Goal: Task Accomplishment & Management: Manage account settings

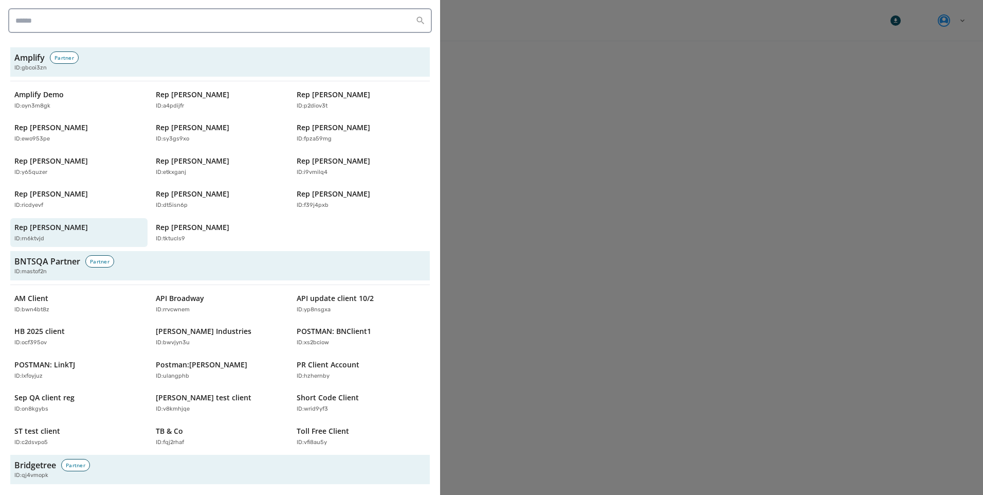
click at [39, 6] on div "Amplify Partner ID: gbcoi3zn Amplify Demo ID: oyn3m8gk Rep Abraham Hamadeh ID: …" at bounding box center [220, 247] width 440 height 495
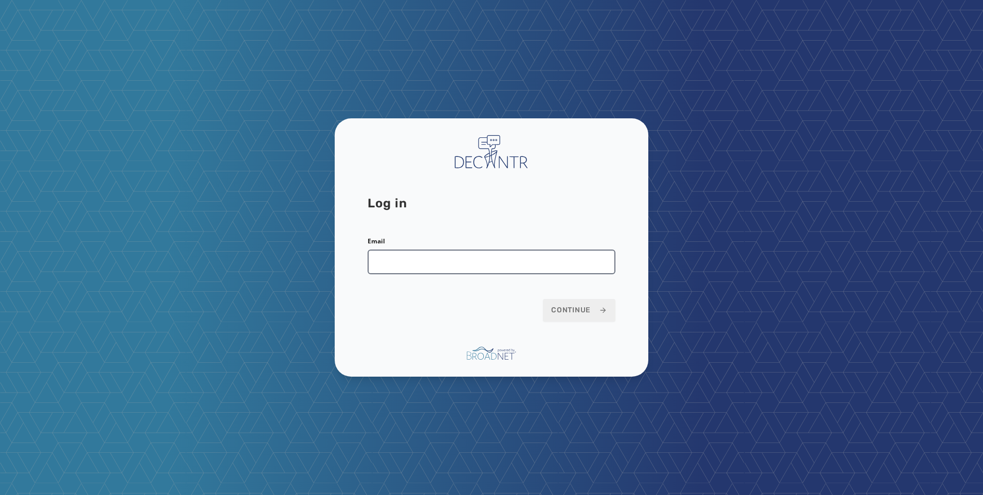
click at [499, 266] on input "Email" at bounding box center [492, 261] width 248 height 25
type input "**********"
click at [559, 303] on button "Continue" at bounding box center [579, 310] width 72 height 23
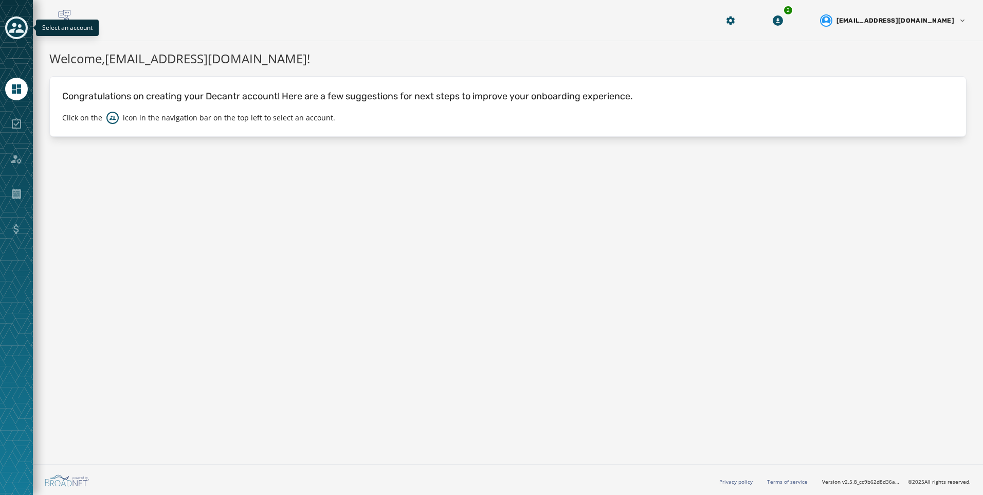
click at [18, 33] on icon "Toggle account select drawer" at bounding box center [16, 28] width 14 height 14
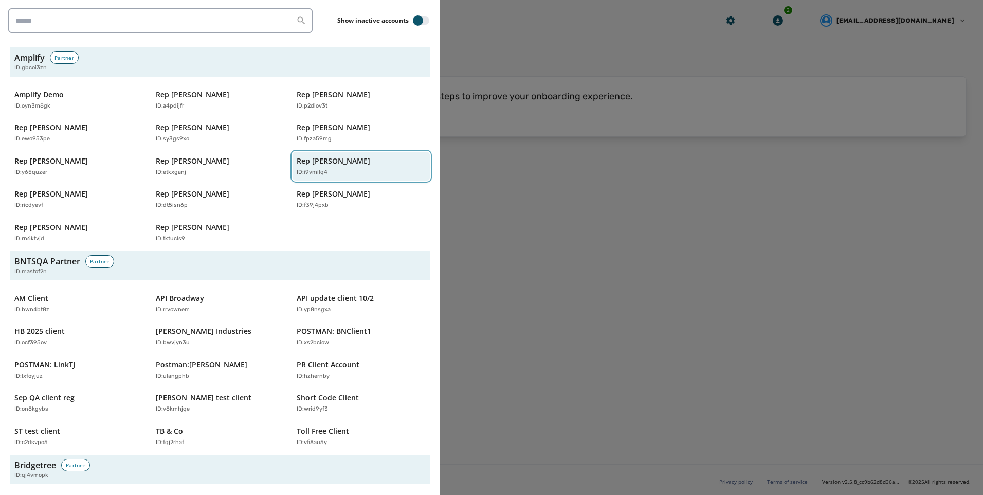
click at [364, 169] on div "ID: i9vmilq4" at bounding box center [356, 172] width 119 height 9
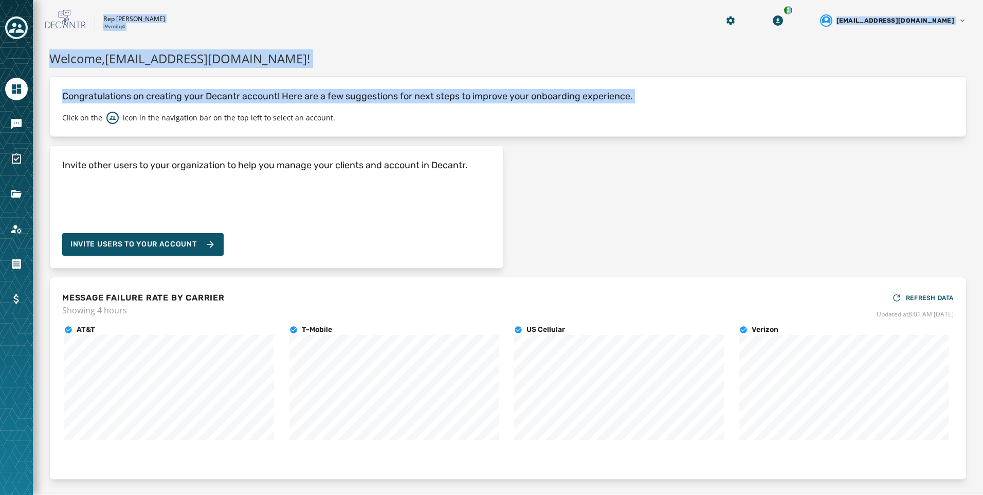
click at [0, 124] on html "Skip To Main Content Rep [PERSON_NAME] i9vmilq4 2 [EMAIL_ADDRESS][DOMAIN_NAME] …" at bounding box center [491, 247] width 983 height 495
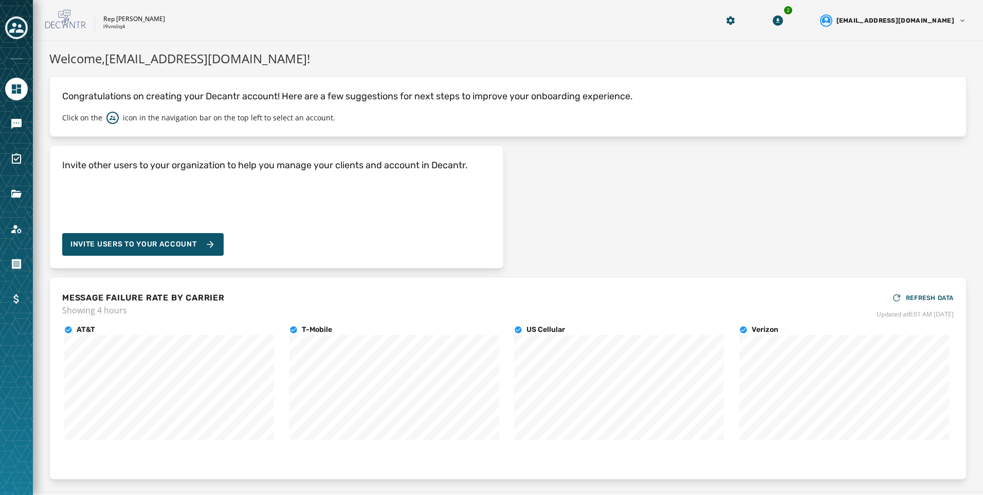
drag, startPoint x: -2, startPoint y: 124, endPoint x: 4, endPoint y: 125, distance: 6.2
click at [4, 125] on div at bounding box center [16, 247] width 33 height 495
click at [13, 124] on icon "Navigate to Messaging" at bounding box center [16, 124] width 10 height 10
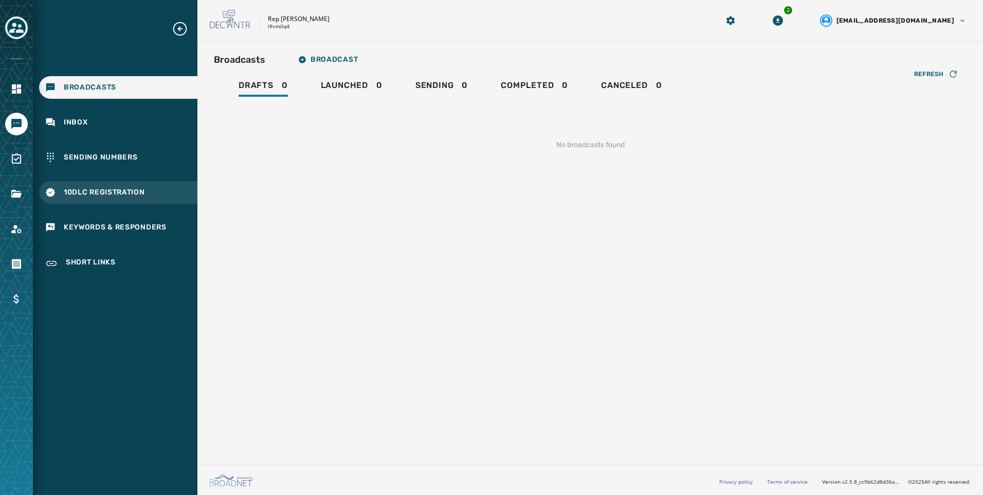
click at [118, 198] on div "10DLC Registration" at bounding box center [118, 192] width 158 height 23
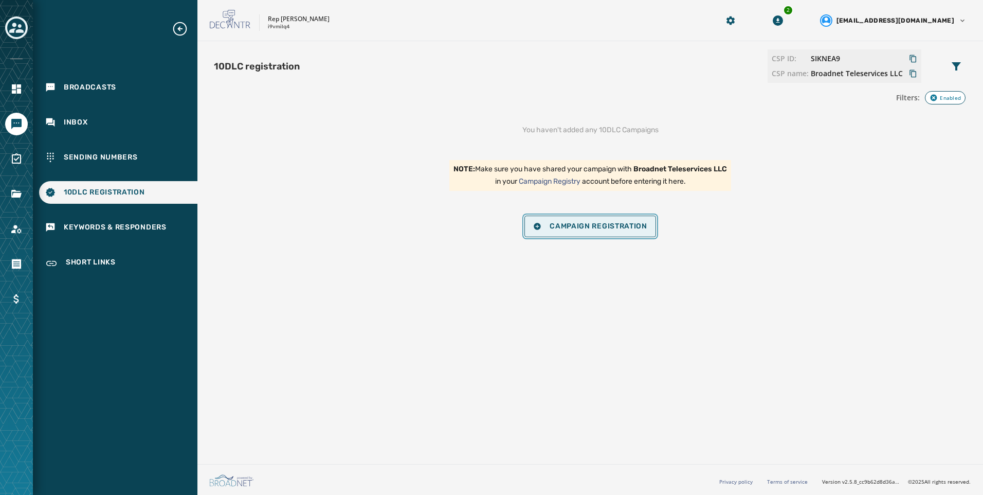
click at [554, 224] on span "Campaign Registration" at bounding box center [590, 226] width 114 height 8
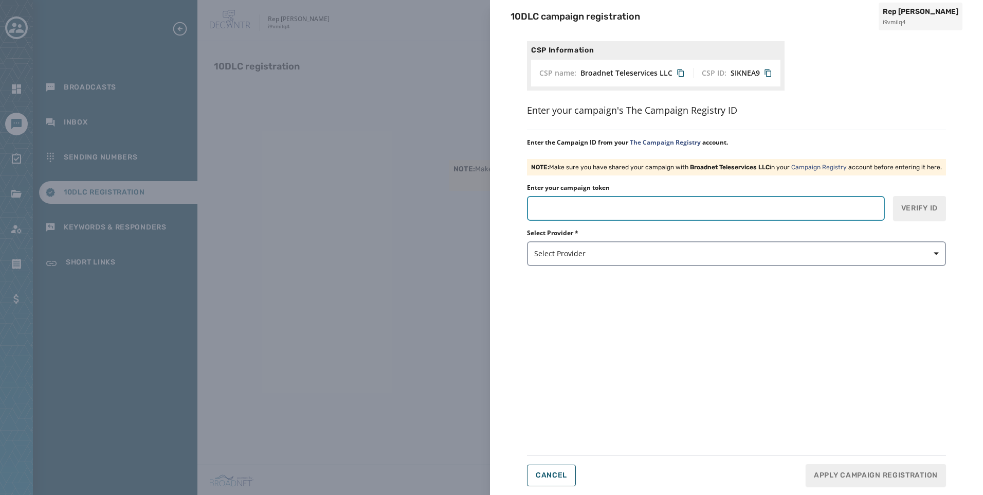
paste input "*******"
type input "*******"
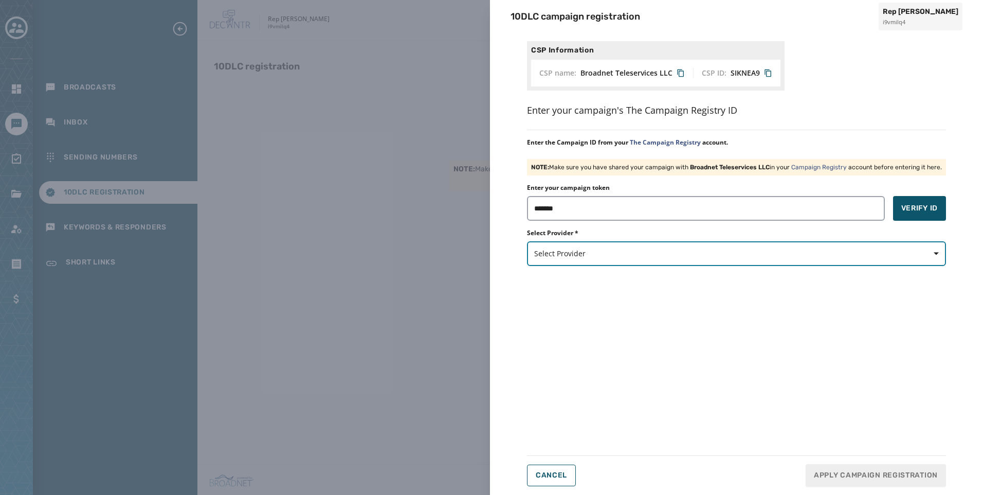
click at [619, 255] on span "Select Provider" at bounding box center [736, 253] width 405 height 10
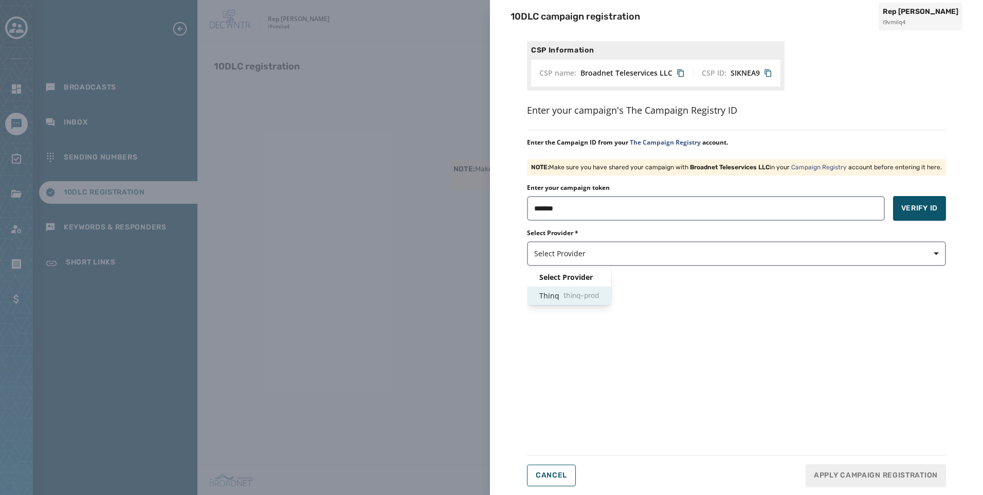
click at [599, 297] on span "thinq-prod" at bounding box center [580, 295] width 35 height 10
click at [910, 208] on span "Verify ID" at bounding box center [919, 208] width 36 height 10
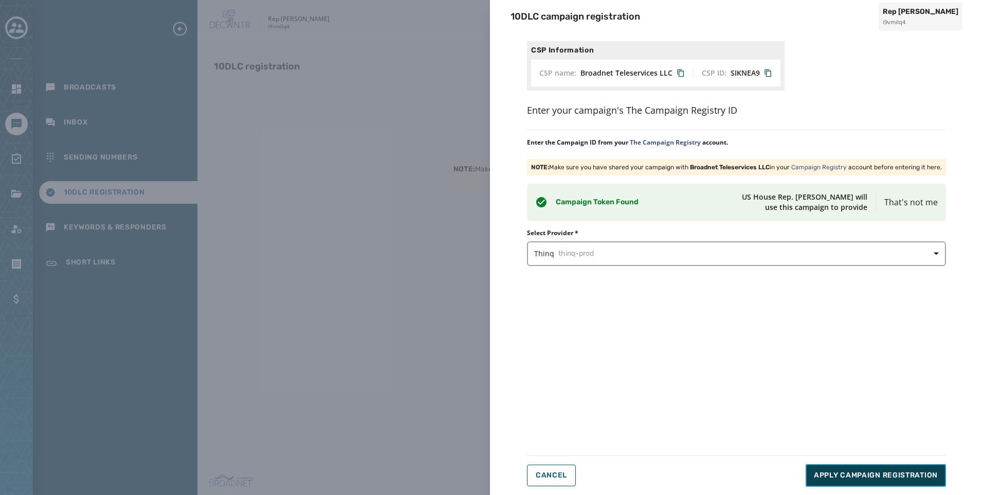
click at [938, 470] on button "Apply Campaign Registration" at bounding box center [876, 475] width 140 height 23
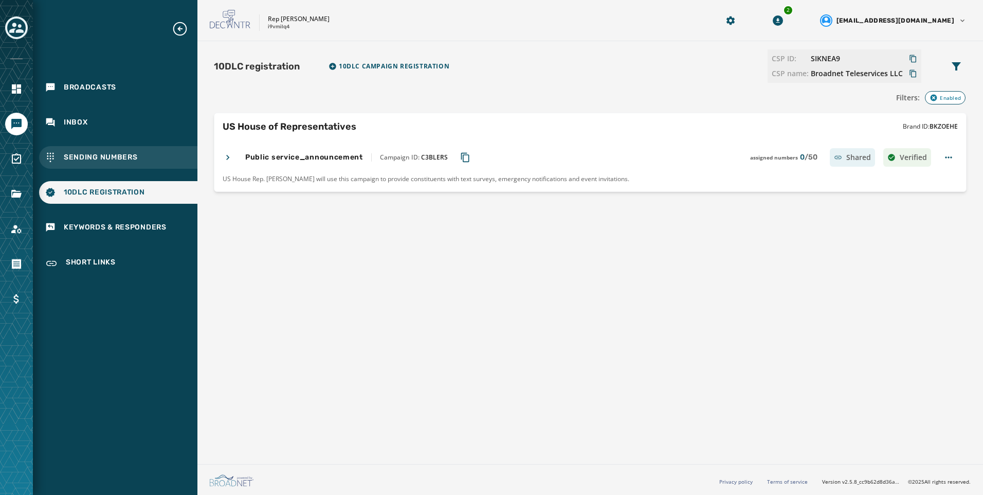
click at [146, 160] on div "Sending Numbers" at bounding box center [118, 157] width 158 height 23
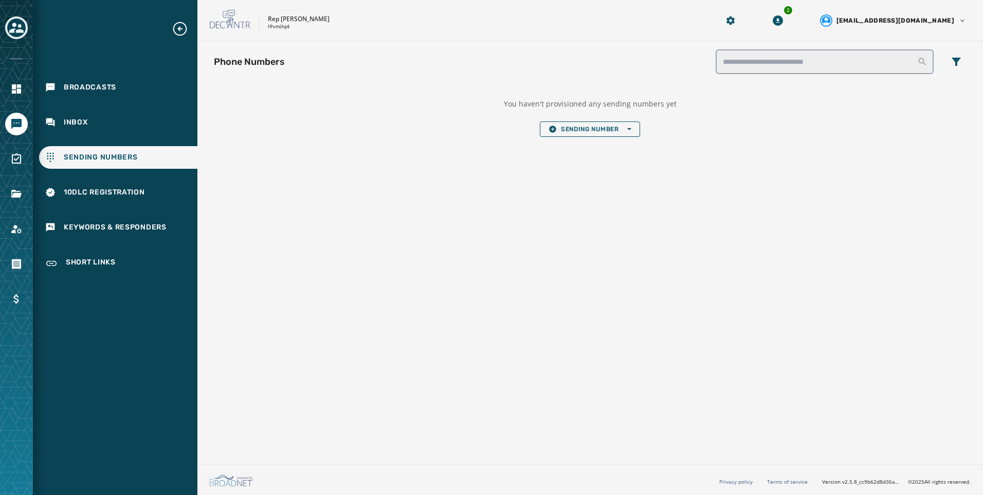
click at [631, 137] on div "You haven't provisioned any sending numbers yet Sending Number Open options" at bounding box center [590, 117] width 173 height 54
click at [633, 128] on button "Sending Number Open options" at bounding box center [590, 128] width 100 height 15
click at [634, 140] on button "Local Long Code" at bounding box center [589, 144] width 99 height 14
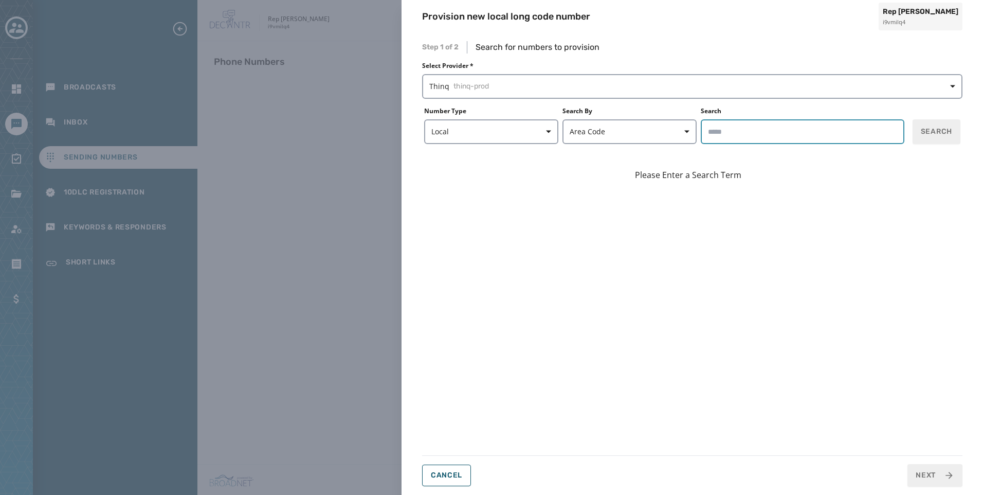
click at [724, 136] on input "Search" at bounding box center [803, 131] width 204 height 25
type input "*****"
click at [947, 119] on form "Number Type Local Search By Area Code Search ***** Search" at bounding box center [692, 125] width 540 height 37
click at [938, 140] on button "Search" at bounding box center [936, 131] width 48 height 25
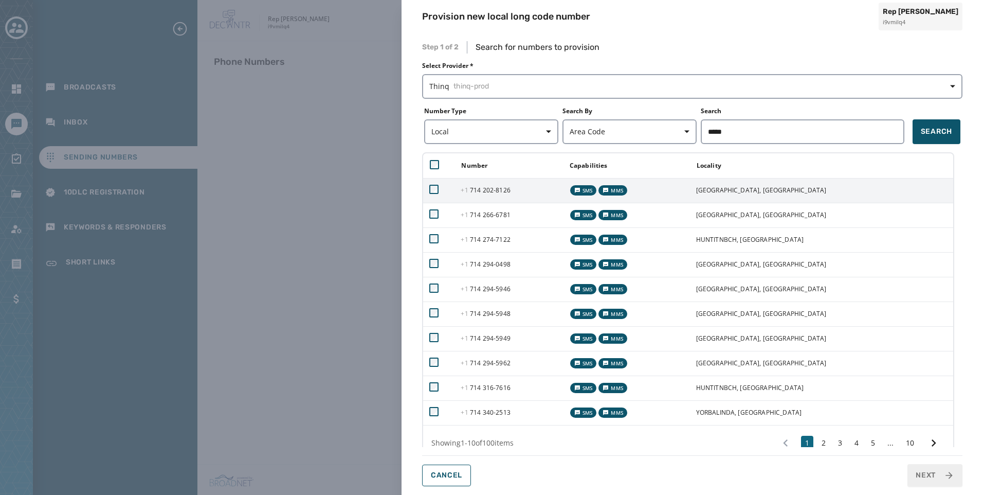
click at [544, 194] on td "[PHONE_NUMBER] - 8126" at bounding box center [508, 190] width 108 height 25
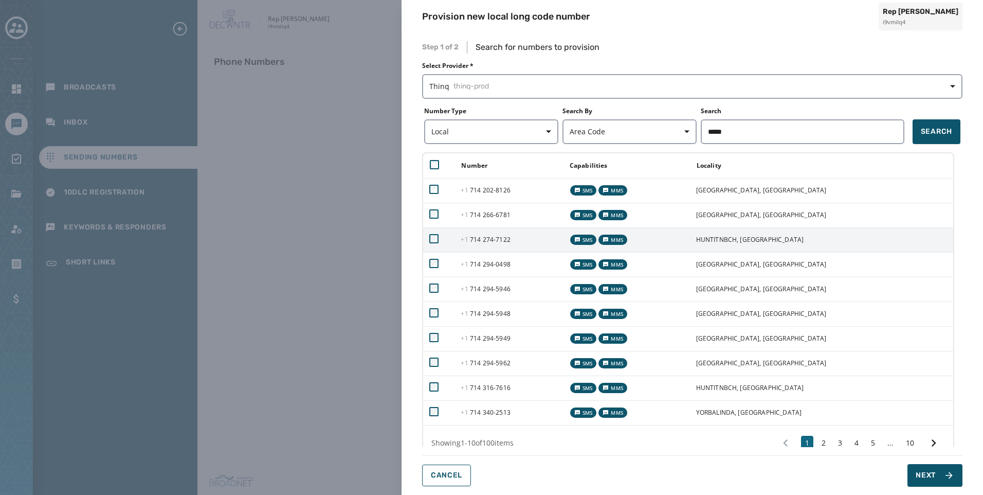
drag, startPoint x: 539, startPoint y: 226, endPoint x: 542, endPoint y: 246, distance: 20.3
click at [540, 226] on td "[PHONE_NUMBER] - 6781" at bounding box center [508, 215] width 108 height 25
click at [542, 246] on td "[PHONE_NUMBER] - 7122" at bounding box center [508, 239] width 108 height 25
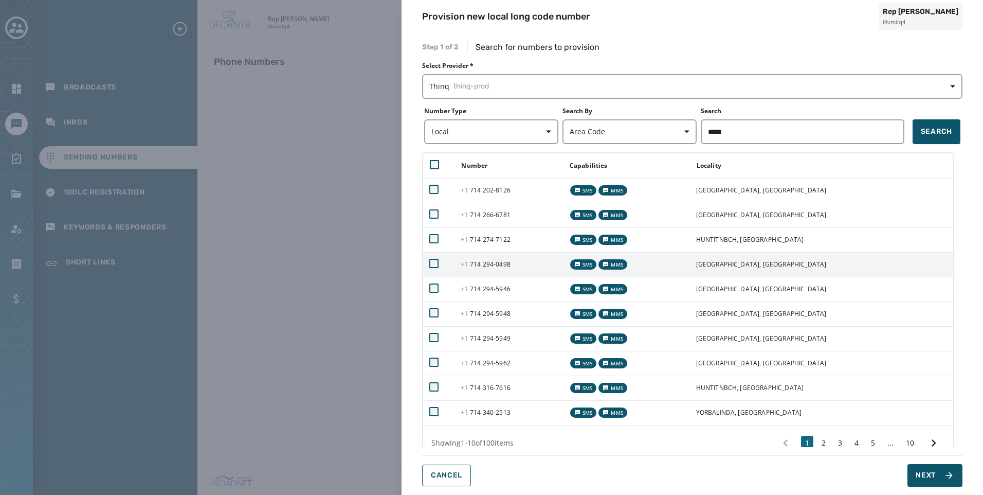
click at [543, 263] on td "[PHONE_NUMBER] - 0498" at bounding box center [508, 264] width 108 height 25
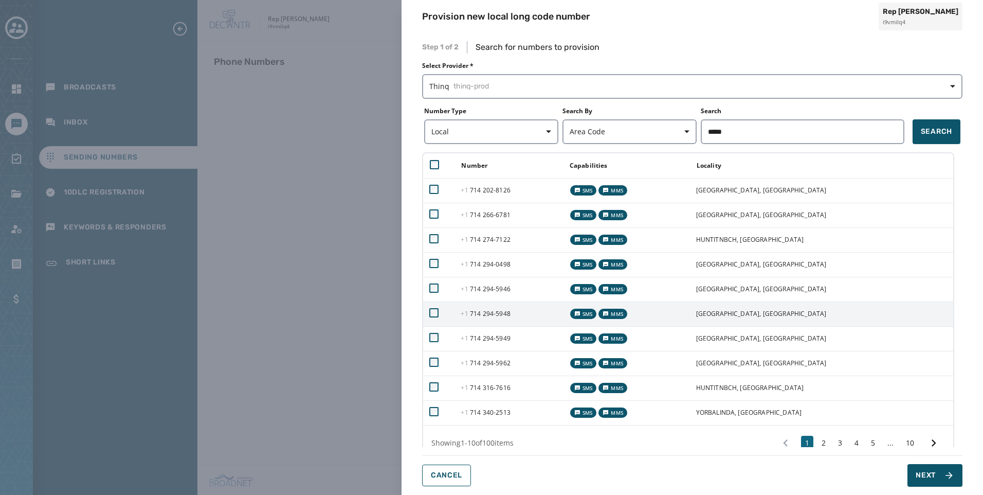
drag, startPoint x: 541, startPoint y: 289, endPoint x: 541, endPoint y: 305, distance: 15.9
click at [541, 289] on td "[PHONE_NUMBER] - 5946" at bounding box center [508, 289] width 108 height 25
click at [540, 307] on td "[PHONE_NUMBER] - 5948" at bounding box center [508, 313] width 108 height 25
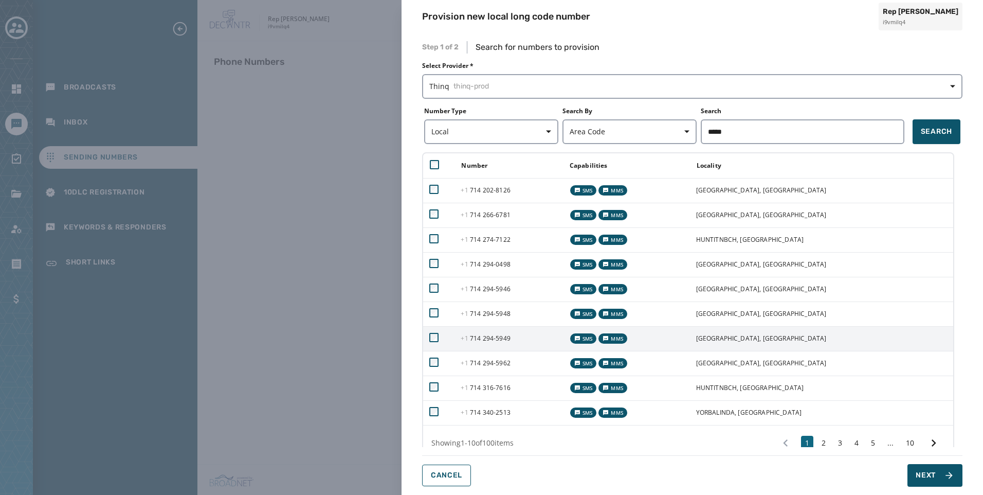
click at [540, 328] on td "[PHONE_NUMBER] - 5949" at bounding box center [508, 338] width 108 height 25
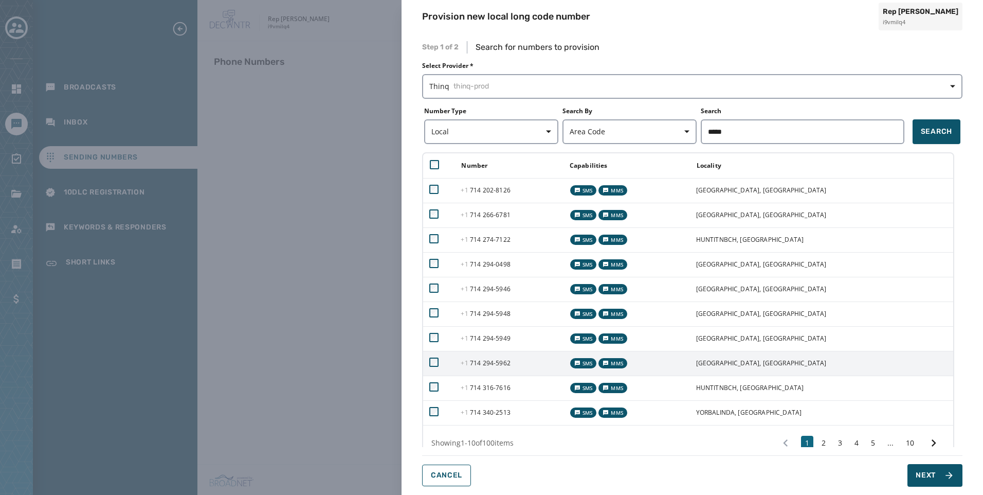
click at [540, 355] on td "[PHONE_NUMBER] - 5962" at bounding box center [508, 363] width 108 height 25
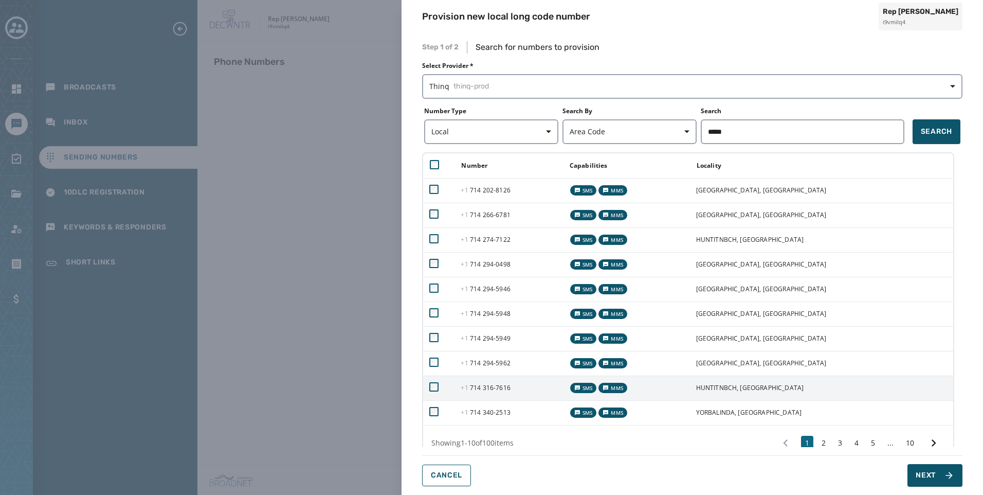
click at [537, 383] on td "[PHONE_NUMBER] - 7616" at bounding box center [508, 387] width 108 height 25
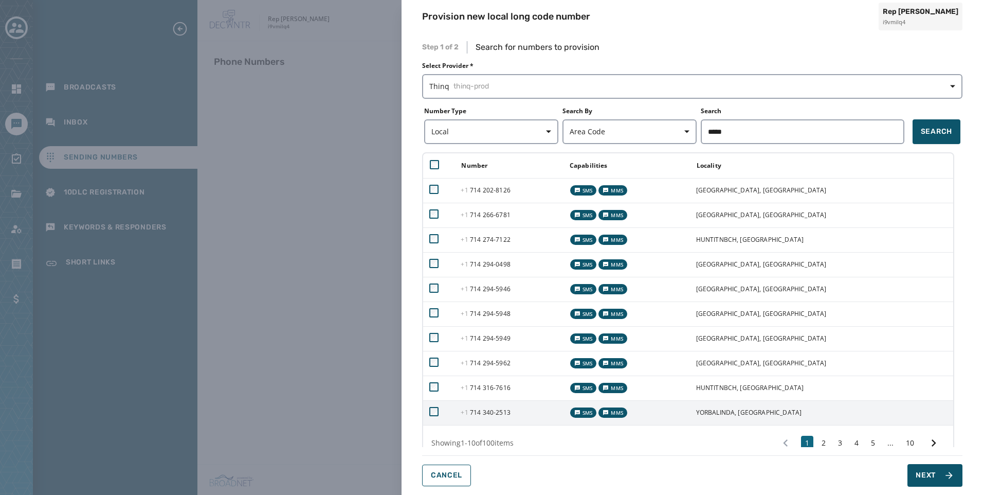
click at [529, 407] on td "[PHONE_NUMBER] - 2513" at bounding box center [508, 412] width 108 height 25
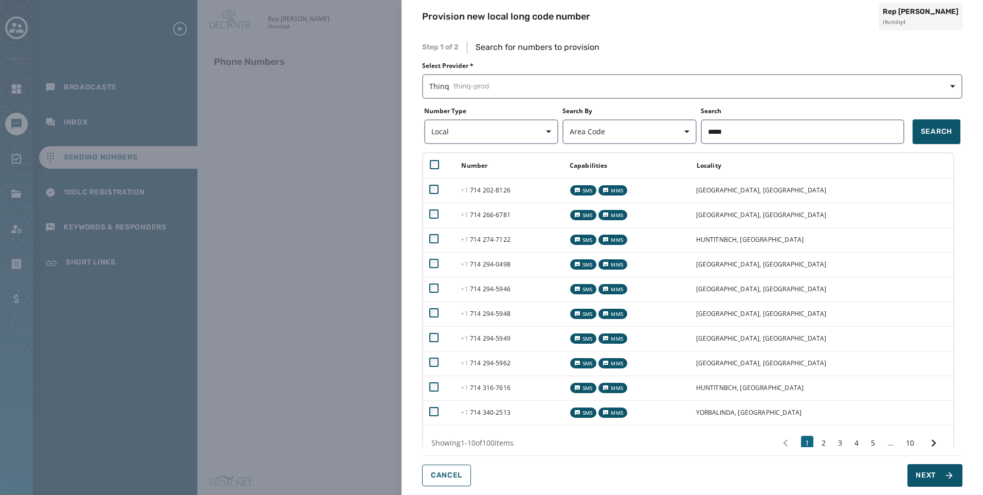
click at [944, 462] on div "Step 1 of 2 Search for numbers to provision Select Provider * Thinq thinq-prod …" at bounding box center [692, 263] width 540 height 445
click at [945, 463] on div "Step 1 of 2 Search for numbers to provision Select Provider * Thinq thinq-prod …" at bounding box center [692, 263] width 540 height 445
click at [943, 467] on button "Next" at bounding box center [934, 475] width 55 height 23
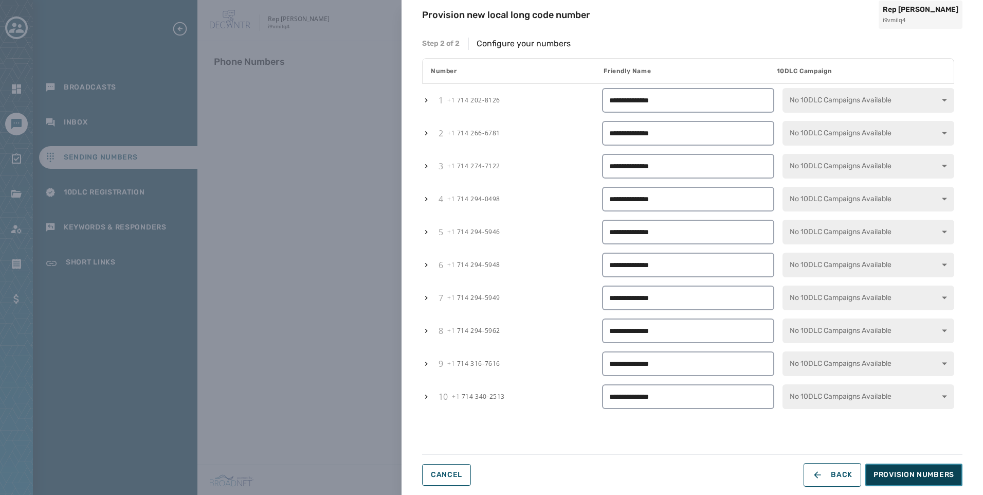
click at [918, 474] on span "Provision Numbers" at bounding box center [913, 474] width 81 height 10
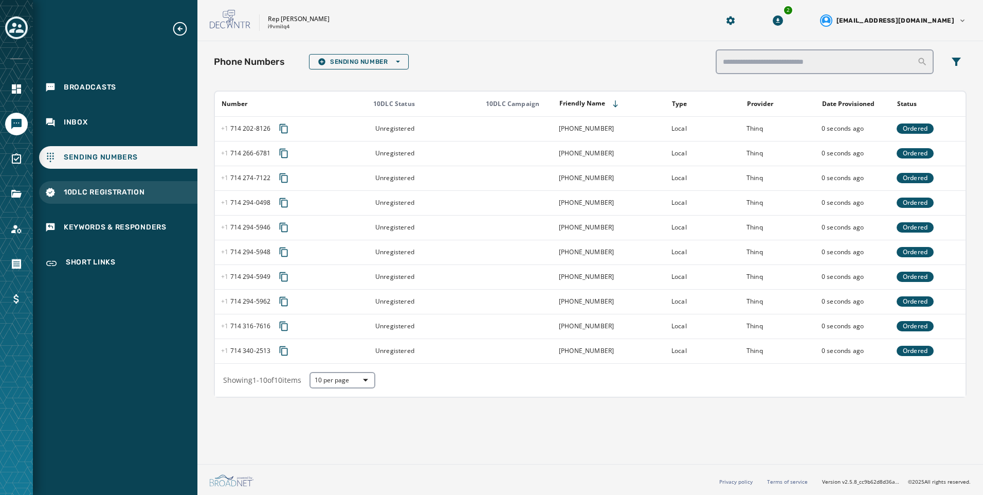
drag, startPoint x: 131, startPoint y: 191, endPoint x: 131, endPoint y: 185, distance: 6.7
click at [131, 191] on span "10DLC Registration" at bounding box center [104, 192] width 81 height 10
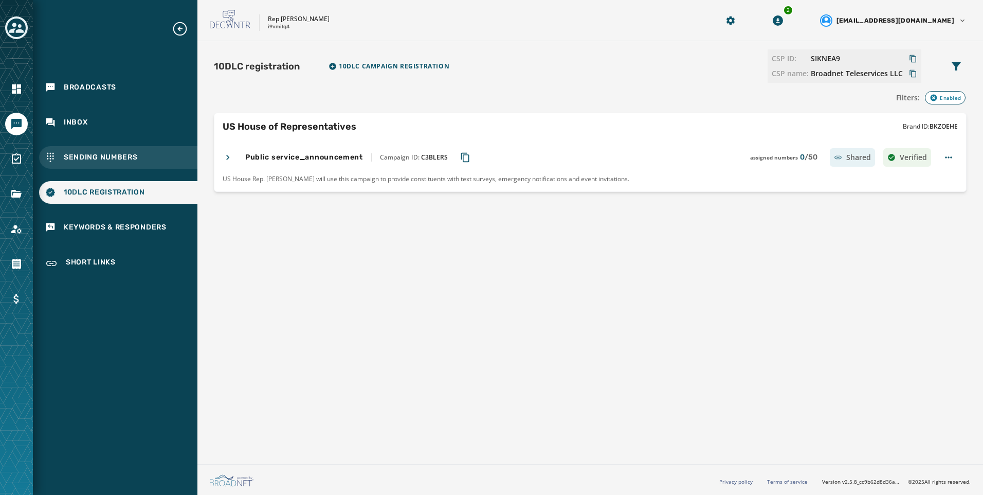
click at [125, 161] on span "Sending Numbers" at bounding box center [101, 157] width 74 height 10
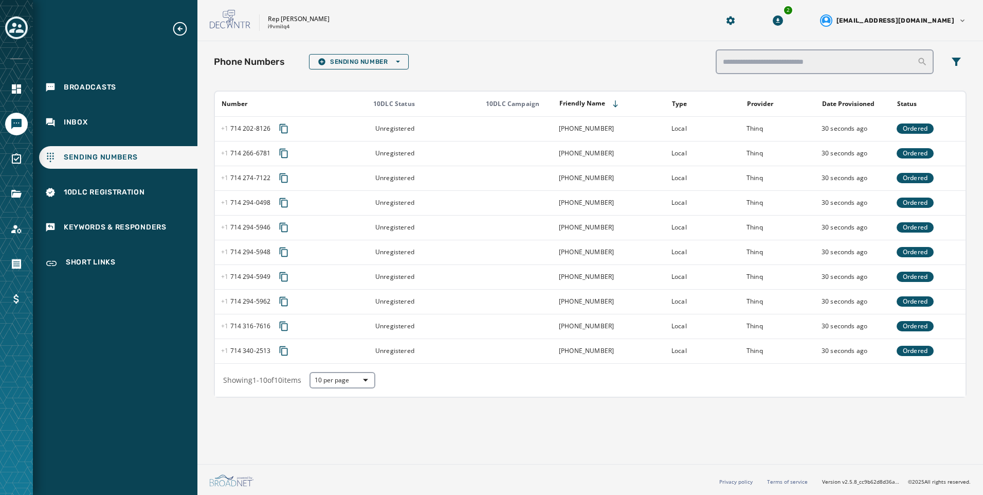
click at [127, 205] on div "Broadcasts Inbox Sending Numbers 10DLC Registration Keywords & Responders Short…" at bounding box center [115, 148] width 164 height 255
click at [124, 188] on span "10DLC Registration" at bounding box center [104, 192] width 81 height 10
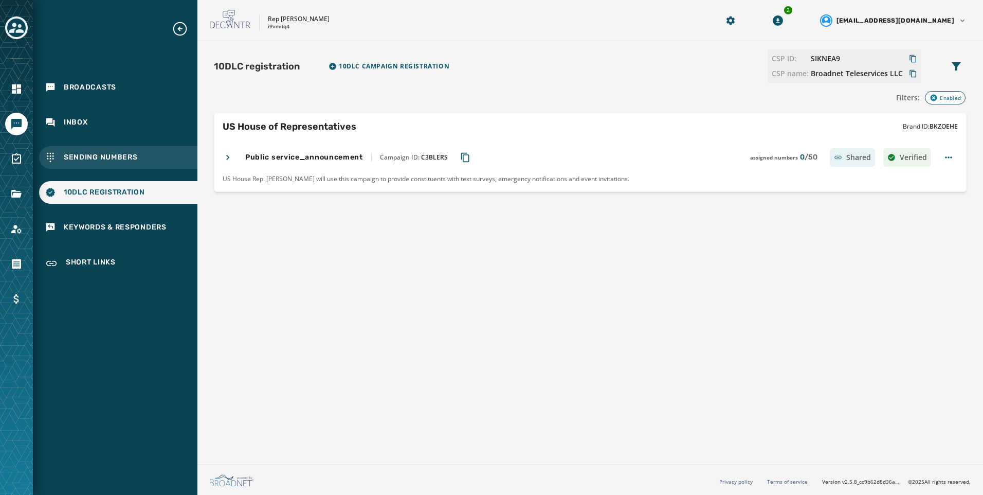
click at [124, 151] on div "Sending Numbers" at bounding box center [118, 157] width 158 height 23
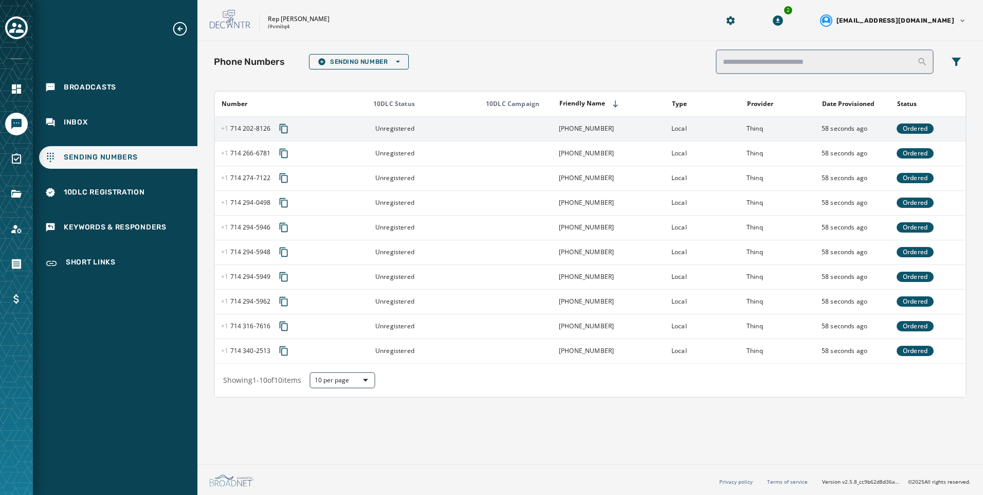
click at [414, 119] on td "Unregistered" at bounding box center [421, 128] width 113 height 25
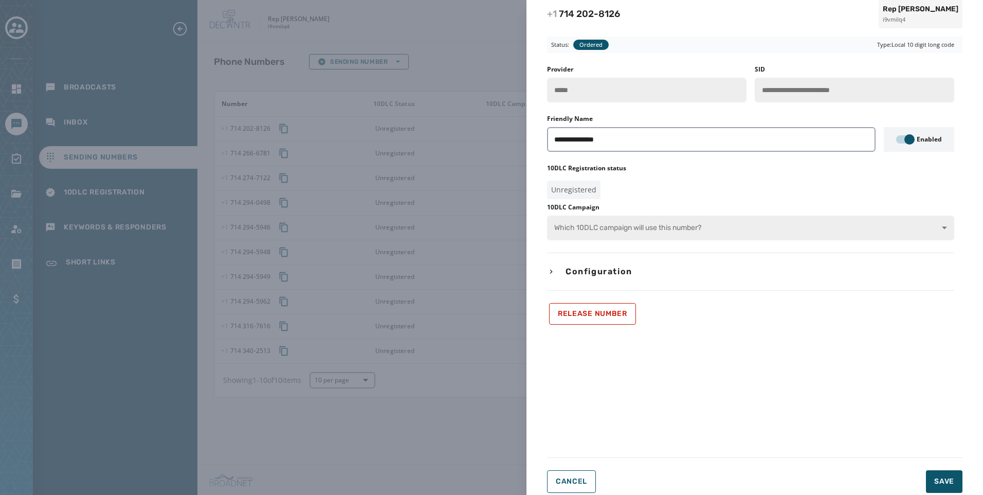
click at [495, 218] on div "**********" at bounding box center [491, 247] width 983 height 495
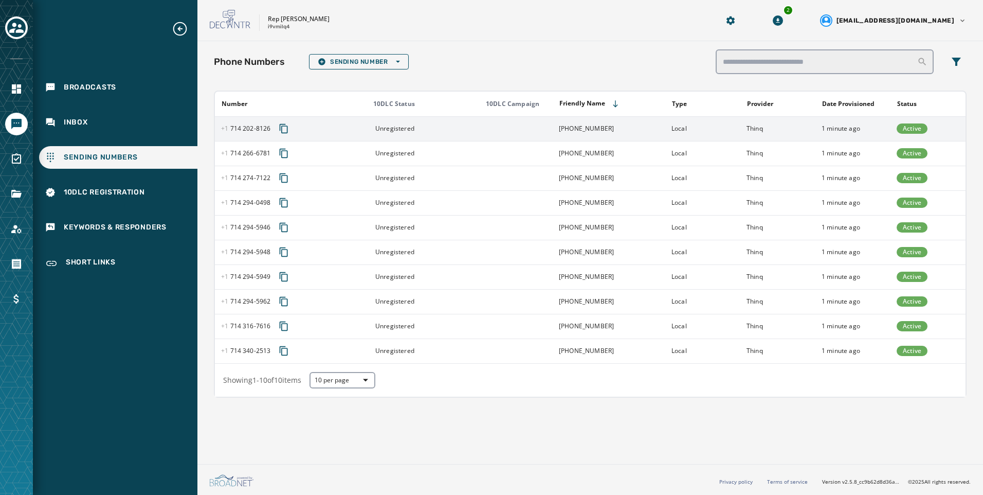
click at [754, 133] on td "Thinq" at bounding box center [777, 128] width 75 height 25
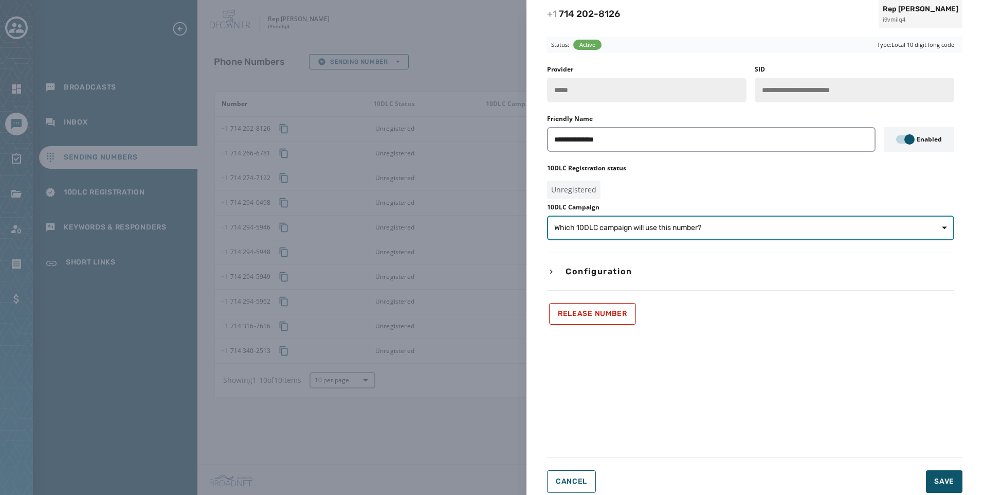
click at [782, 216] on button "Which 10DLC campaign will use this number?" at bounding box center [750, 227] width 407 height 25
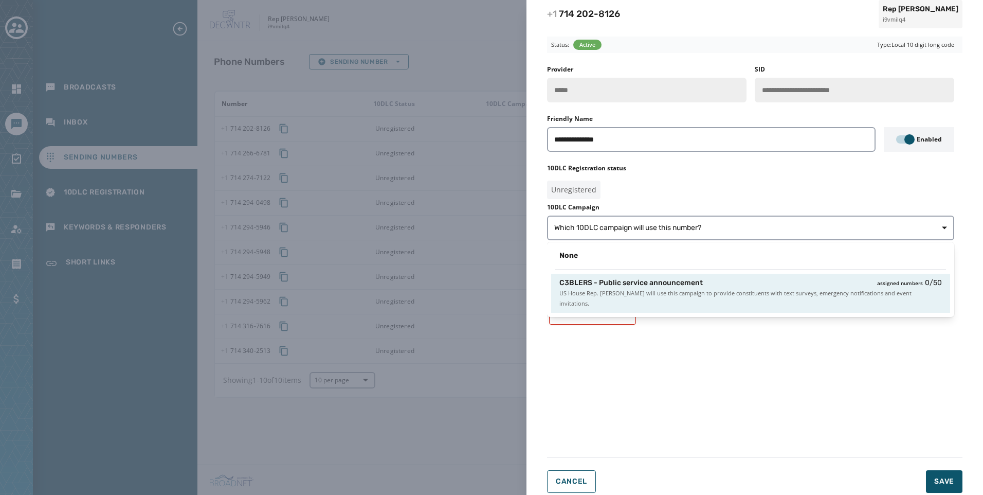
click at [705, 279] on div "C3BLERS - Public service announcement assigned numbers 0 / 50" at bounding box center [750, 283] width 382 height 10
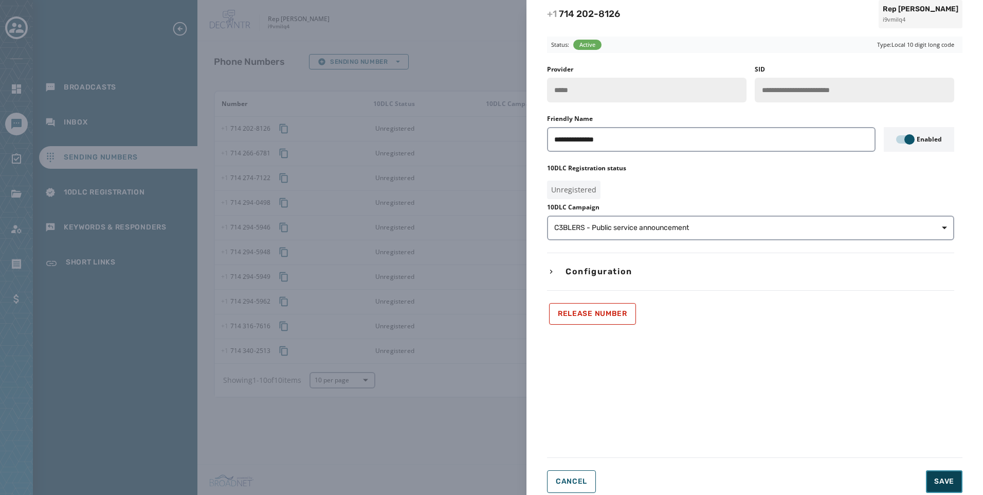
click at [948, 480] on span "Save" at bounding box center [944, 481] width 20 height 10
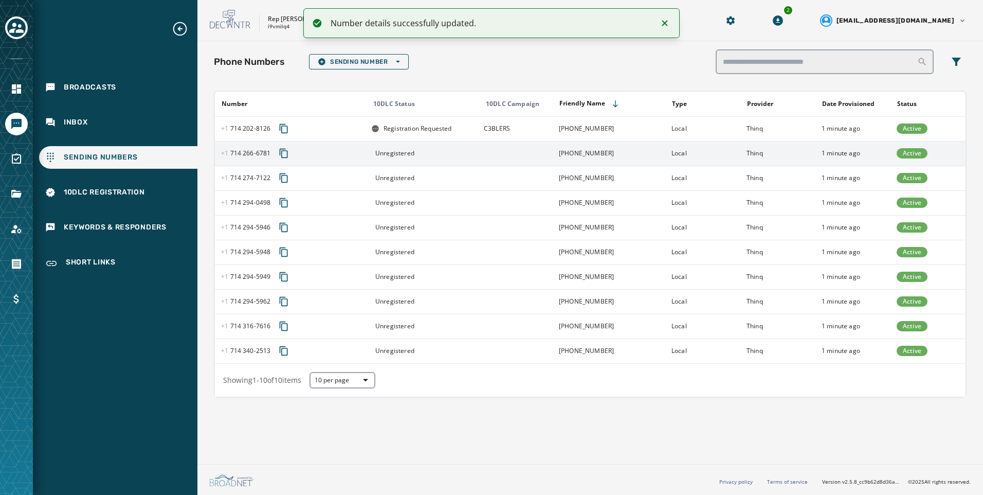
click at [500, 154] on td at bounding box center [515, 153] width 75 height 25
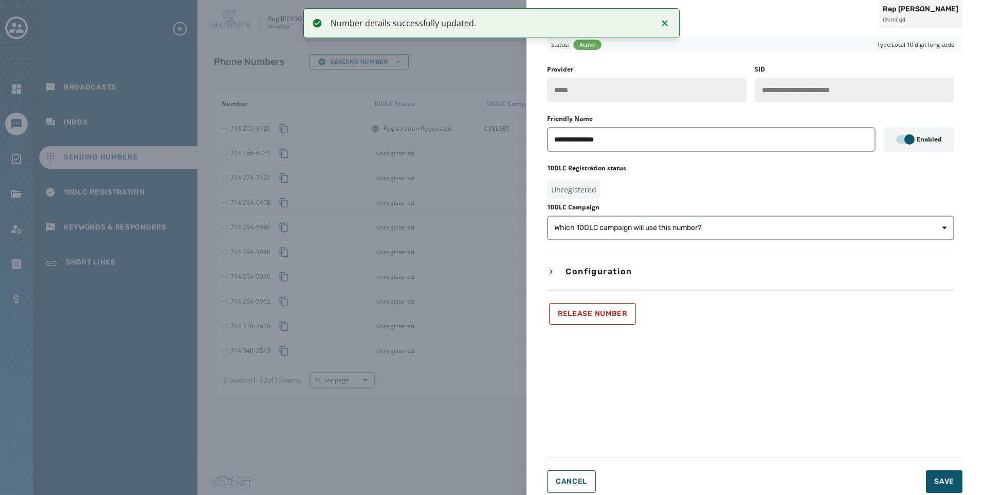
click at [710, 242] on div "**********" at bounding box center [750, 194] width 407 height 259
click at [711, 227] on span "Which 10DLC campaign will use this number?" at bounding box center [750, 228] width 393 height 10
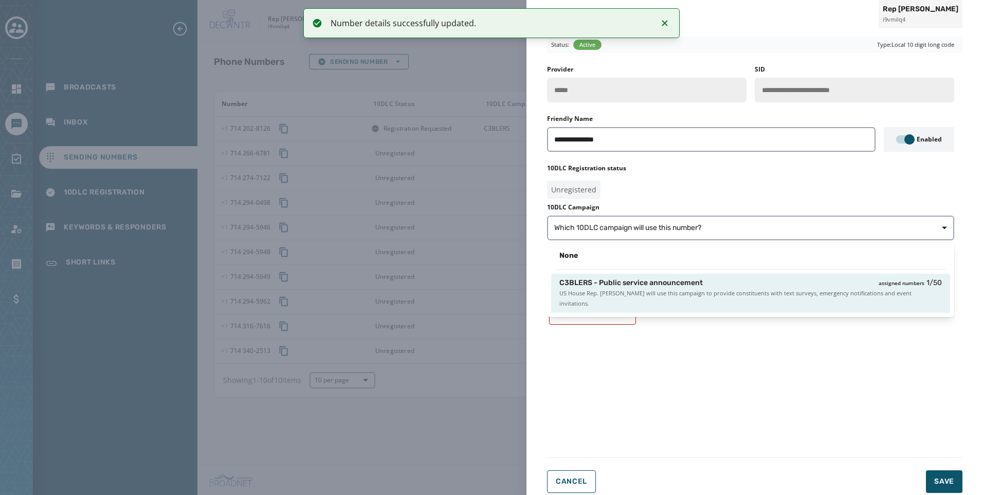
click at [734, 282] on div "C3BLERS - Public service announcement assigned numbers 1 / 50" at bounding box center [750, 283] width 382 height 10
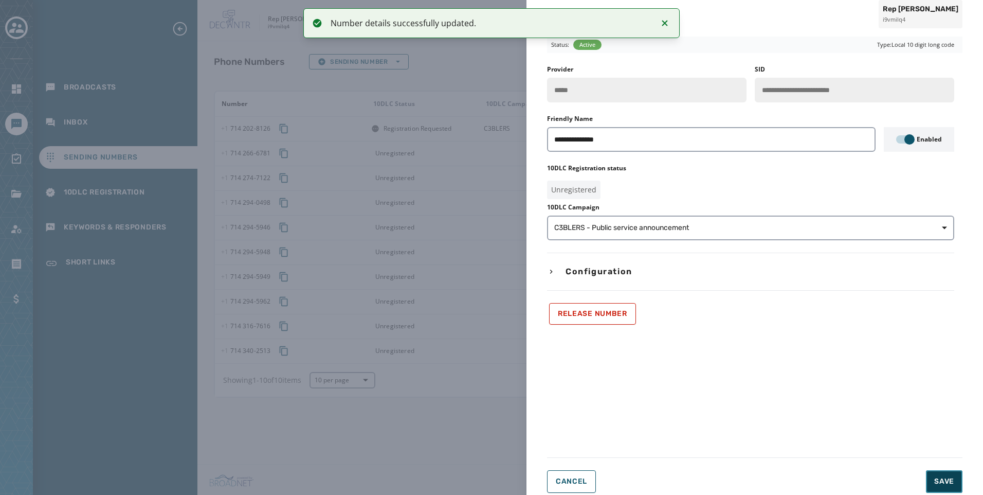
click at [946, 485] on span "Save" at bounding box center [944, 481] width 20 height 10
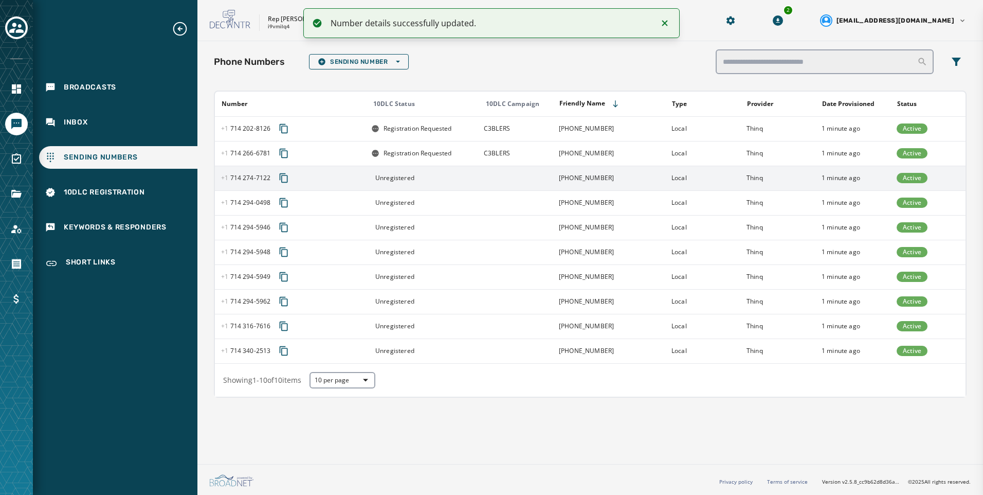
click at [484, 182] on td at bounding box center [515, 178] width 75 height 25
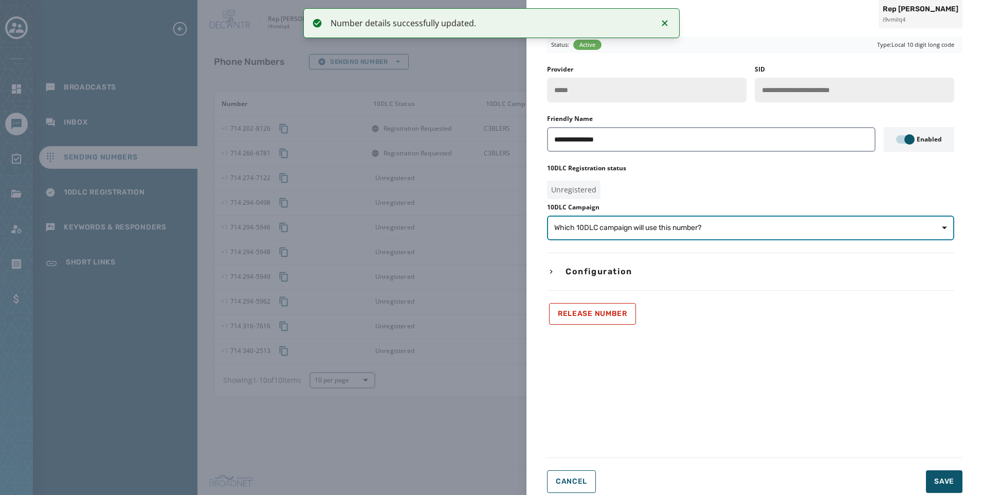
click at [611, 231] on span "Which 10DLC campaign will use this number?" at bounding box center [627, 228] width 147 height 10
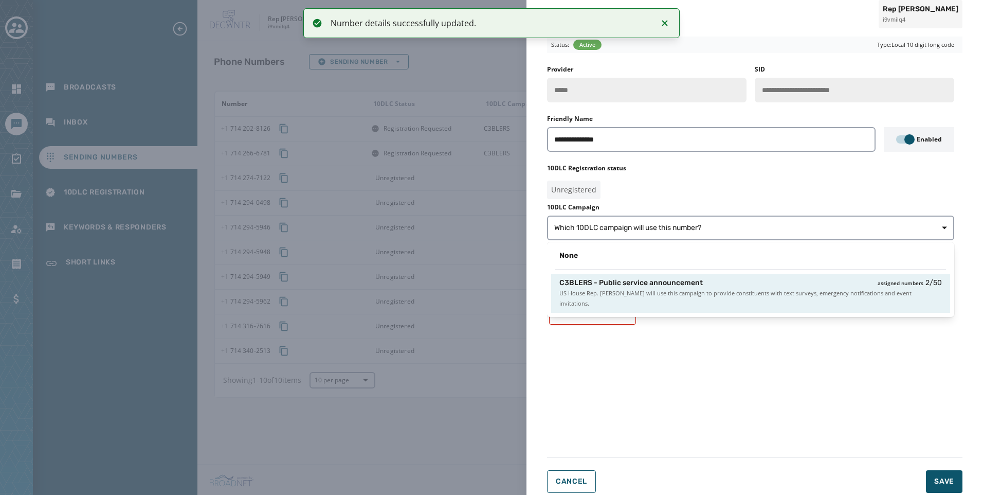
click at [616, 277] on div "C3BLERS - Public service announcement assigned numbers 2 / 50 US House Rep. Lou…" at bounding box center [750, 292] width 399 height 39
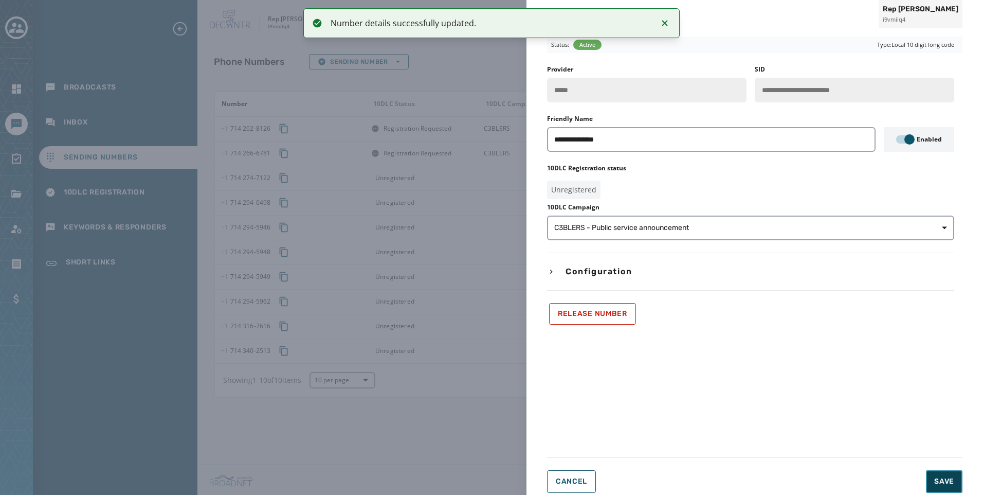
click at [957, 474] on button "Save" at bounding box center [944, 481] width 36 height 23
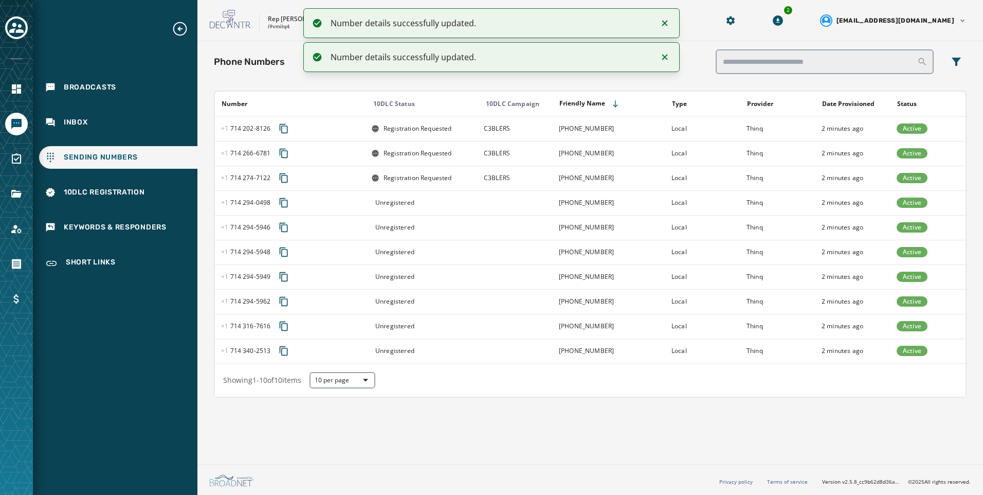
click at [495, 202] on td at bounding box center [515, 202] width 75 height 25
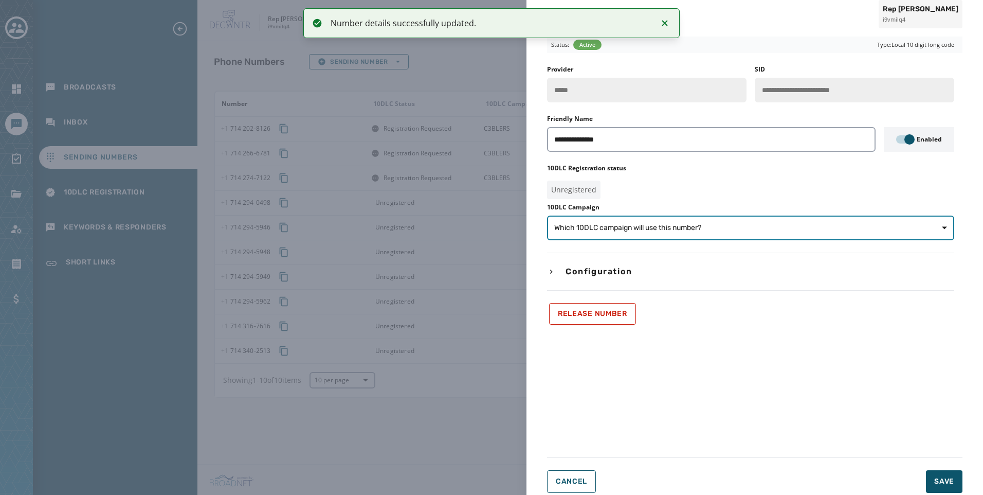
click at [651, 224] on span "Which 10DLC campaign will use this number?" at bounding box center [627, 228] width 147 height 10
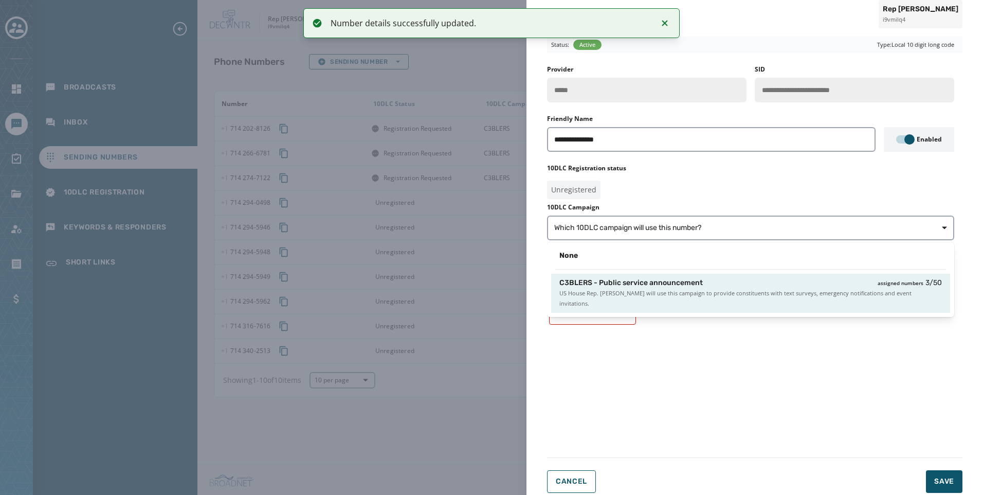
drag, startPoint x: 661, startPoint y: 284, endPoint x: 789, endPoint y: 362, distance: 149.7
click at [661, 284] on span "C3BLERS - Public service announcement" at bounding box center [630, 283] width 143 height 10
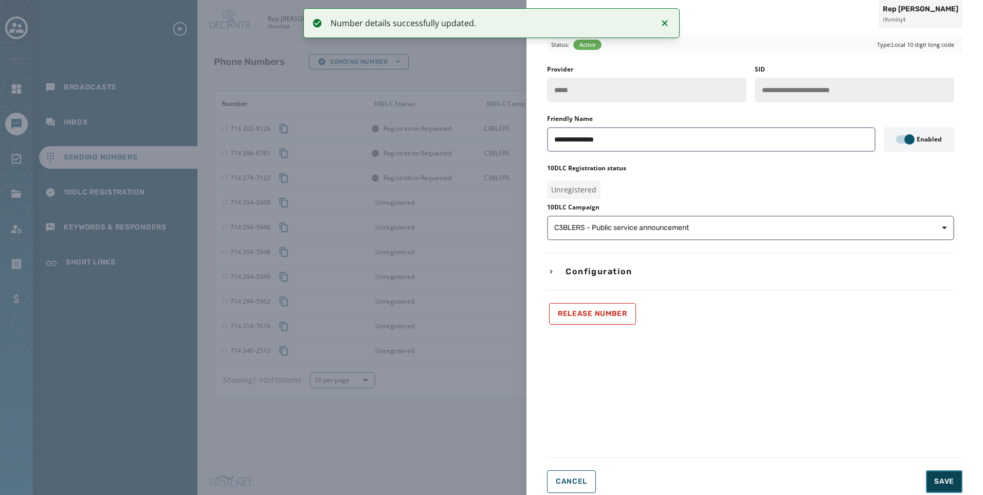
click at [959, 478] on button "Save" at bounding box center [944, 481] width 36 height 23
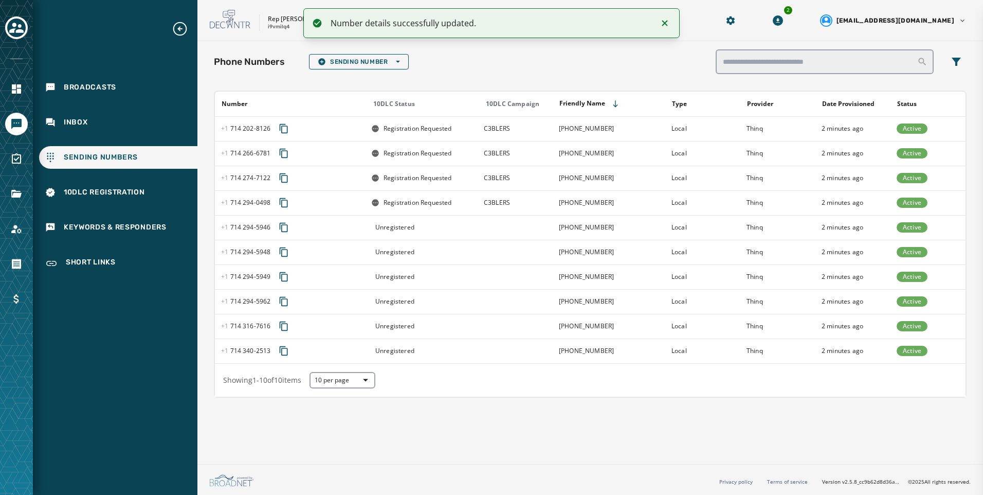
click at [502, 233] on td at bounding box center [515, 227] width 75 height 25
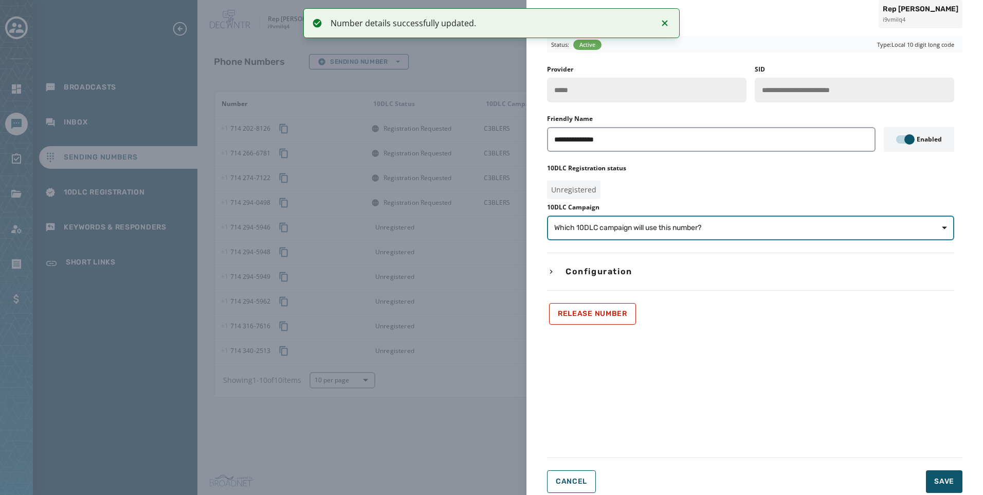
click at [761, 235] on button "Which 10DLC campaign will use this number?" at bounding box center [750, 227] width 407 height 25
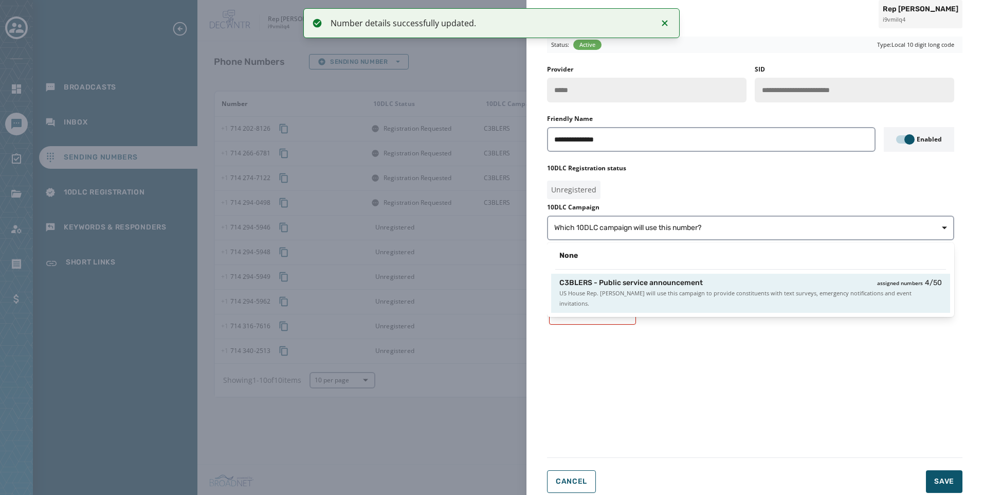
click at [771, 289] on span "US House Rep. [PERSON_NAME] will use this campaign to provide constituents with…" at bounding box center [750, 298] width 382 height 21
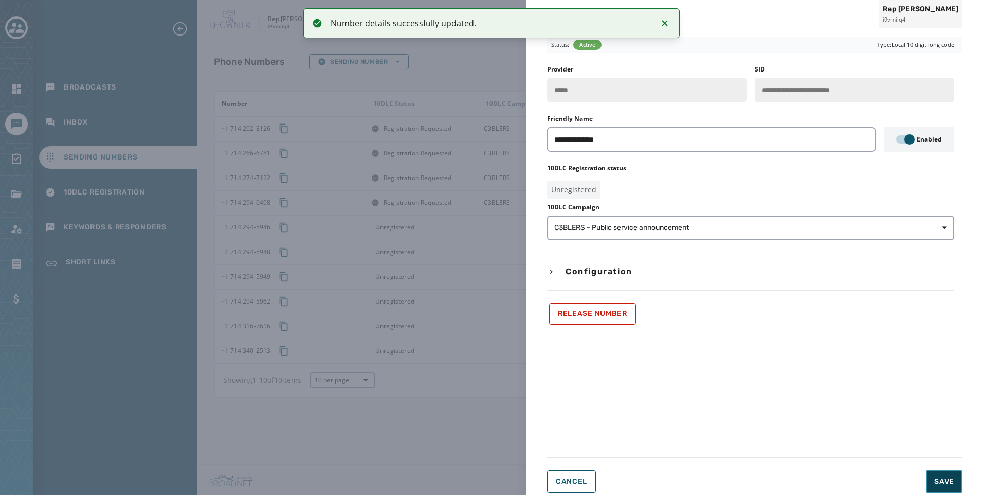
click at [955, 480] on button "Save" at bounding box center [944, 481] width 36 height 23
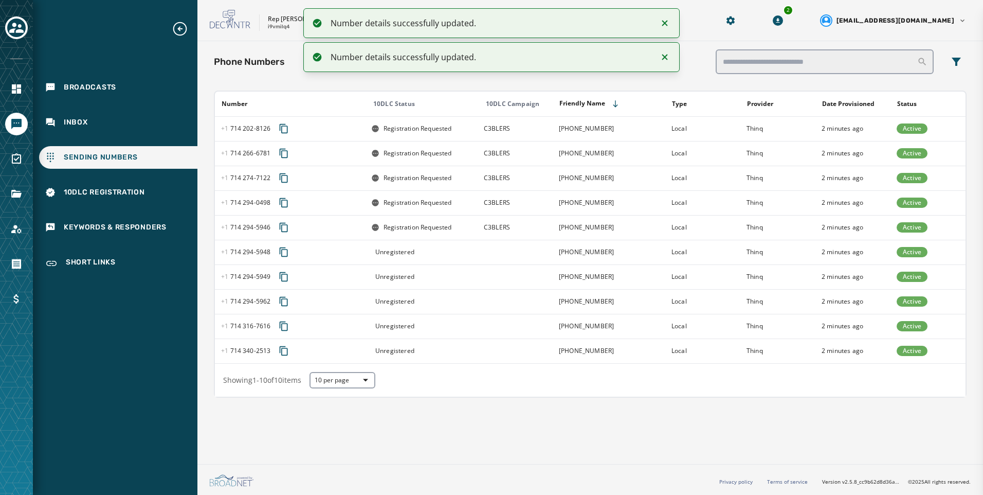
click at [485, 251] on td at bounding box center [515, 252] width 75 height 25
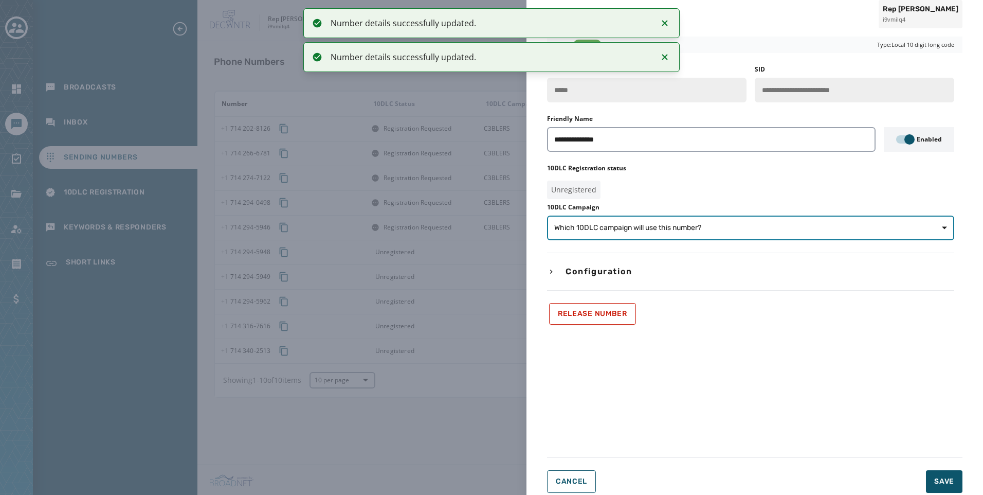
click at [792, 226] on span "Which 10DLC campaign will use this number?" at bounding box center [750, 228] width 393 height 10
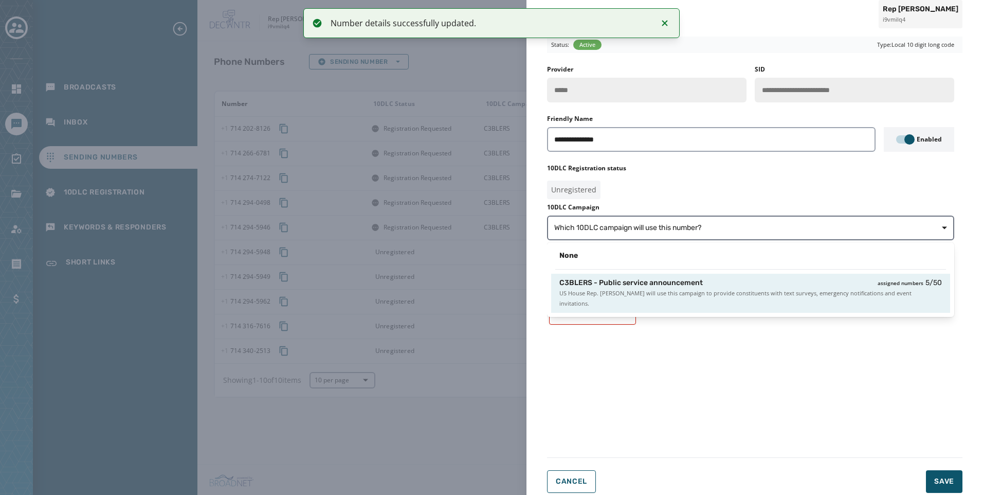
click at [790, 302] on div "C3BLERS - Public service announcement assigned numbers 5 / 50 US House Rep. Lou…" at bounding box center [750, 292] width 399 height 39
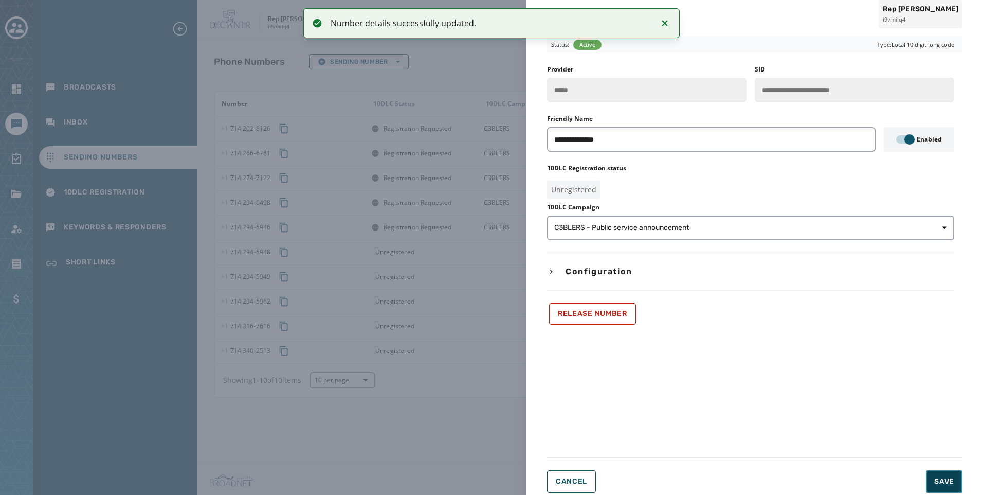
click at [943, 490] on button "Save" at bounding box center [944, 481] width 36 height 23
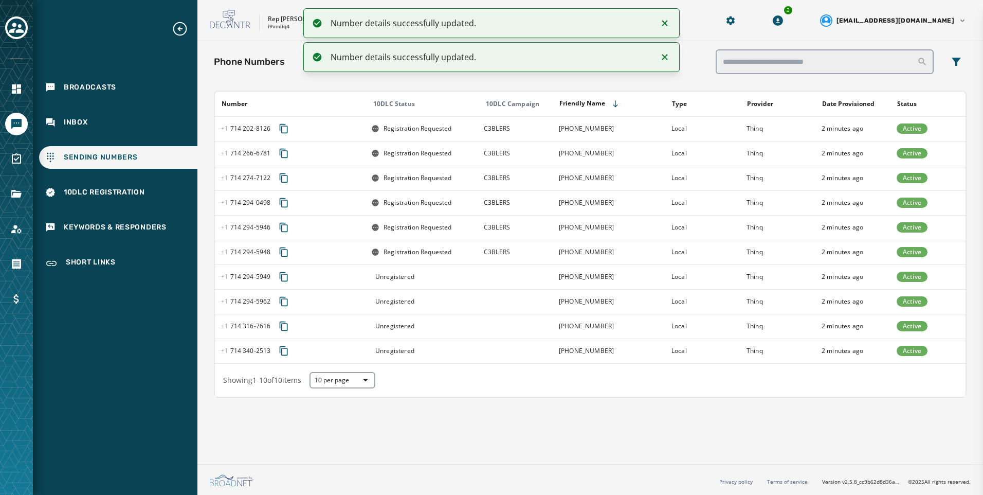
click at [463, 280] on div "**********" at bounding box center [491, 247] width 983 height 495
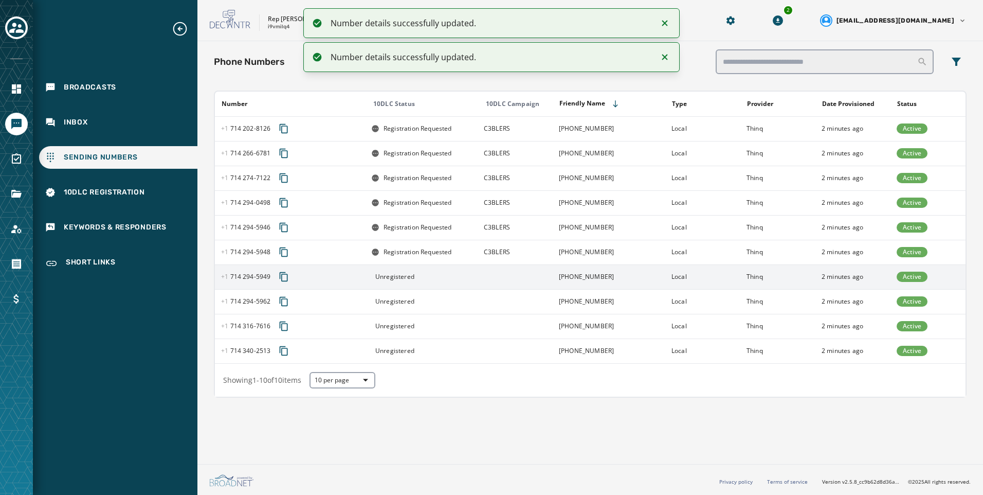
click at [806, 284] on td "Thinq" at bounding box center [777, 276] width 75 height 25
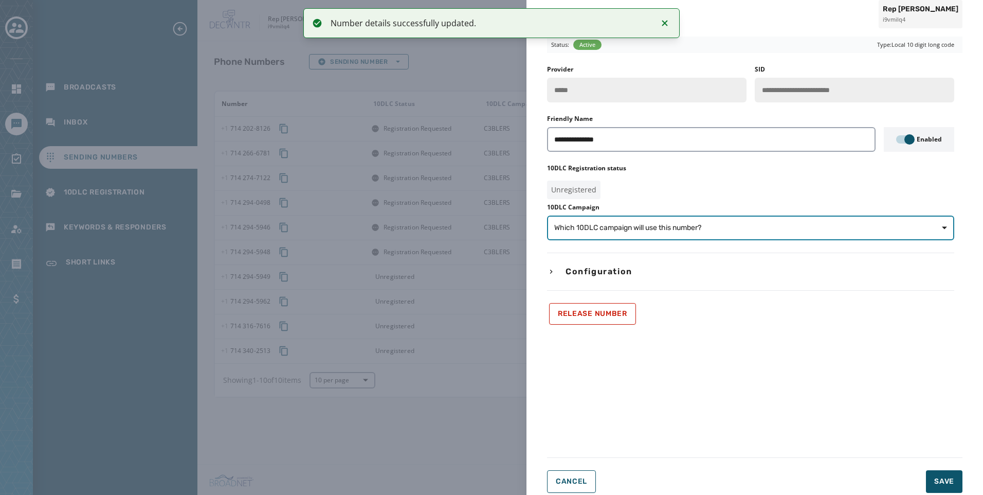
drag, startPoint x: 767, startPoint y: 221, endPoint x: 769, endPoint y: 232, distance: 11.4
click at [767, 222] on button "Which 10DLC campaign will use this number?" at bounding box center [750, 227] width 407 height 25
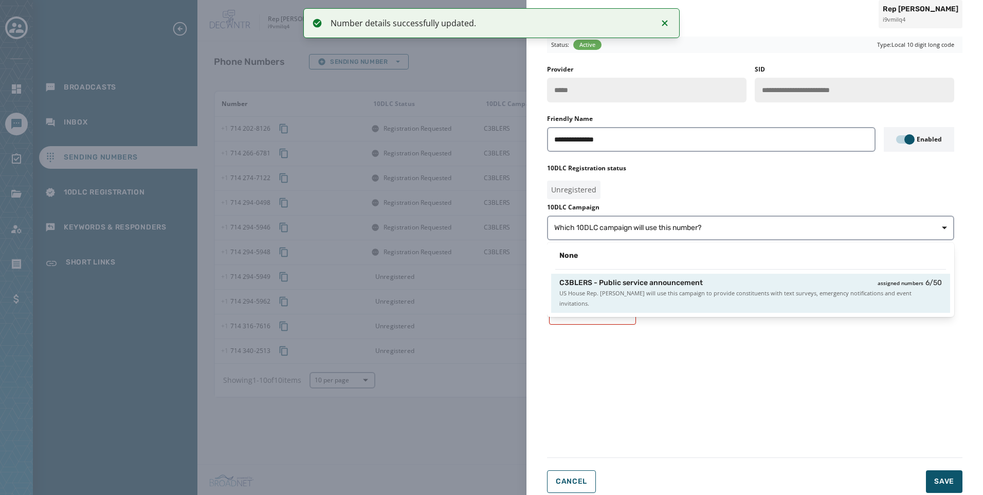
drag, startPoint x: 761, startPoint y: 283, endPoint x: 847, endPoint y: 352, distance: 110.5
click at [761, 284] on div "C3BLERS - Public service announcement assigned numbers 6 / 50" at bounding box center [750, 283] width 382 height 10
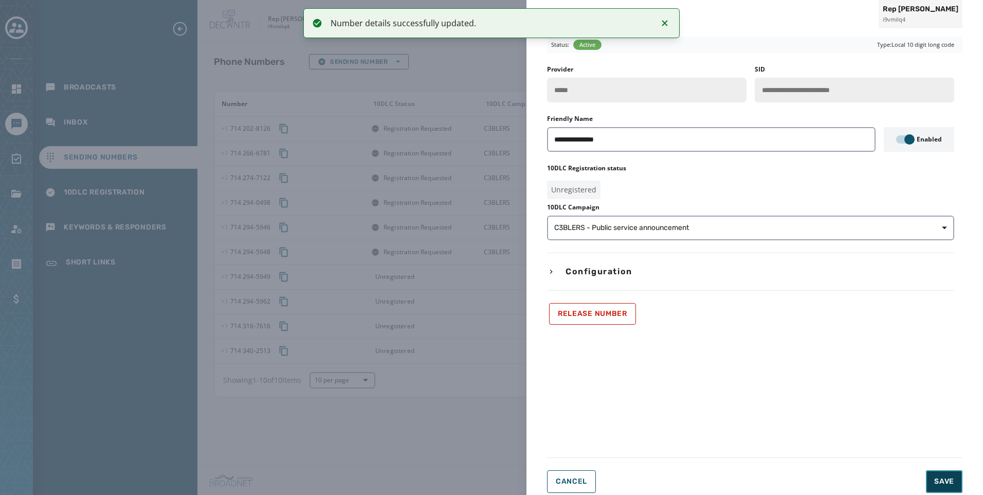
click at [949, 488] on button "Save" at bounding box center [944, 481] width 36 height 23
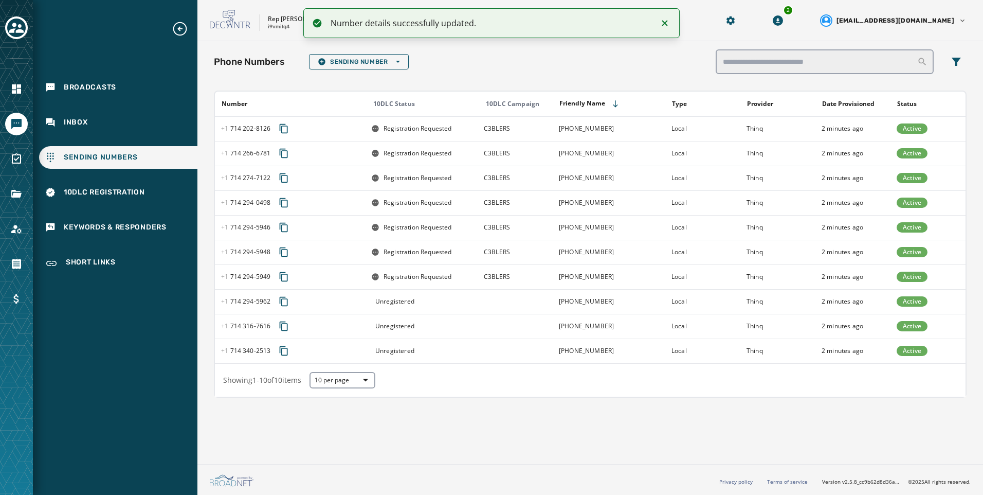
click at [453, 304] on div "Unregistered" at bounding box center [424, 301] width 106 height 8
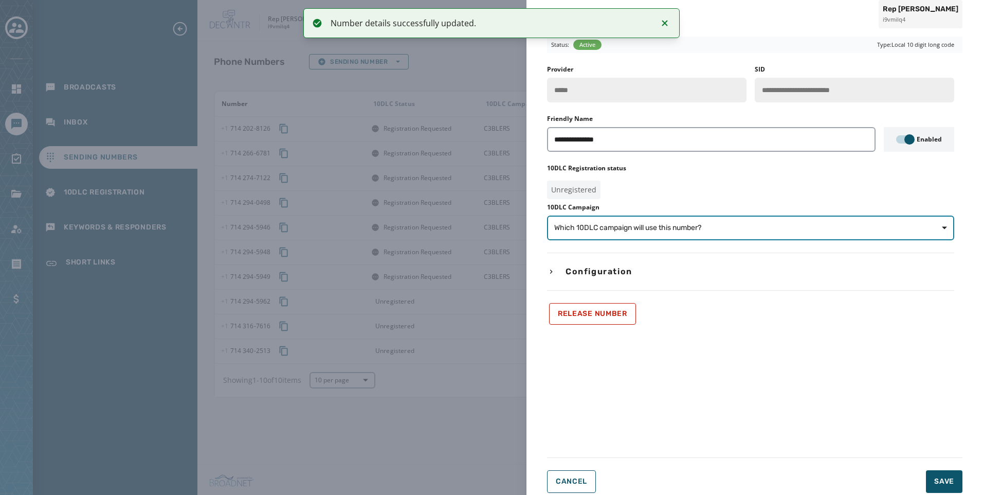
click at [740, 233] on button "Which 10DLC campaign will use this number?" at bounding box center [750, 227] width 407 height 25
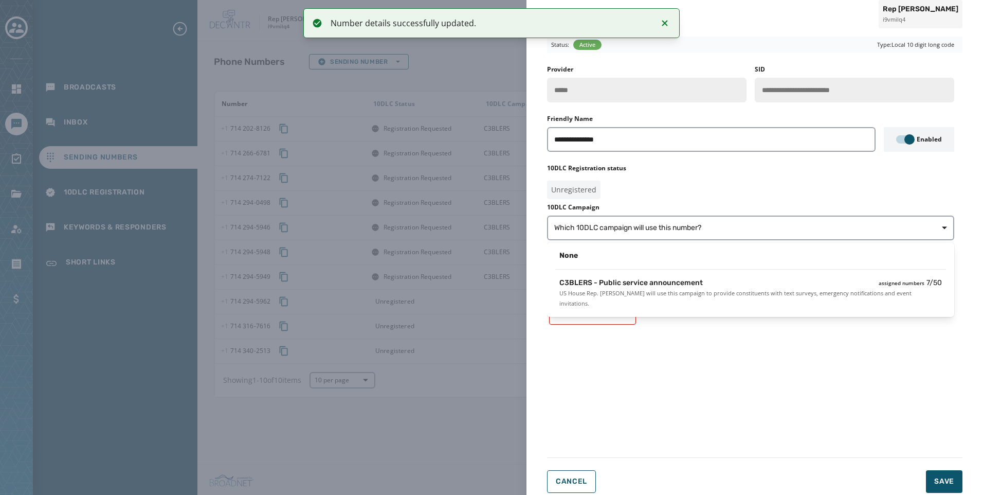
click at [714, 306] on div "**********" at bounding box center [750, 194] width 407 height 259
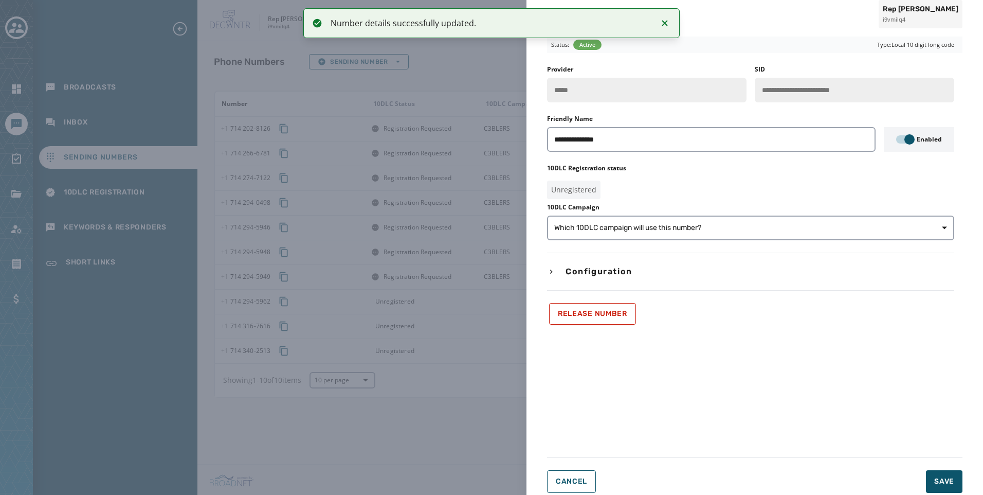
click at [712, 290] on div "**********" at bounding box center [750, 194] width 407 height 259
click at [707, 235] on button "Which 10DLC campaign will use this number?" at bounding box center [750, 227] width 407 height 25
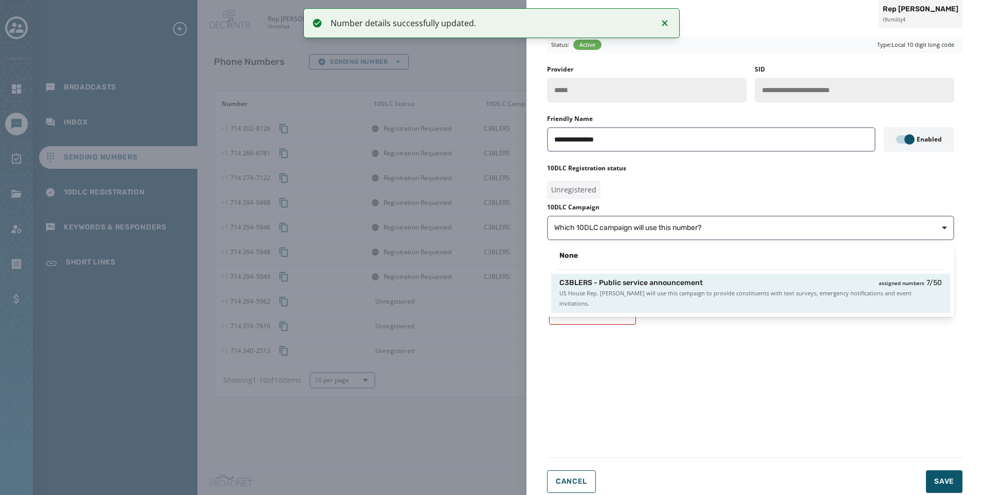
click at [706, 278] on div "C3BLERS - Public service announcement assigned numbers 7 / 50" at bounding box center [750, 283] width 382 height 10
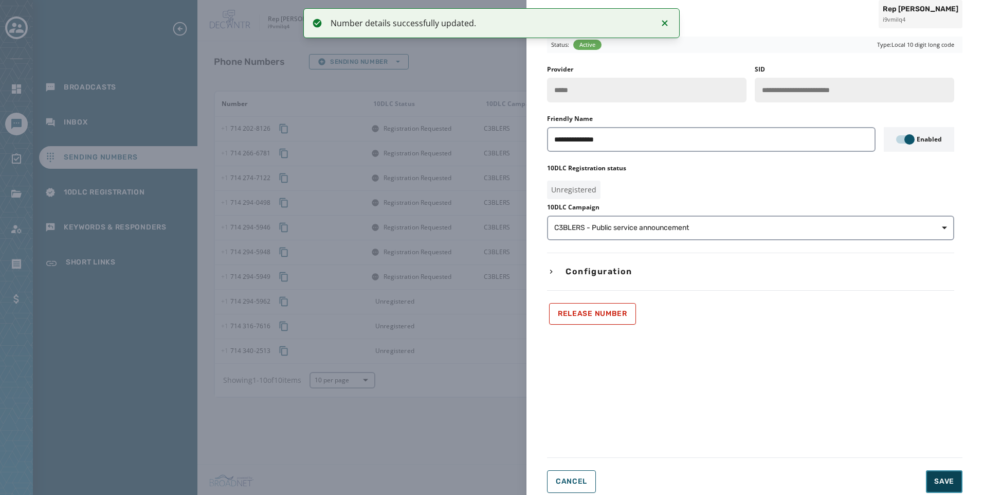
click at [954, 491] on button "Save" at bounding box center [944, 481] width 36 height 23
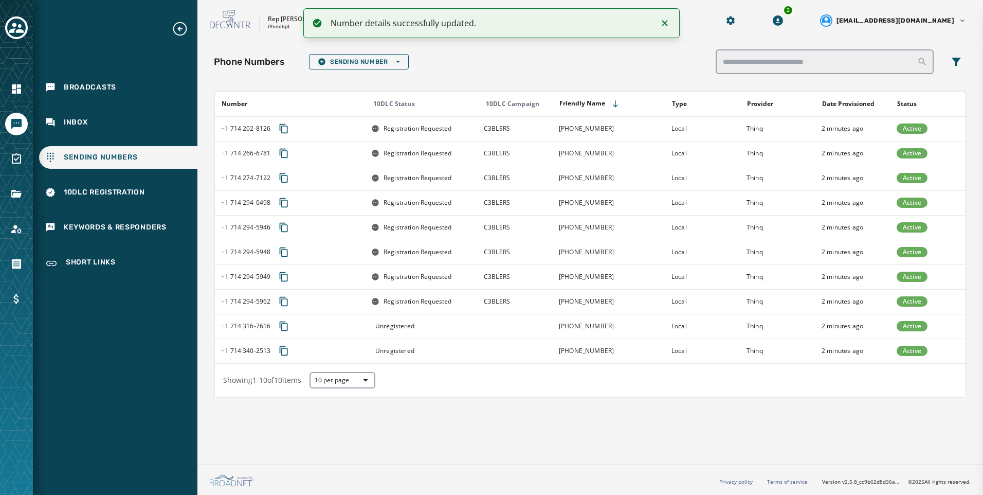
click at [470, 323] on div "Unregistered" at bounding box center [424, 326] width 106 height 8
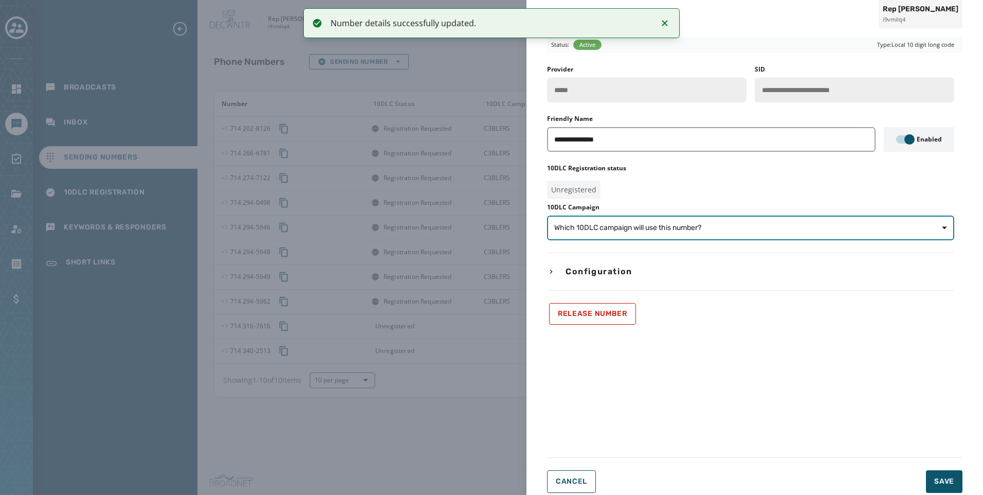
click at [749, 230] on span "Which 10DLC campaign will use this number?" at bounding box center [750, 228] width 393 height 10
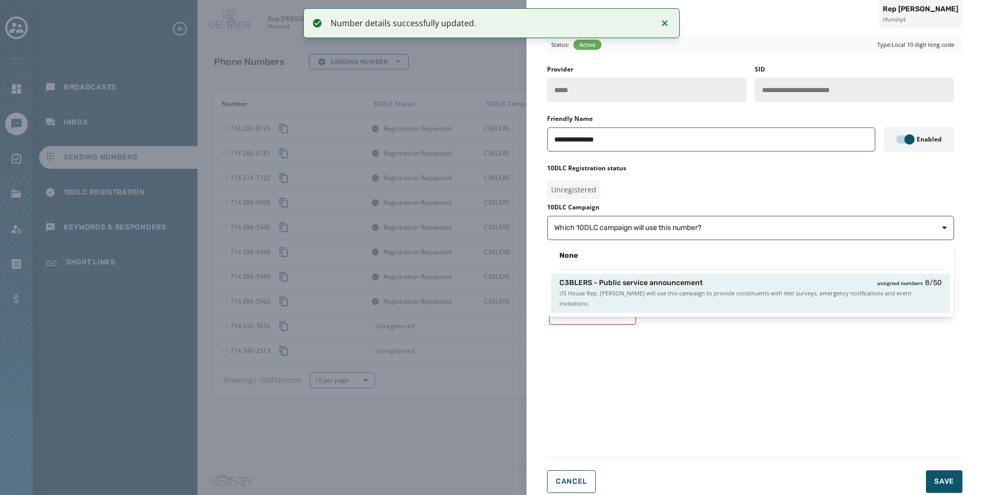
click at [742, 280] on div "C3BLERS - Public service announcement assigned numbers 8 / 50" at bounding box center [750, 283] width 382 height 10
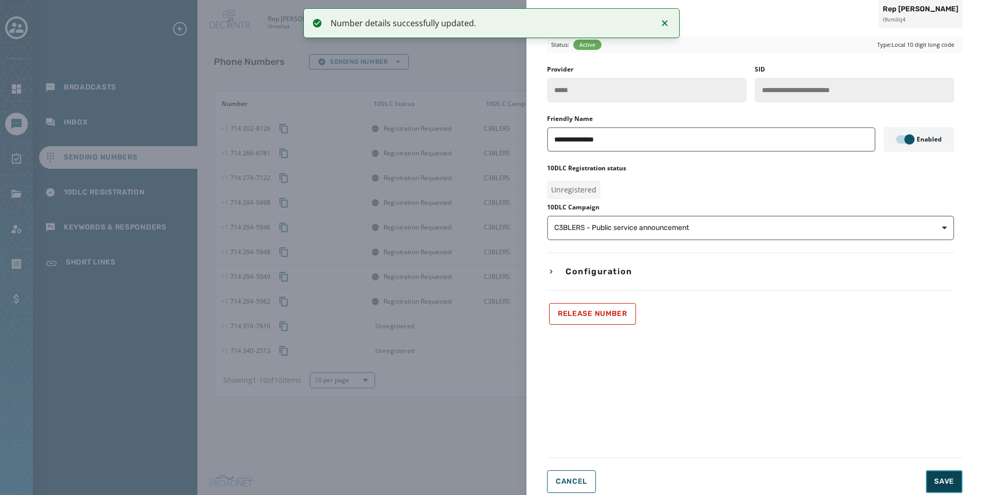
click at [946, 482] on span "Save" at bounding box center [944, 481] width 20 height 10
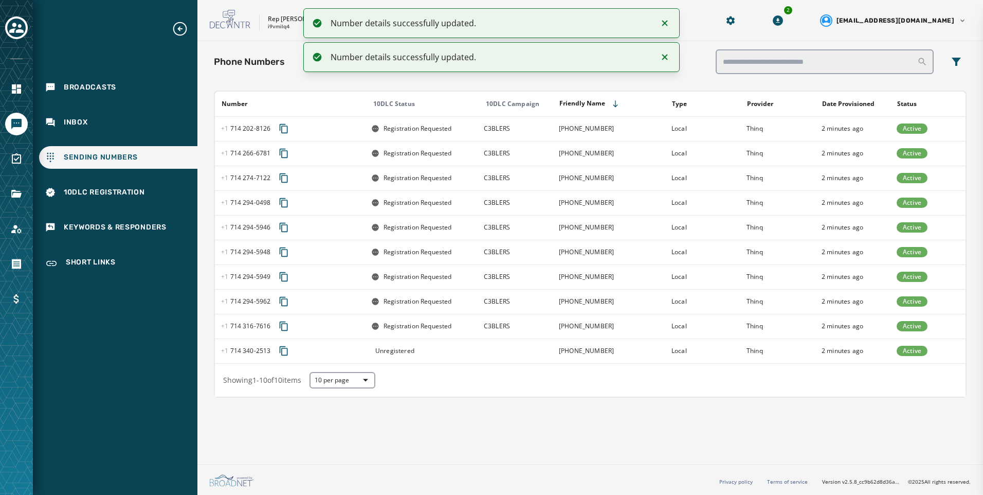
click at [433, 354] on div "**********" at bounding box center [491, 247] width 983 height 495
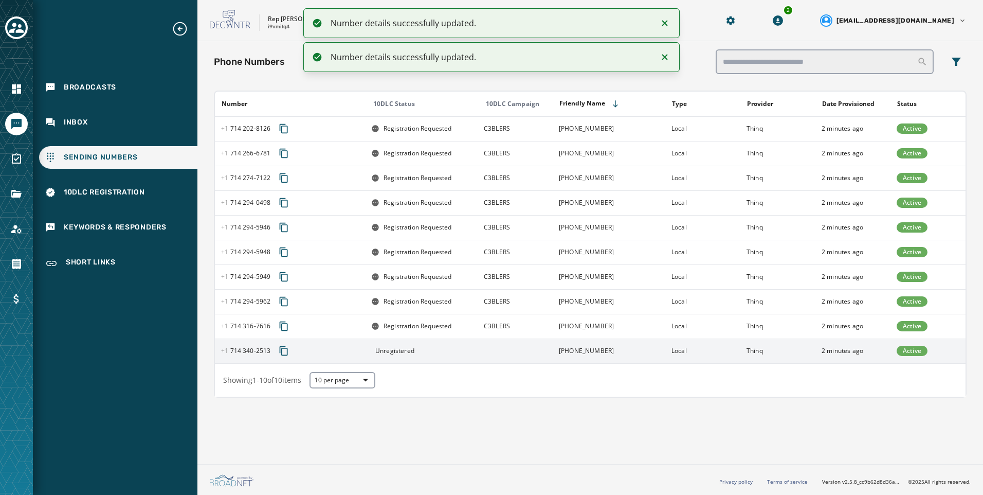
click at [434, 354] on div "Unregistered" at bounding box center [424, 350] width 106 height 8
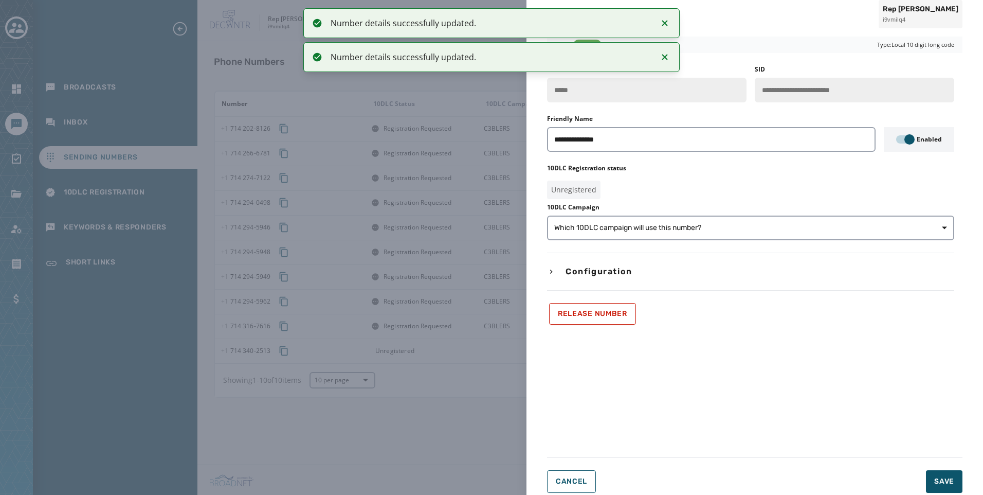
click at [794, 214] on div "10DLC Campaign Which 10DLC campaign will use this number?" at bounding box center [750, 221] width 407 height 37
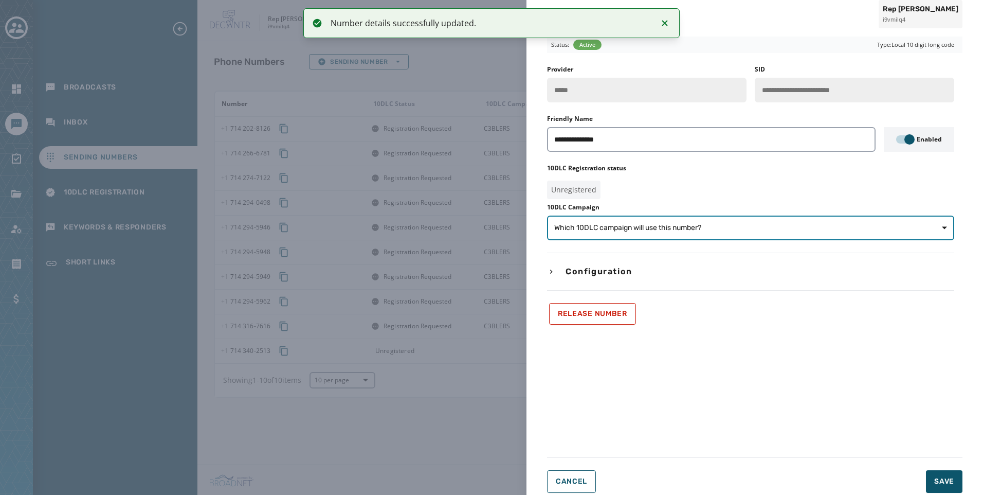
click at [789, 227] on span "Which 10DLC campaign will use this number?" at bounding box center [750, 228] width 393 height 10
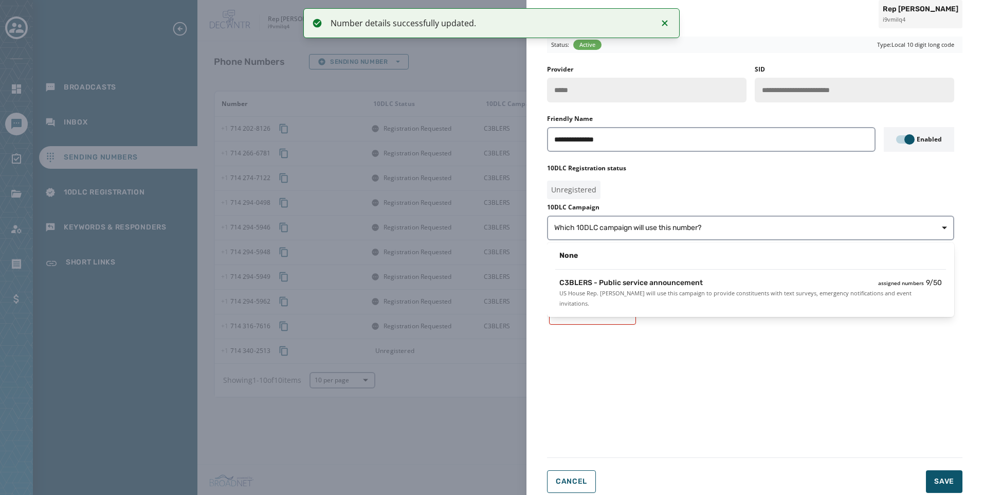
click at [811, 271] on div "None C3BLERS - Public service announcement assigned numbers 9 / 50 US House Rep…" at bounding box center [750, 279] width 407 height 75
click at [810, 277] on div "C3BLERS - Public service announcement assigned numbers 9 / 50 US House Rep. Lou…" at bounding box center [750, 292] width 399 height 39
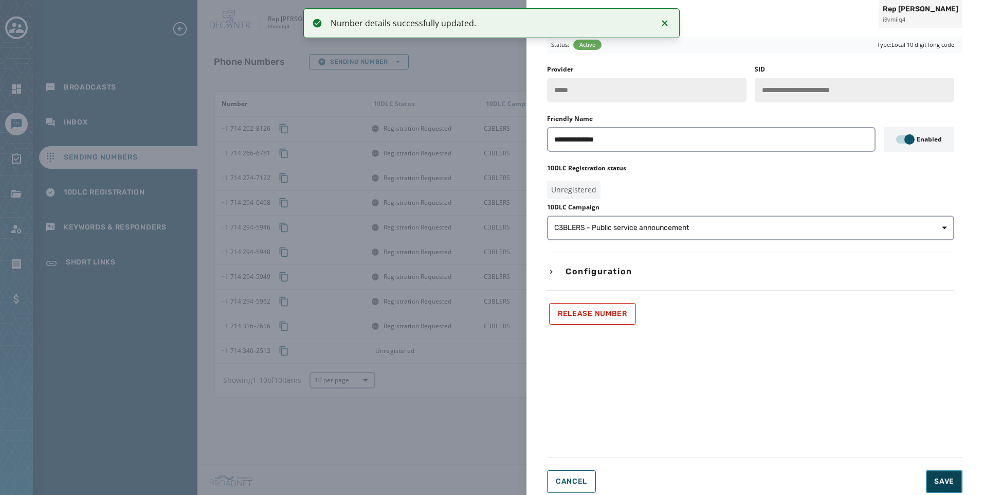
click at [947, 479] on span "Save" at bounding box center [944, 481] width 20 height 10
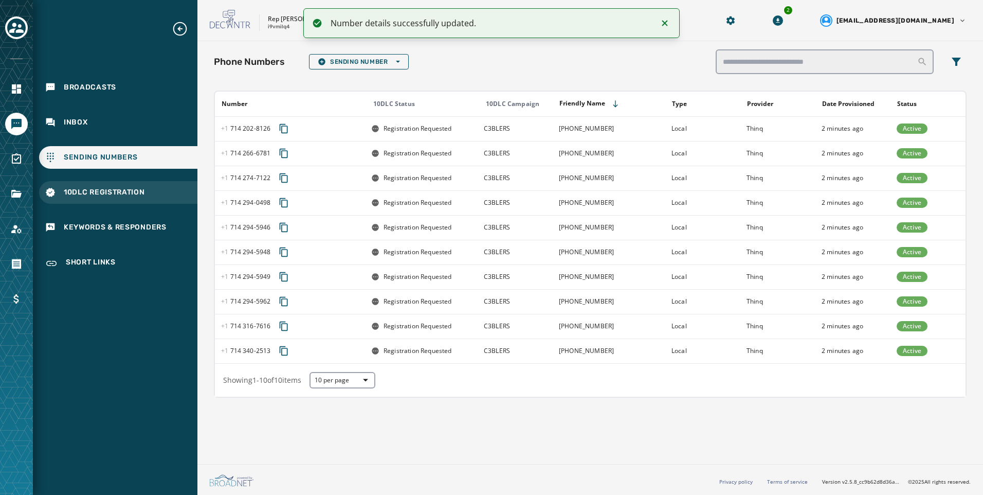
click at [151, 190] on div "10DLC Registration" at bounding box center [118, 192] width 158 height 23
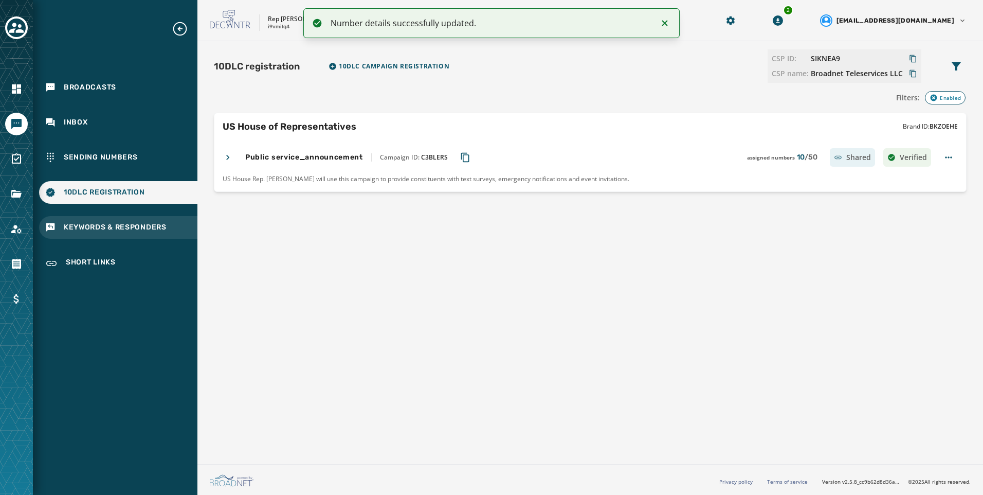
click at [167, 233] on div "Keywords & Responders" at bounding box center [118, 227] width 158 height 23
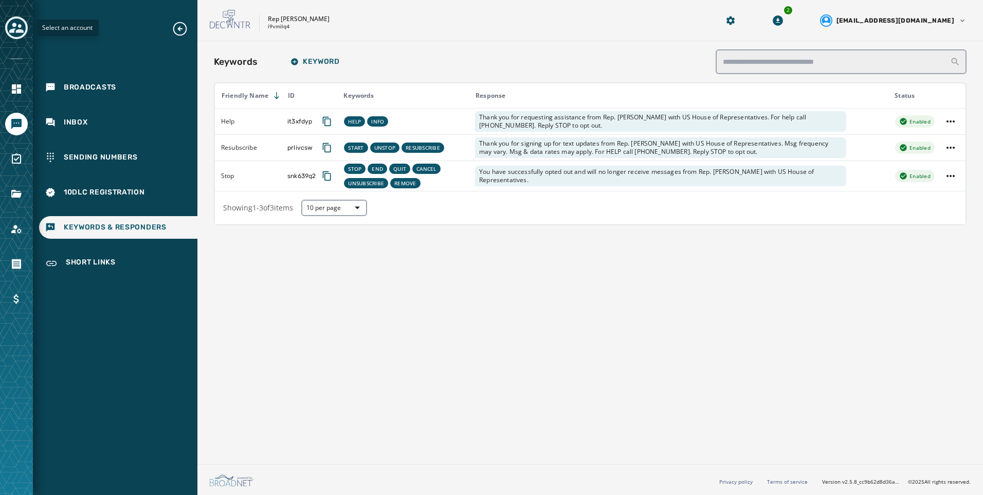
click at [21, 30] on icon "Toggle account select drawer" at bounding box center [16, 28] width 14 height 10
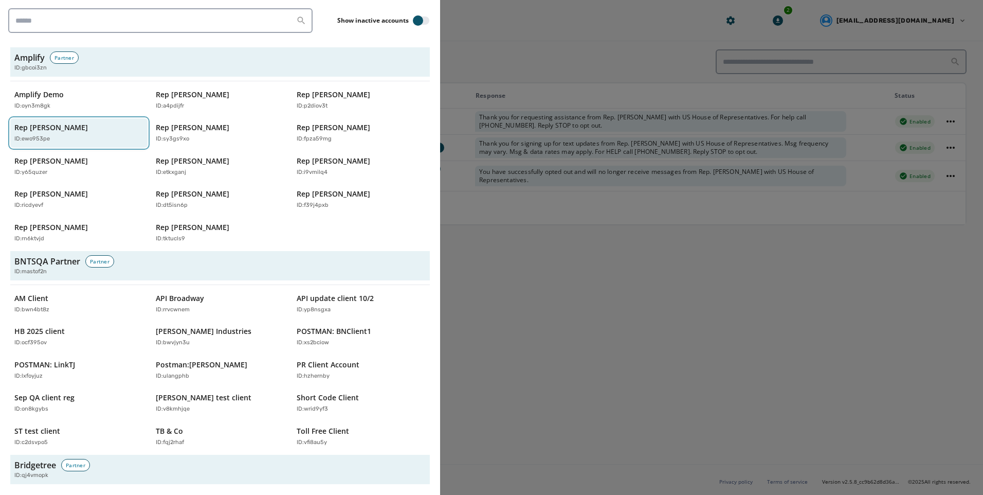
click at [75, 138] on div "ID: ewo953pe" at bounding box center [73, 139] width 119 height 9
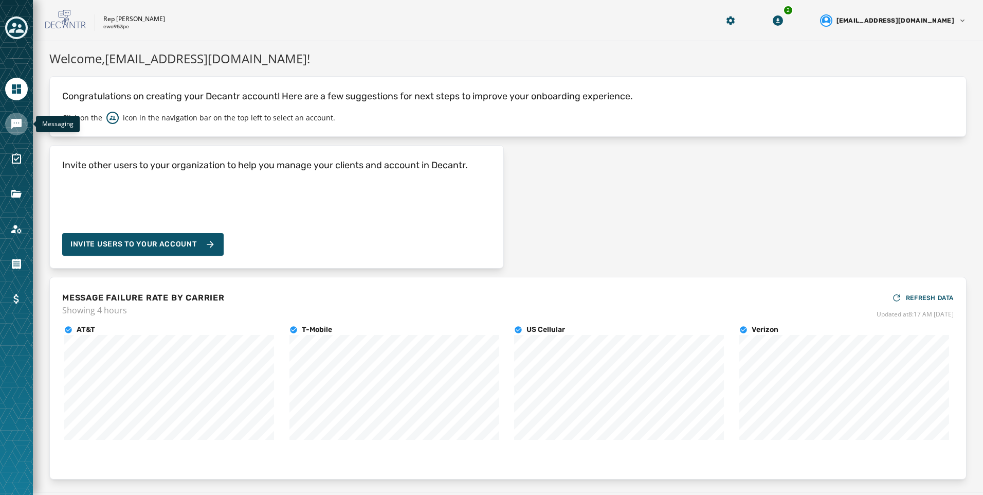
click at [22, 124] on icon "Navigate to Messaging" at bounding box center [16, 124] width 12 height 12
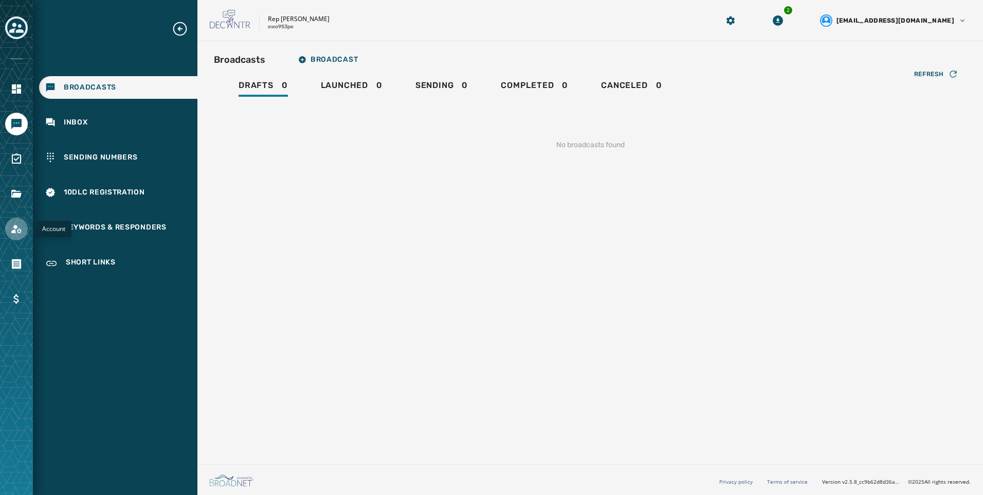
click at [23, 231] on link "Navigate to Account" at bounding box center [16, 228] width 23 height 23
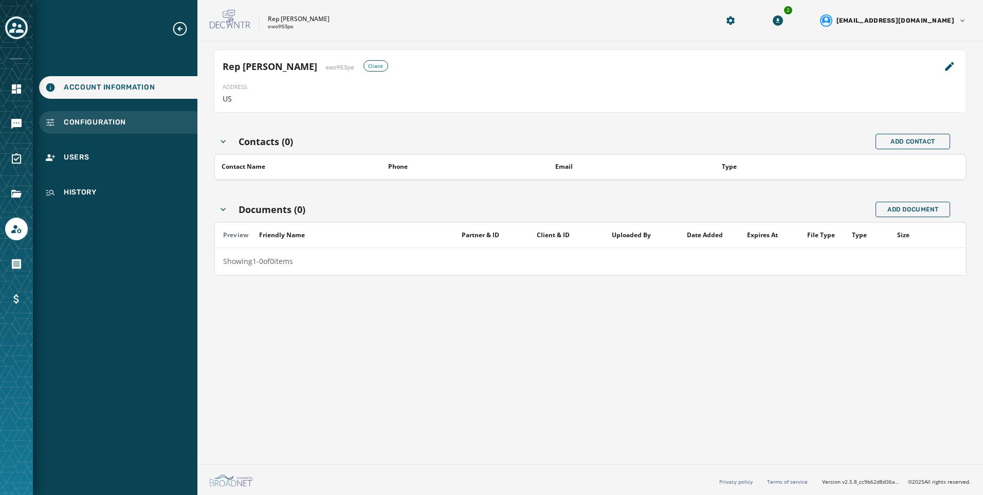
click at [138, 132] on div "Configuration" at bounding box center [118, 122] width 158 height 23
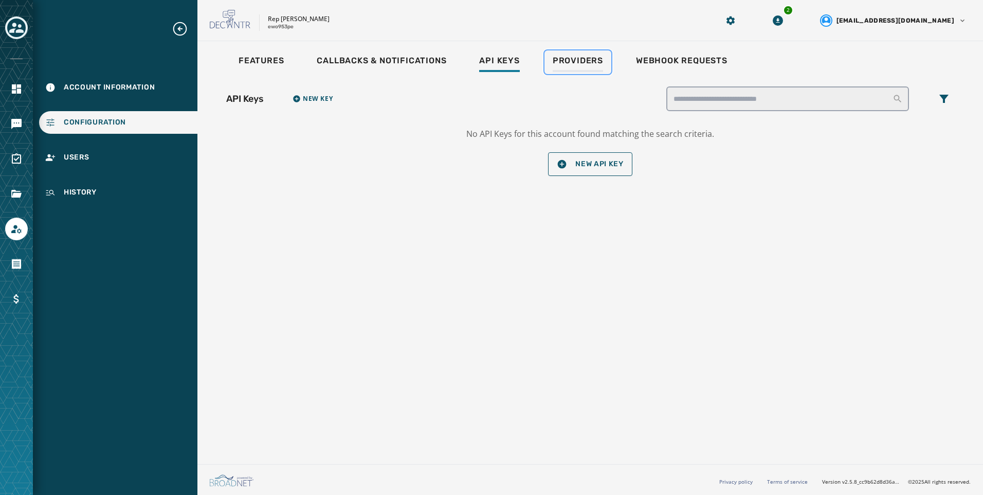
click at [574, 69] on div "Providers" at bounding box center [578, 64] width 50 height 16
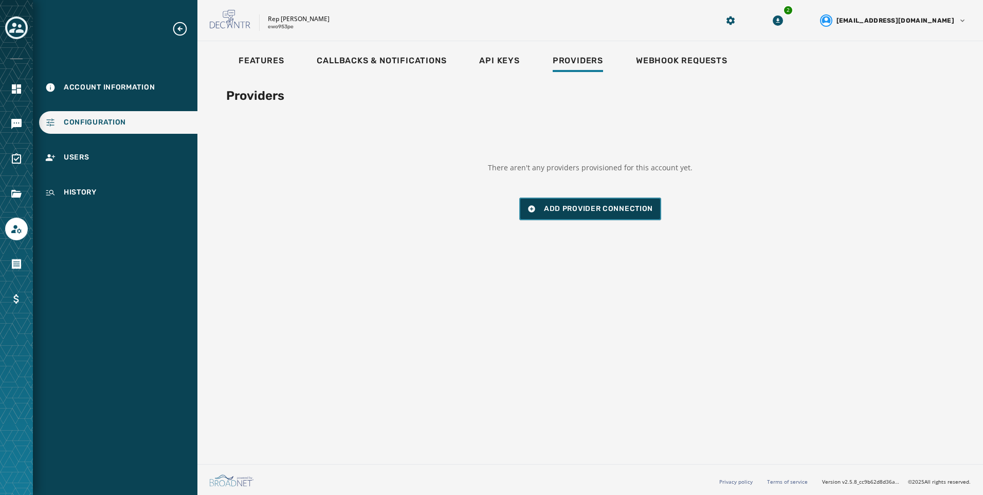
click at [571, 209] on span "Add Provider Connection" at bounding box center [598, 209] width 109 height 10
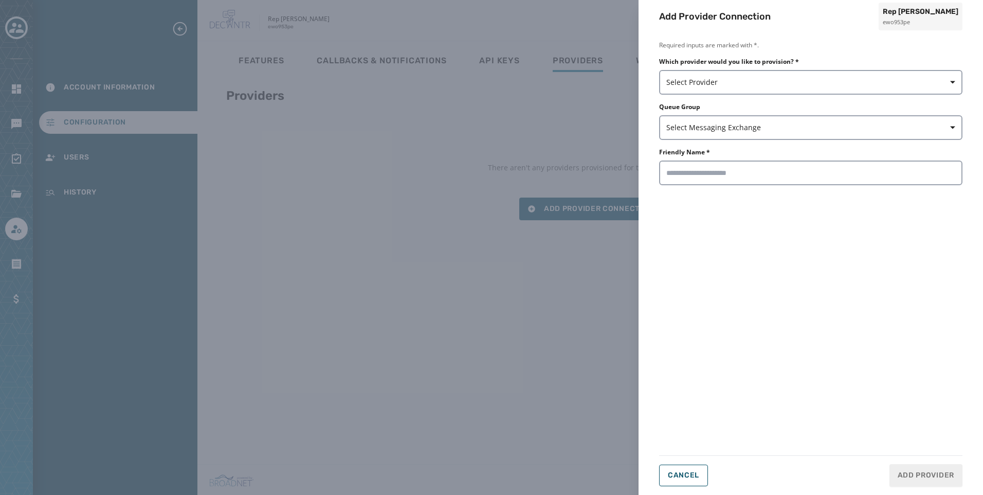
click at [755, 68] on div "Which provider would you like to provision? * Select Provider" at bounding box center [810, 76] width 303 height 37
click at [754, 81] on span "Select Provider" at bounding box center [810, 82] width 289 height 10
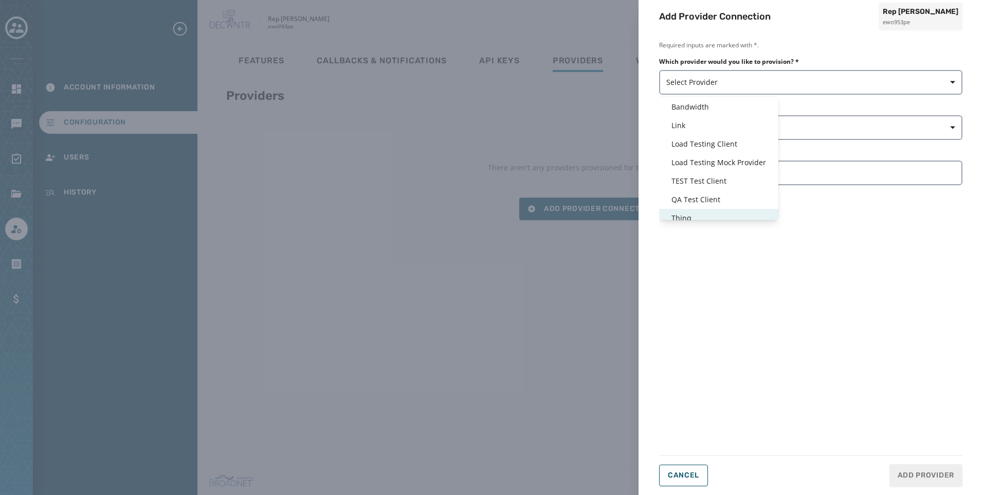
scroll to position [25, 0]
click at [700, 204] on div "Thinq" at bounding box center [718, 211] width 119 height 19
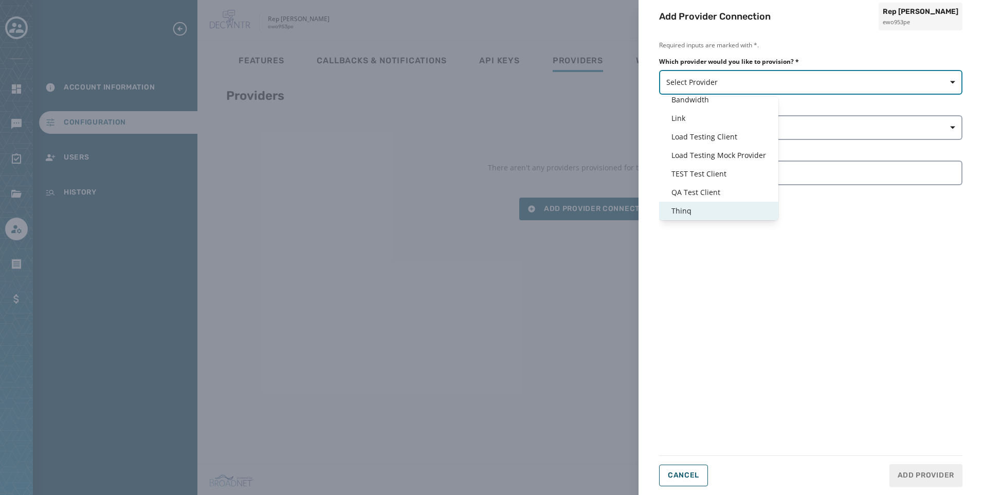
type input "*****"
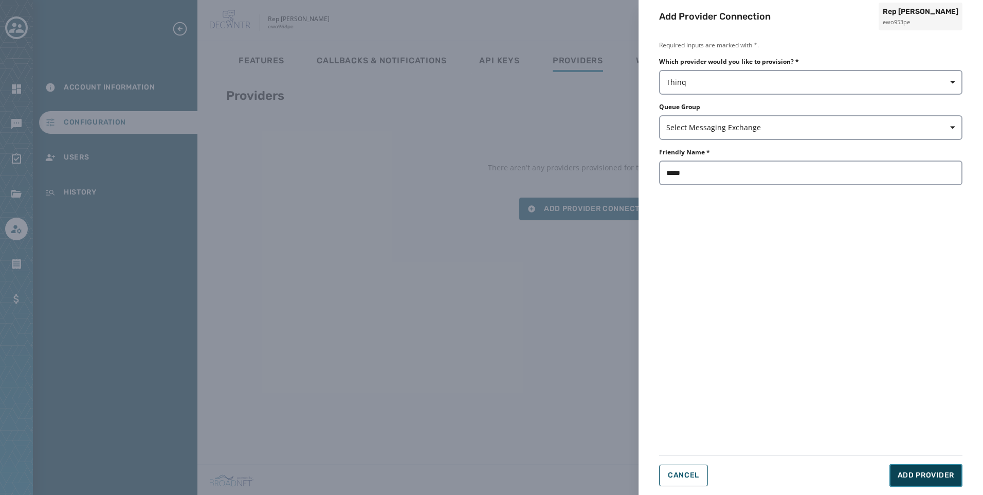
click at [923, 475] on span "Add Provider" at bounding box center [926, 475] width 57 height 10
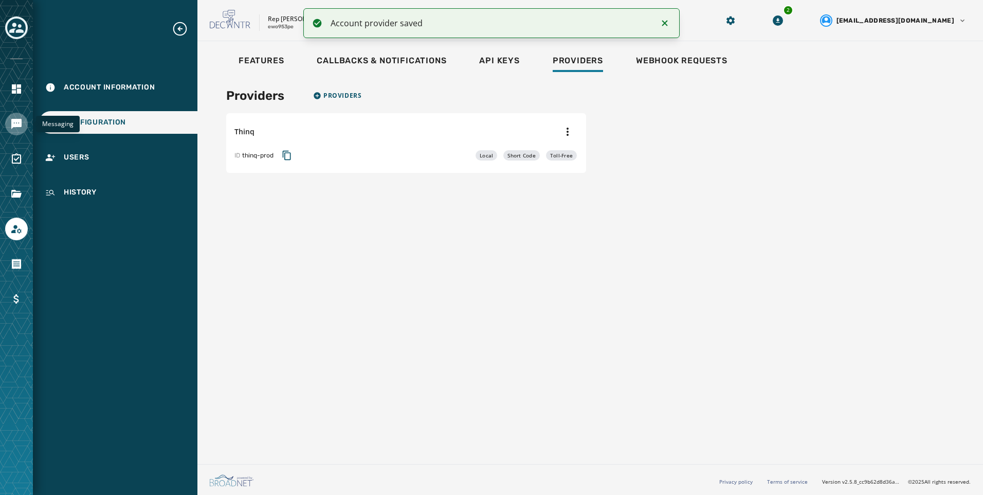
click at [18, 122] on icon "Navigate to Messaging" at bounding box center [16, 124] width 10 height 10
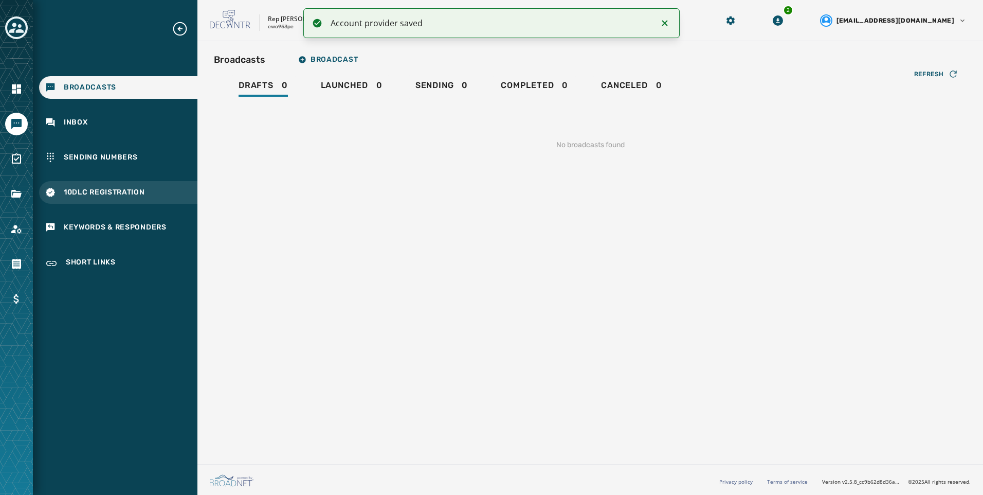
click at [180, 192] on div "10DLC Registration" at bounding box center [118, 192] width 158 height 23
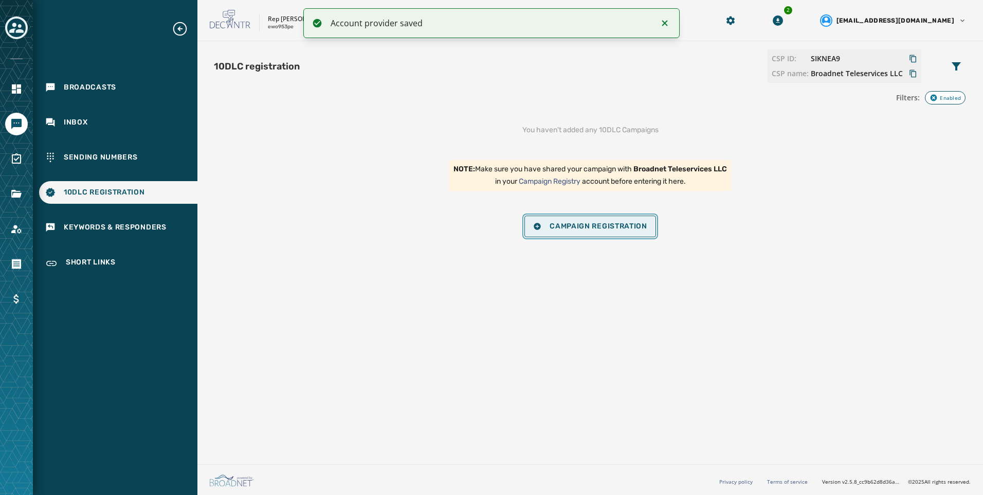
click at [556, 221] on button "Campaign Registration" at bounding box center [590, 226] width 132 height 22
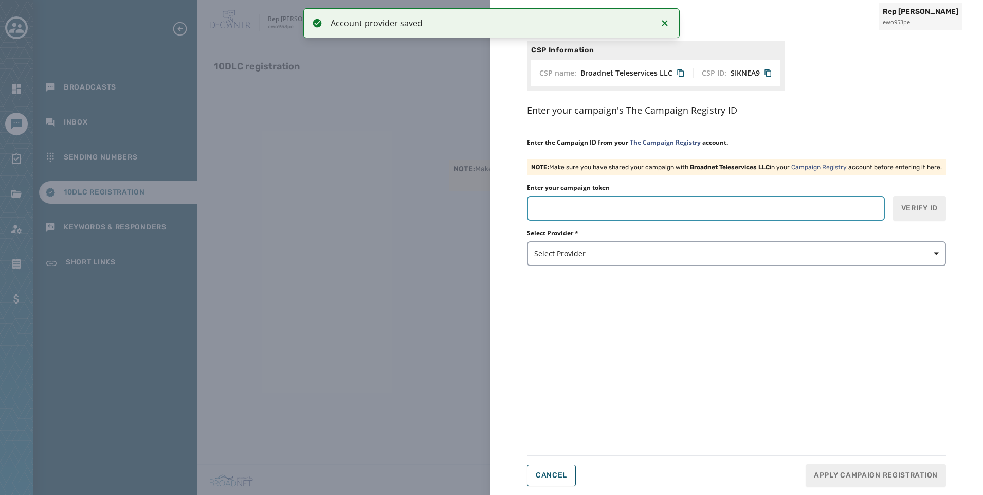
paste input "*******"
type input "*******"
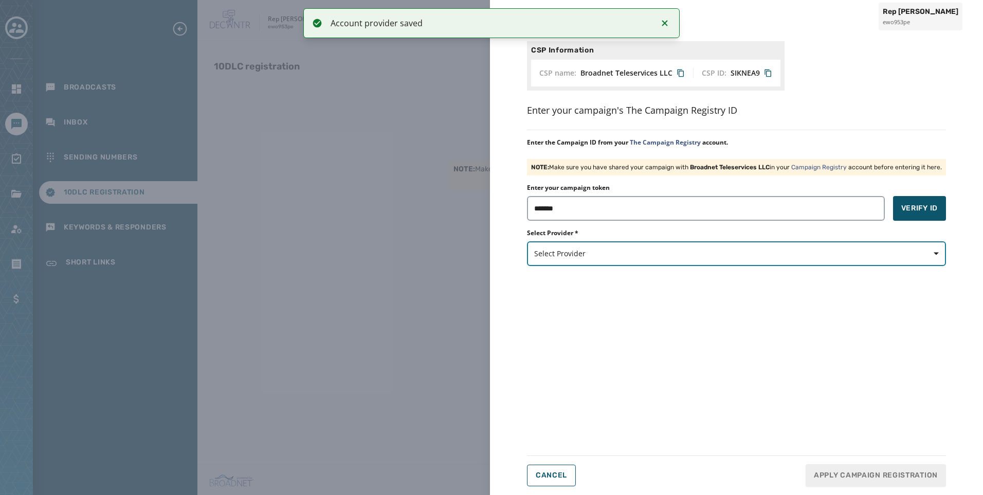
click at [693, 250] on span "Select Provider" at bounding box center [736, 253] width 405 height 10
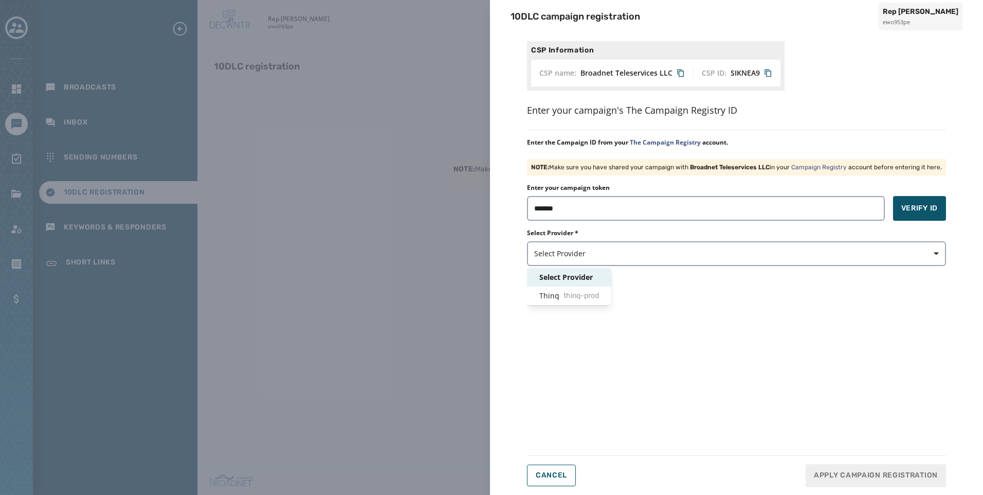
click at [605, 301] on div "Thinq thinq-prod" at bounding box center [569, 295] width 84 height 19
click at [908, 214] on button "Verify ID" at bounding box center [919, 208] width 53 height 25
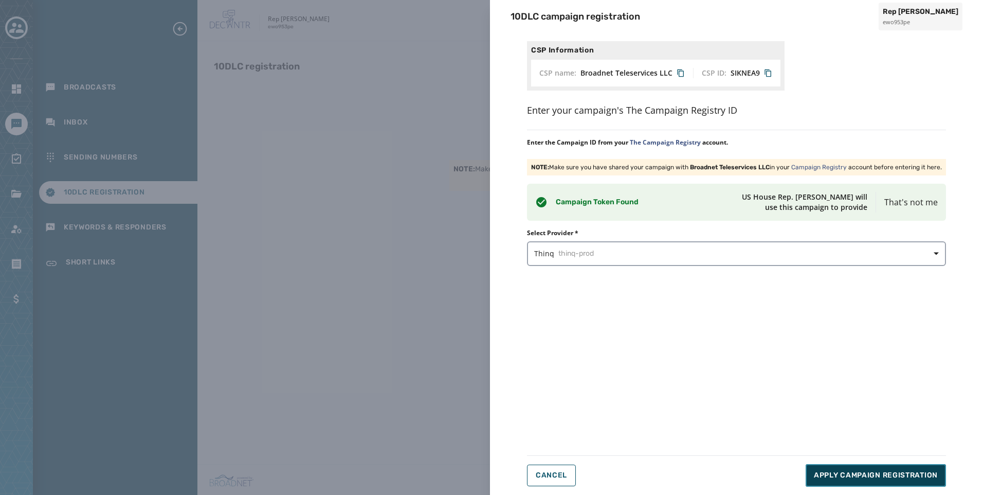
click at [843, 480] on span "Apply Campaign Registration" at bounding box center [876, 475] width 124 height 10
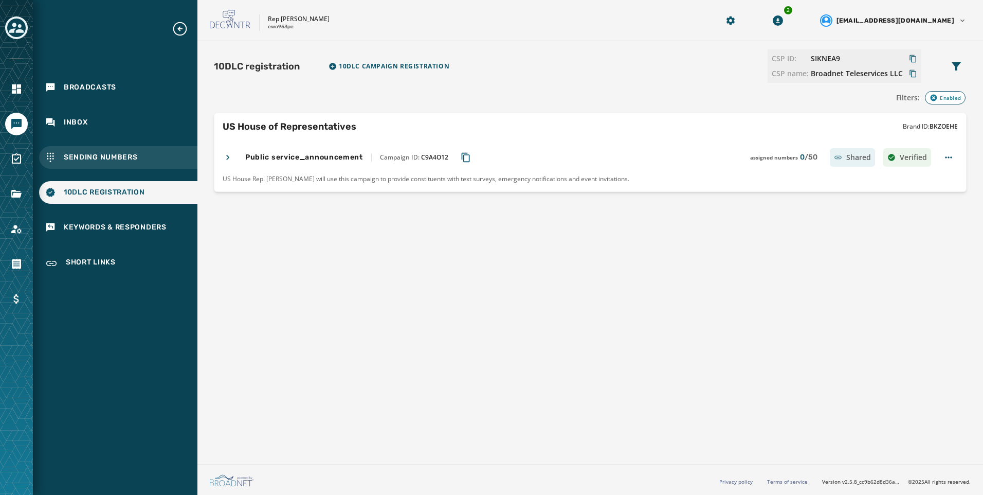
click at [126, 155] on span "Sending Numbers" at bounding box center [101, 157] width 74 height 10
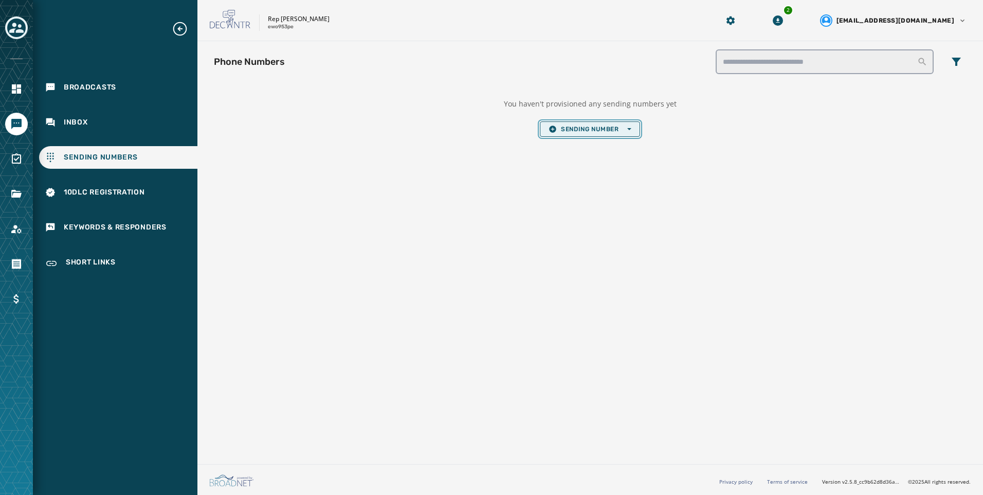
click at [561, 124] on button "Sending Number Open options" at bounding box center [590, 128] width 100 height 15
click at [586, 151] on button "Local Long Code" at bounding box center [589, 144] width 99 height 14
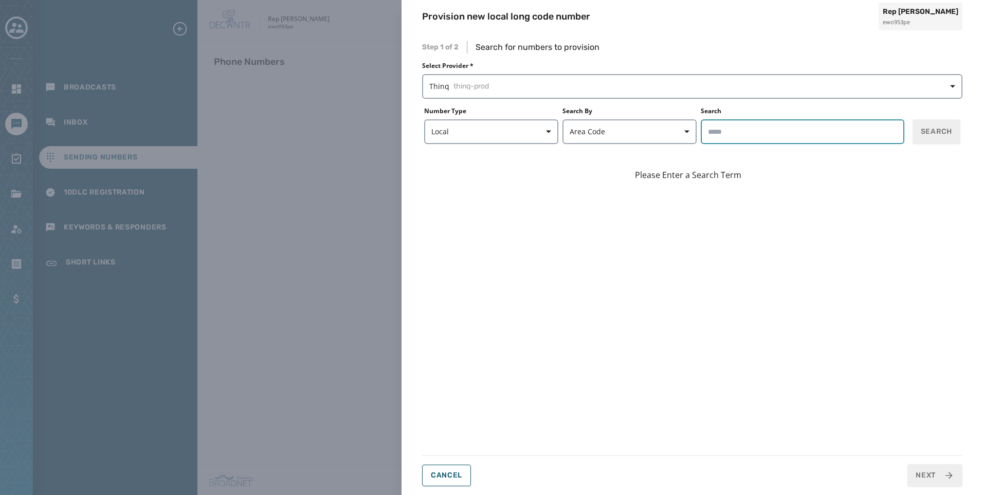
click at [739, 134] on input "Search" at bounding box center [803, 131] width 204 height 25
type input "*****"
click at [926, 133] on span "Search" at bounding box center [936, 131] width 31 height 10
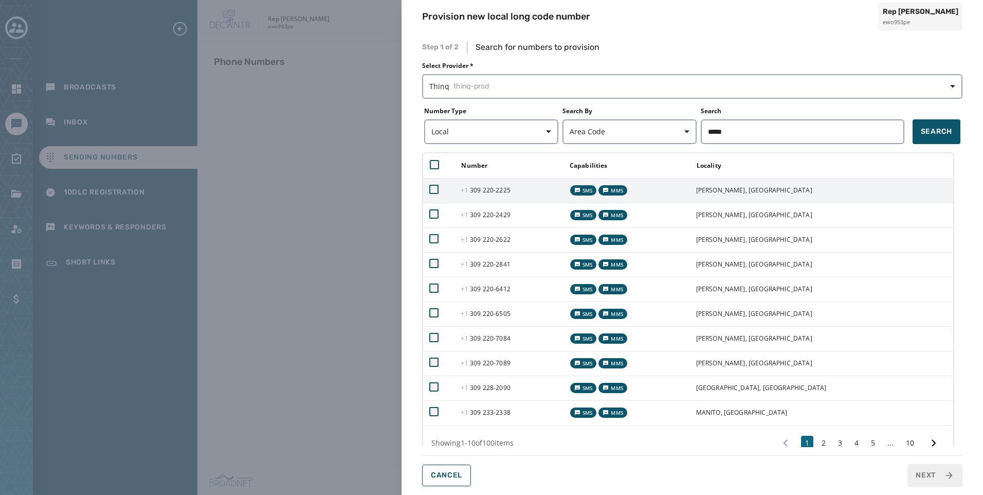
click at [524, 199] on td "+1 309 220 - 2225" at bounding box center [508, 190] width 108 height 25
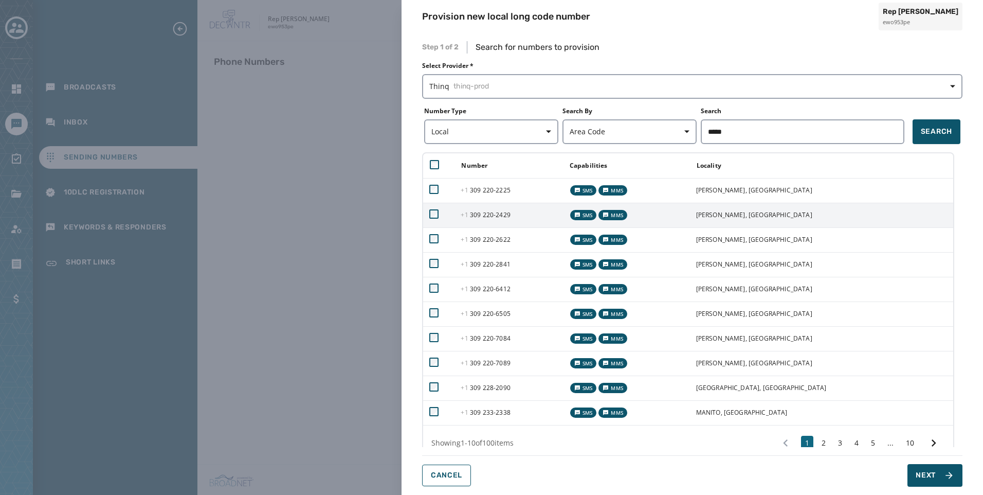
click at [524, 210] on td "+1 309 220 - 2429" at bounding box center [508, 215] width 108 height 25
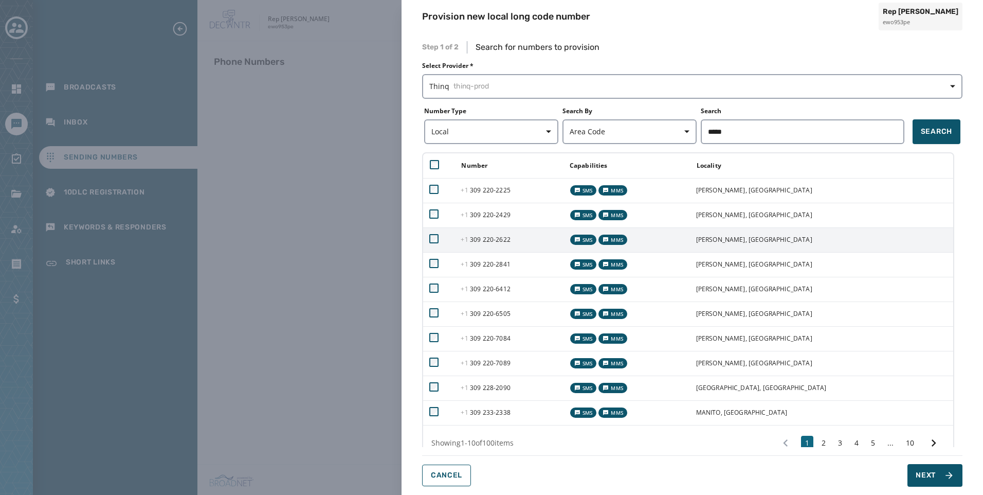
click at [510, 240] on span "+1 309 220 - 2622" at bounding box center [485, 239] width 49 height 9
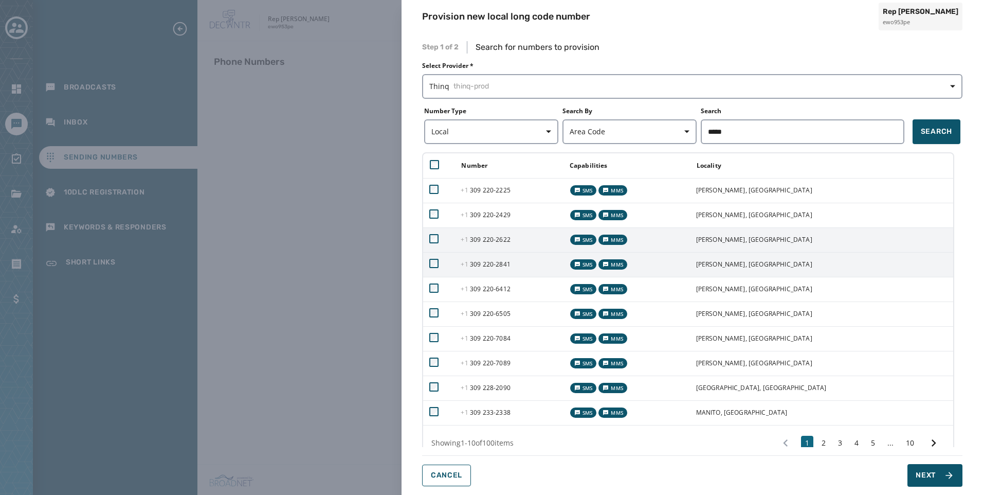
click at [517, 273] on td "+1 309 220 - 2841" at bounding box center [508, 264] width 108 height 25
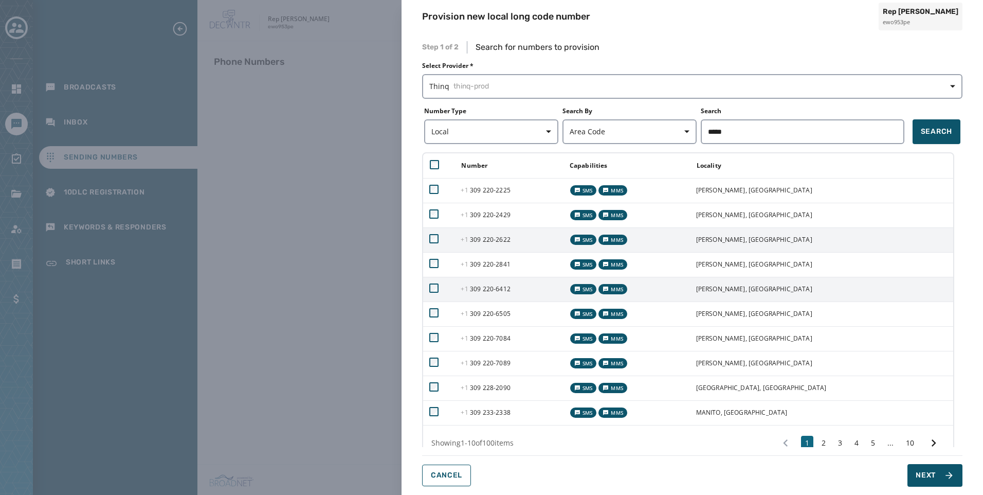
click at [510, 287] on span "+1 309 220 - 6412" at bounding box center [485, 288] width 49 height 9
click at [513, 304] on td "+1 309 220 - 6505" at bounding box center [508, 313] width 108 height 25
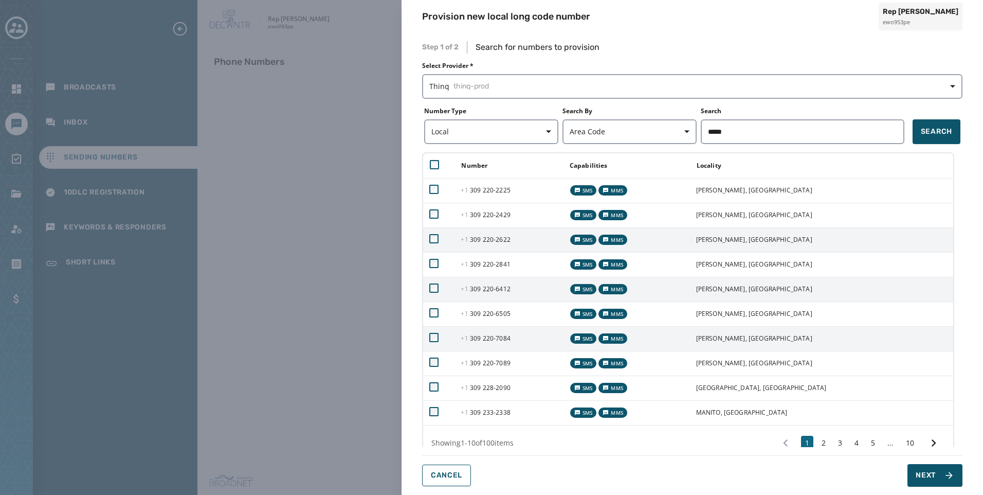
click at [510, 338] on span "+1 309 220 - 7084" at bounding box center [485, 338] width 49 height 9
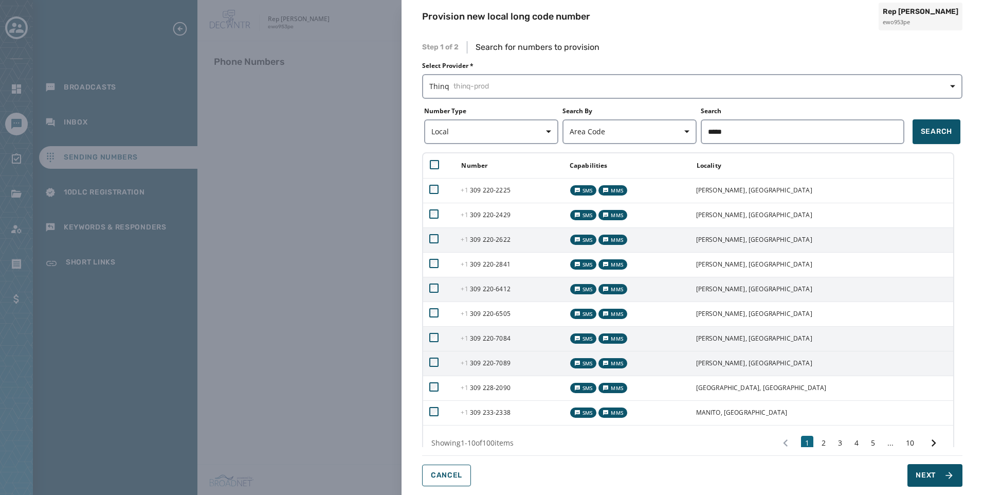
click at [507, 356] on td "+1 309 220 - 7089" at bounding box center [508, 363] width 108 height 25
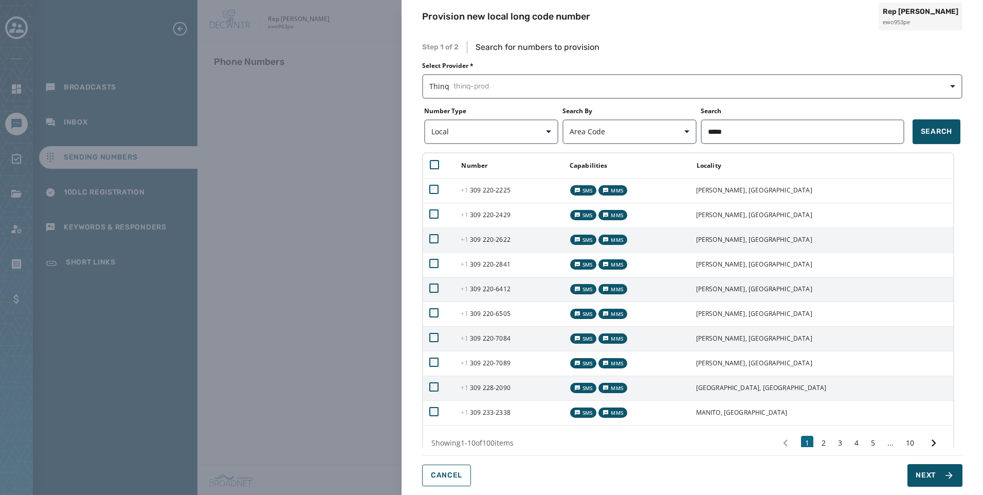
click at [507, 394] on td "+1 309 228 - 2090" at bounding box center [508, 387] width 108 height 25
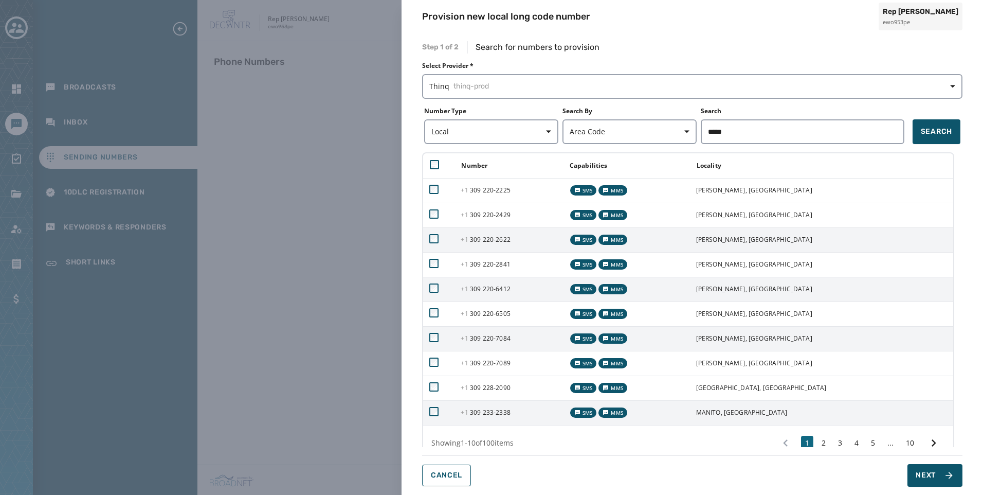
click at [510, 412] on span "+1 309 233 - 2338" at bounding box center [485, 412] width 49 height 9
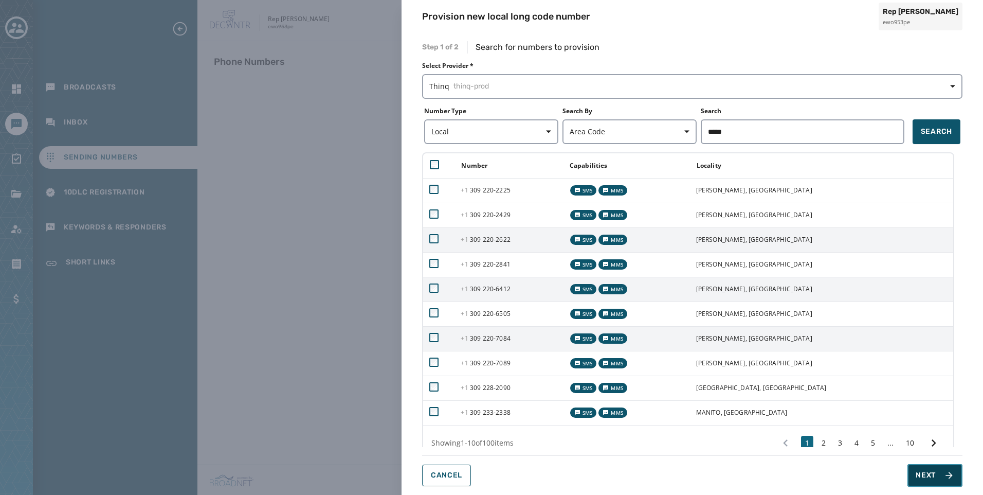
click at [929, 471] on span "Next" at bounding box center [926, 475] width 20 height 10
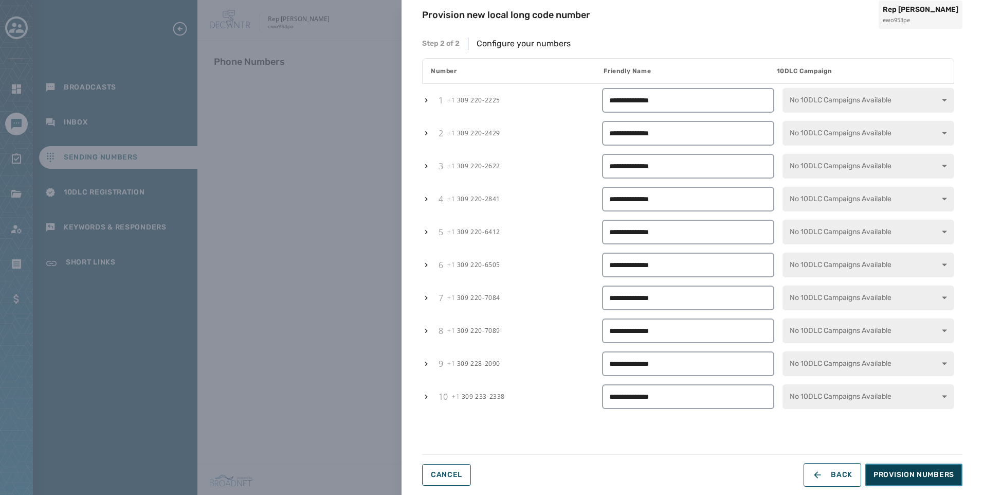
click at [916, 478] on span "Provision Numbers" at bounding box center [913, 474] width 81 height 10
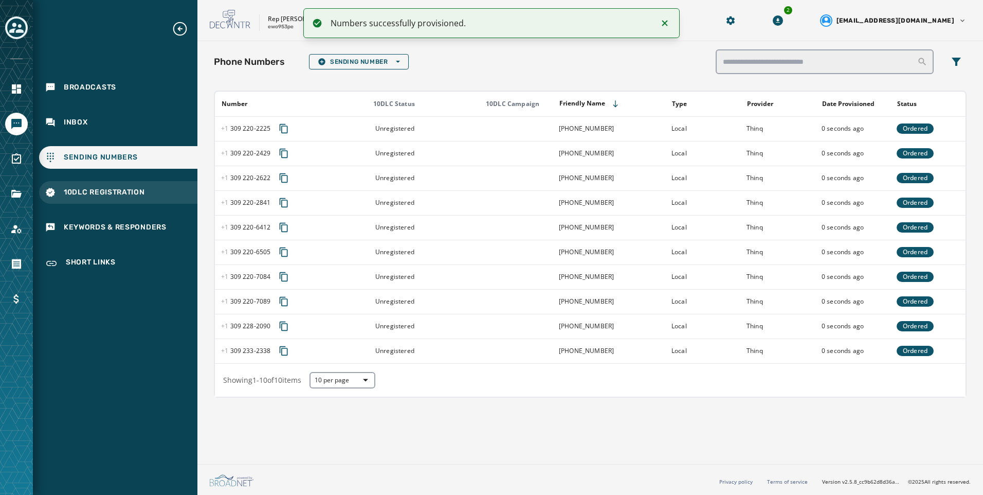
click at [102, 189] on span "10DLC Registration" at bounding box center [104, 192] width 81 height 10
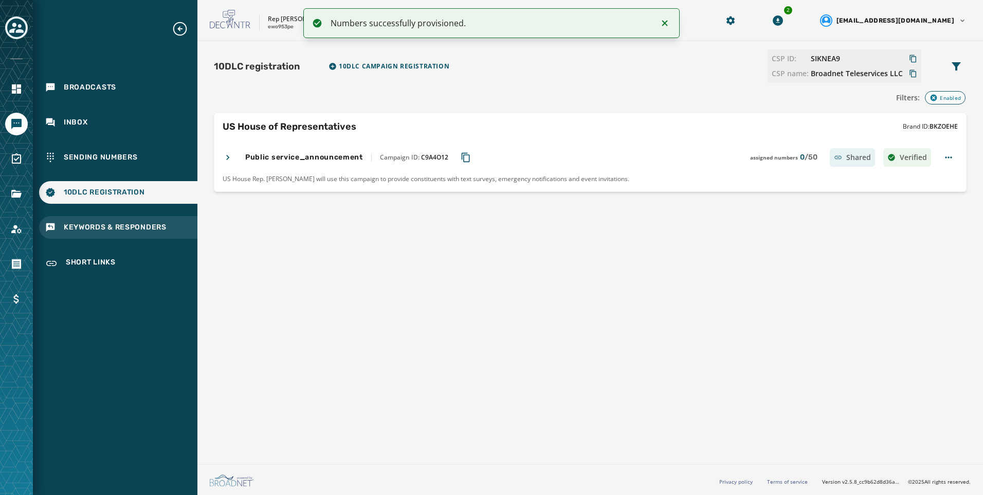
click at [125, 218] on div "Keywords & Responders" at bounding box center [118, 227] width 158 height 23
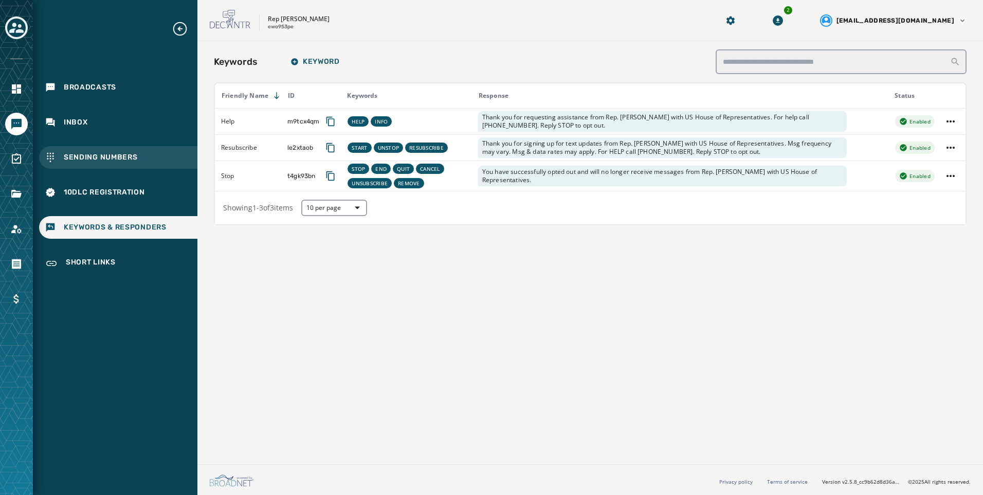
click at [113, 168] on div "Sending Numbers" at bounding box center [118, 157] width 158 height 23
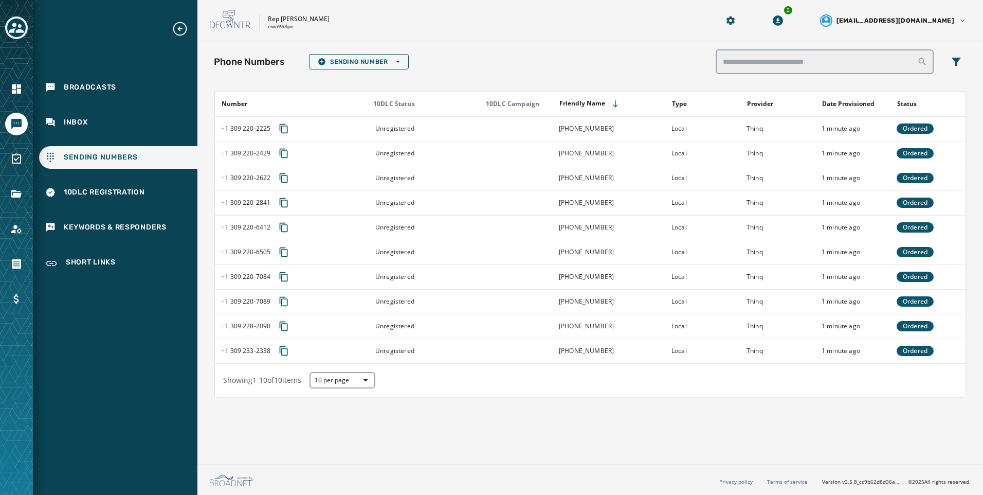
click at [13, 31] on icon "Toggle account select drawer" at bounding box center [16, 28] width 14 height 10
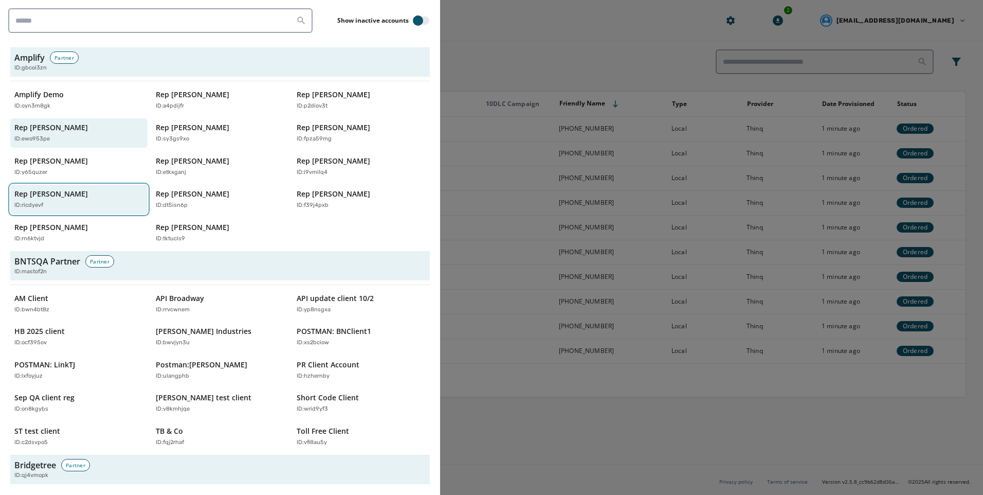
click at [17, 211] on button "Rep Mike Levin ID: ricdyevf" at bounding box center [78, 199] width 137 height 29
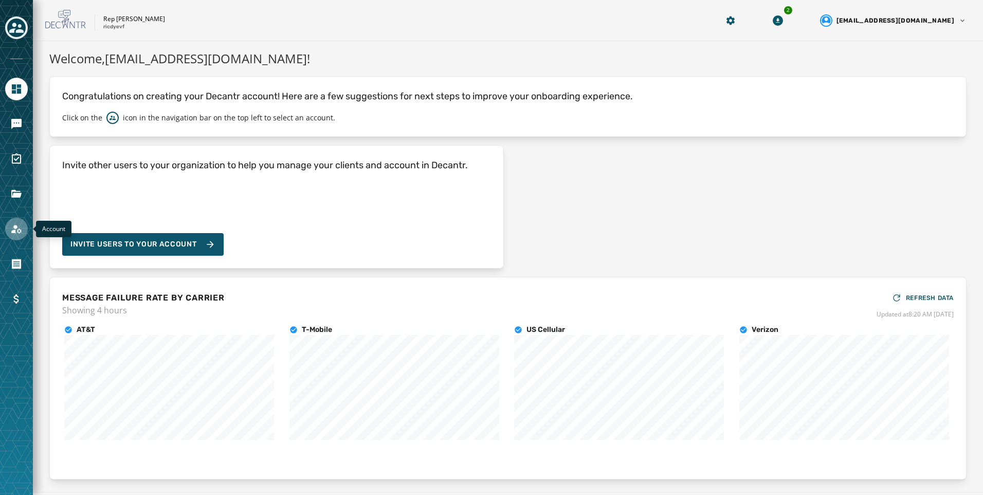
click at [23, 226] on link "Navigate to Account" at bounding box center [16, 228] width 23 height 23
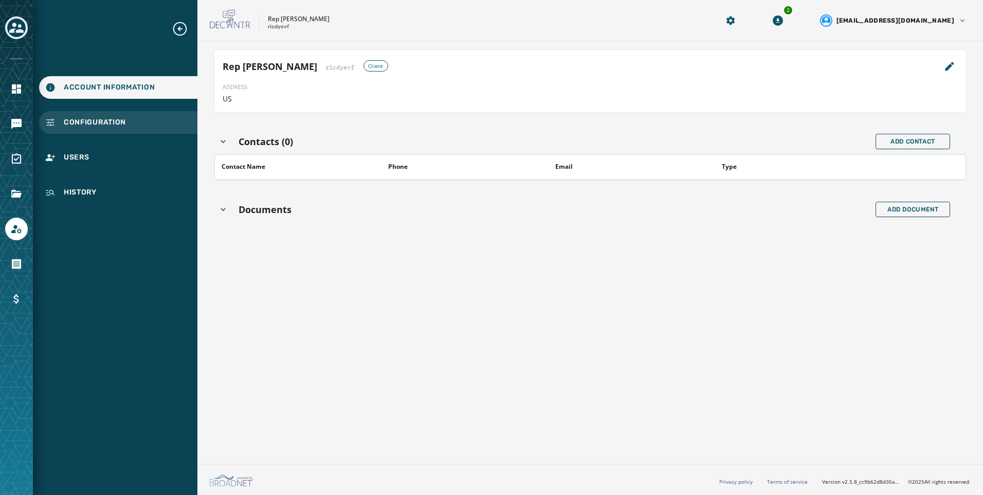
click at [145, 131] on div "Configuration" at bounding box center [118, 122] width 158 height 23
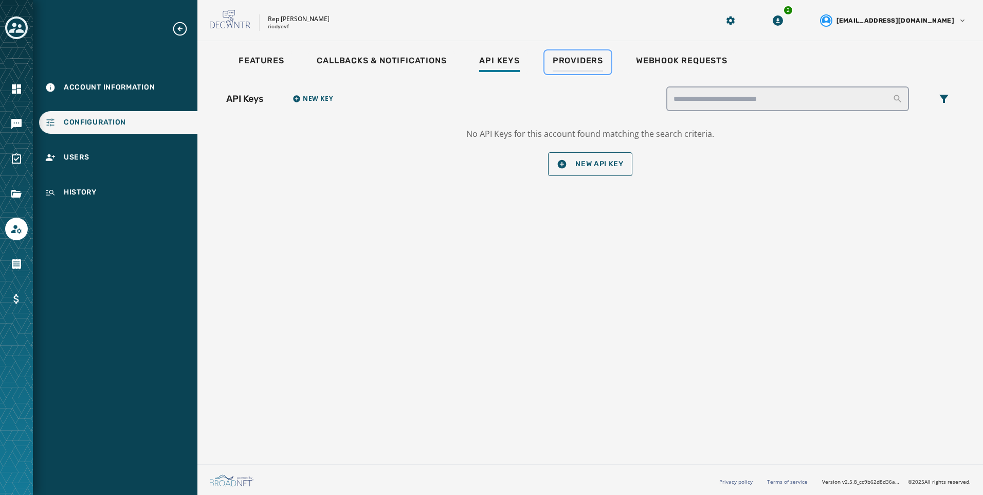
click at [576, 51] on link "Providers" at bounding box center [577, 62] width 67 height 24
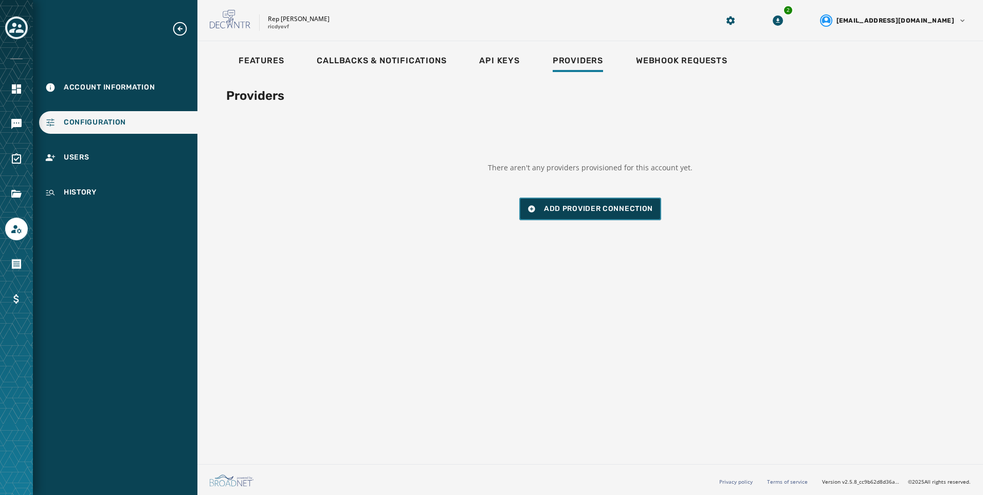
click at [580, 210] on span "Add Provider Connection" at bounding box center [598, 209] width 109 height 10
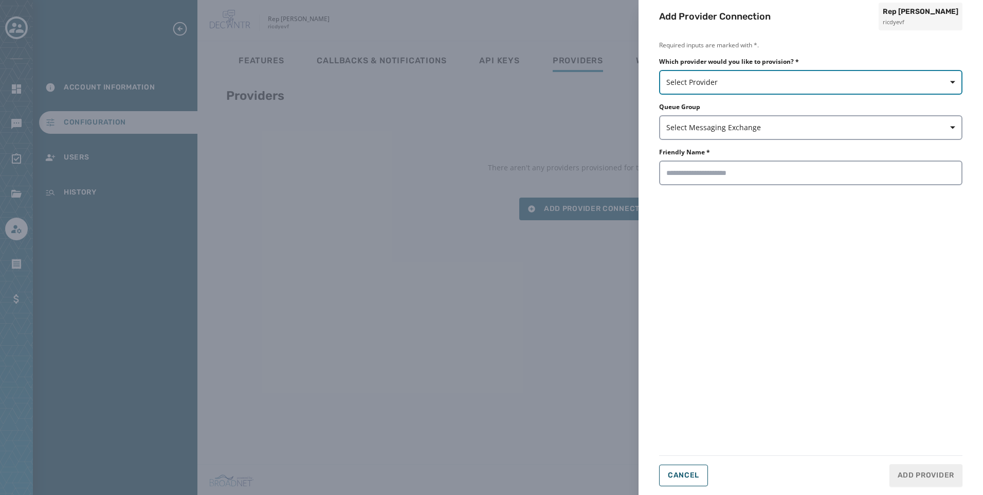
drag, startPoint x: 730, startPoint y: 84, endPoint x: 730, endPoint y: 95, distance: 10.8
click at [730, 83] on span "Select Provider" at bounding box center [810, 82] width 289 height 10
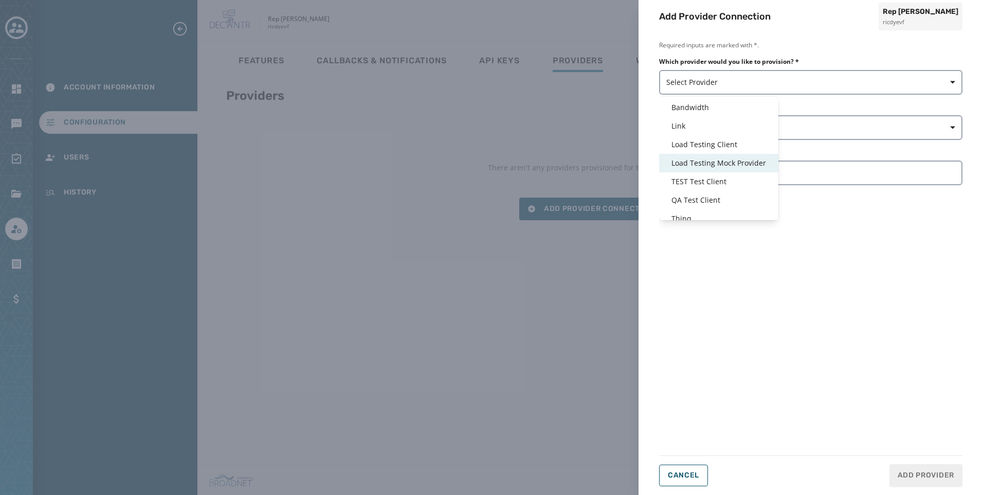
scroll to position [25, 0]
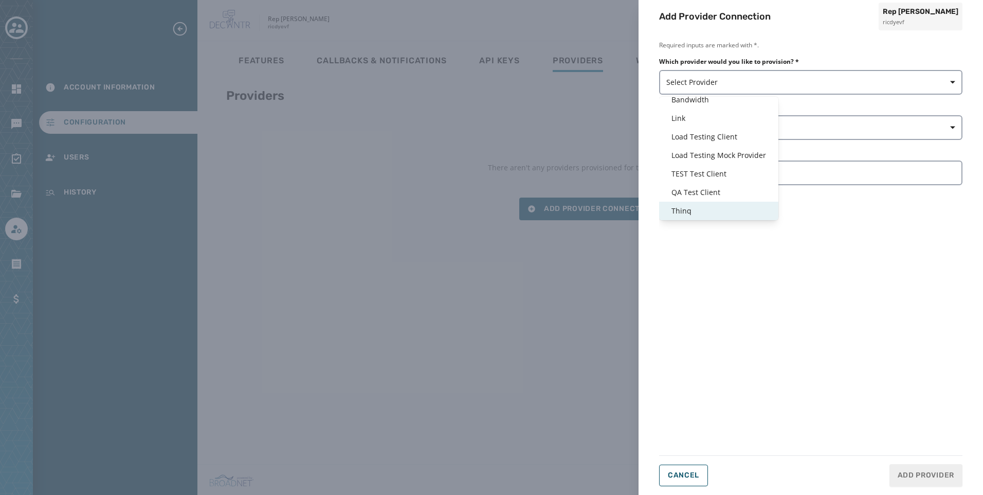
click at [706, 210] on span "Thinq" at bounding box center [718, 211] width 95 height 10
type input "*****"
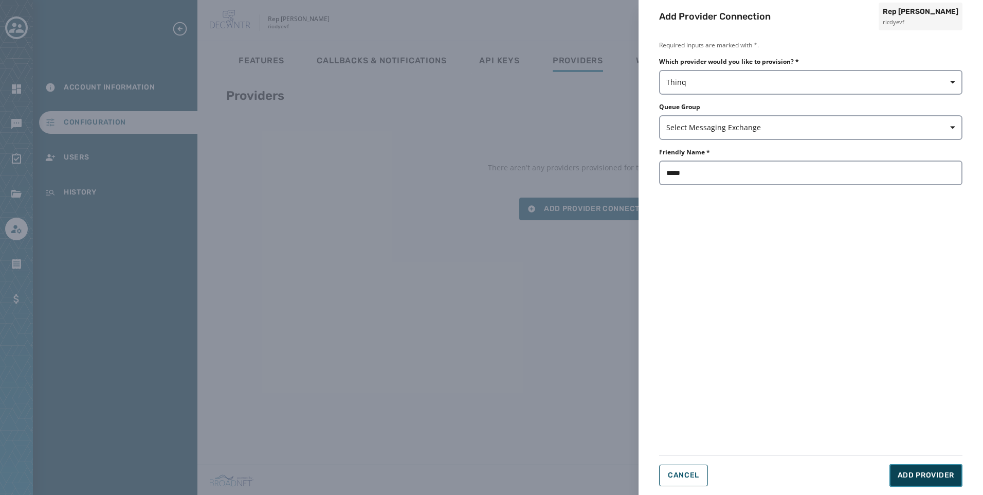
click at [949, 470] on span "Add Provider" at bounding box center [926, 475] width 57 height 10
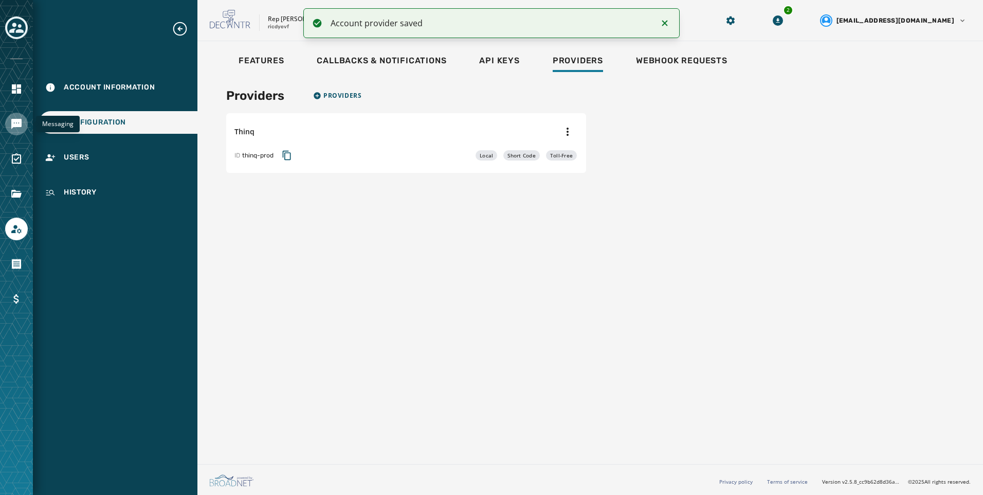
click at [19, 124] on icon "Navigate to Messaging" at bounding box center [16, 124] width 10 height 10
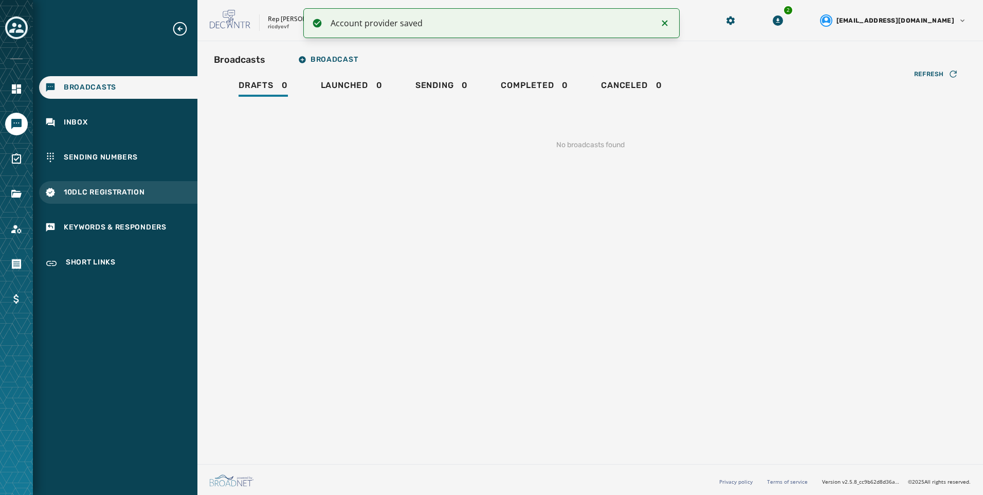
click at [114, 193] on span "10DLC Registration" at bounding box center [104, 192] width 81 height 10
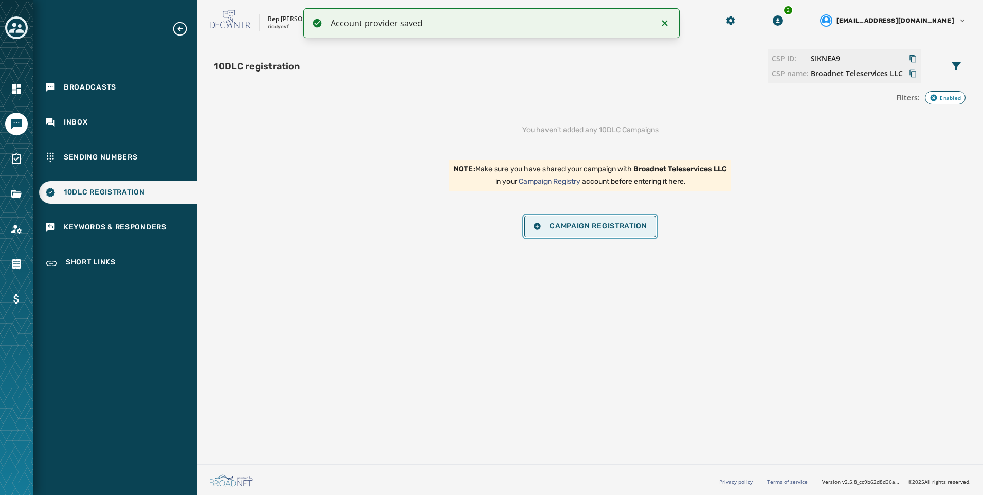
click at [603, 223] on span "Campaign Registration" at bounding box center [590, 226] width 114 height 8
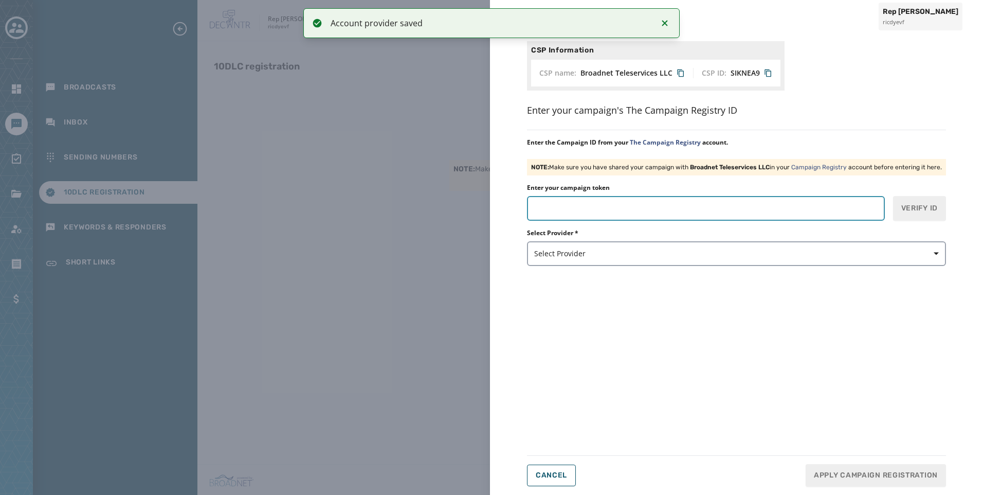
paste input "*******"
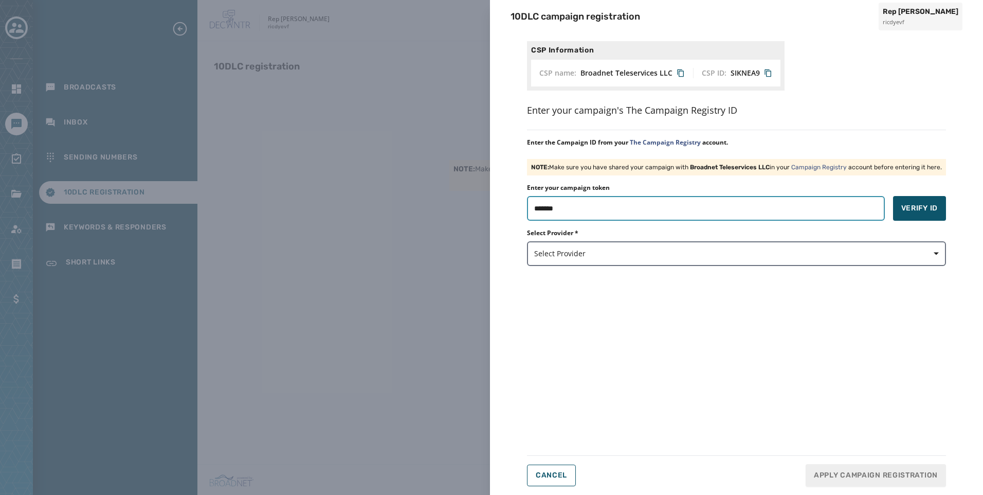
type input "*******"
click at [923, 250] on span "button" at bounding box center [932, 253] width 25 height 21
click at [606, 292] on div "Thinq thinq-prod" at bounding box center [569, 295] width 84 height 19
click at [912, 217] on button "Verify ID" at bounding box center [919, 208] width 53 height 25
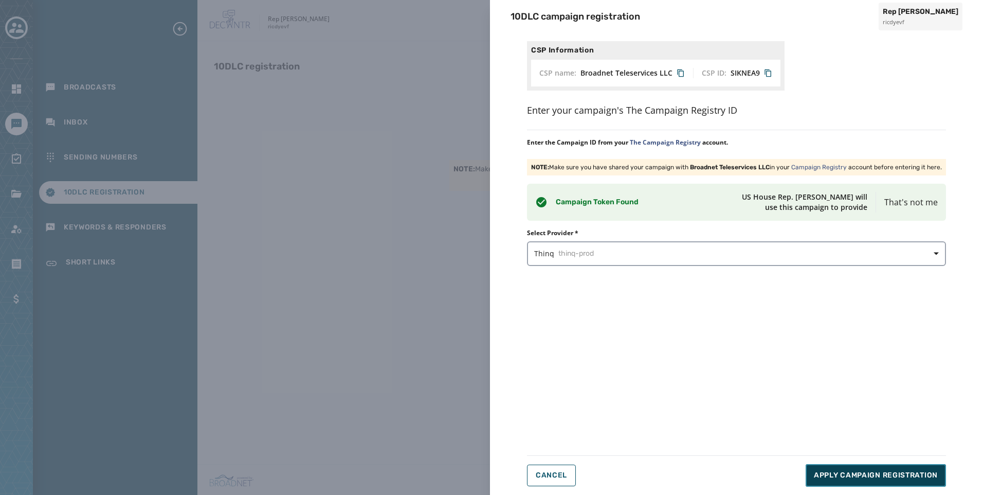
click at [919, 473] on span "Apply Campaign Registration" at bounding box center [876, 475] width 124 height 10
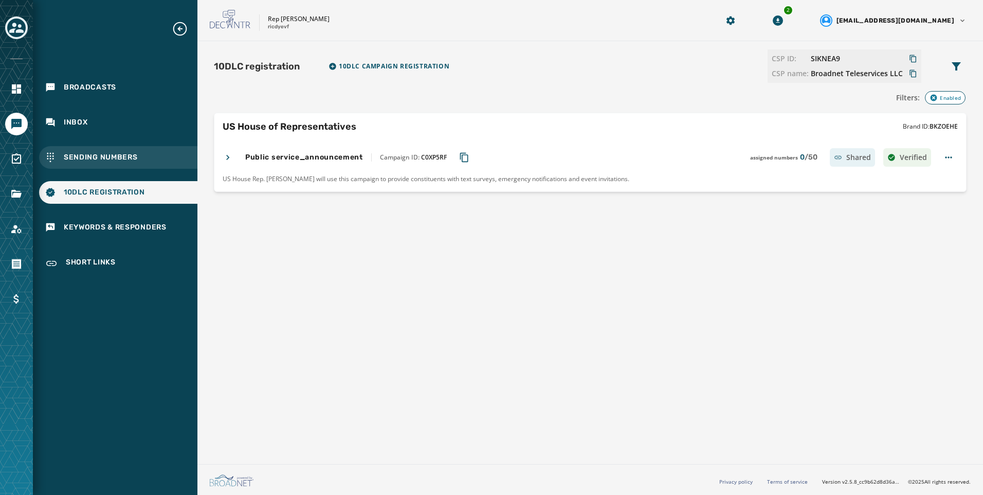
click at [122, 161] on span "Sending Numbers" at bounding box center [101, 157] width 74 height 10
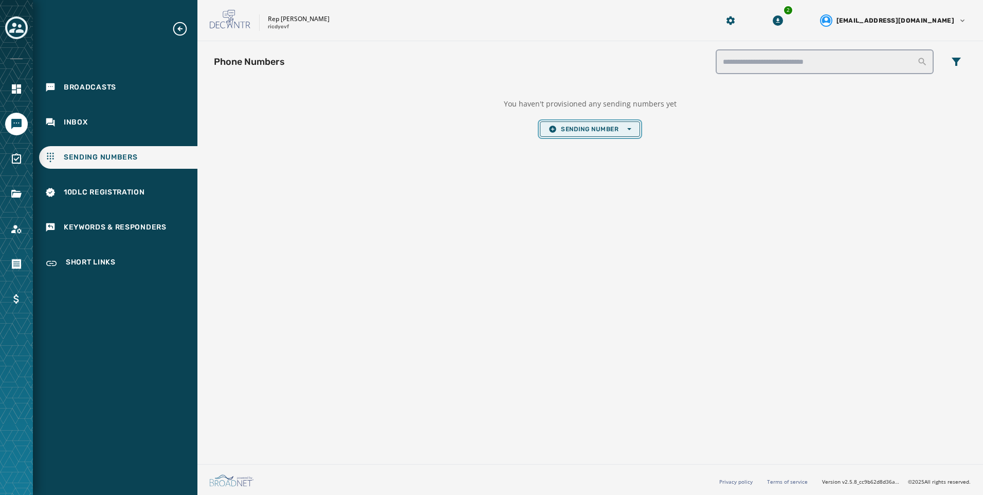
click at [600, 125] on span "Sending Number Open options" at bounding box center [589, 129] width 82 height 8
click at [606, 147] on span "Local Long Code" at bounding box center [589, 144] width 82 height 8
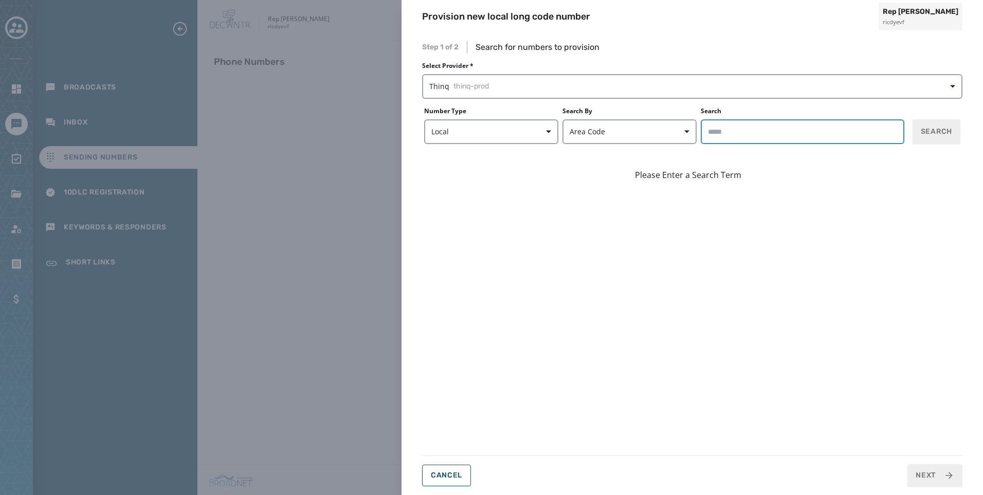
click at [749, 137] on input "Search" at bounding box center [803, 131] width 204 height 25
type input "*****"
click at [933, 138] on button "Search" at bounding box center [936, 131] width 48 height 25
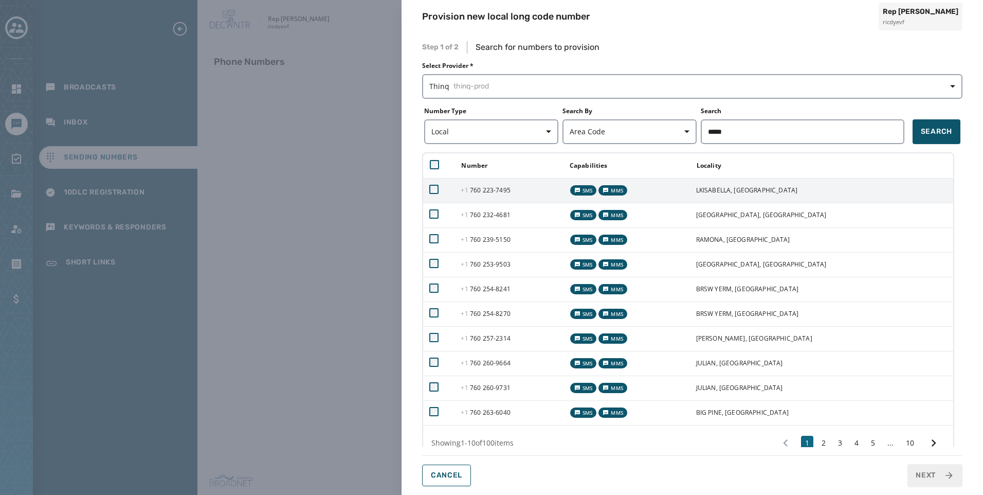
click at [508, 199] on td "+1 760 223 - 7495" at bounding box center [508, 190] width 108 height 25
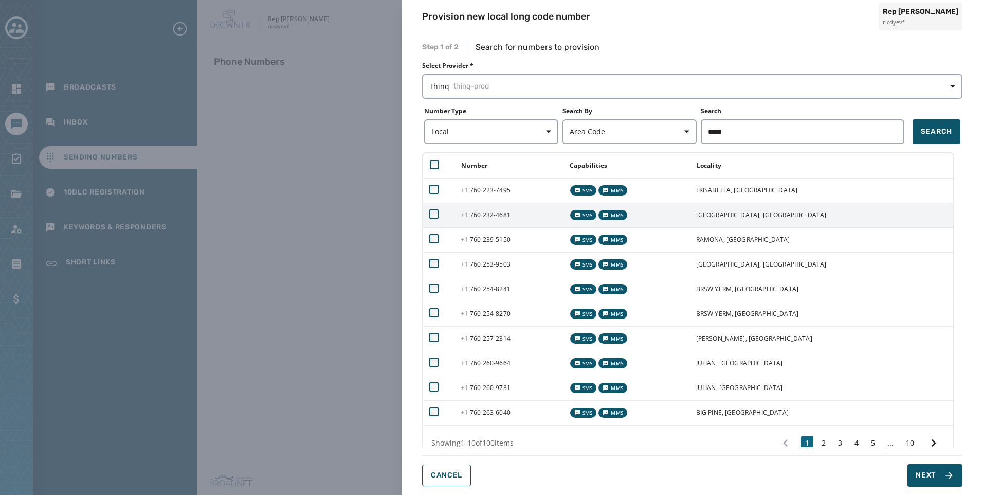
click at [508, 218] on span "+1 760 232 - 4681" at bounding box center [485, 214] width 49 height 9
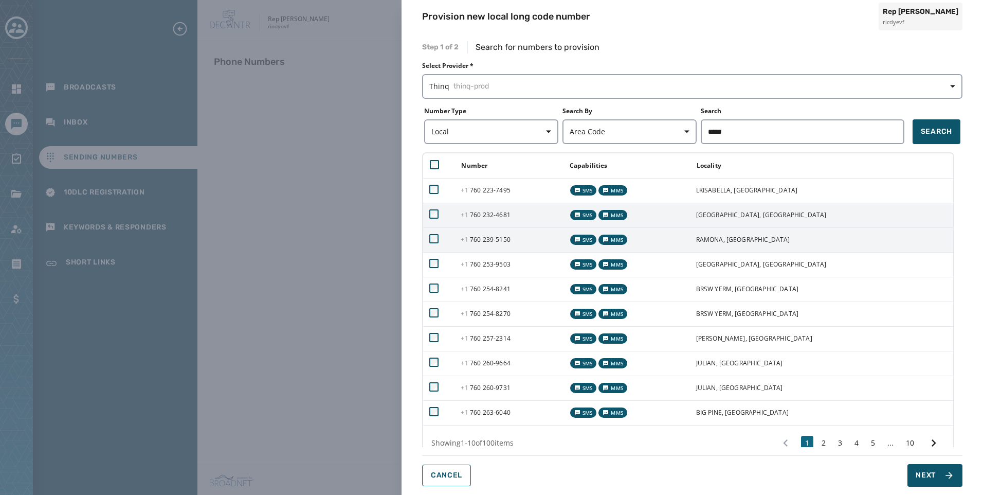
click at [508, 241] on span "+1 760 239 - 5150" at bounding box center [485, 239] width 49 height 9
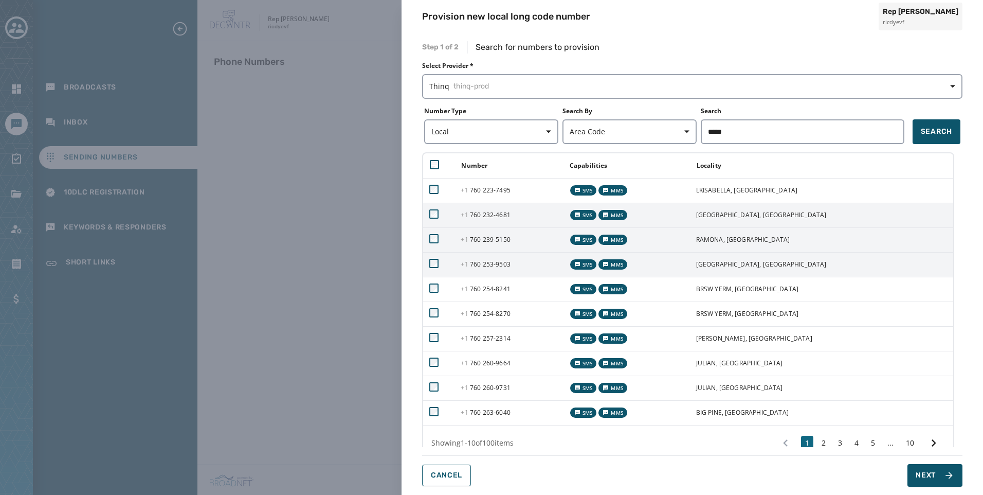
click at [503, 260] on span "+1 760 253 - 9503" at bounding box center [485, 264] width 49 height 9
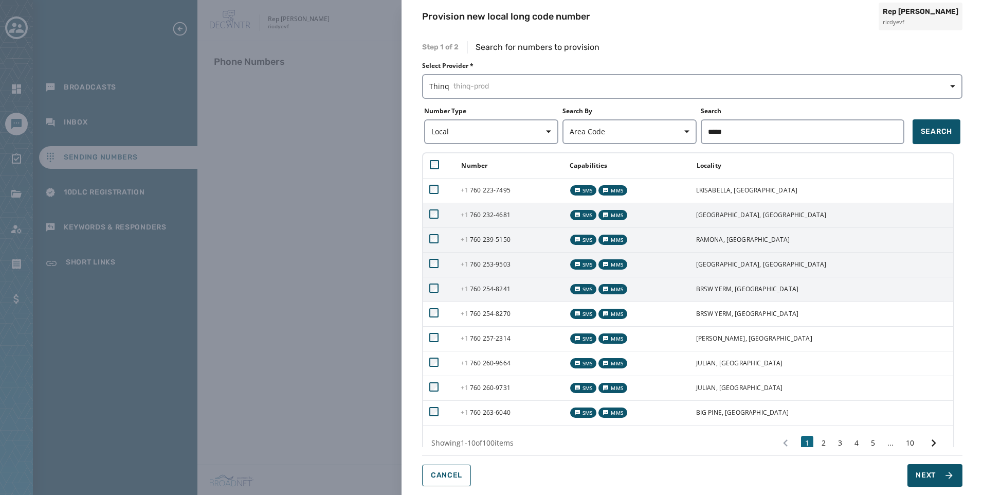
click at [497, 286] on span "+1 760 254 - 8241" at bounding box center [485, 288] width 49 height 9
click at [496, 303] on td "+1 760 254 - 8270" at bounding box center [508, 313] width 108 height 25
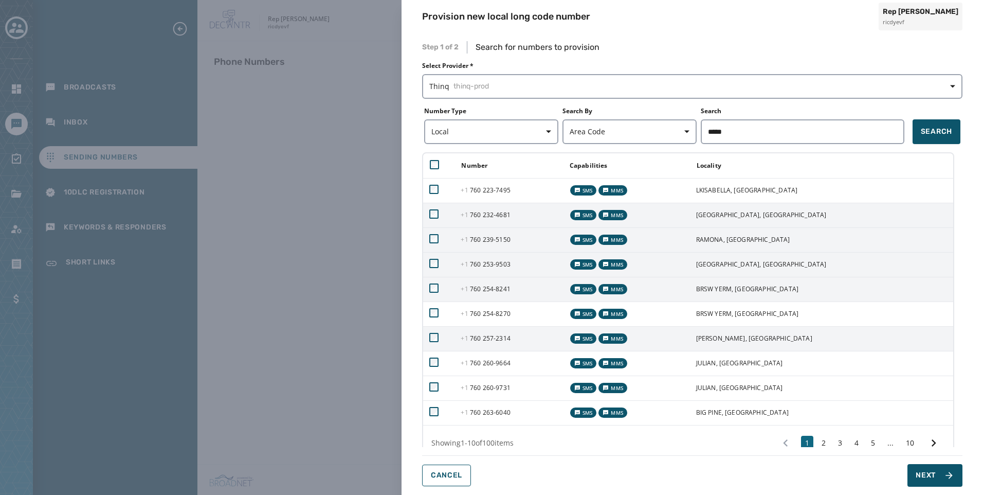
click at [495, 338] on span "+1 760 257 - 2314" at bounding box center [485, 338] width 49 height 9
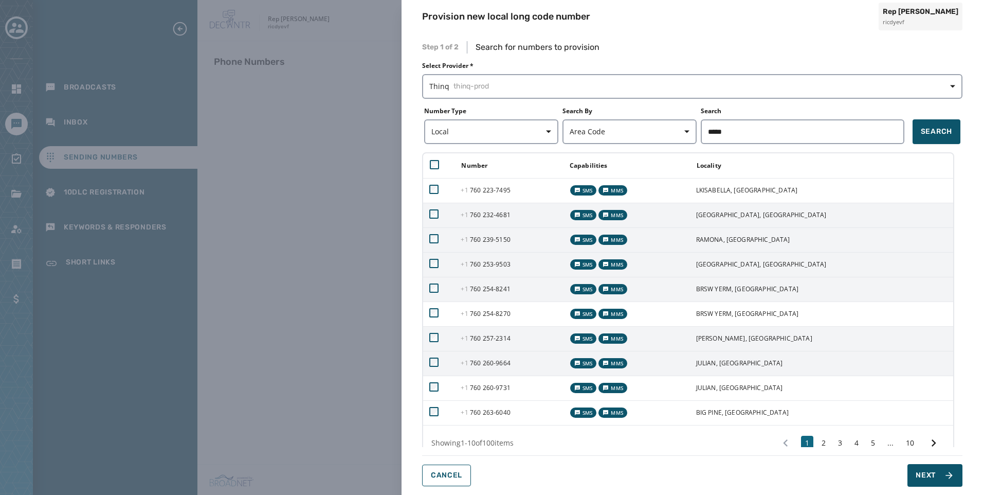
click at [497, 358] on td "+1 760 260 - 9664" at bounding box center [508, 363] width 108 height 25
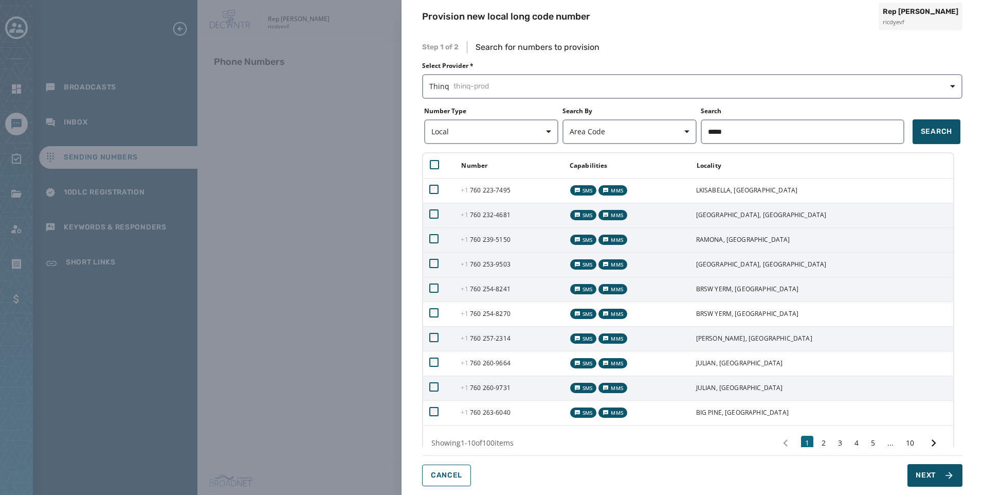
click at [495, 383] on span "+1 760 260 - 9731" at bounding box center [485, 387] width 49 height 9
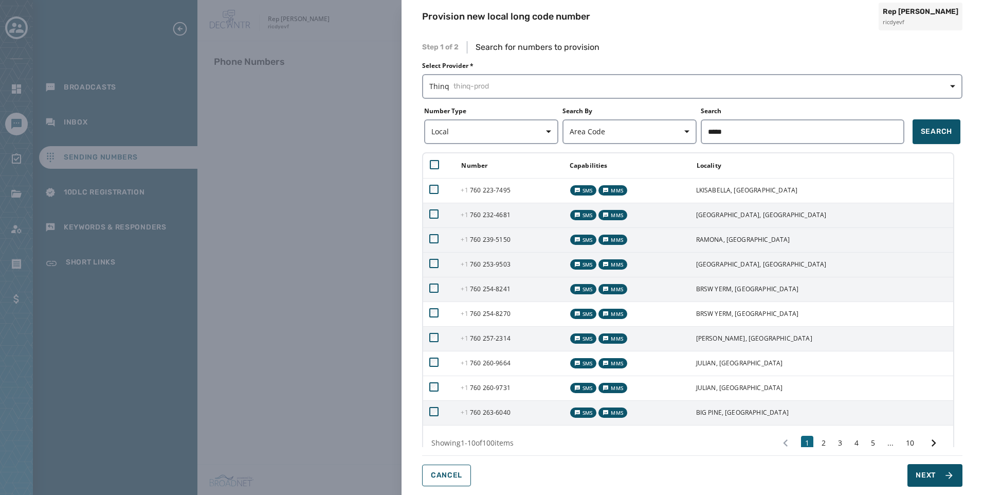
click at [497, 408] on span "+1 760 263 - 6040" at bounding box center [485, 412] width 49 height 9
click at [921, 477] on span "Next" at bounding box center [926, 475] width 20 height 10
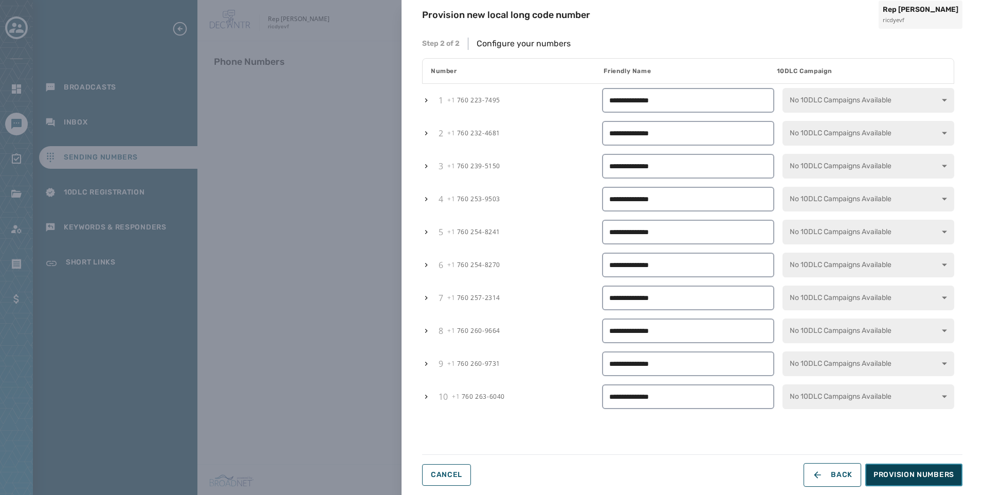
click at [920, 477] on span "Provision Numbers" at bounding box center [913, 474] width 81 height 10
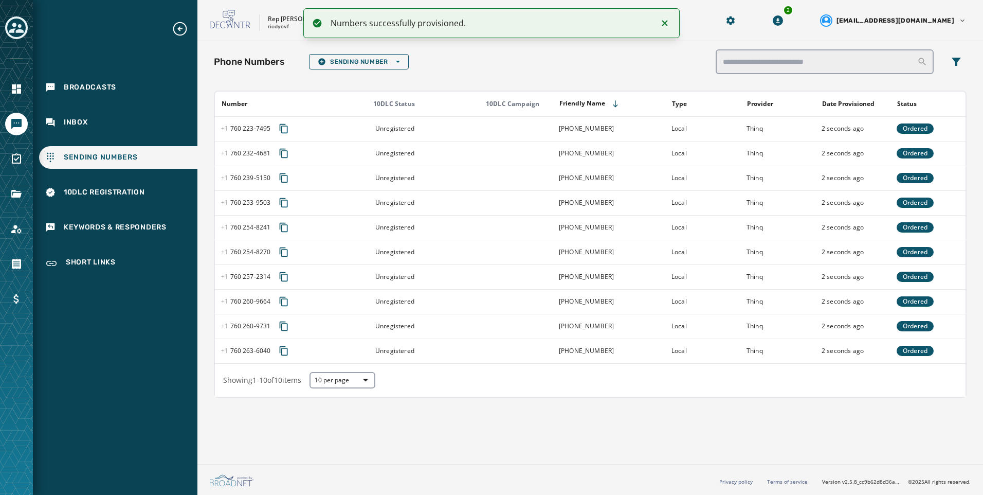
click at [667, 23] on icon "Notifications (F8)" at bounding box center [665, 23] width 12 height 12
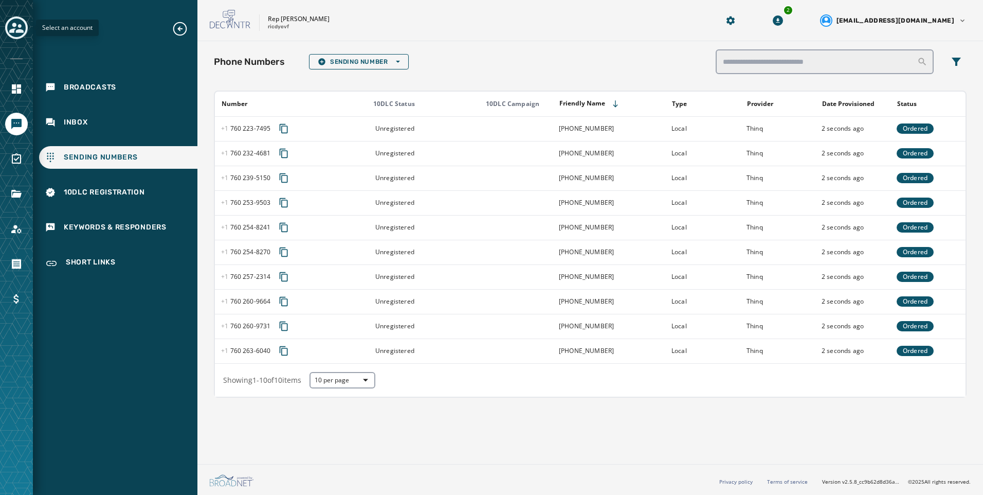
click at [17, 32] on icon "Toggle account select drawer" at bounding box center [16, 28] width 14 height 10
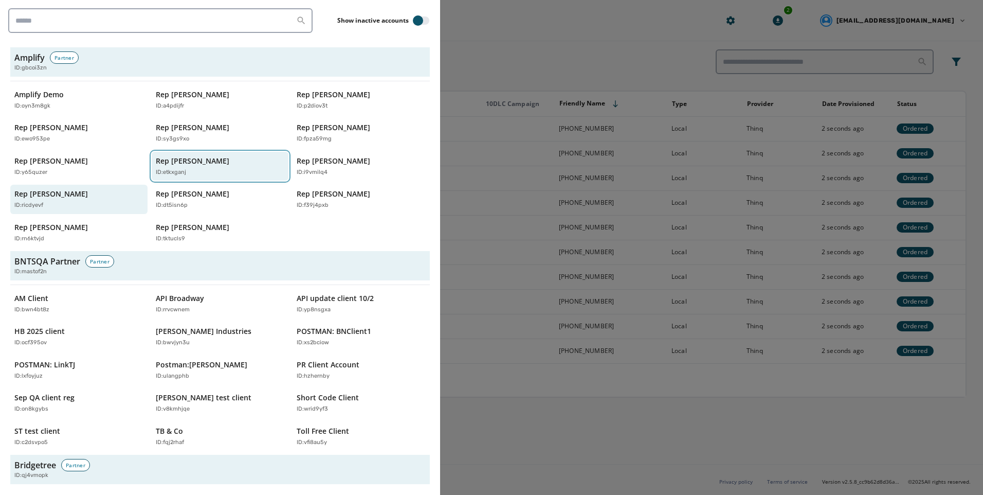
click at [196, 163] on p "Rep [PERSON_NAME]" at bounding box center [193, 161] width 74 height 10
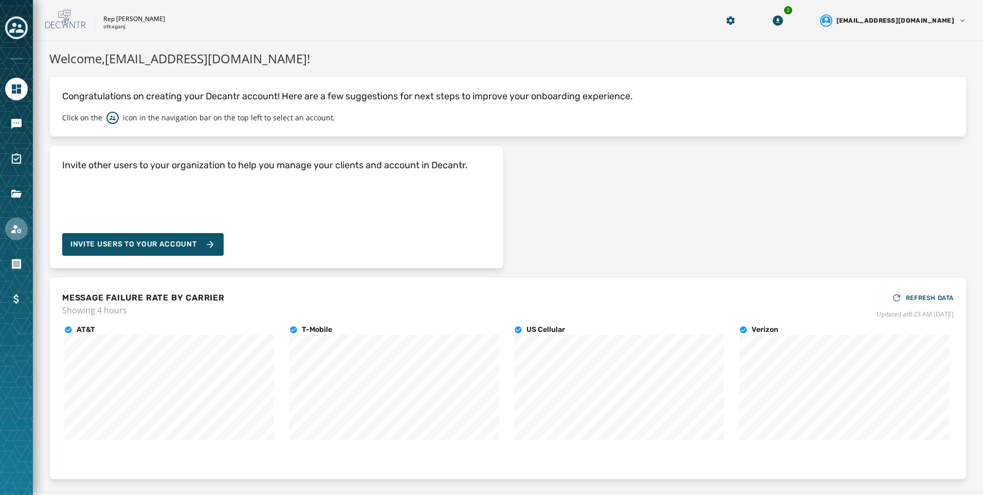
click at [23, 221] on link "Navigate to Account" at bounding box center [16, 228] width 23 height 23
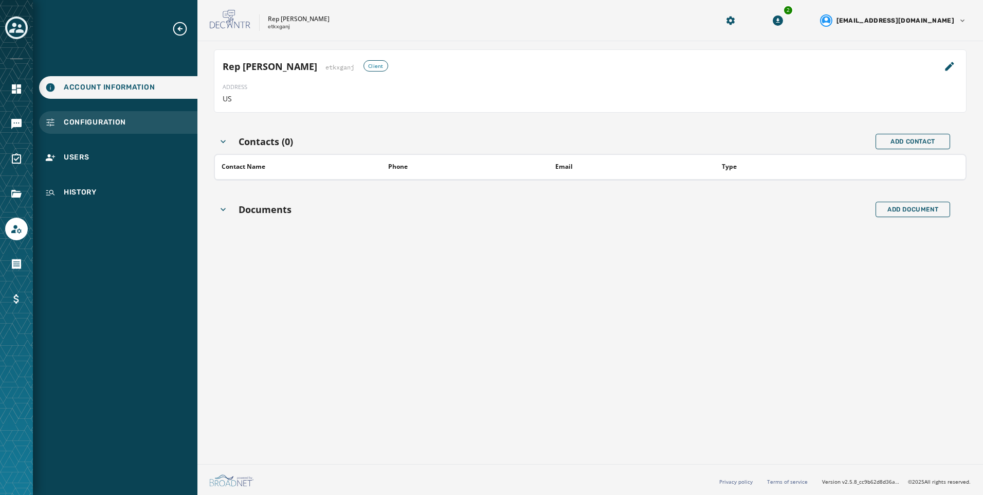
click at [102, 130] on div "Configuration" at bounding box center [118, 122] width 158 height 23
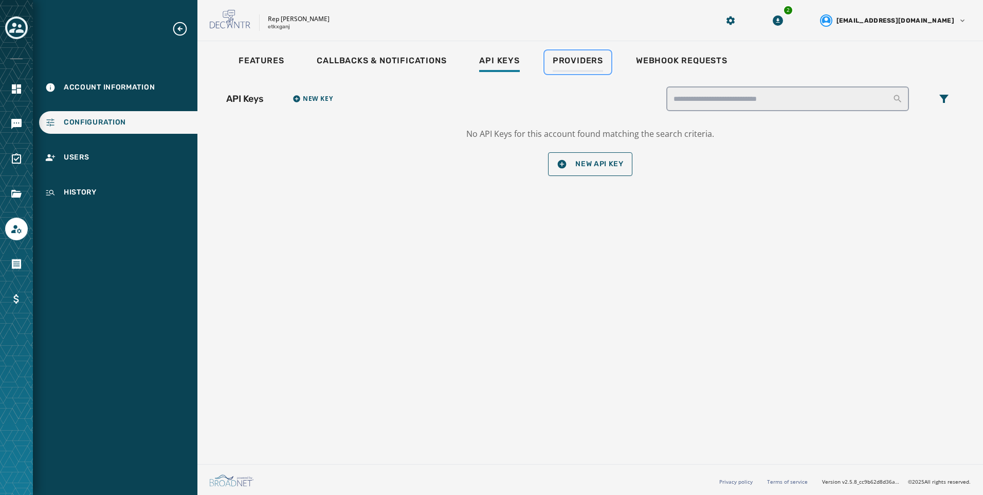
click at [577, 68] on div "Providers" at bounding box center [578, 64] width 50 height 16
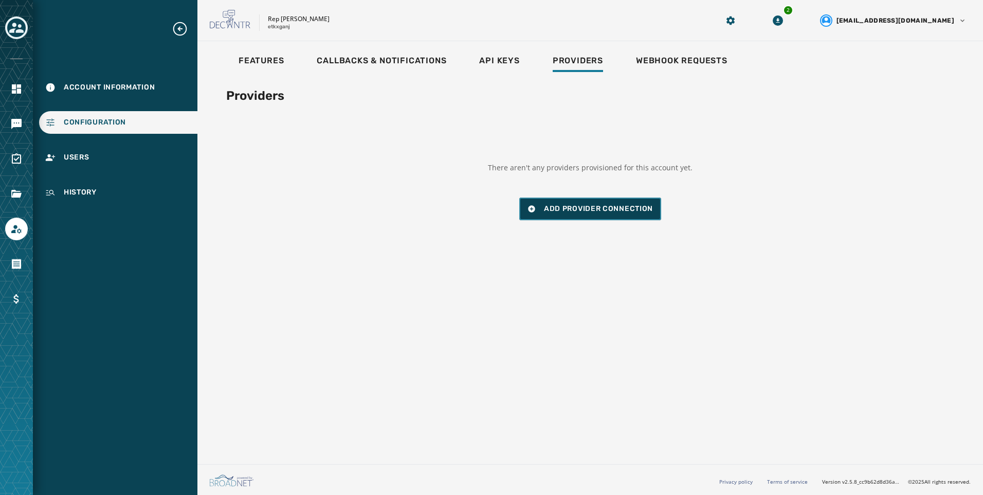
click at [592, 208] on span "Add Provider Connection" at bounding box center [598, 209] width 109 height 10
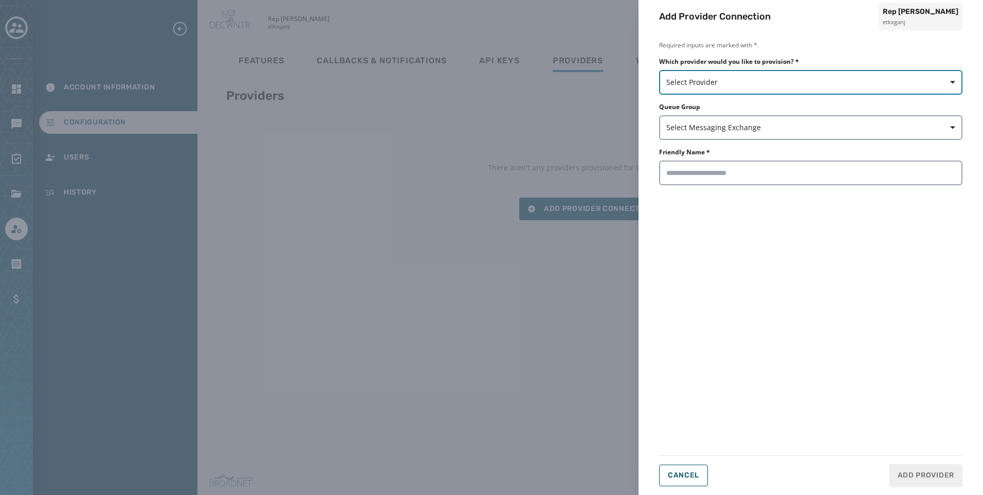
click at [723, 81] on span "Select Provider" at bounding box center [810, 82] width 289 height 10
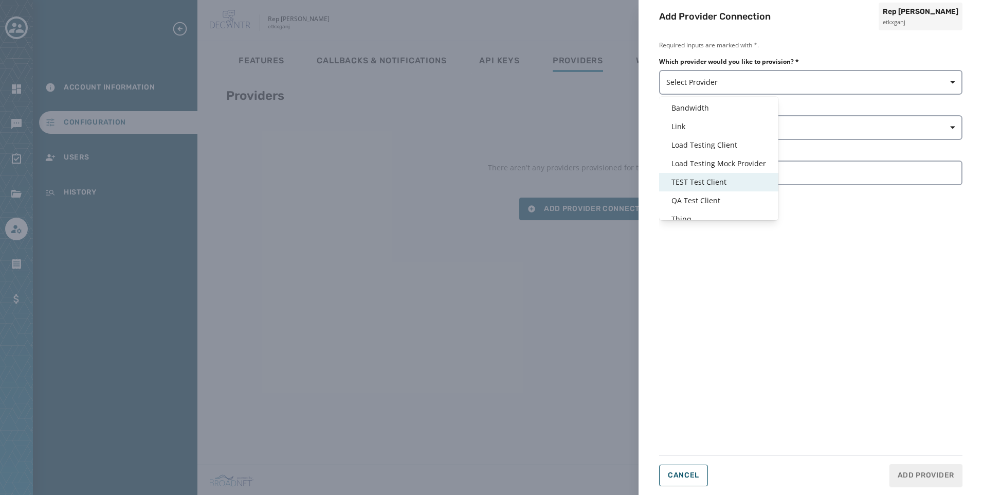
scroll to position [25, 0]
click at [702, 211] on span "Thinq" at bounding box center [718, 211] width 95 height 10
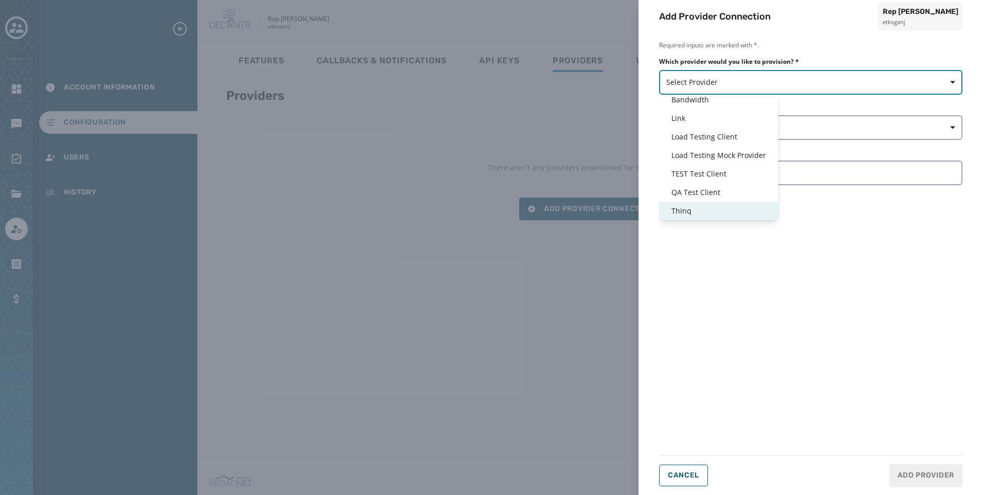
type input "*****"
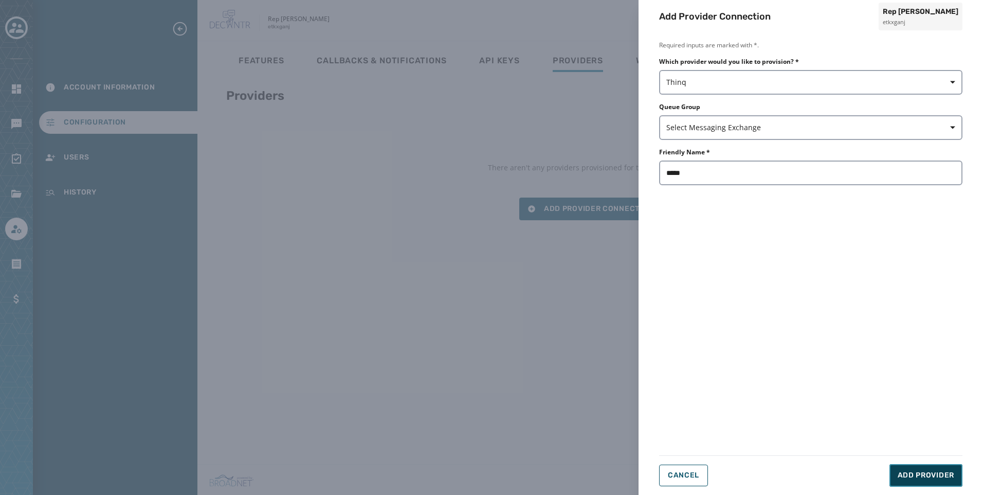
click at [924, 465] on button "Add Provider" at bounding box center [925, 475] width 73 height 23
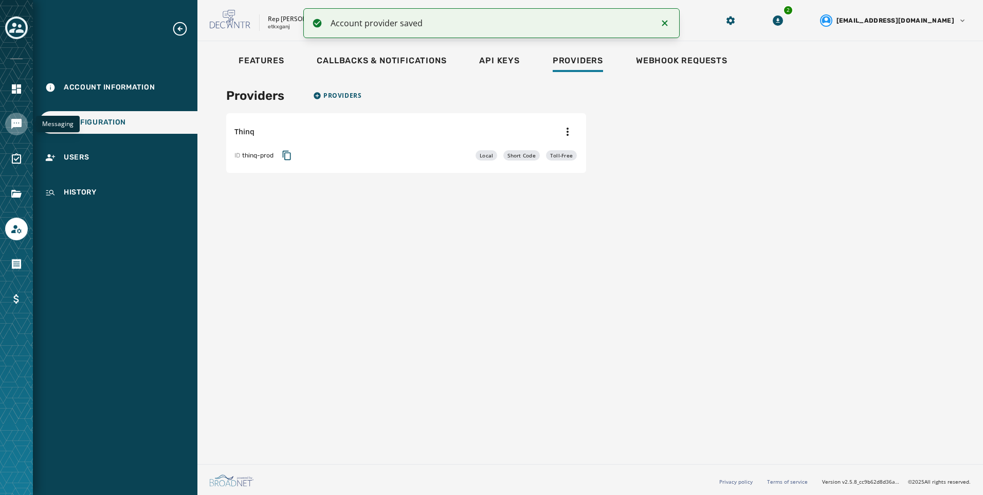
click at [17, 120] on icon "Navigate to Messaging" at bounding box center [16, 124] width 10 height 10
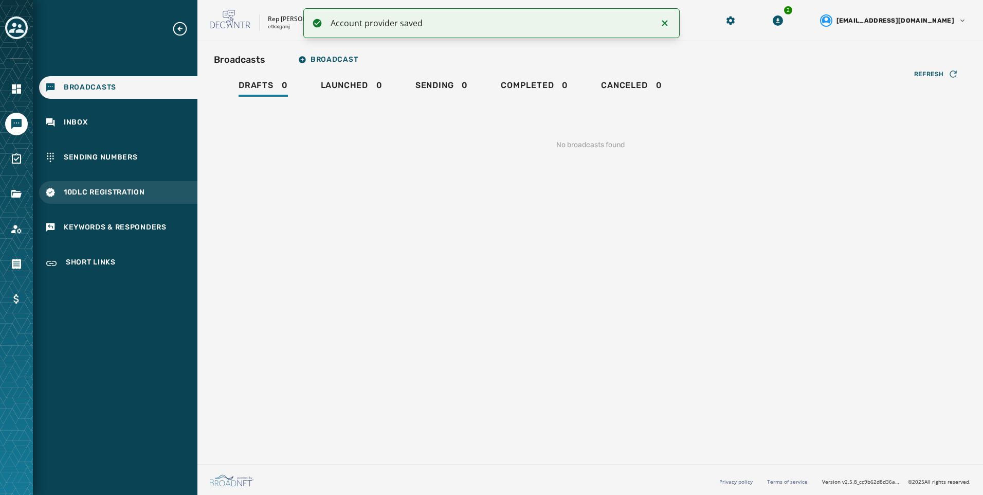
click at [135, 191] on span "10DLC Registration" at bounding box center [104, 192] width 81 height 10
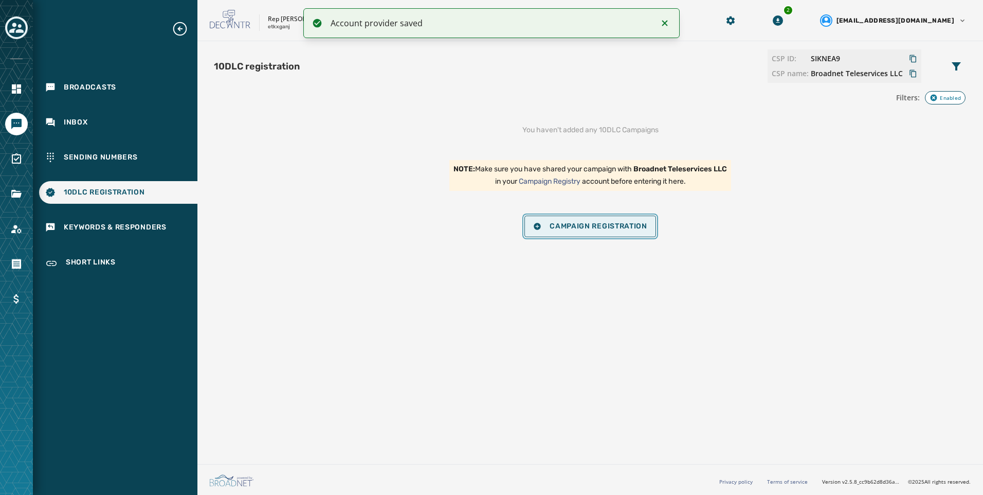
click at [589, 230] on button "Campaign Registration" at bounding box center [590, 226] width 132 height 22
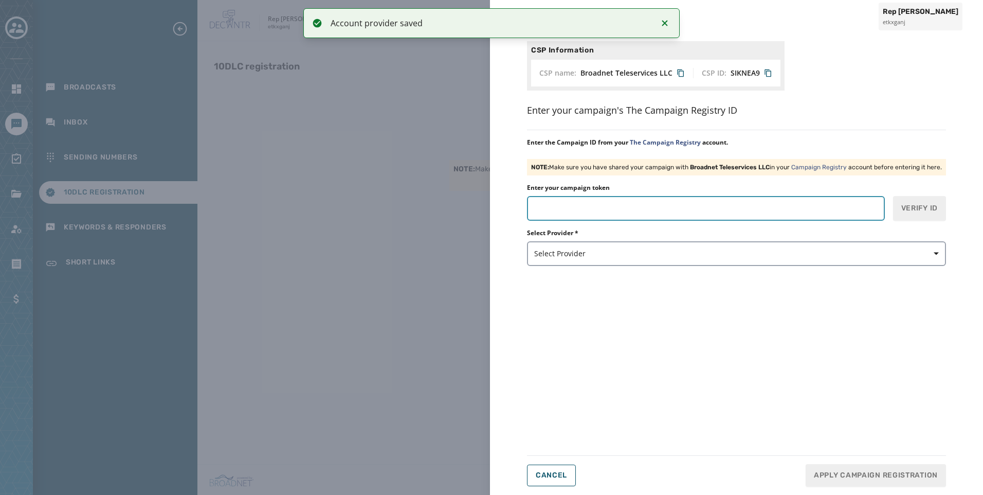
click at [785, 210] on input "Enter your campaign token" at bounding box center [706, 208] width 358 height 25
paste input "*******"
type input "*******"
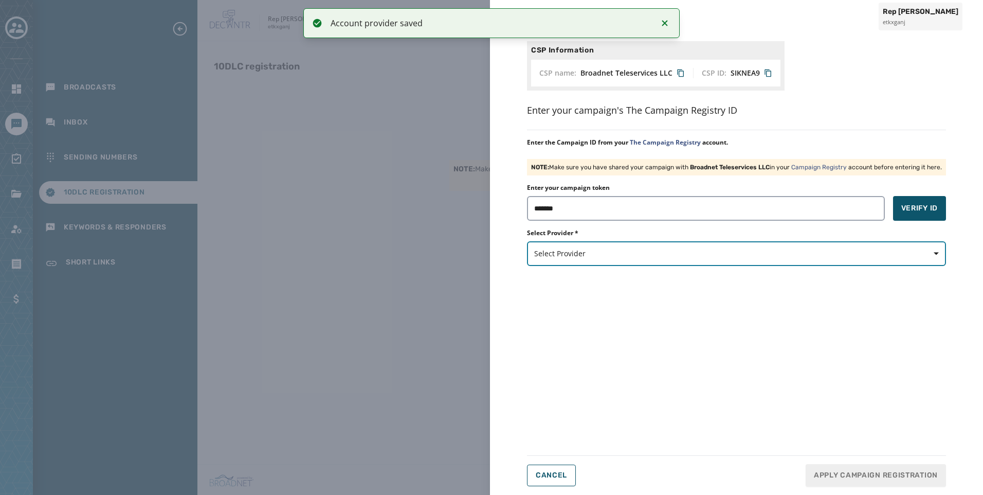
click at [907, 245] on button "Select Provider" at bounding box center [736, 253] width 419 height 25
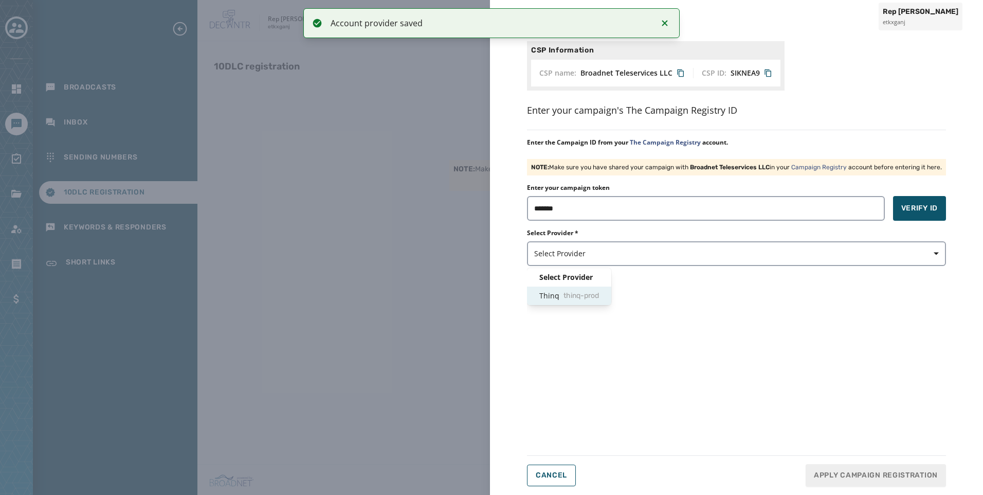
click at [564, 297] on span "Thinq thinq-prod" at bounding box center [569, 295] width 60 height 10
drag, startPoint x: 883, startPoint y: 206, endPoint x: 905, endPoint y: 204, distance: 22.2
click at [888, 206] on div "Enter your campaign token ******* Verify ID" at bounding box center [736, 202] width 419 height 37
click at [906, 202] on button "Verify ID" at bounding box center [919, 208] width 53 height 25
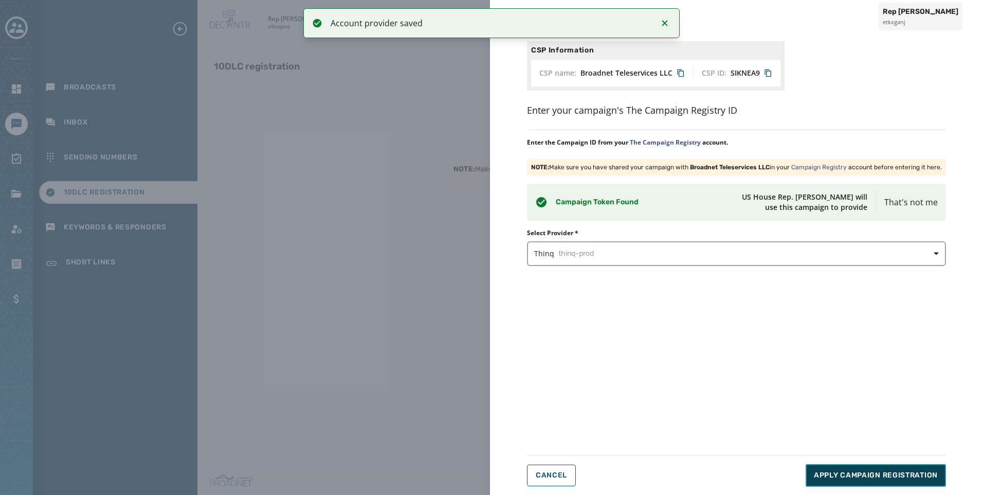
click at [907, 481] on button "Apply Campaign Registration" at bounding box center [876, 475] width 140 height 23
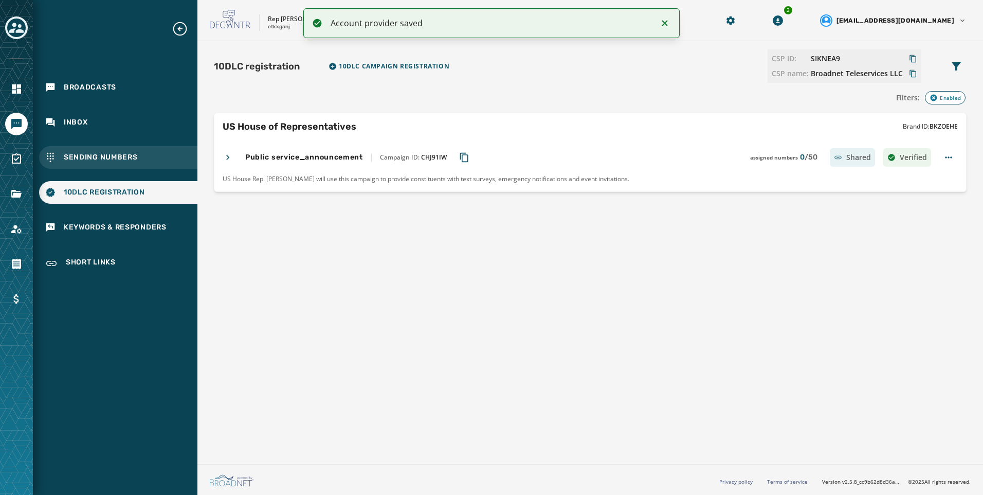
click at [154, 155] on div "Sending Numbers" at bounding box center [118, 157] width 158 height 23
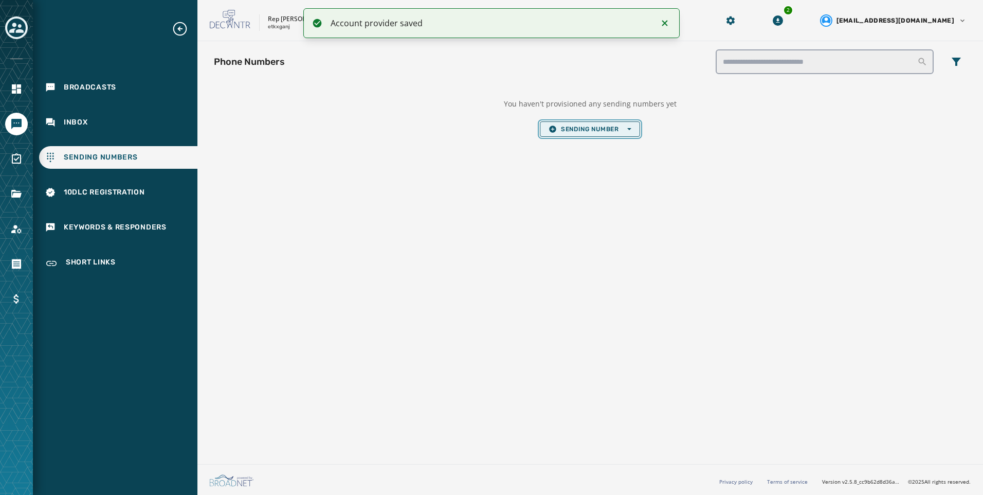
click at [592, 126] on span "Sending Number Open options" at bounding box center [589, 129] width 82 height 8
click at [592, 142] on span "Local Long Code" at bounding box center [589, 144] width 82 height 8
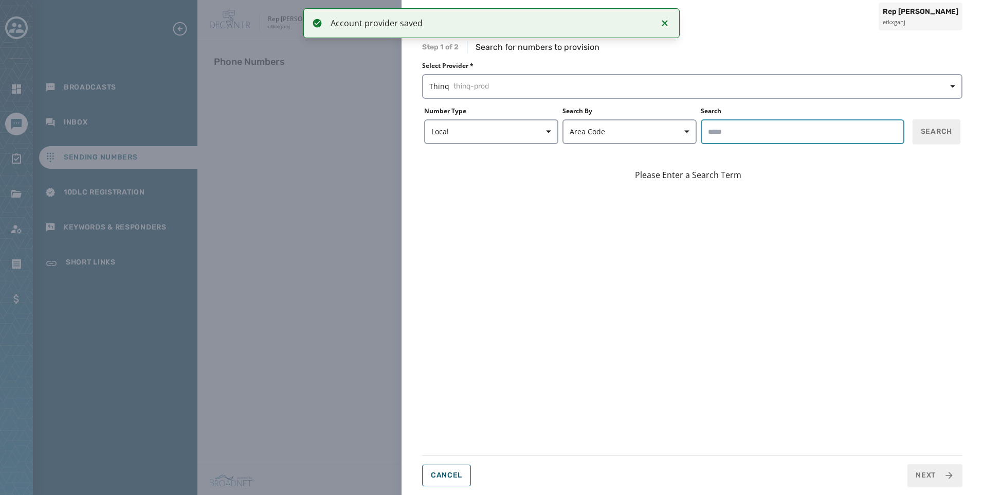
click at [735, 135] on input "Search" at bounding box center [803, 131] width 204 height 25
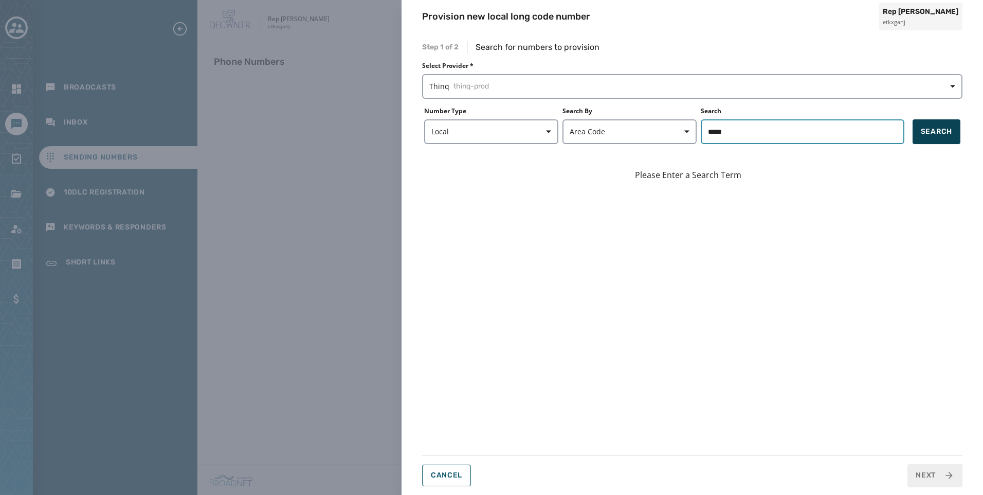
type input "*****"
click at [936, 136] on span "Search" at bounding box center [936, 131] width 31 height 10
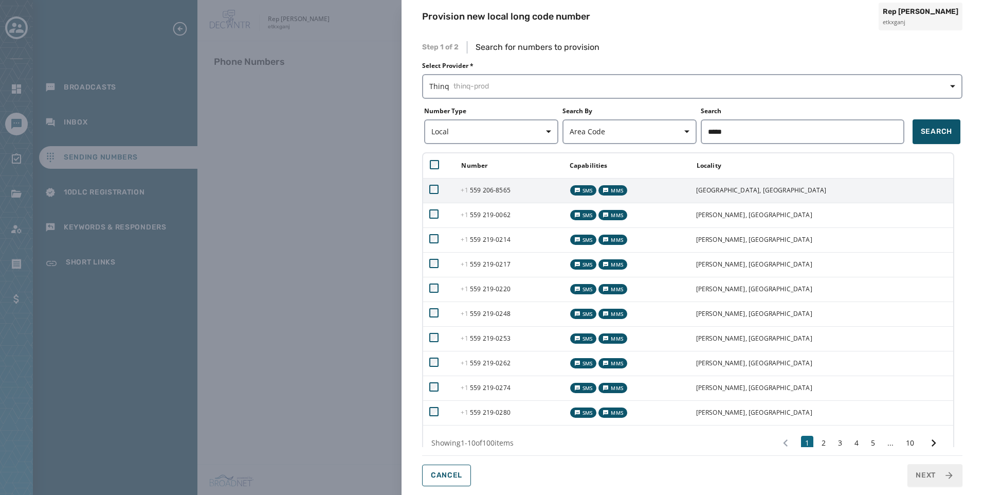
click at [505, 190] on span "+1 559 206 - 8565" at bounding box center [485, 190] width 49 height 9
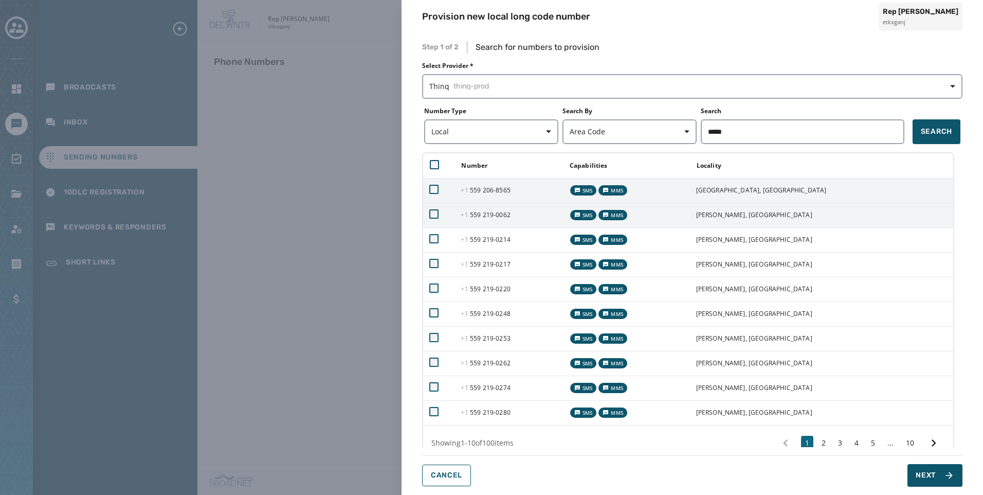
click at [513, 224] on td "+1 559 219 - 0062" at bounding box center [508, 215] width 108 height 25
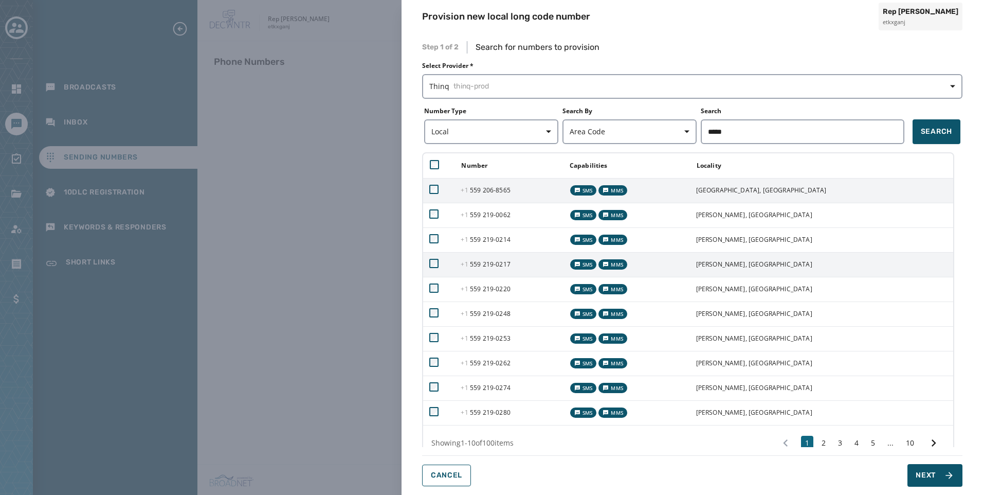
click at [518, 249] on td "+1 559 219 - 0214" at bounding box center [508, 239] width 108 height 25
click at [510, 264] on span "+1 559 219 - 0217" at bounding box center [485, 264] width 49 height 9
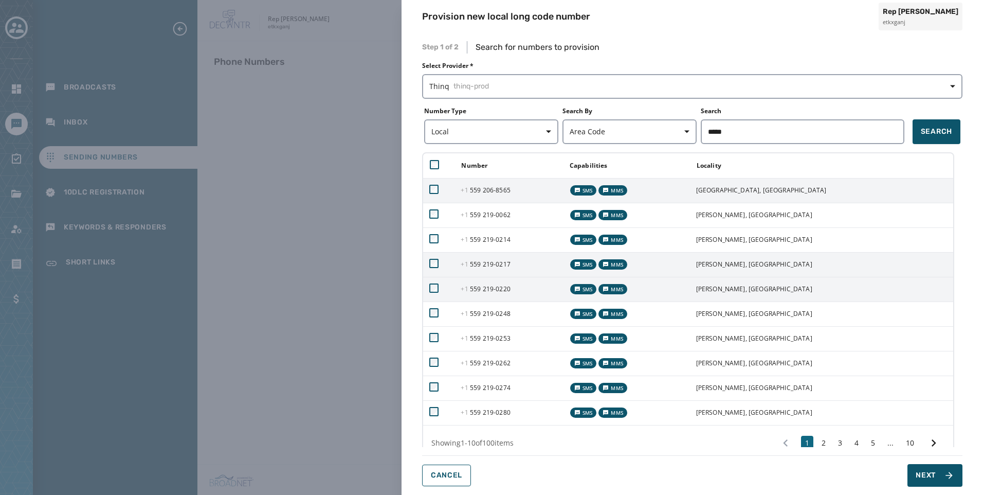
click at [522, 301] on td "+1 559 219 - 0220" at bounding box center [508, 289] width 108 height 25
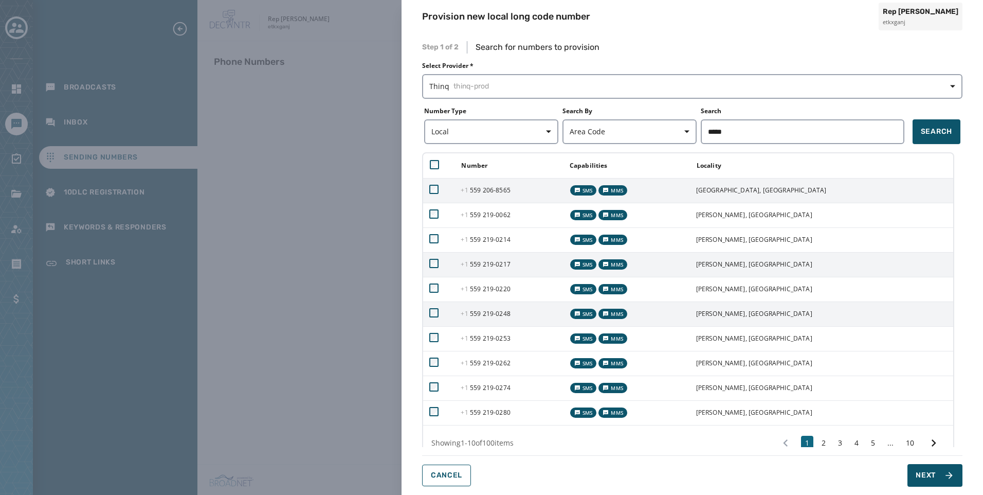
click at [510, 315] on span "+1 559 219 - 0248" at bounding box center [485, 313] width 49 height 9
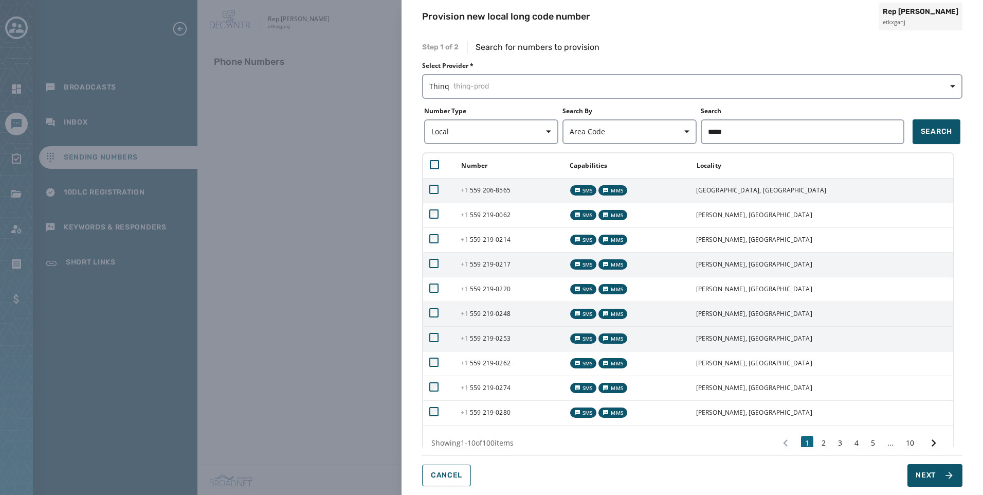
click at [529, 341] on td "+1 559 219 - 0253" at bounding box center [508, 338] width 108 height 25
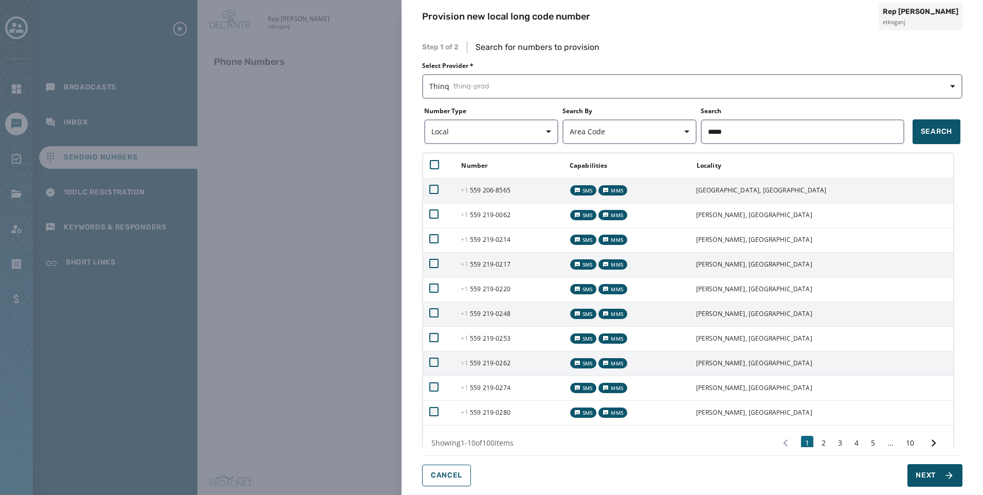
click at [533, 364] on td "+1 559 219 - 0262" at bounding box center [508, 363] width 108 height 25
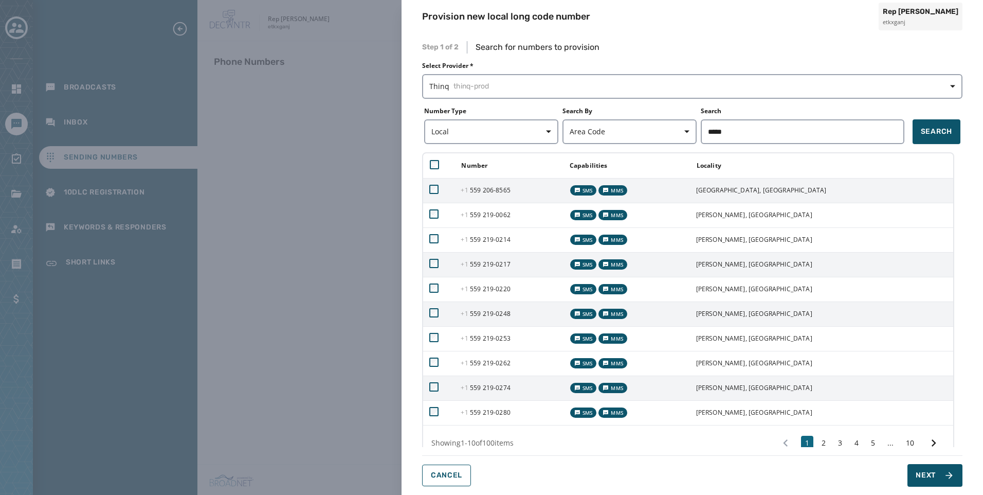
click at [537, 385] on td "+1 559 219 - 0274" at bounding box center [508, 387] width 108 height 25
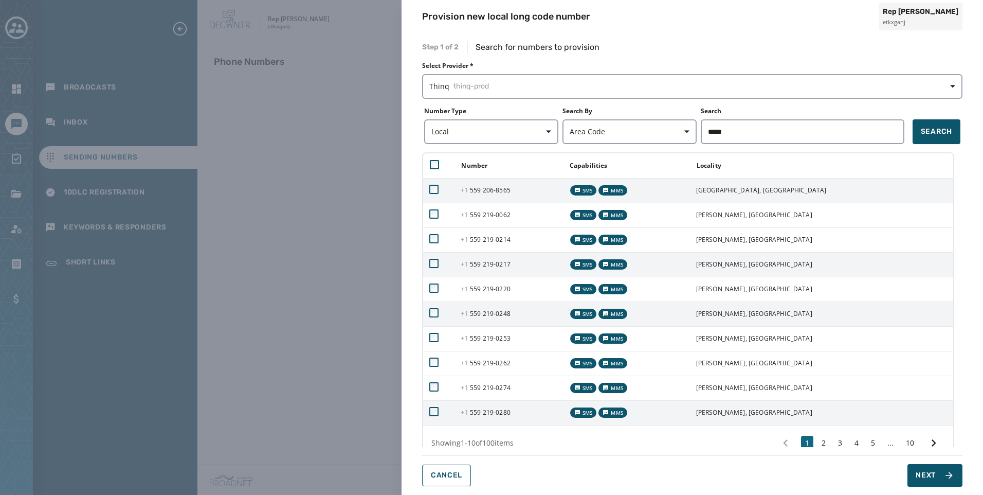
click at [537, 410] on td "+1 559 219 - 0280" at bounding box center [508, 412] width 108 height 25
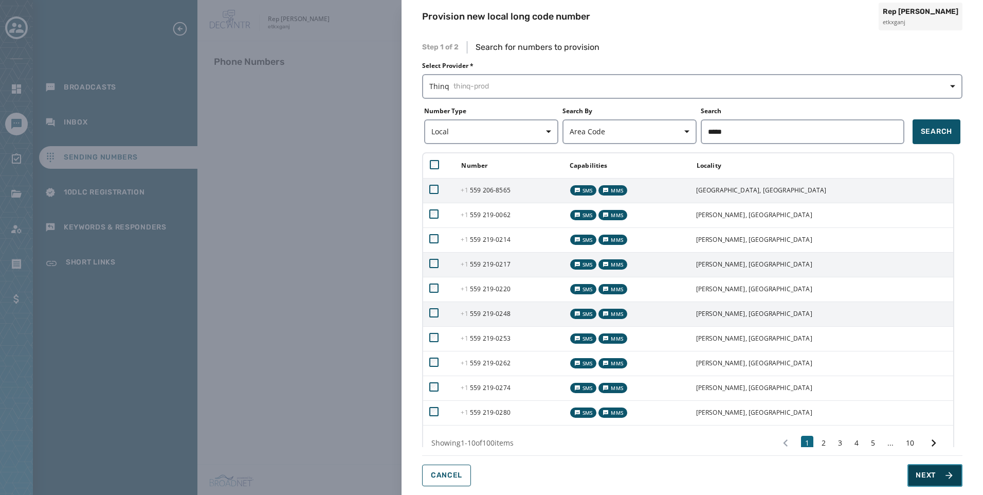
click at [919, 478] on span "Next" at bounding box center [926, 475] width 20 height 10
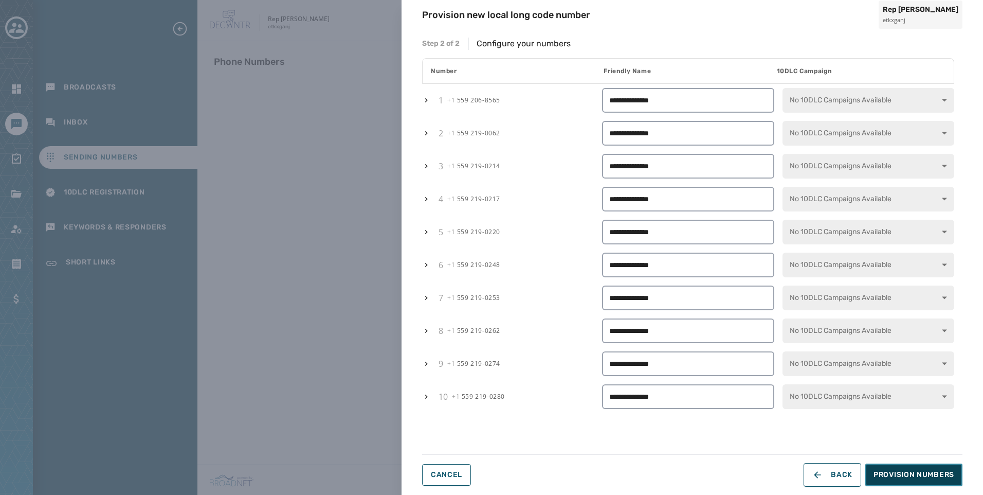
click at [921, 478] on span "Provision Numbers" at bounding box center [913, 474] width 81 height 10
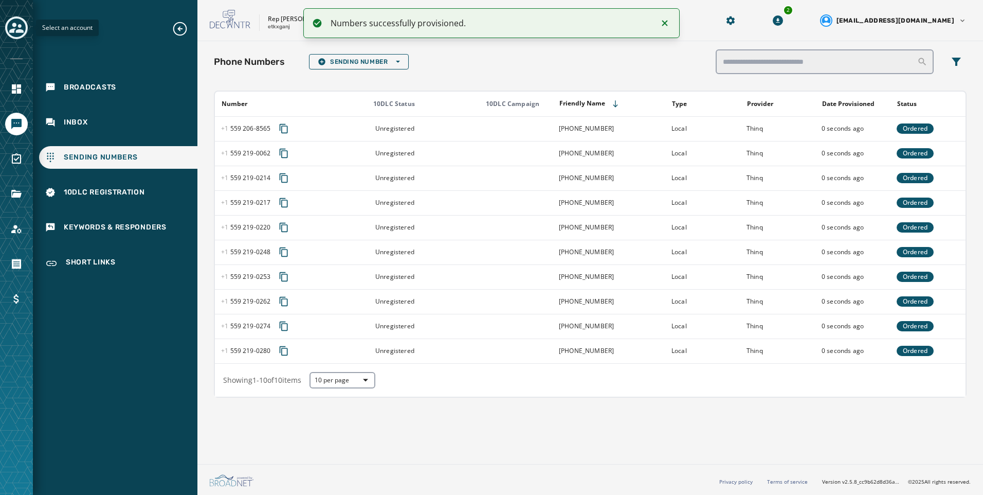
click at [9, 25] on div "Toggle account select drawer" at bounding box center [16, 28] width 19 height 19
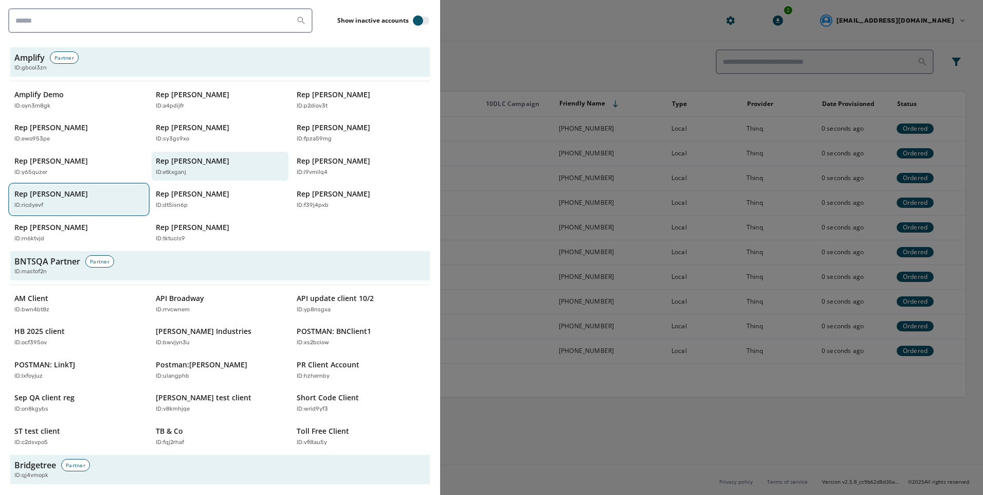
click at [77, 209] on div "ID: ricdyevf" at bounding box center [73, 205] width 119 height 9
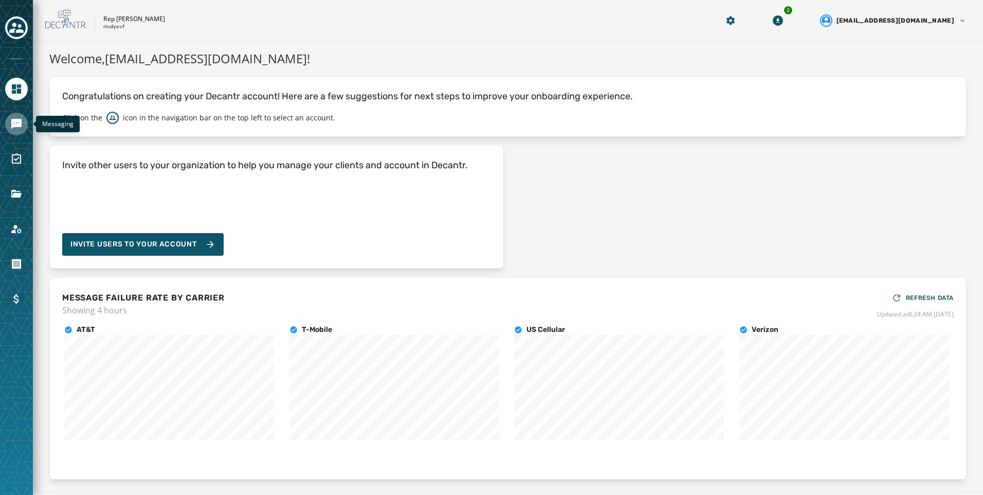
click at [20, 134] on link "Navigate to Messaging" at bounding box center [16, 124] width 23 height 23
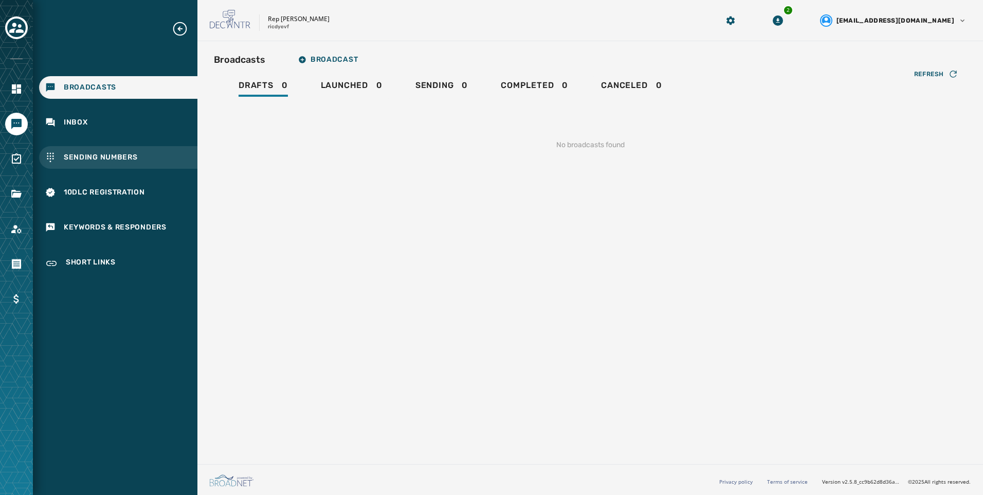
click at [101, 161] on span "Sending Numbers" at bounding box center [101, 157] width 74 height 10
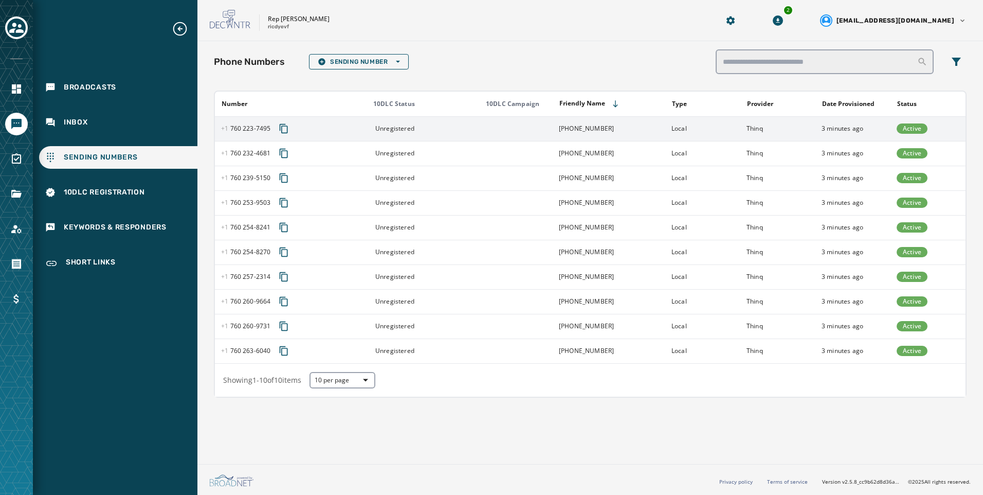
click at [555, 130] on td "+1 760 223-7495" at bounding box center [609, 128] width 113 height 25
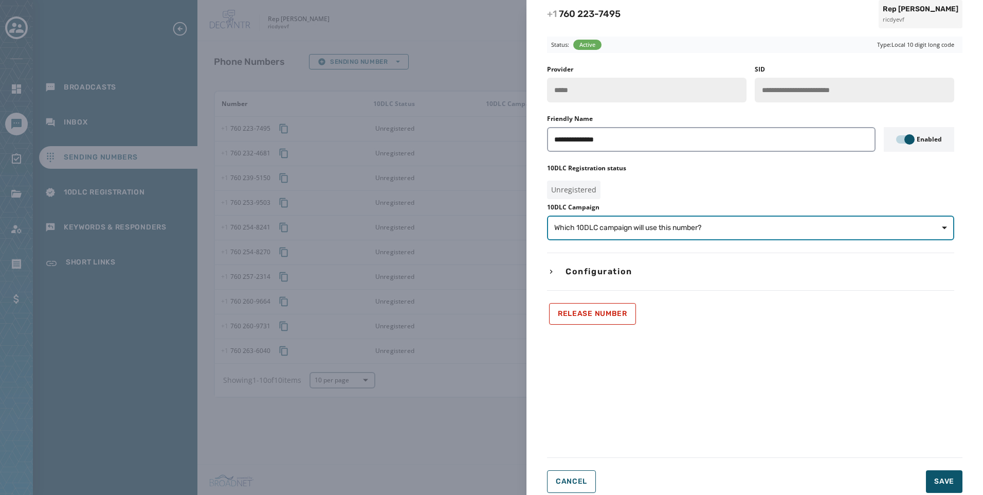
click at [777, 228] on span "Which 10DLC campaign will use this number?" at bounding box center [750, 228] width 393 height 10
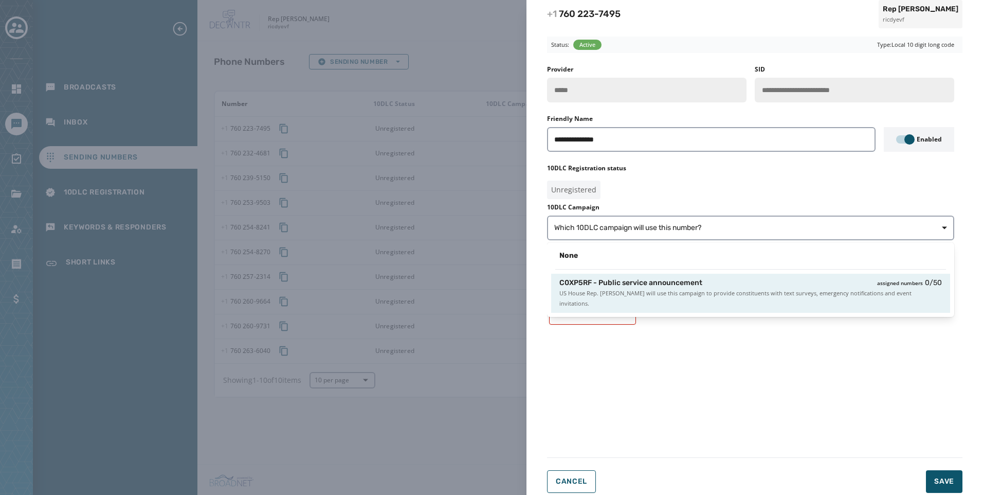
click at [733, 290] on span "US House Rep. Mike Levin will use this campaign to provide constituents with te…" at bounding box center [750, 298] width 382 height 21
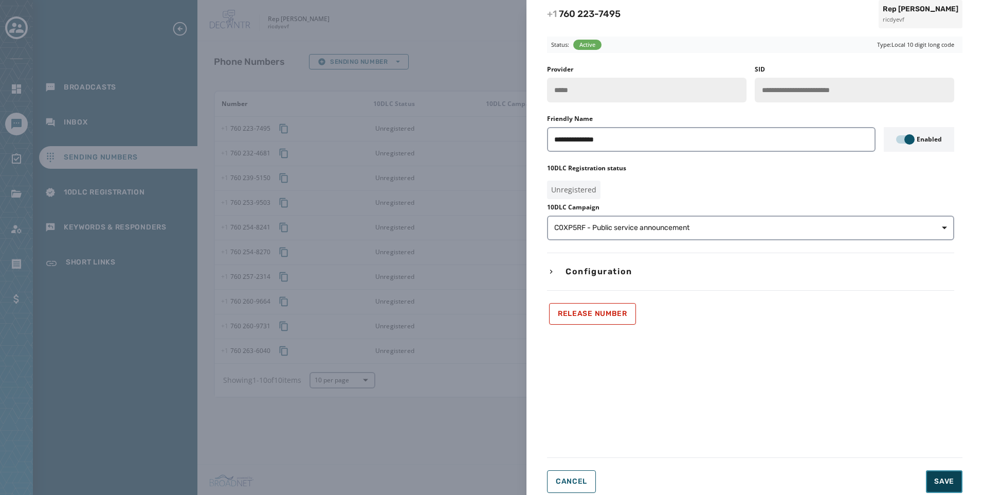
click at [945, 486] on span "Save" at bounding box center [944, 481] width 20 height 10
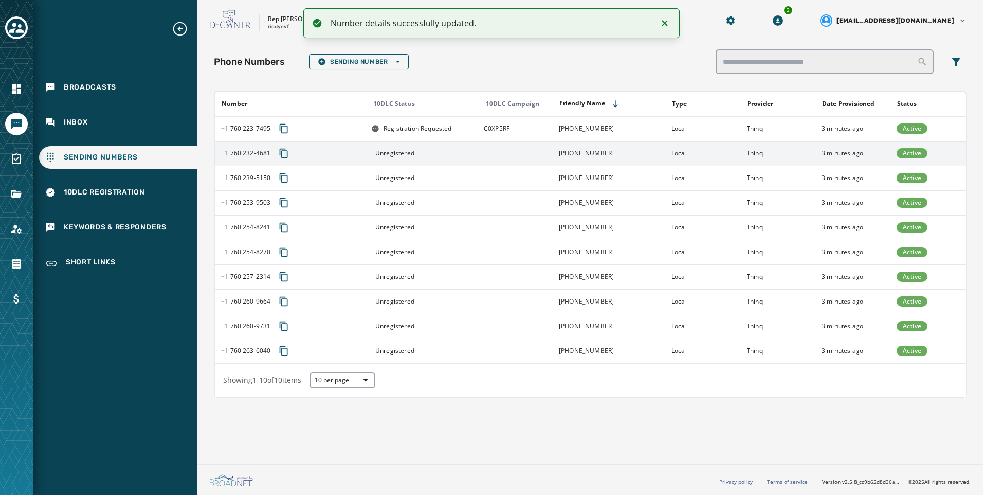
click at [481, 151] on td at bounding box center [515, 153] width 75 height 25
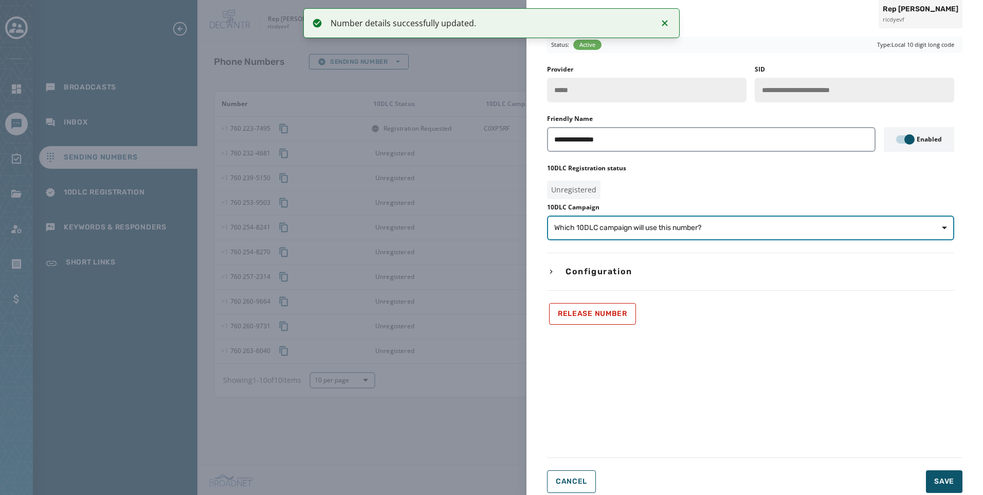
click at [838, 226] on span "Which 10DLC campaign will use this number?" at bounding box center [750, 228] width 393 height 10
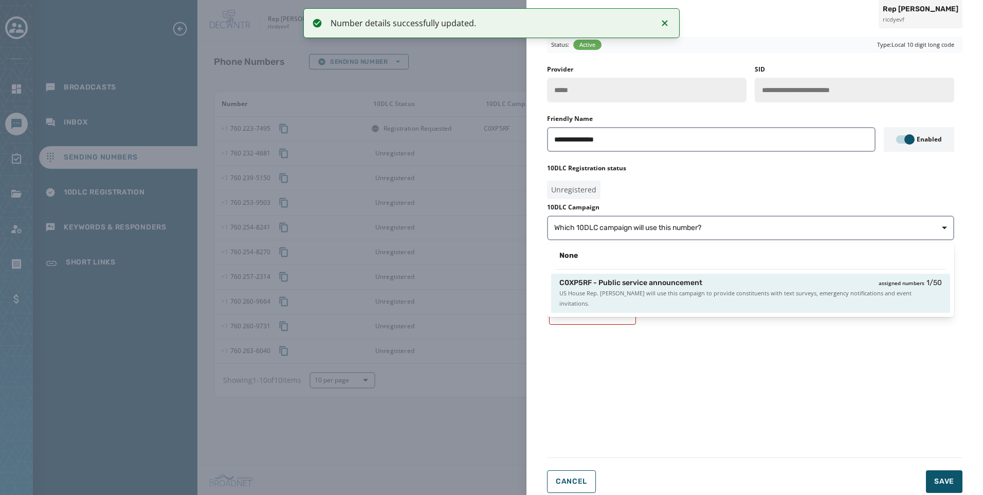
click at [836, 281] on div "C0XP5RF - Public service announcement assigned numbers 1 / 50" at bounding box center [750, 283] width 382 height 10
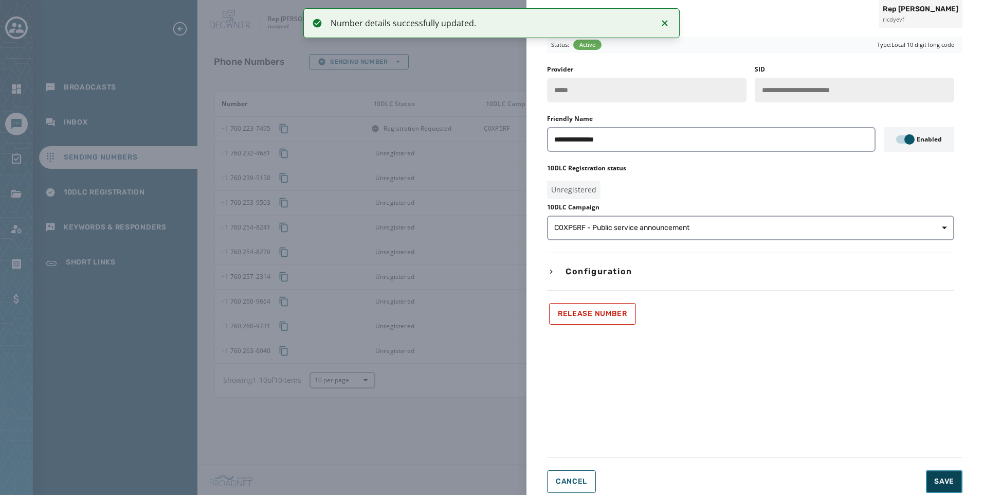
click at [943, 478] on span "Save" at bounding box center [944, 481] width 20 height 10
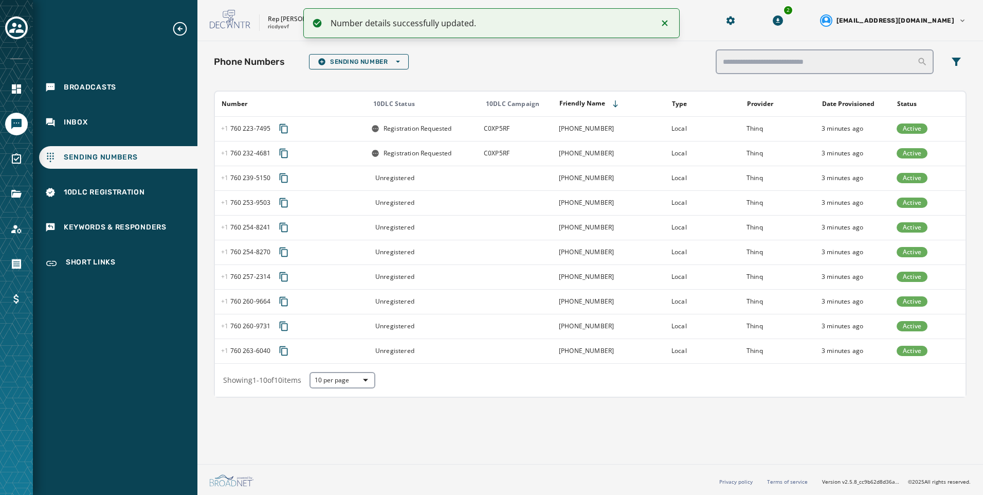
click at [445, 175] on div "Unregistered" at bounding box center [424, 178] width 106 height 8
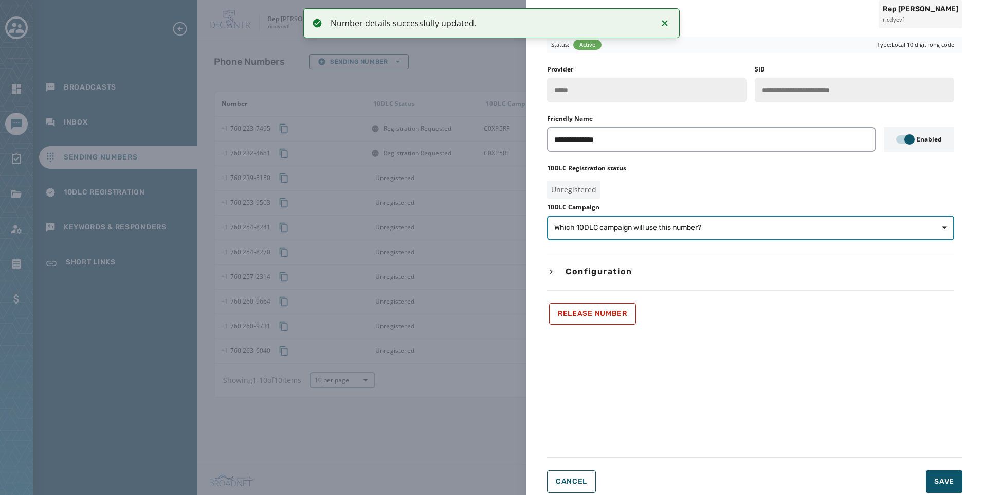
click at [710, 231] on span "Which 10DLC campaign will use this number?" at bounding box center [750, 228] width 393 height 10
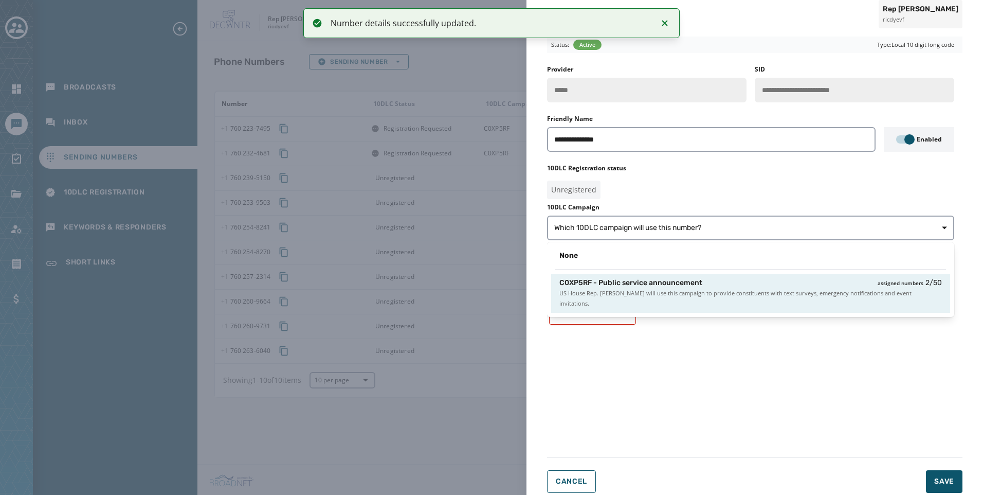
click at [705, 290] on span "US House Rep. Mike Levin will use this campaign to provide constituents with te…" at bounding box center [750, 298] width 382 height 21
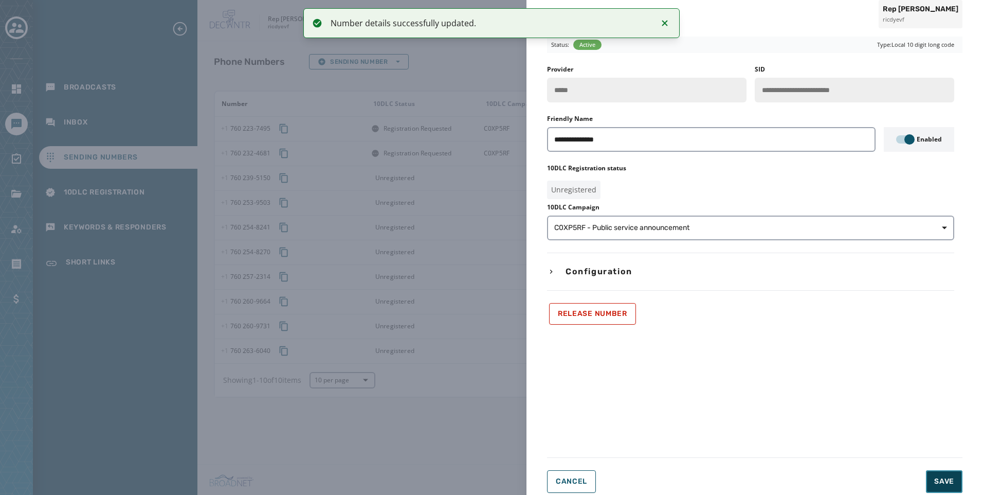
click at [928, 480] on button "Save" at bounding box center [944, 481] width 36 height 23
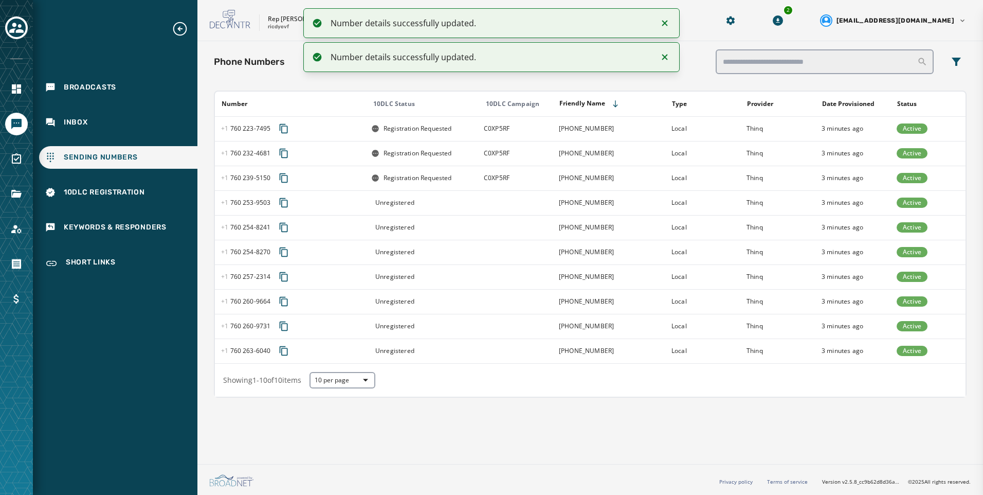
click at [465, 206] on div "Unregistered" at bounding box center [424, 202] width 106 height 8
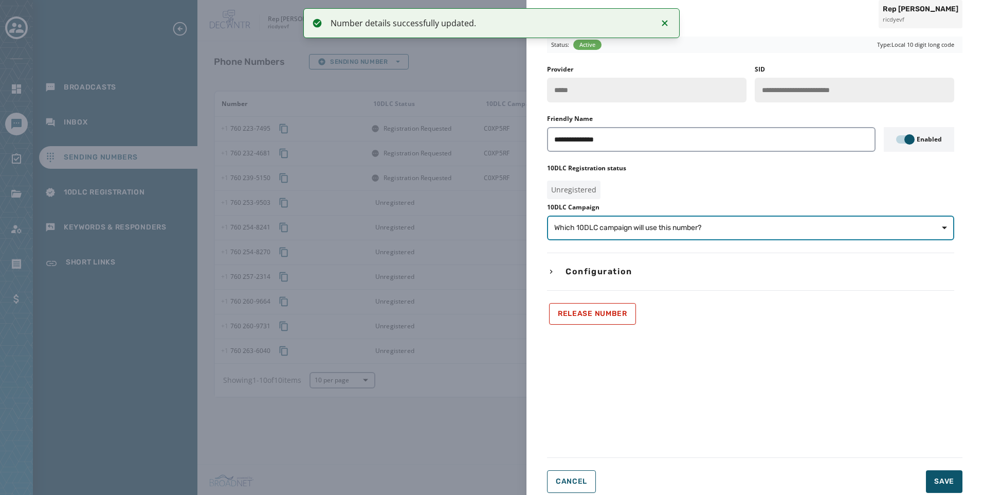
click at [686, 229] on span "Which 10DLC campaign will use this number?" at bounding box center [627, 228] width 147 height 10
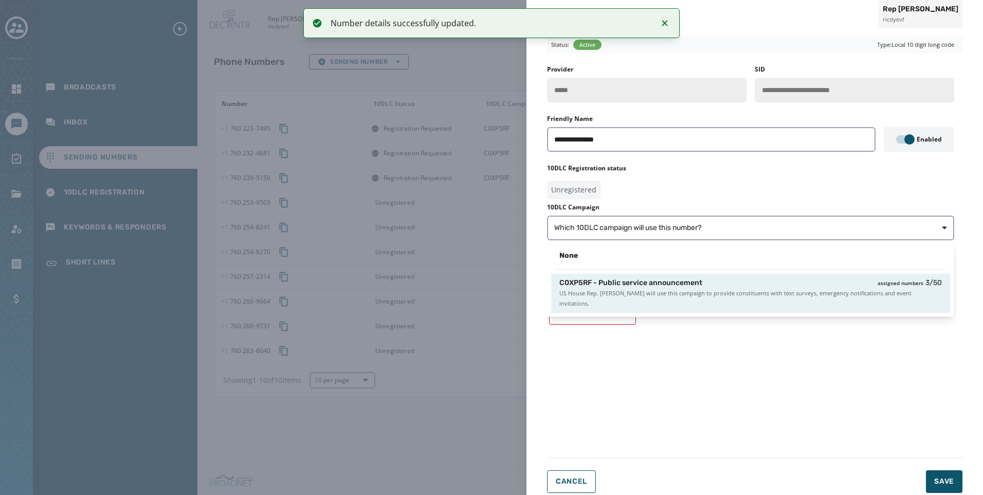
click at [710, 298] on div "C0XP5RF - Public service announcement assigned numbers 3 / 50 US House Rep. Mik…" at bounding box center [750, 292] width 399 height 39
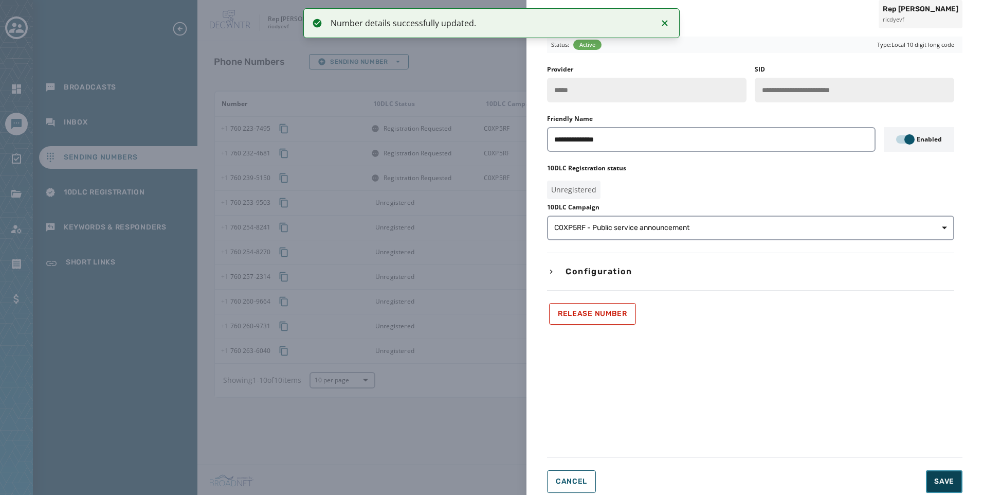
click at [941, 473] on button "Save" at bounding box center [944, 481] width 36 height 23
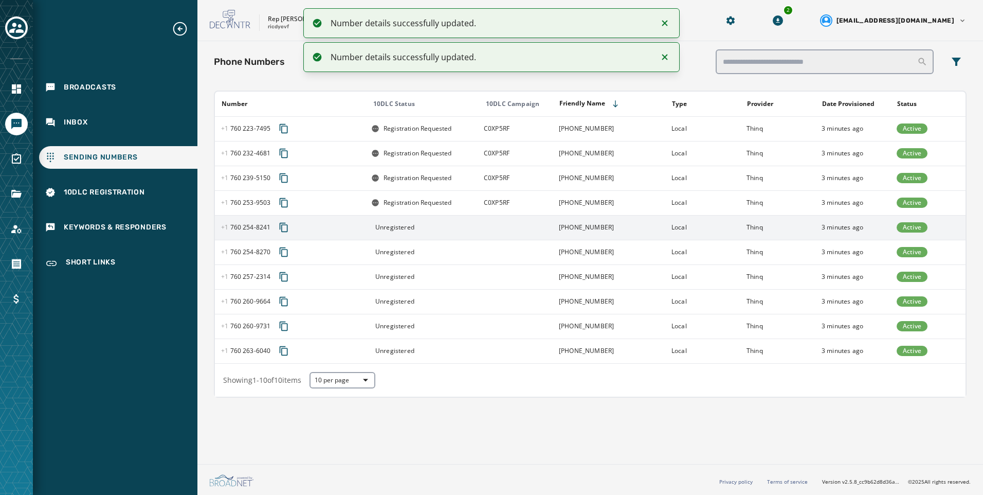
click at [569, 236] on td "+1 760 254-8241" at bounding box center [609, 227] width 113 height 25
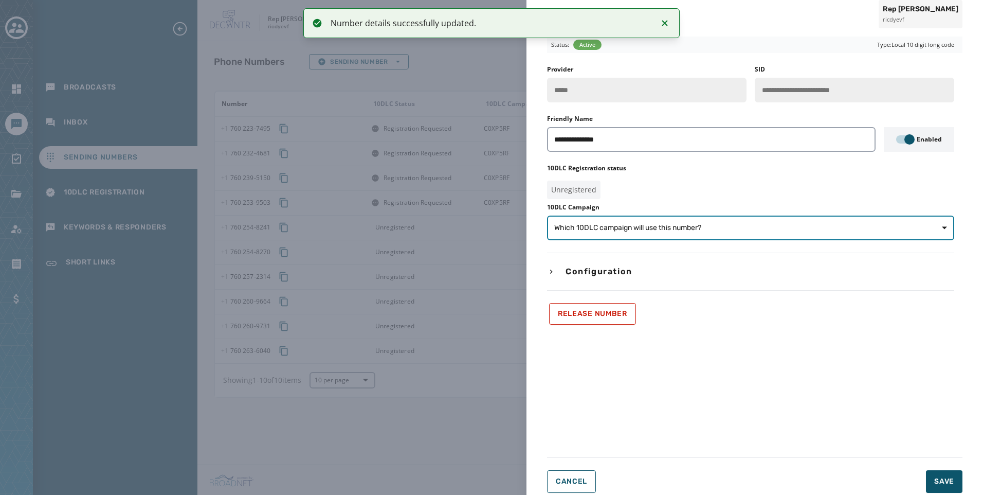
click at [672, 229] on span "Which 10DLC campaign will use this number?" at bounding box center [627, 228] width 147 height 10
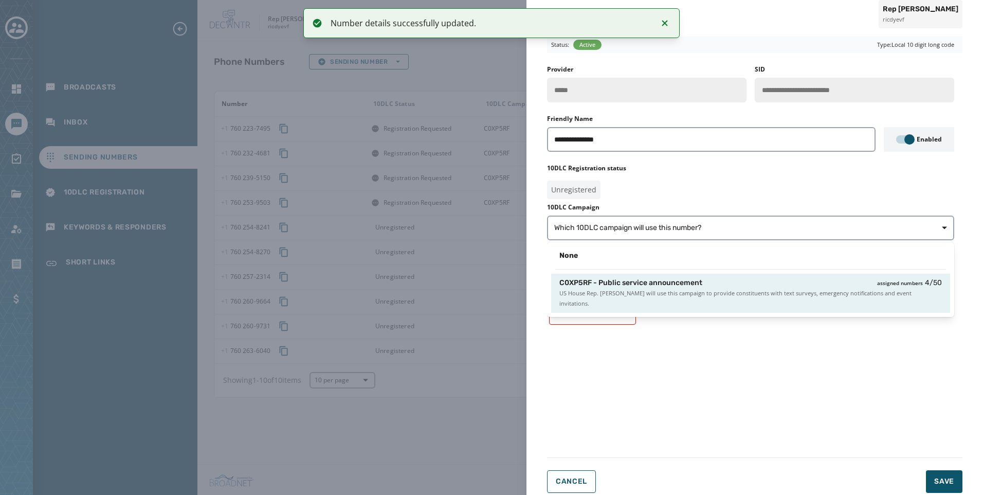
click at [680, 289] on span "US House Rep. Mike Levin will use this campaign to provide constituents with te…" at bounding box center [750, 298] width 382 height 21
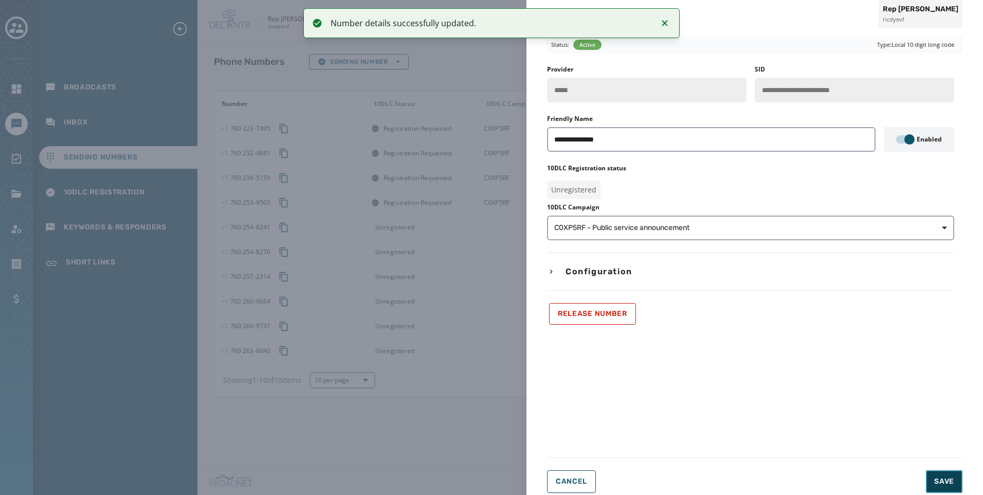
click at [941, 478] on span "Save" at bounding box center [944, 481] width 20 height 10
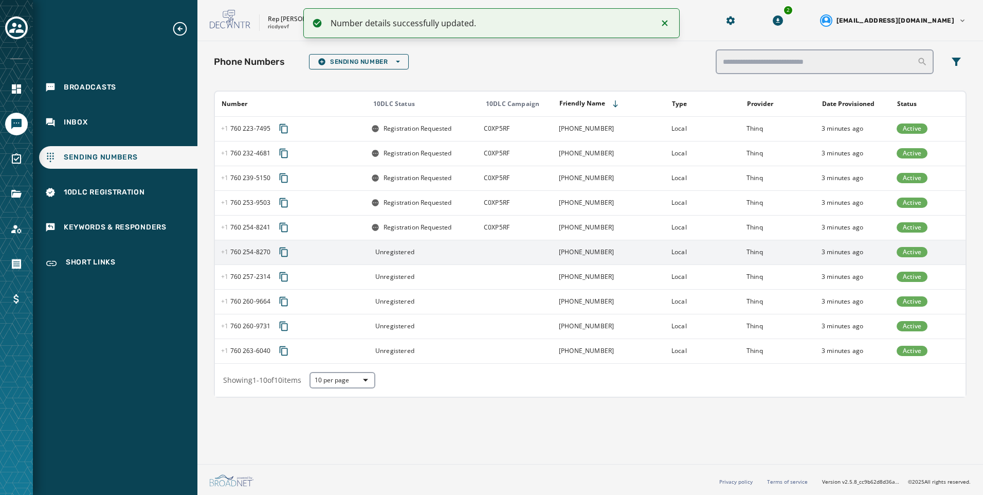
click at [496, 249] on td at bounding box center [515, 252] width 75 height 25
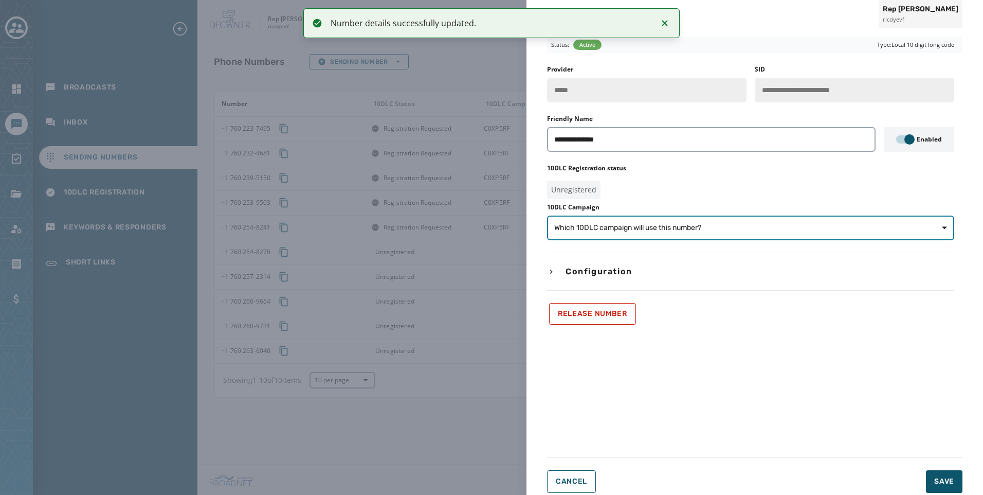
drag, startPoint x: 689, startPoint y: 222, endPoint x: 699, endPoint y: 233, distance: 15.0
click at [690, 221] on button "Which 10DLC campaign will use this number?" at bounding box center [750, 227] width 407 height 25
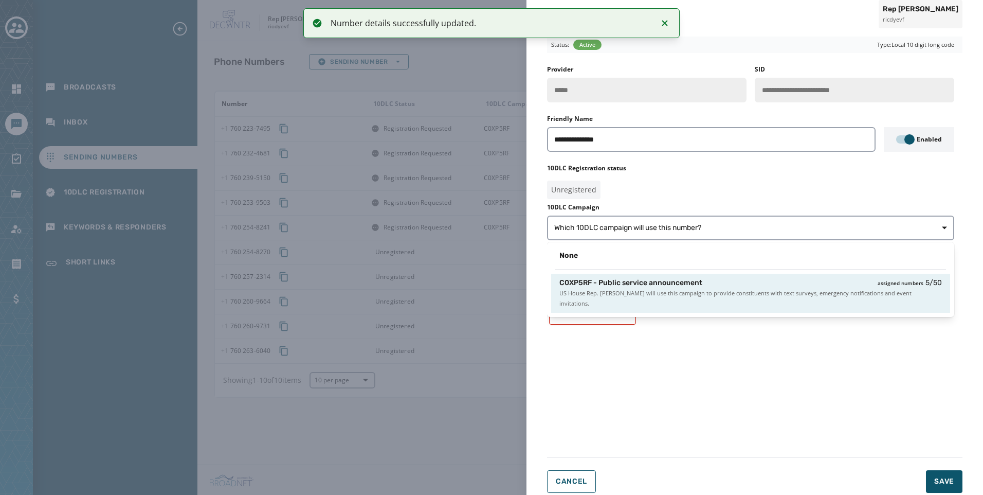
click at [718, 285] on div "C0XP5RF - Public service announcement assigned numbers 5 / 50" at bounding box center [750, 283] width 382 height 10
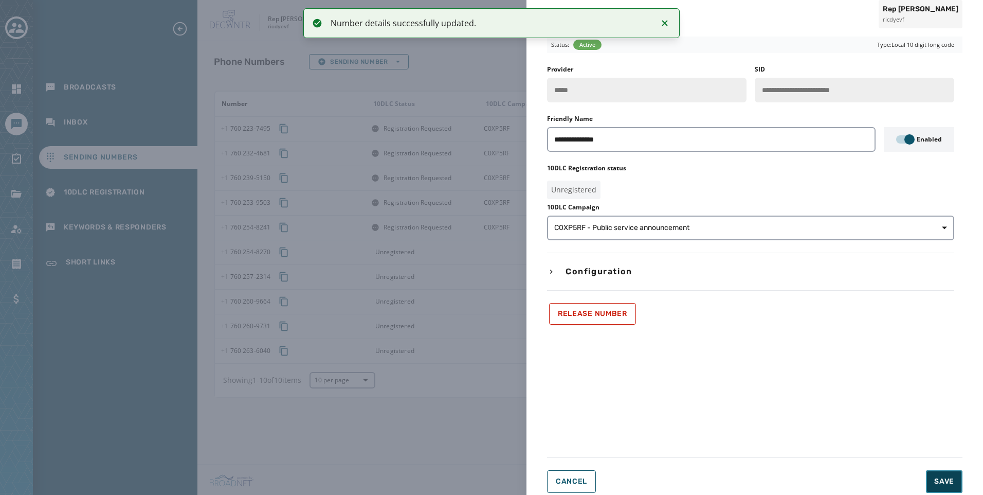
click at [939, 482] on span "Save" at bounding box center [944, 481] width 20 height 10
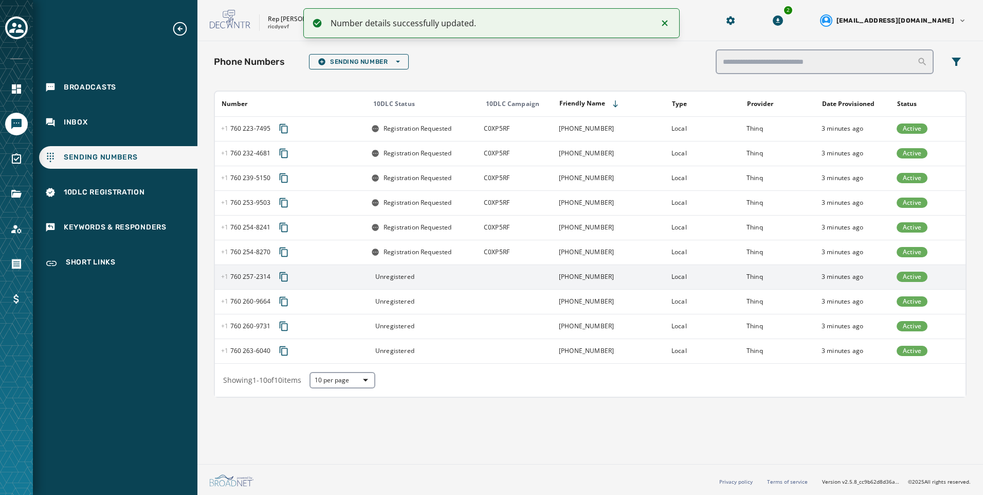
click at [547, 272] on td at bounding box center [515, 276] width 75 height 25
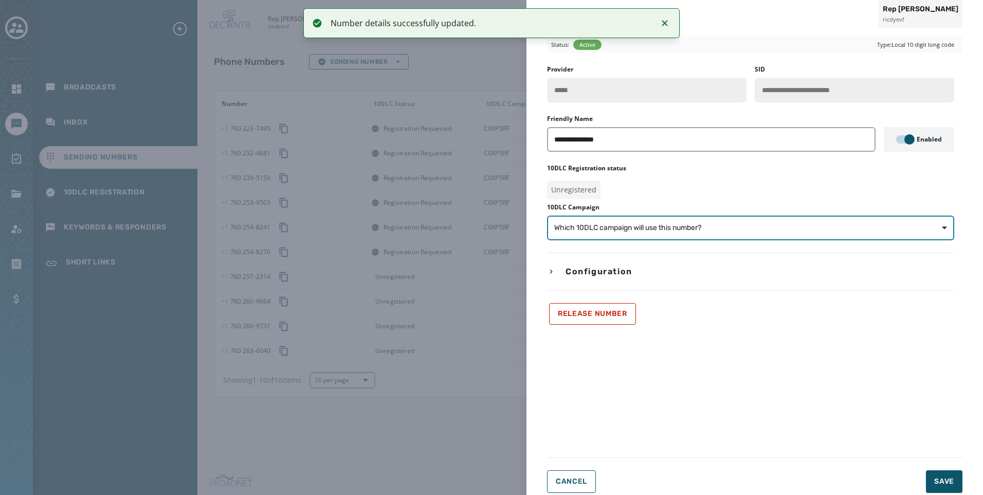
click at [708, 230] on span "Which 10DLC campaign will use this number?" at bounding box center [750, 228] width 393 height 10
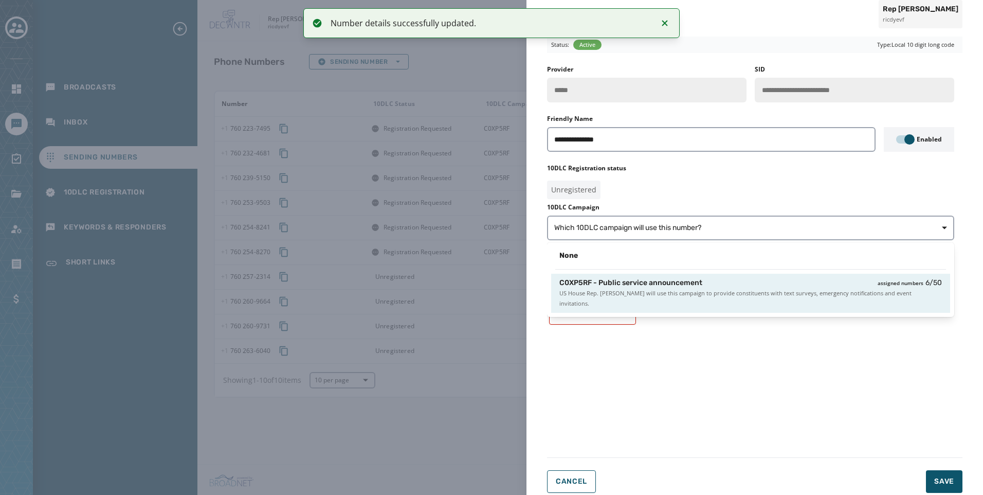
drag, startPoint x: 738, startPoint y: 292, endPoint x: 757, endPoint y: 299, distance: 20.8
click at [738, 294] on span "US House Rep. Mike Levin will use this campaign to provide constituents with te…" at bounding box center [750, 298] width 382 height 21
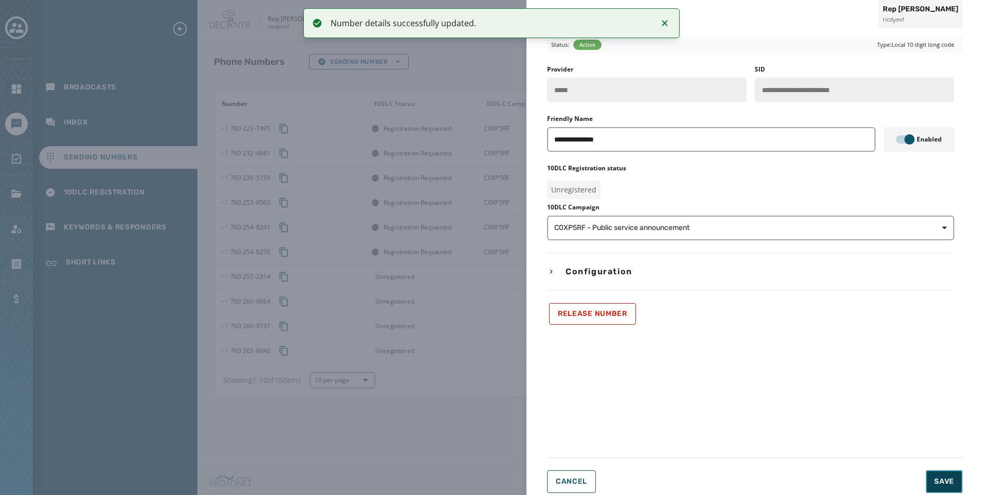
click at [947, 484] on span "Save" at bounding box center [944, 481] width 20 height 10
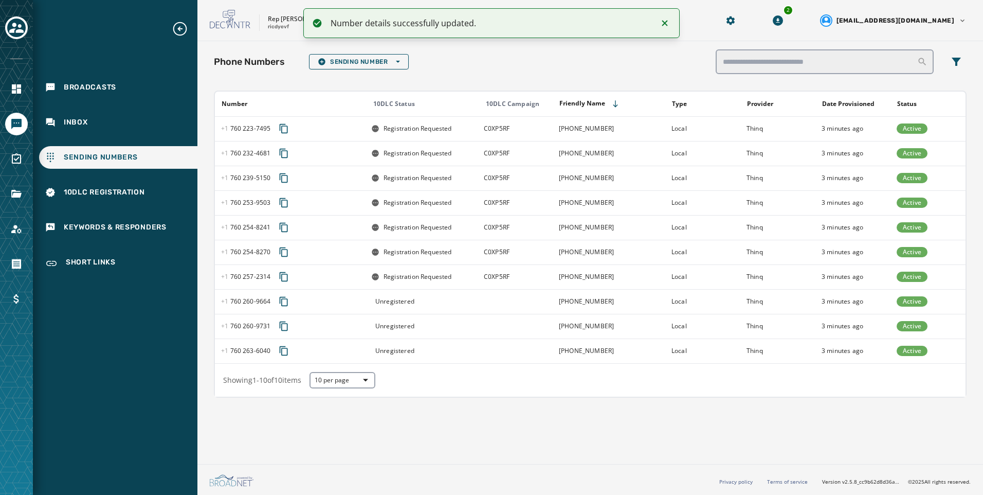
click at [473, 299] on div "Unregistered" at bounding box center [424, 301] width 106 height 8
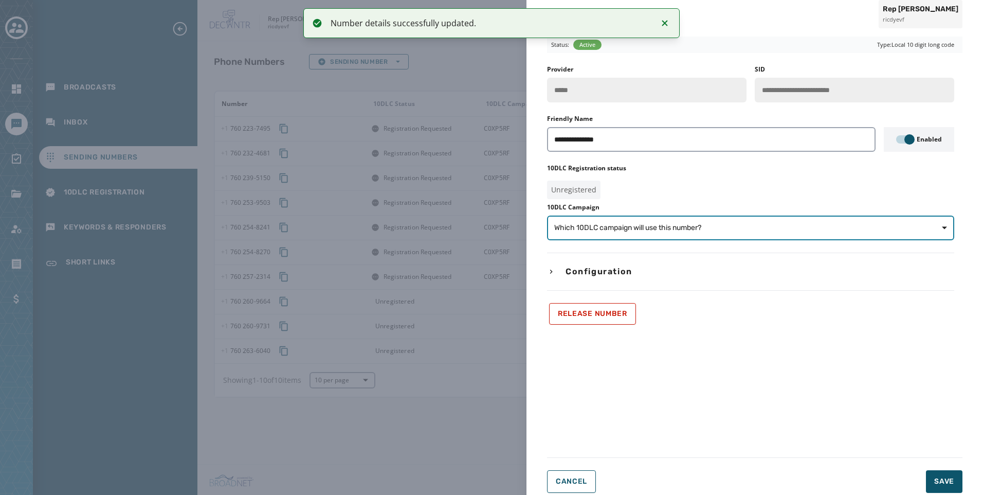
click at [573, 232] on span "Which 10DLC campaign will use this number?" at bounding box center [627, 228] width 147 height 10
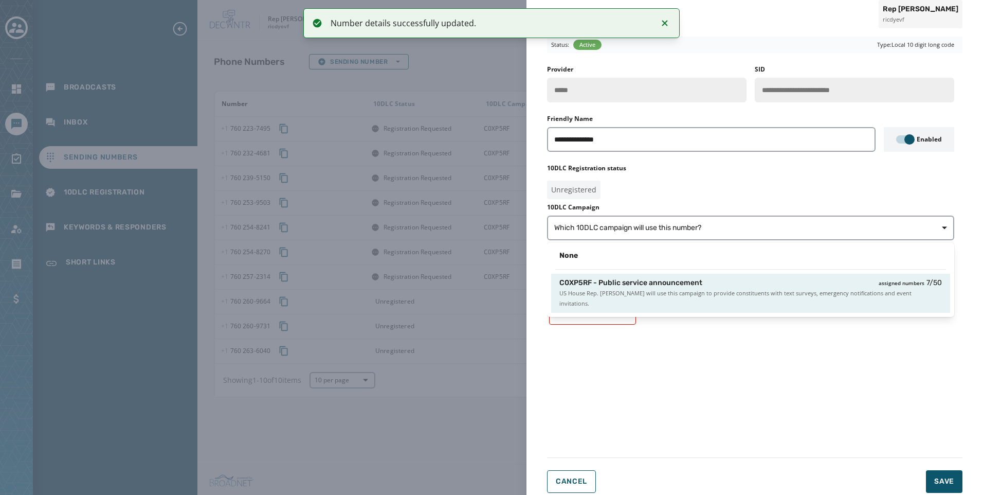
click at [630, 292] on span "US House Rep. Mike Levin will use this campaign to provide constituents with te…" at bounding box center [750, 298] width 382 height 21
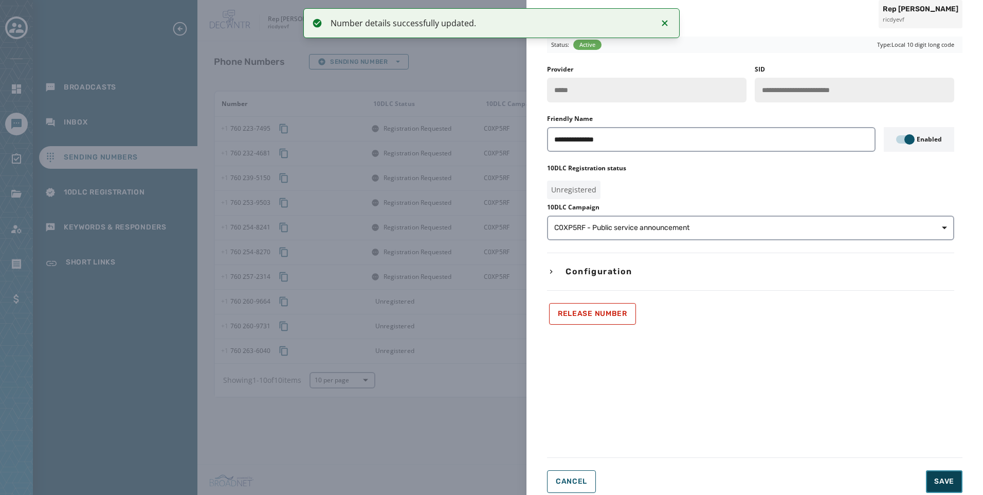
click at [934, 487] on button "Save" at bounding box center [944, 481] width 36 height 23
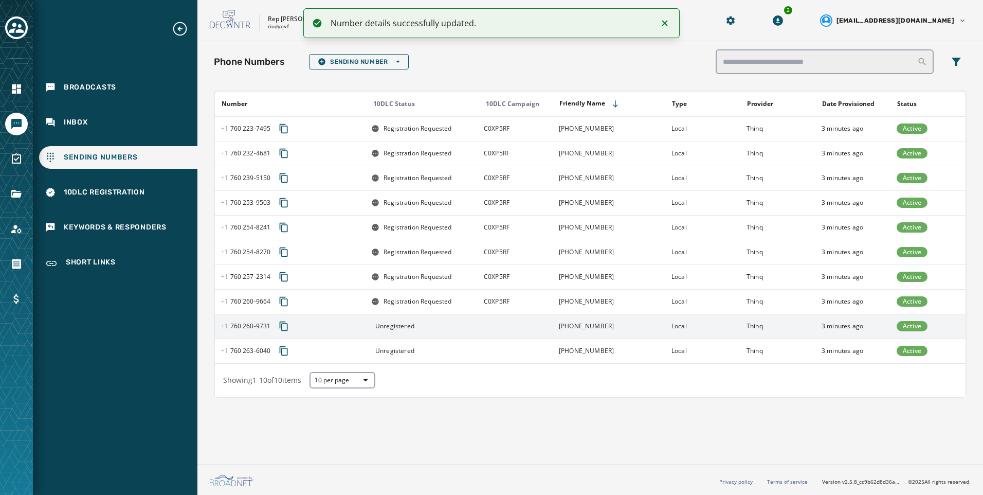
click at [491, 326] on td at bounding box center [515, 326] width 75 height 25
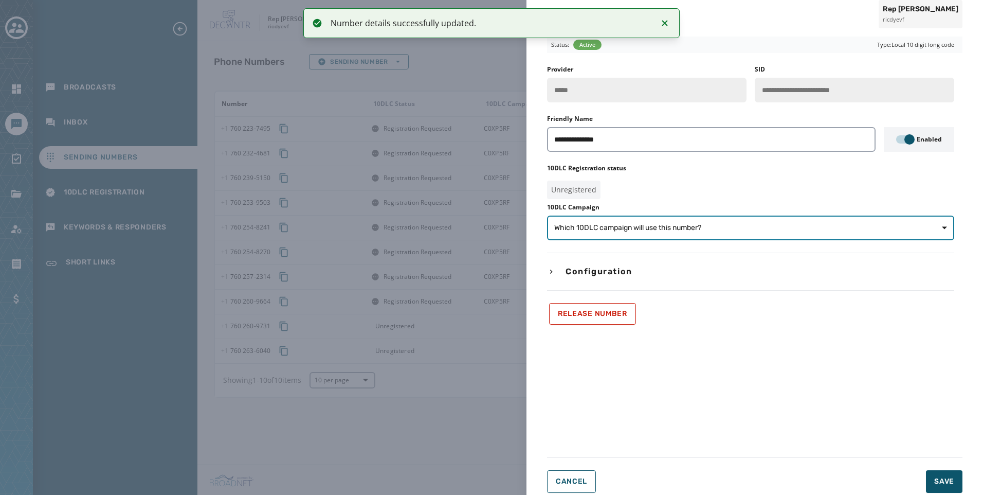
click at [642, 220] on button "Which 10DLC campaign will use this number?" at bounding box center [750, 227] width 407 height 25
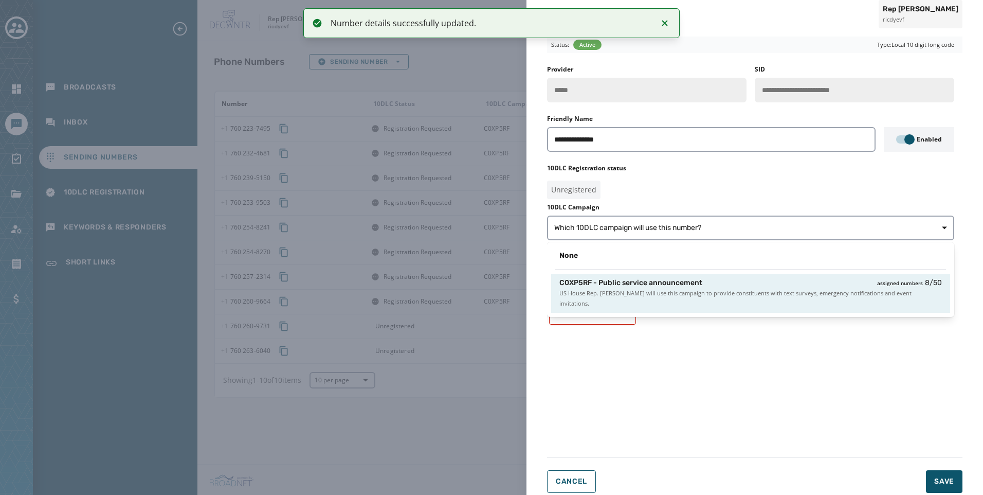
click at [721, 299] on div "C0XP5RF - Public service announcement assigned numbers 8 / 50 US House Rep. Mik…" at bounding box center [750, 292] width 399 height 39
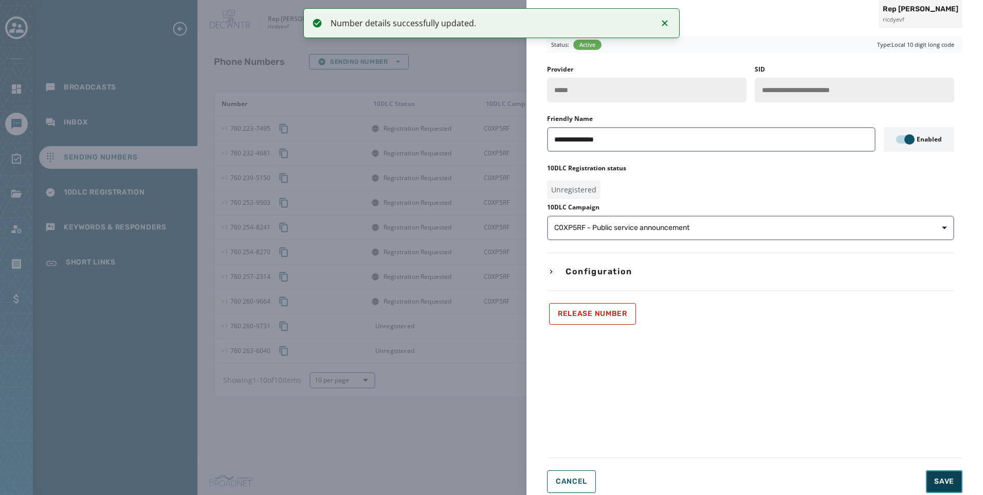
click at [955, 486] on button "Save" at bounding box center [944, 481] width 36 height 23
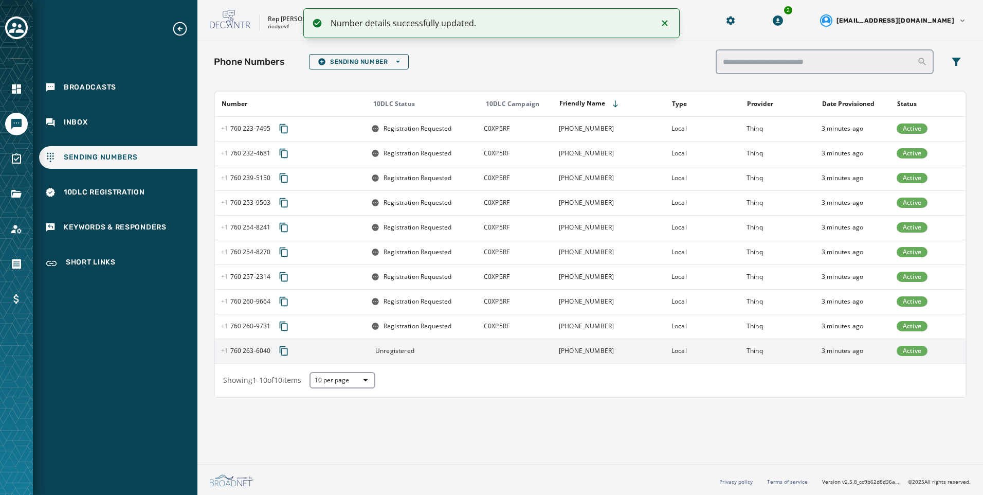
click at [483, 351] on td at bounding box center [515, 350] width 75 height 25
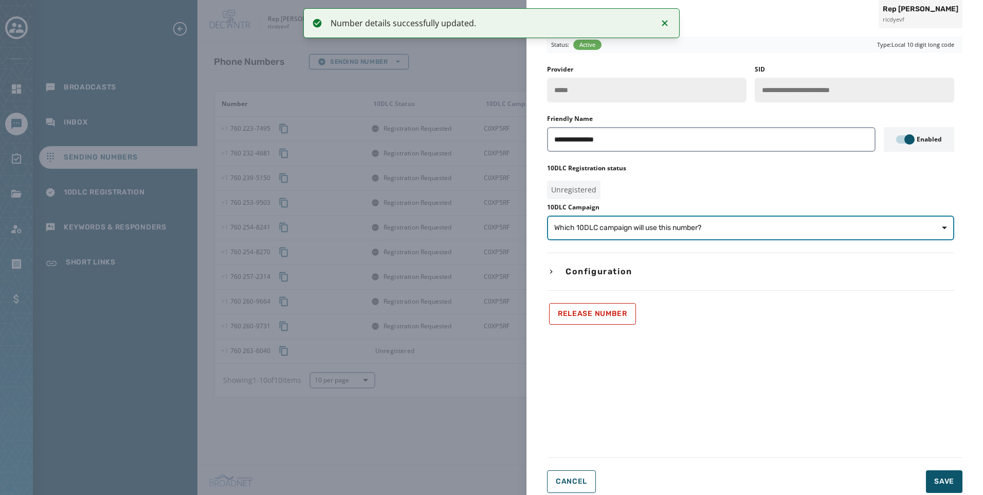
click at [604, 215] on button "Which 10DLC campaign will use this number?" at bounding box center [750, 227] width 407 height 25
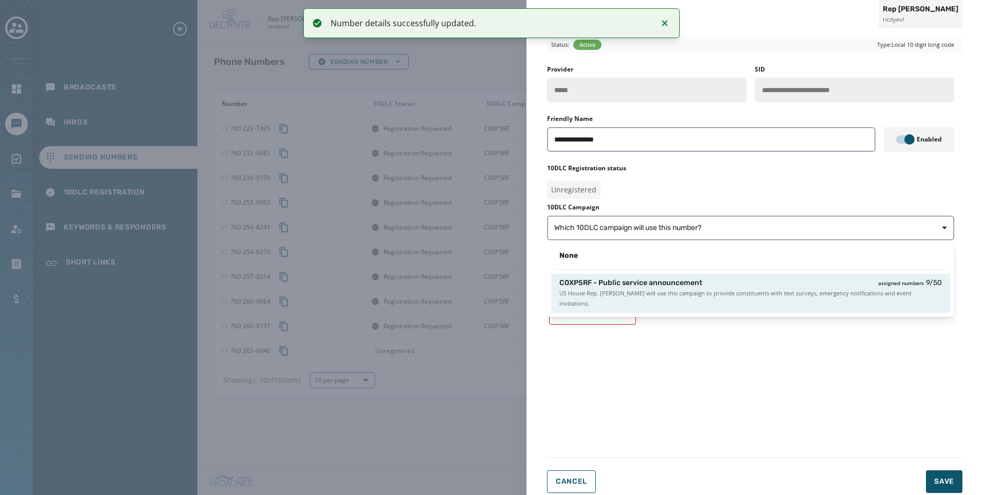
click at [622, 281] on span "C0XP5RF - Public service announcement" at bounding box center [630, 283] width 143 height 10
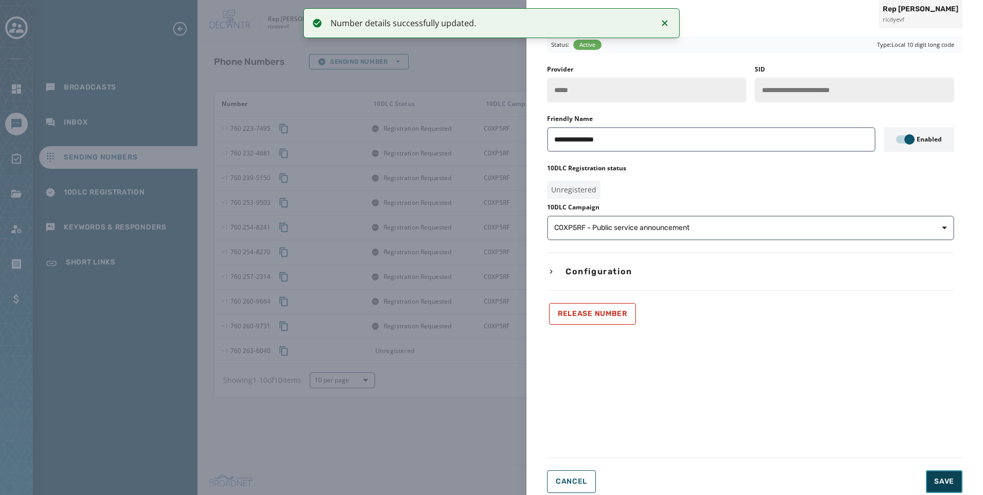
click at [943, 485] on span "Save" at bounding box center [944, 481] width 20 height 10
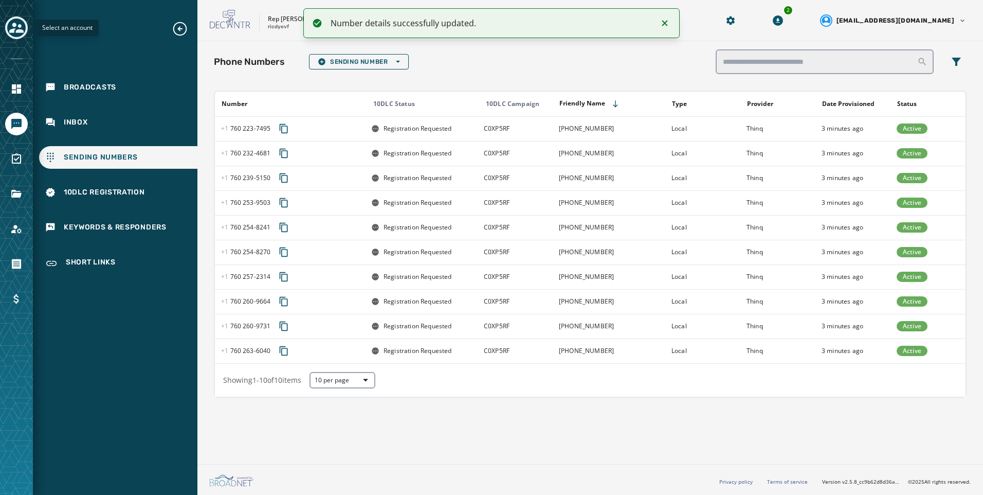
click at [23, 30] on icon "Toggle account select drawer" at bounding box center [16, 28] width 14 height 14
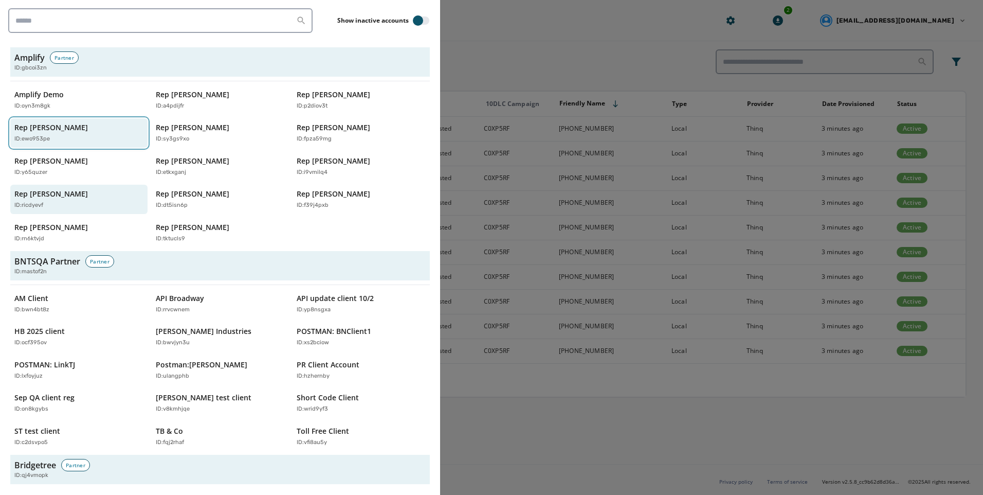
click at [62, 135] on div "ID: ewo953pe" at bounding box center [73, 139] width 119 height 9
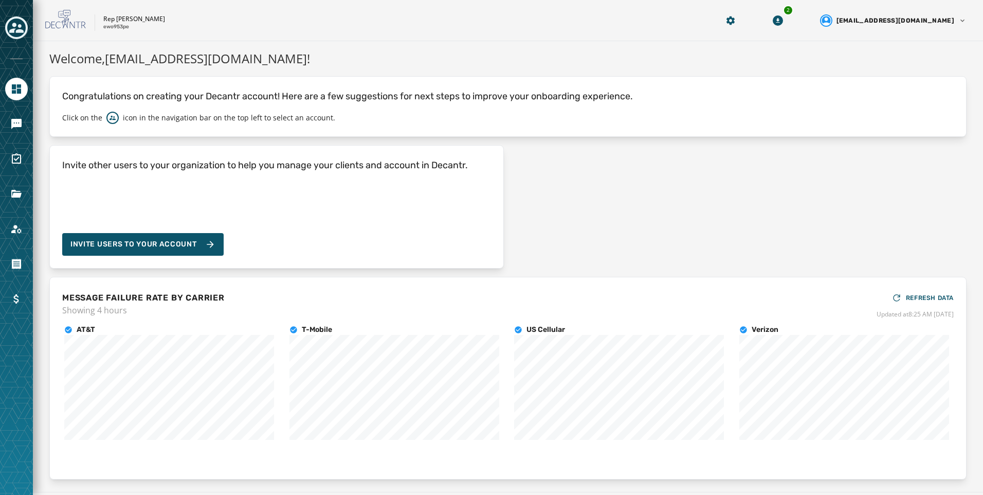
click at [22, 139] on div at bounding box center [16, 247] width 33 height 495
click at [22, 131] on link "Navigate to Messaging" at bounding box center [16, 124] width 23 height 23
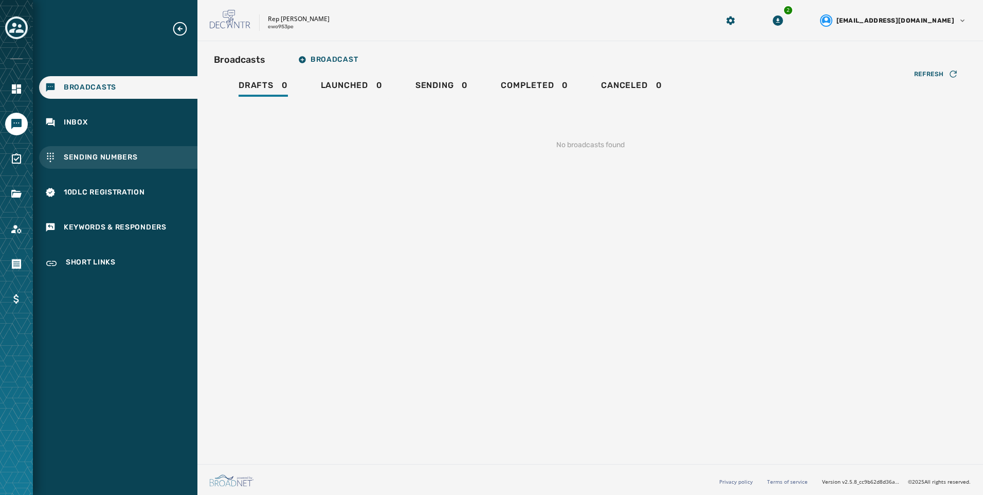
click at [118, 160] on span "Sending Numbers" at bounding box center [101, 157] width 74 height 10
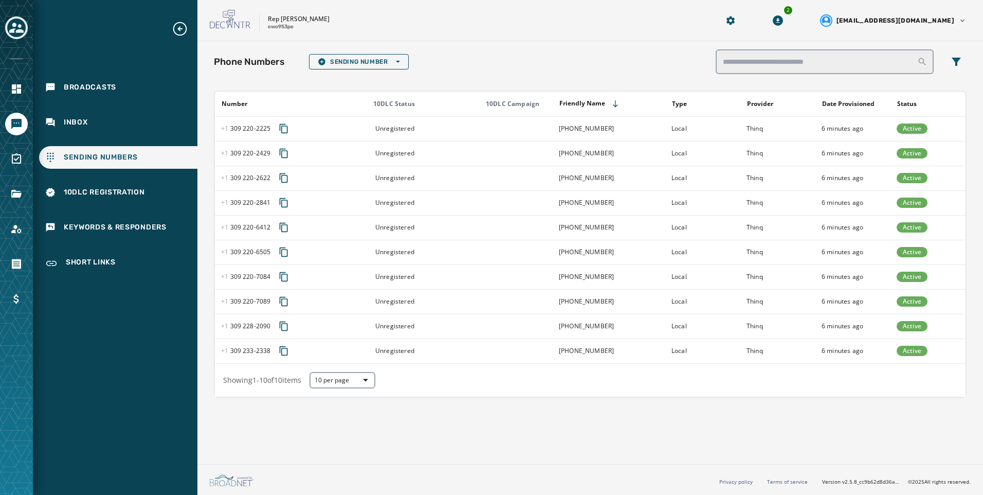
click at [497, 137] on td at bounding box center [515, 128] width 75 height 25
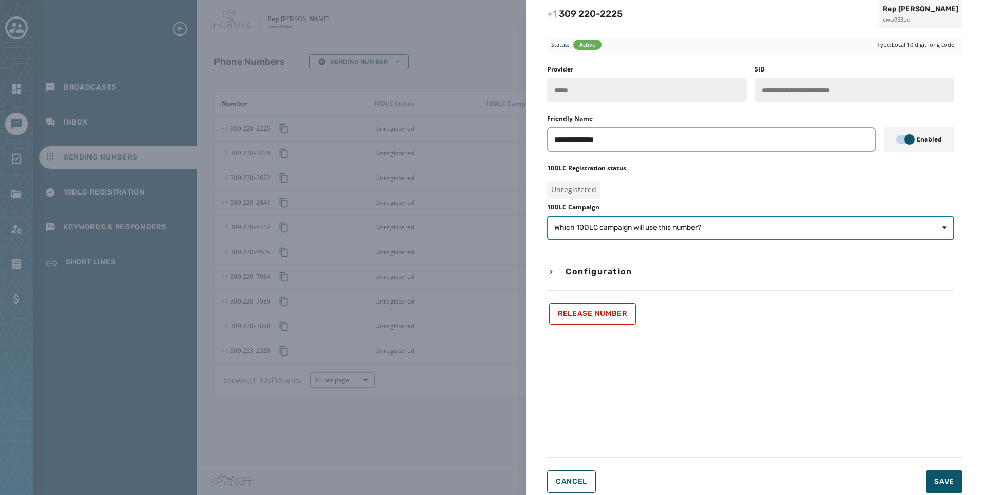
click at [707, 227] on span "Which 10DLC campaign will use this number?" at bounding box center [750, 228] width 393 height 10
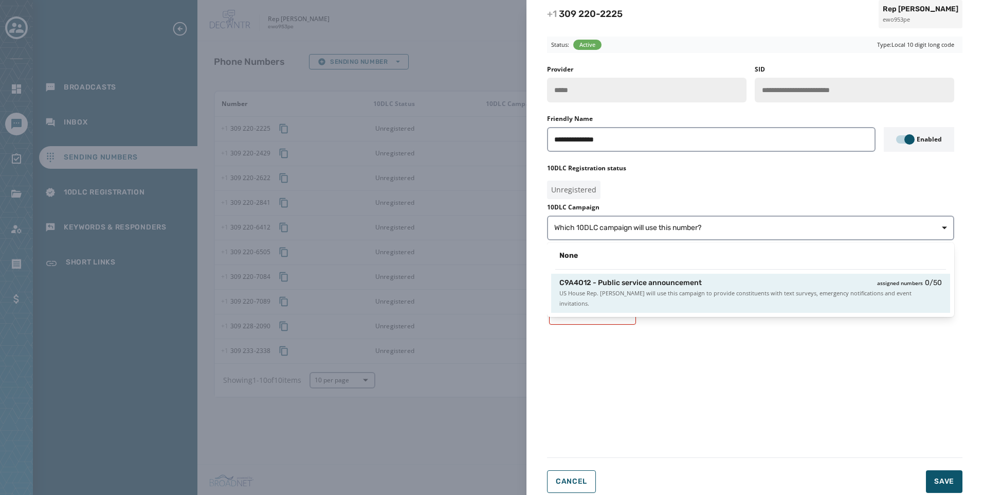
click at [727, 275] on div "C9A4O12 - Public service announcement assigned numbers 0 / 50 US House Rep. Eri…" at bounding box center [750, 292] width 399 height 39
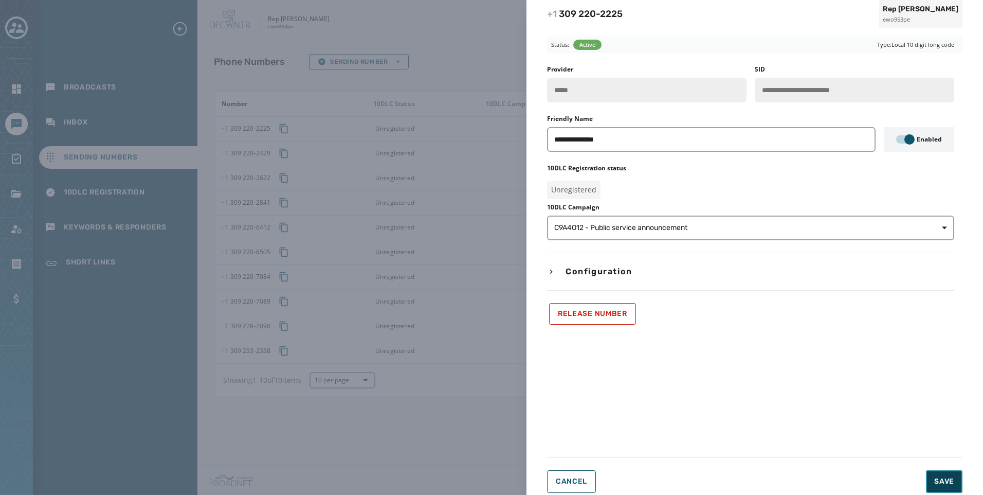
click at [942, 482] on span "Save" at bounding box center [944, 481] width 20 height 10
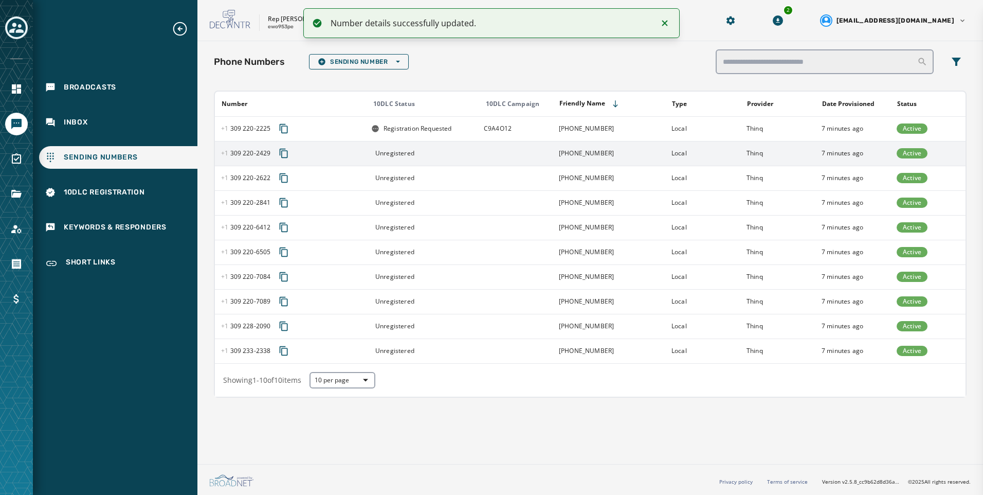
click at [507, 160] on td at bounding box center [515, 153] width 75 height 25
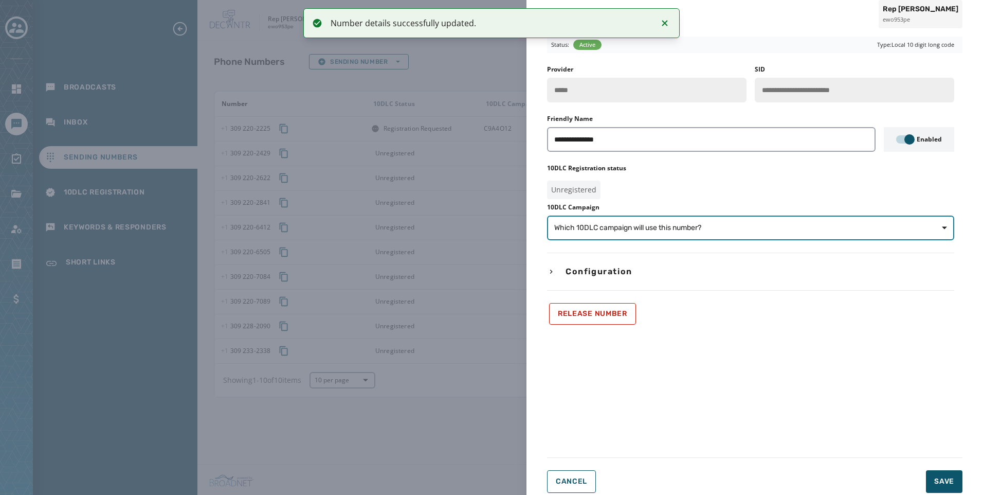
click at [654, 235] on button "Which 10DLC campaign will use this number?" at bounding box center [750, 227] width 407 height 25
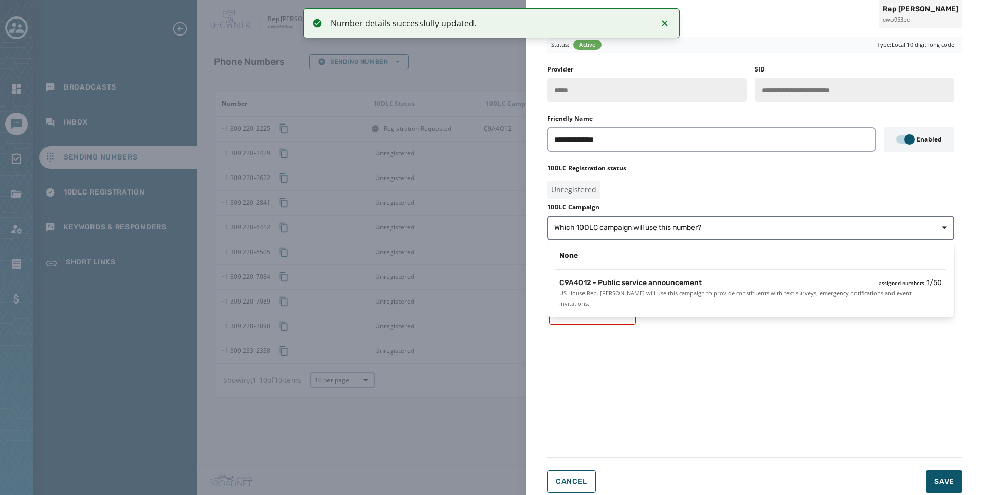
click at [648, 271] on div "None C9A4O12 - Public service announcement assigned numbers 1 / 50 US House Rep…" at bounding box center [750, 279] width 407 height 75
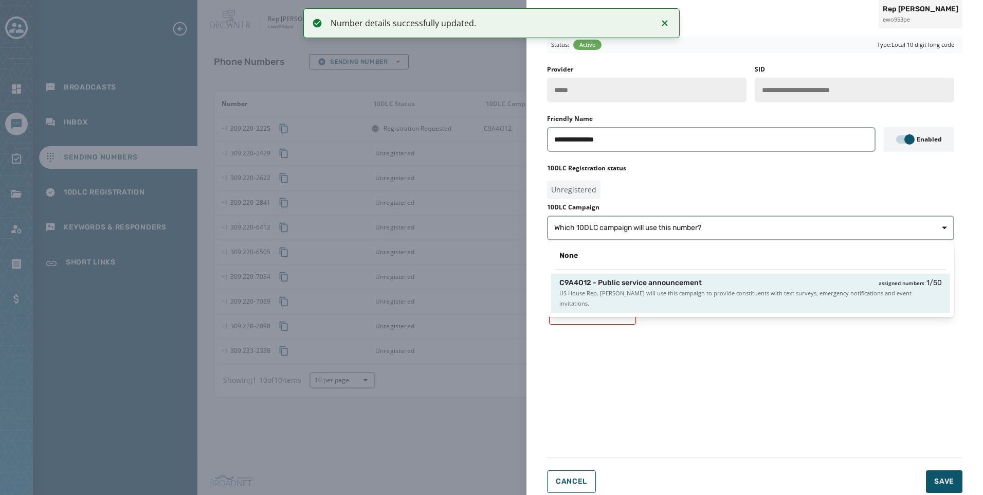
click at [652, 282] on span "C9A4O12 - Public service announcement" at bounding box center [630, 283] width 142 height 10
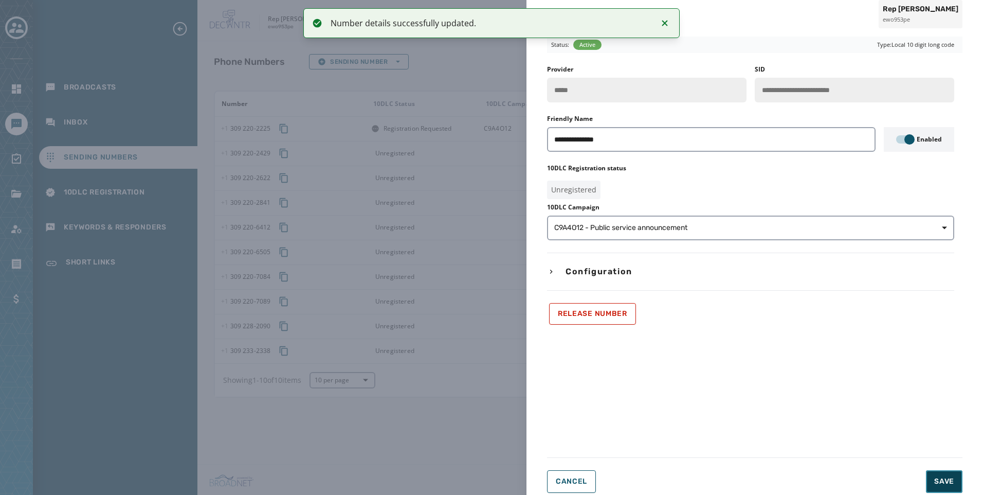
click at [940, 473] on button "Save" at bounding box center [944, 481] width 36 height 23
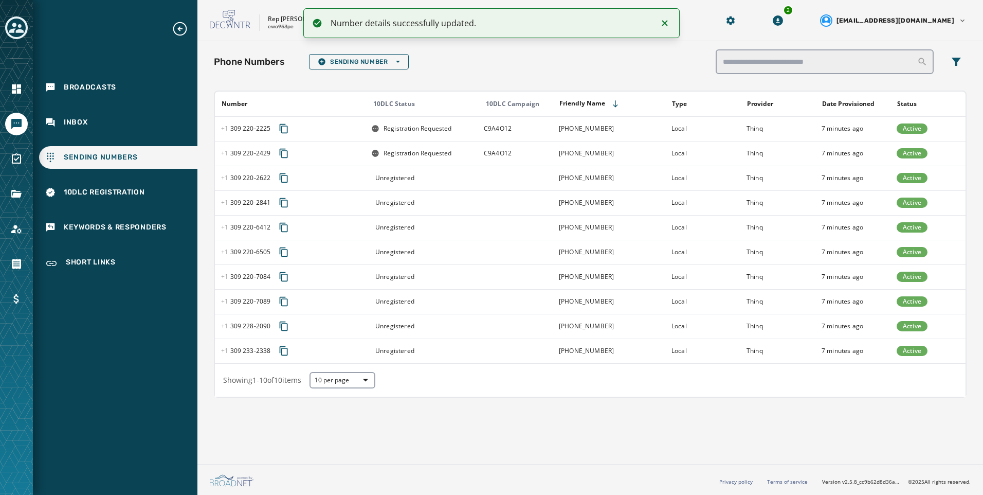
click at [433, 176] on div "Unregistered" at bounding box center [424, 178] width 106 height 8
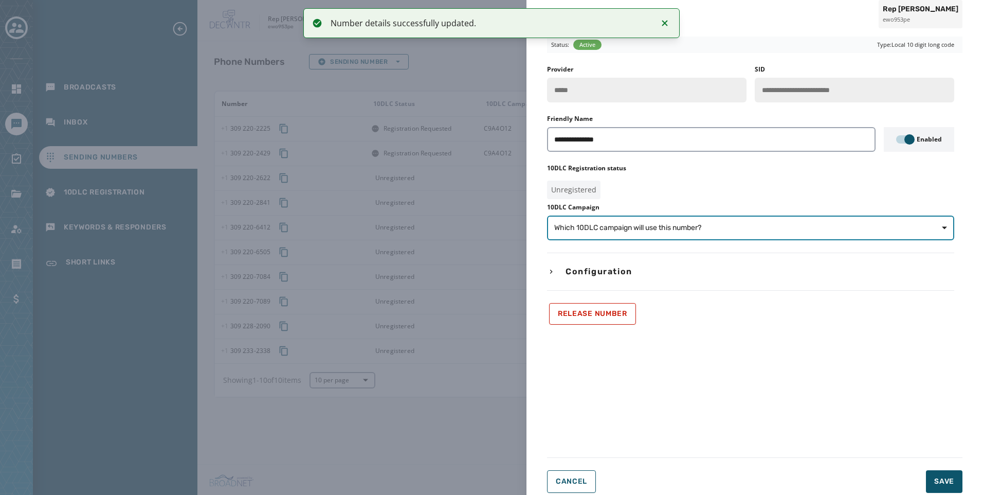
click at [588, 231] on span "Which 10DLC campaign will use this number?" at bounding box center [627, 228] width 147 height 10
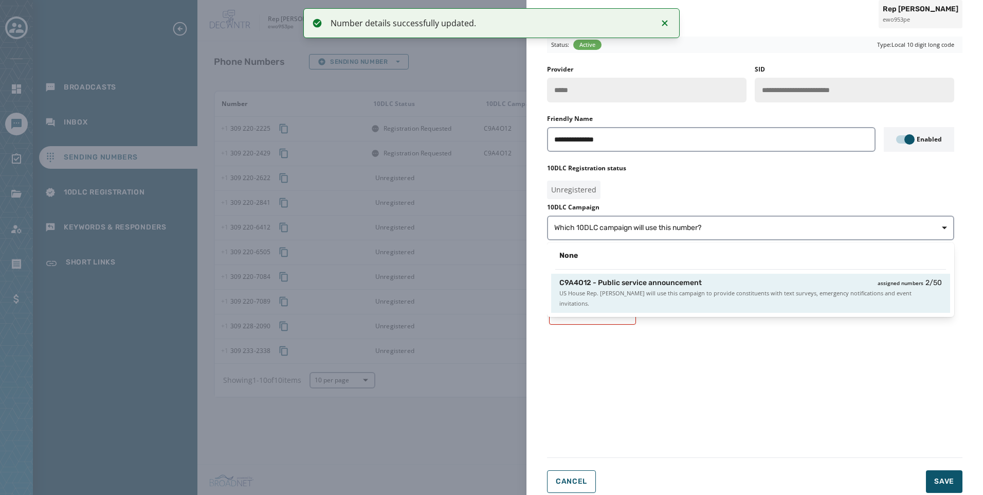
click at [632, 286] on span "C9A4O12 - Public service announcement" at bounding box center [630, 283] width 142 height 10
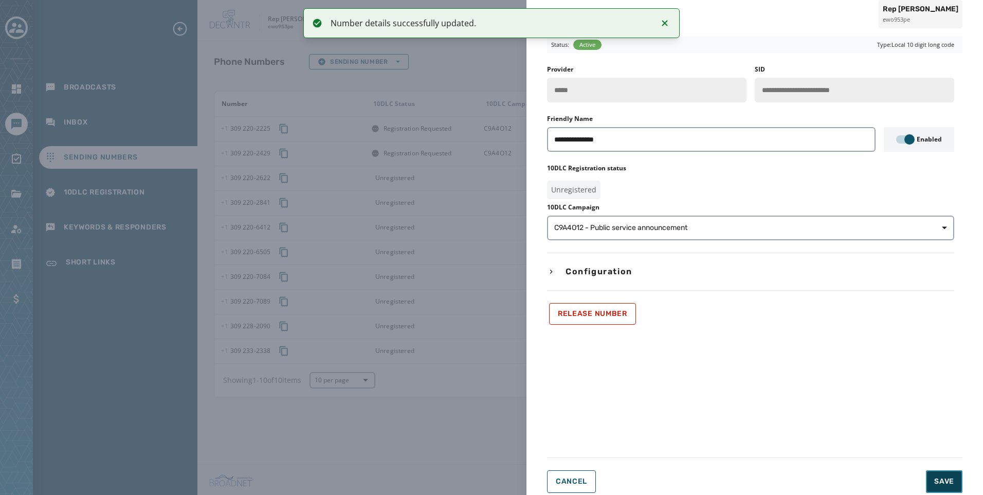
click at [939, 482] on span "Save" at bounding box center [944, 481] width 20 height 10
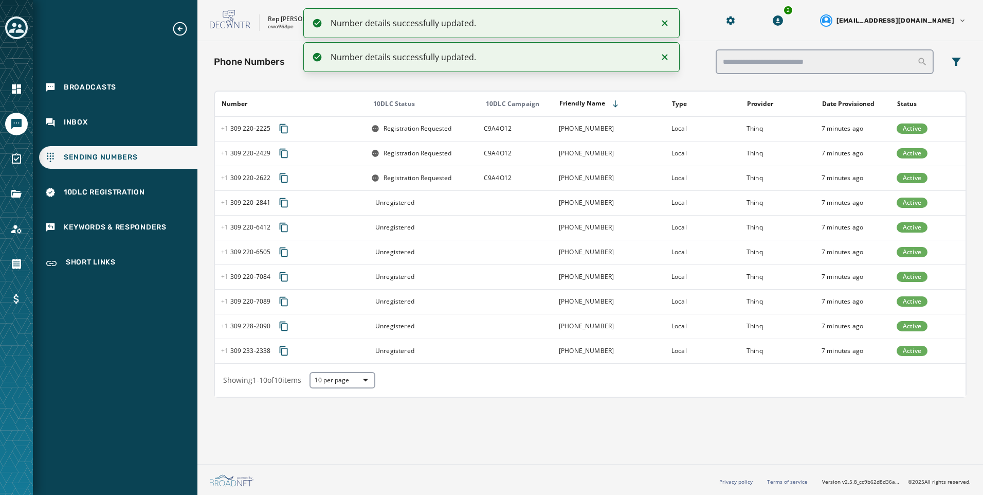
click at [485, 203] on td at bounding box center [515, 202] width 75 height 25
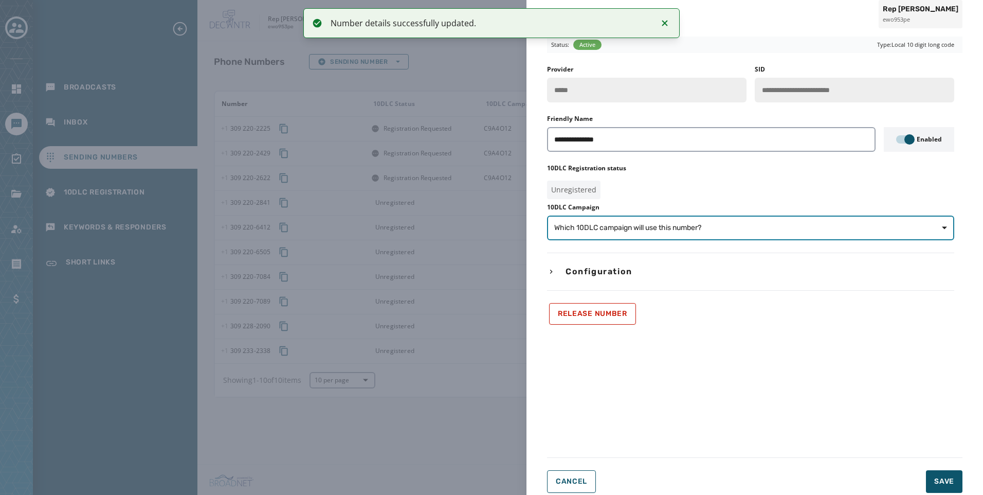
click at [613, 231] on span "Which 10DLC campaign will use this number?" at bounding box center [627, 228] width 147 height 10
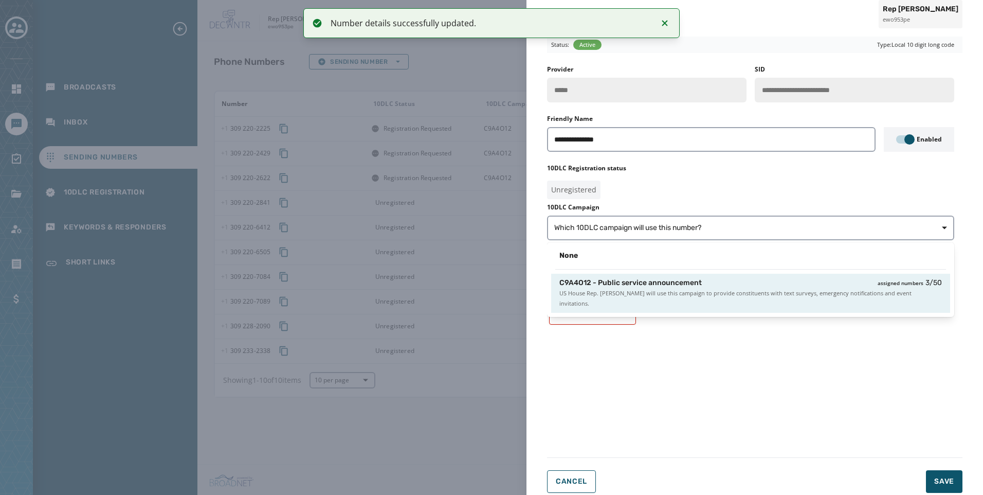
click at [629, 290] on span "US House Rep. Eric Sorensen will use this campaign to provide constituents with…" at bounding box center [750, 298] width 382 height 21
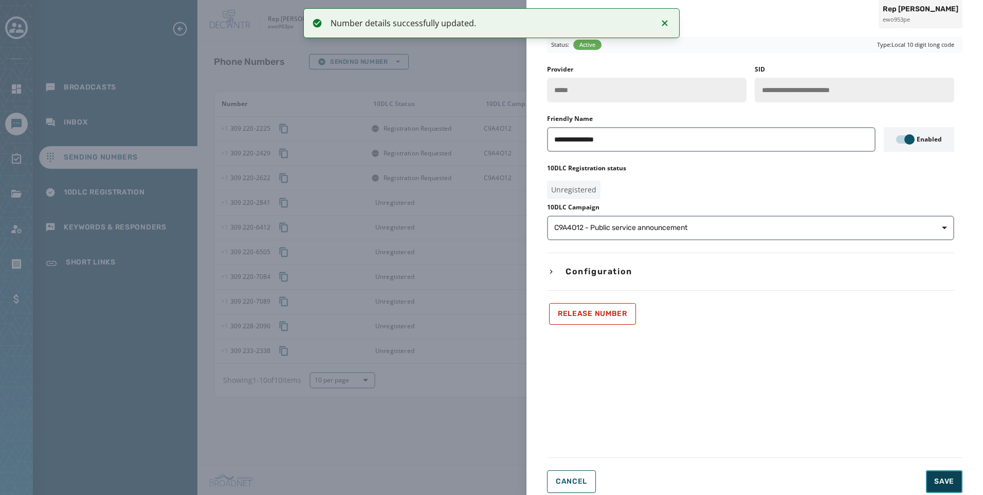
click at [931, 484] on button "Save" at bounding box center [944, 481] width 36 height 23
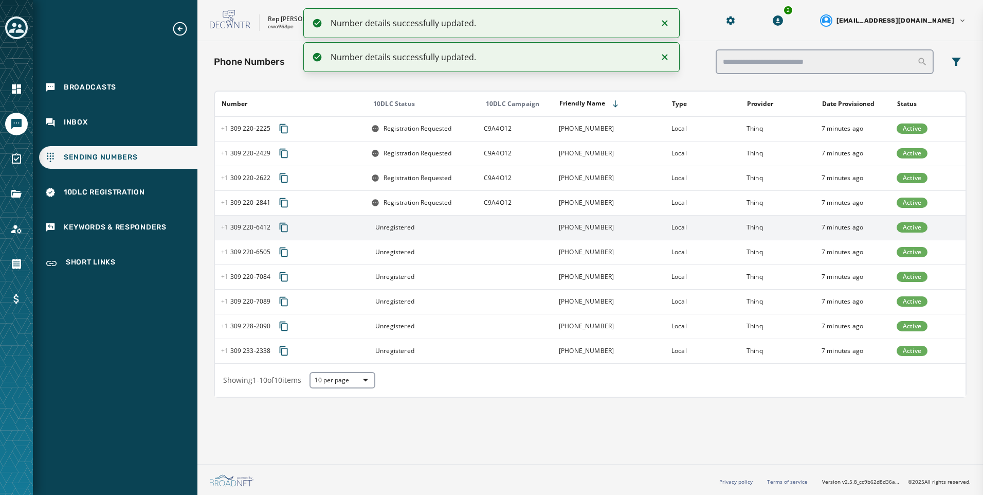
click at [471, 230] on div "Unregistered" at bounding box center [424, 227] width 106 height 8
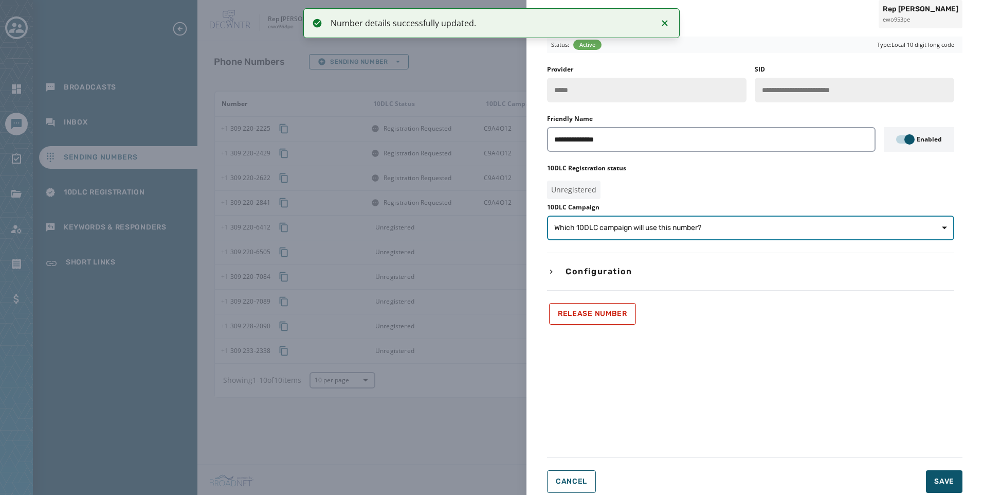
click at [591, 236] on button "Which 10DLC campaign will use this number?" at bounding box center [750, 227] width 407 height 25
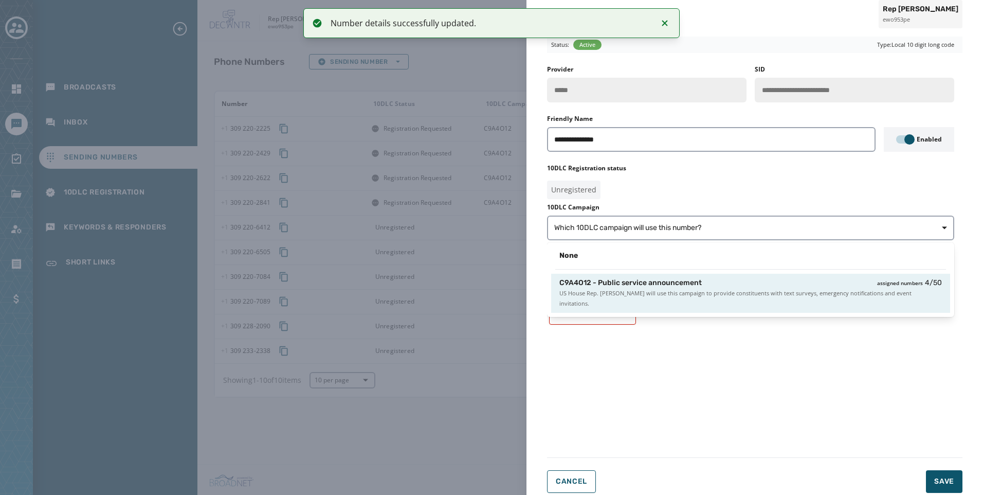
click at [593, 280] on span "C9A4O12 - Public service announcement" at bounding box center [630, 283] width 142 height 10
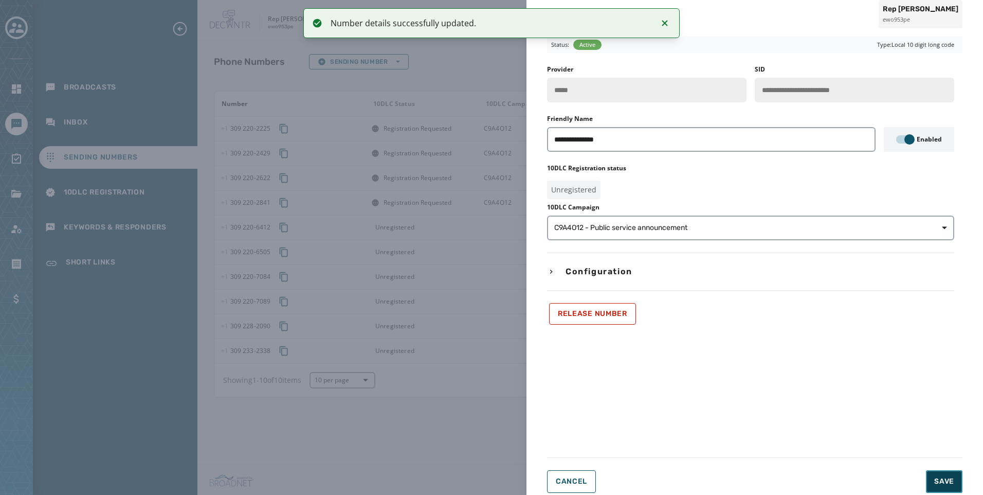
click at [941, 479] on span "Save" at bounding box center [944, 481] width 20 height 10
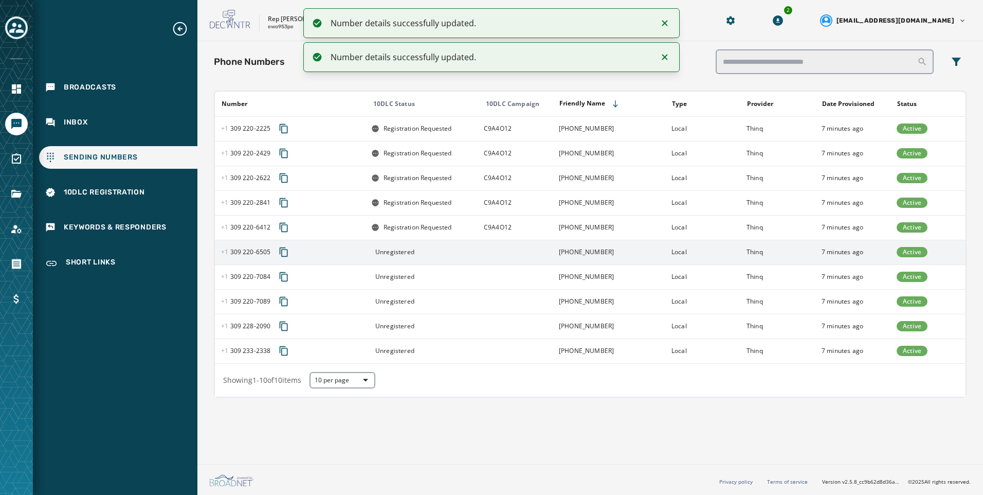
click at [416, 258] on td "Unregistered" at bounding box center [421, 252] width 113 height 25
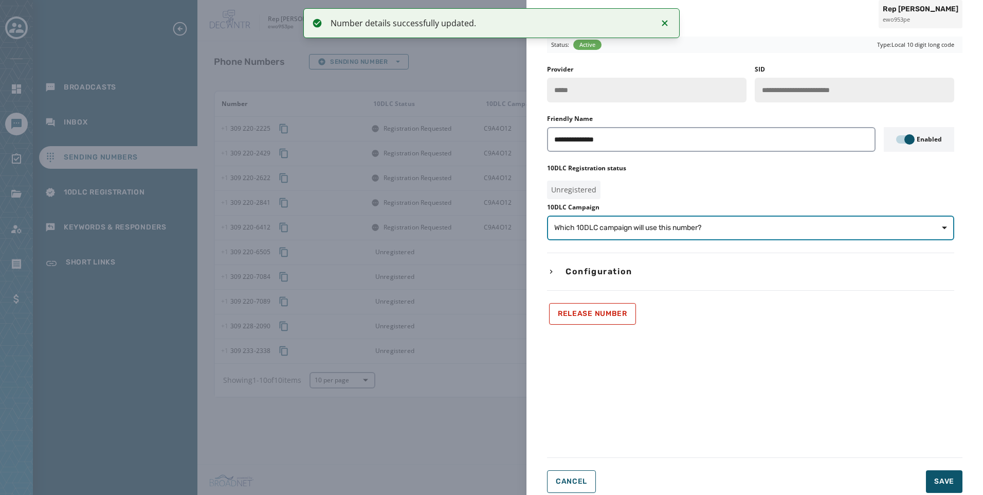
click at [726, 232] on span "Which 10DLC campaign will use this number?" at bounding box center [750, 228] width 393 height 10
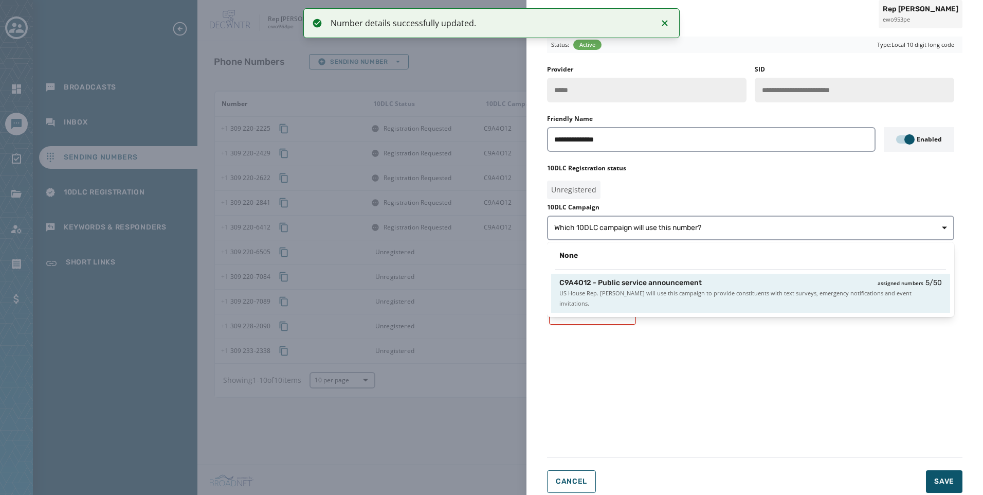
click at [747, 301] on div "C9A4O12 - Public service announcement assigned numbers 5 / 50 US House Rep. Eri…" at bounding box center [750, 292] width 399 height 39
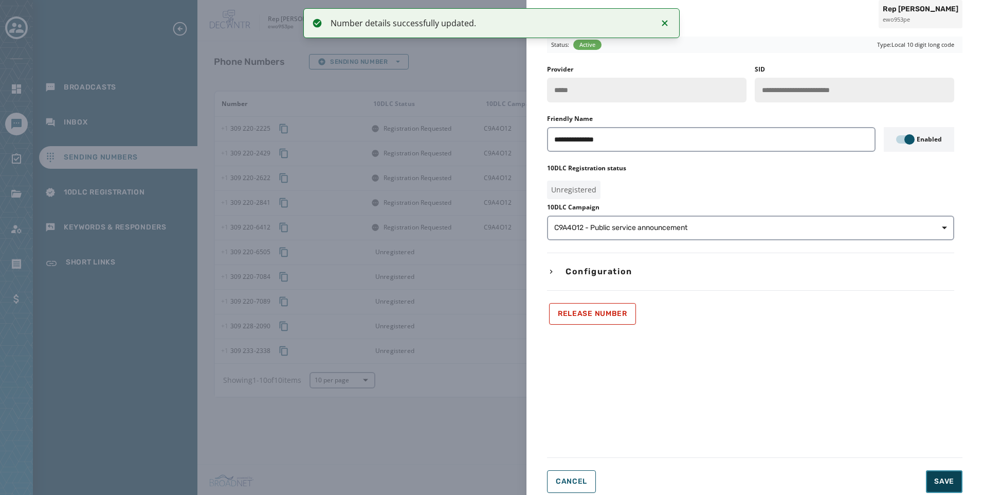
click at [930, 482] on button "Save" at bounding box center [944, 481] width 36 height 23
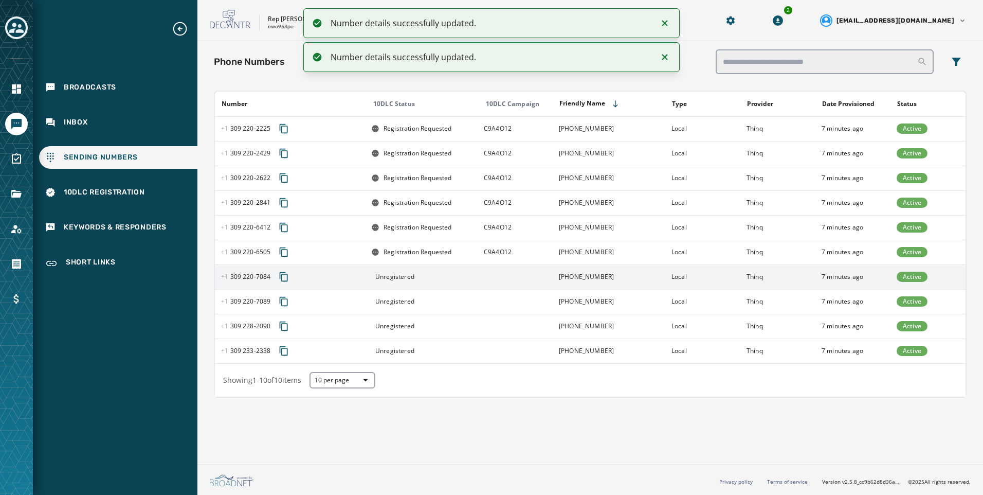
click at [480, 279] on td at bounding box center [515, 276] width 75 height 25
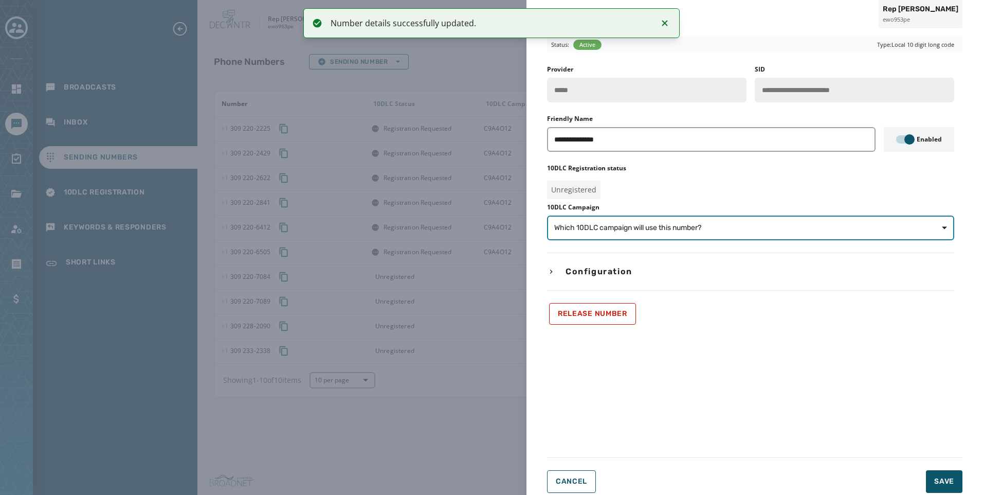
click at [787, 227] on span "Which 10DLC campaign will use this number?" at bounding box center [750, 228] width 393 height 10
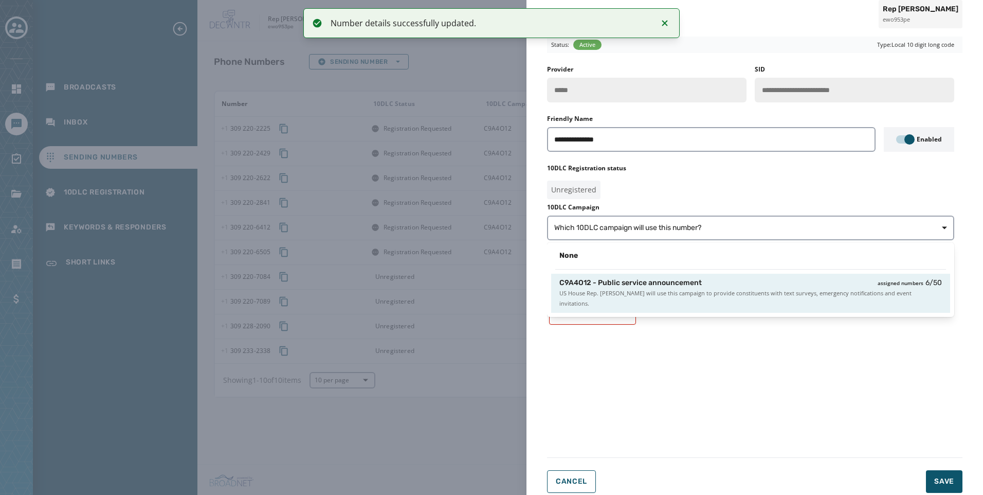
click at [798, 296] on span "US House Rep. Eric Sorensen will use this campaign to provide constituents with…" at bounding box center [750, 298] width 382 height 21
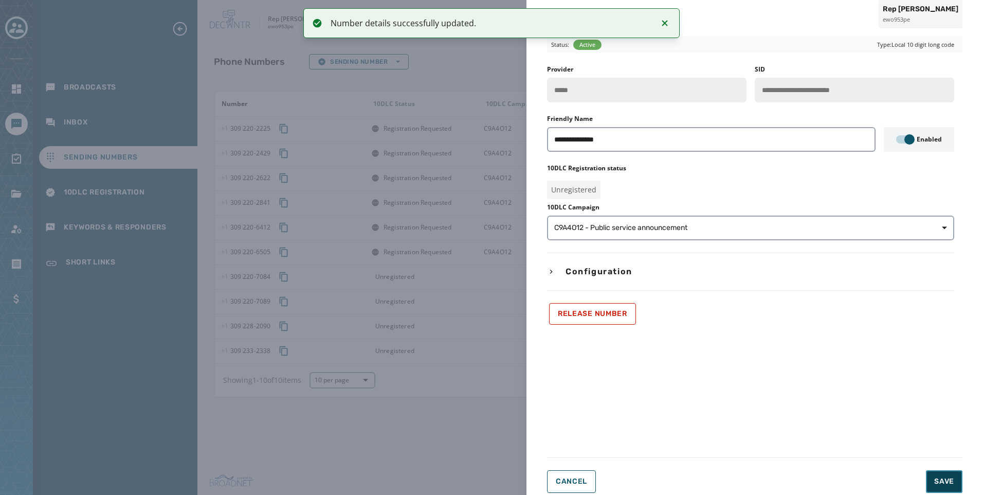
click at [936, 482] on span "Save" at bounding box center [944, 481] width 20 height 10
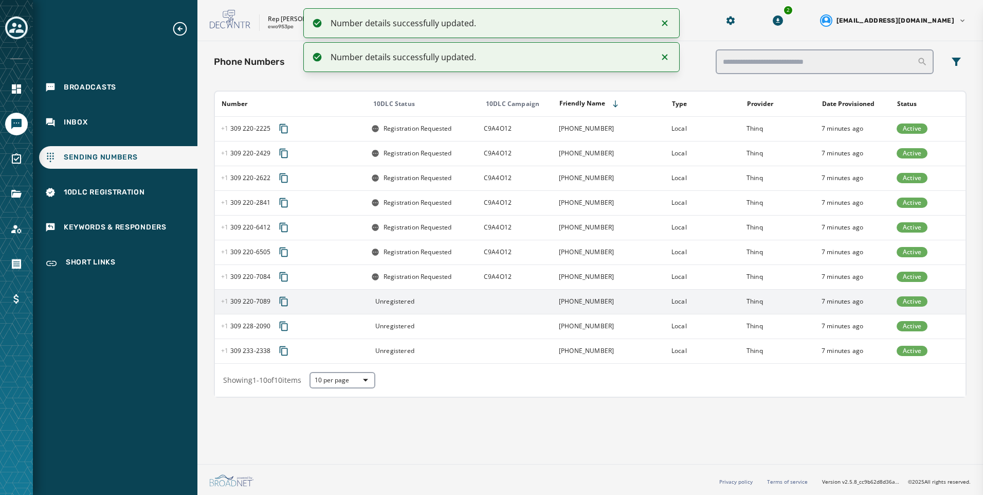
click at [475, 306] on td "Unregistered" at bounding box center [421, 301] width 113 height 25
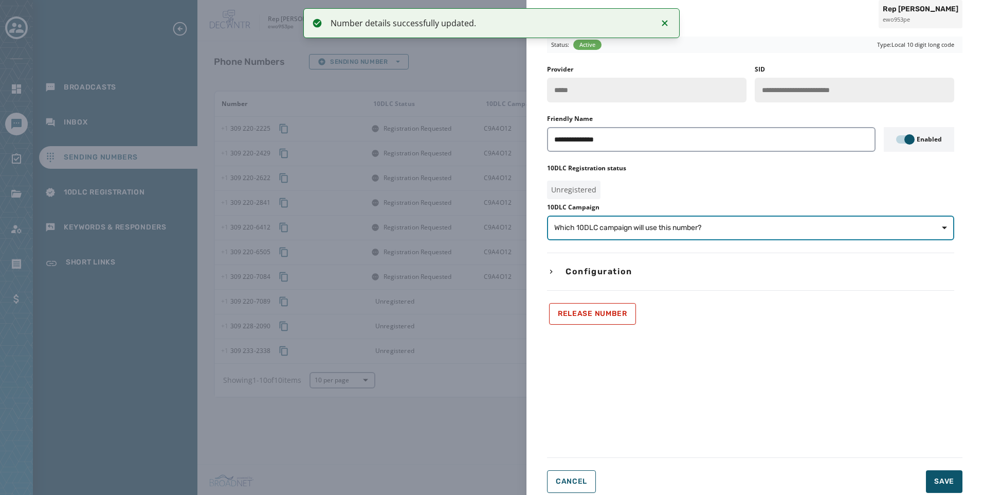
click at [761, 233] on button "Which 10DLC campaign will use this number?" at bounding box center [750, 227] width 407 height 25
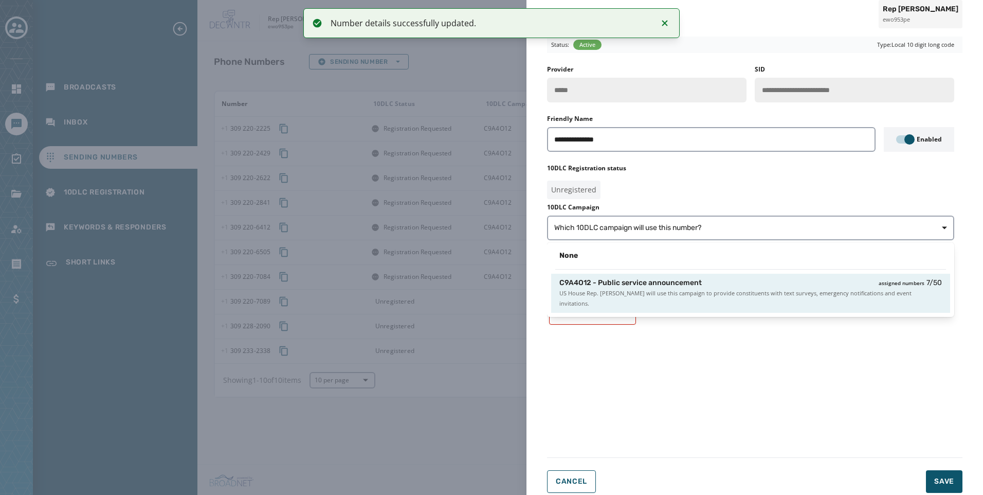
click at [760, 292] on span "US House Rep. Eric Sorensen will use this campaign to provide constituents with…" at bounding box center [750, 298] width 382 height 21
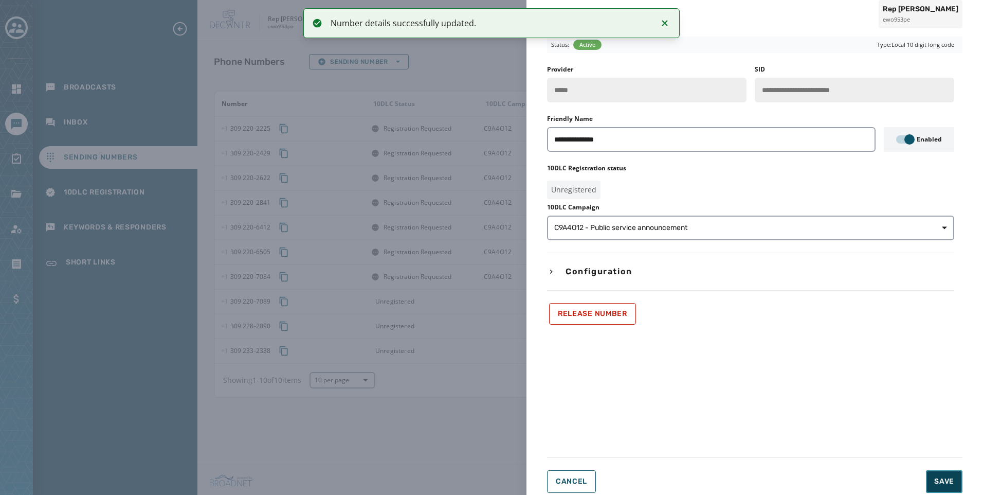
click at [944, 489] on button "Save" at bounding box center [944, 481] width 36 height 23
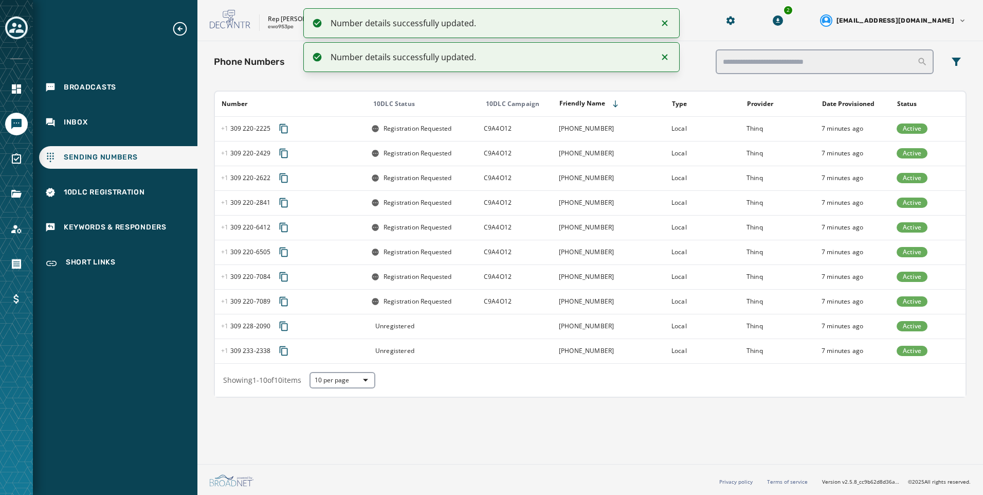
click at [432, 329] on div "Unregistered" at bounding box center [424, 326] width 106 height 8
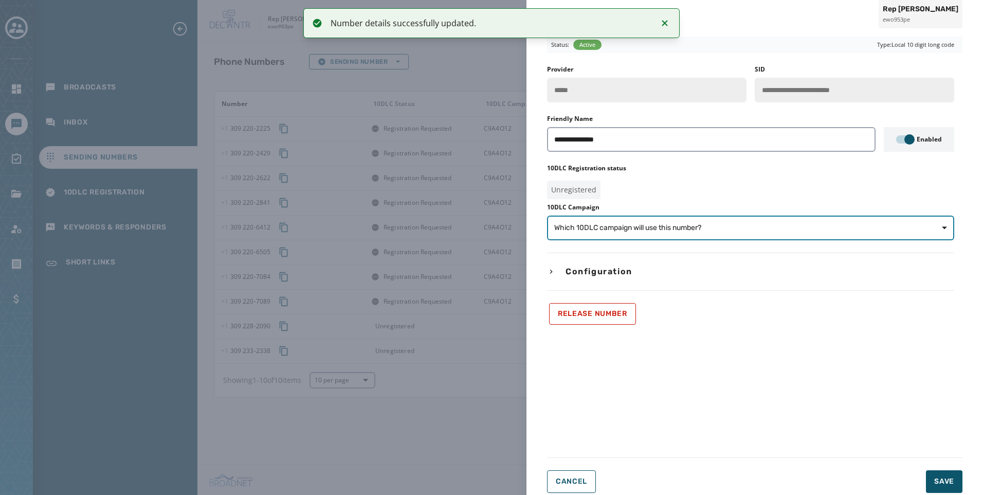
drag, startPoint x: 616, startPoint y: 224, endPoint x: 623, endPoint y: 237, distance: 15.2
click at [616, 224] on span "Which 10DLC campaign will use this number?" at bounding box center [627, 228] width 147 height 10
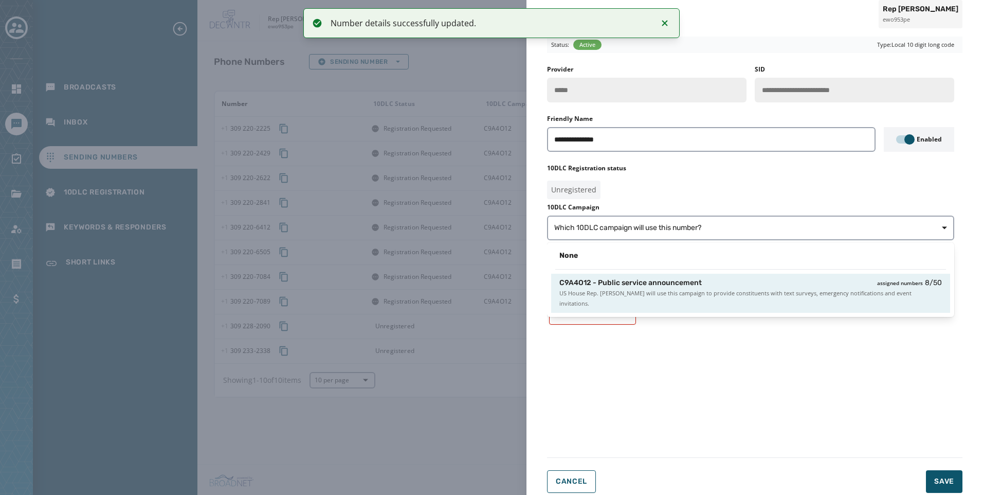
click at [651, 296] on span "US House Rep. Eric Sorensen will use this campaign to provide constituents with…" at bounding box center [750, 298] width 382 height 21
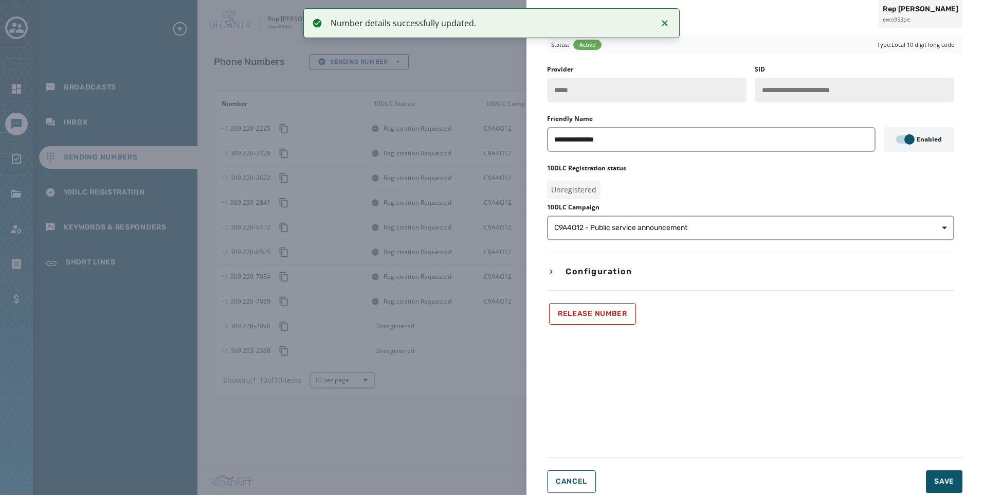
click at [965, 486] on div "**********" at bounding box center [754, 264] width 456 height 473
click at [944, 485] on span "Save" at bounding box center [944, 481] width 20 height 10
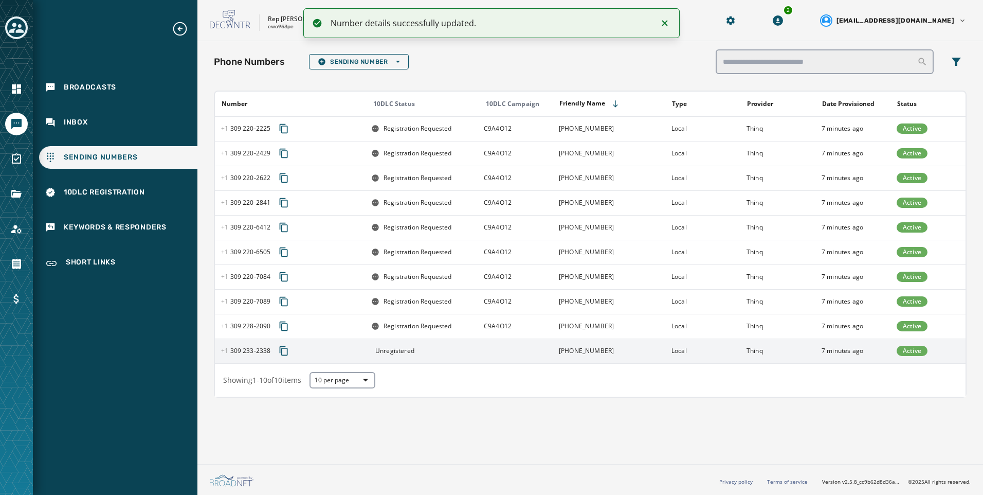
click at [474, 347] on div "Unregistered" at bounding box center [424, 350] width 106 height 8
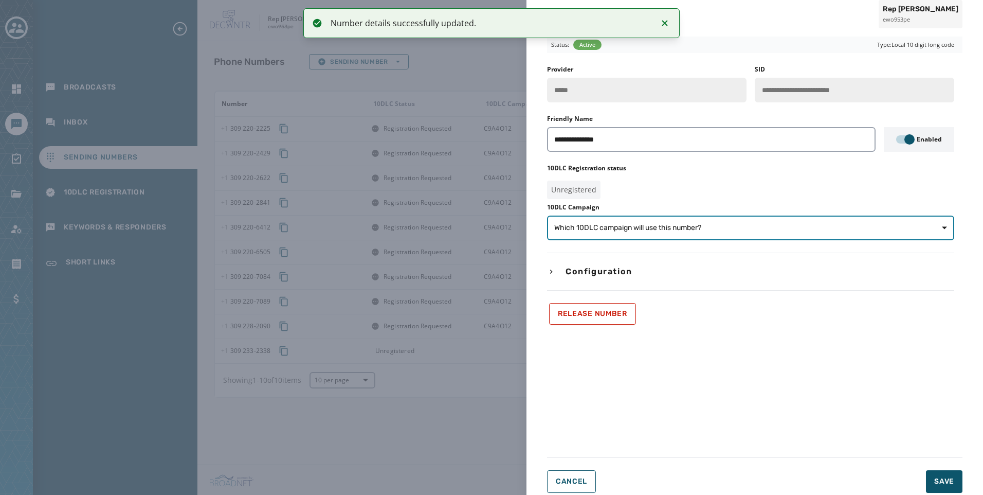
click at [615, 226] on span "Which 10DLC campaign will use this number?" at bounding box center [627, 228] width 147 height 10
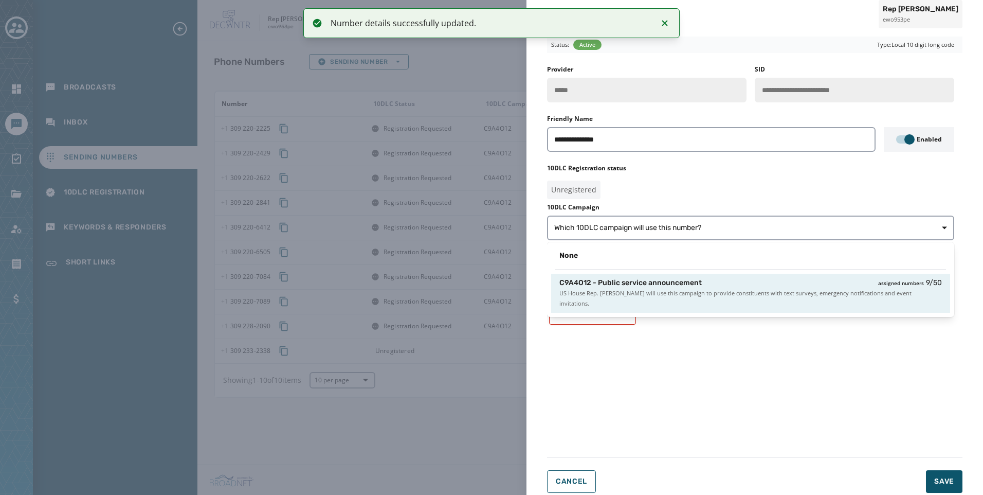
click at [657, 295] on span "US House Rep. Eric Sorensen will use this campaign to provide constituents with…" at bounding box center [750, 298] width 382 height 21
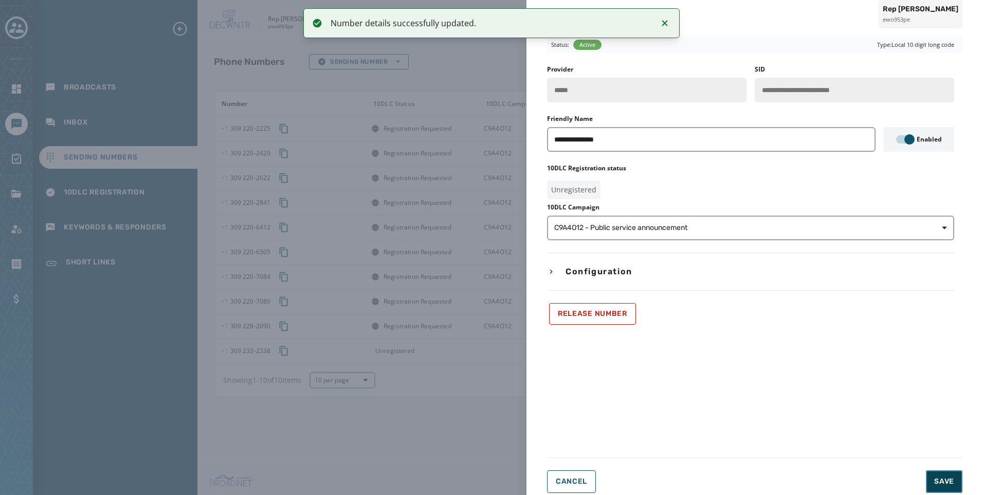
click at [944, 483] on span "Save" at bounding box center [944, 481] width 20 height 10
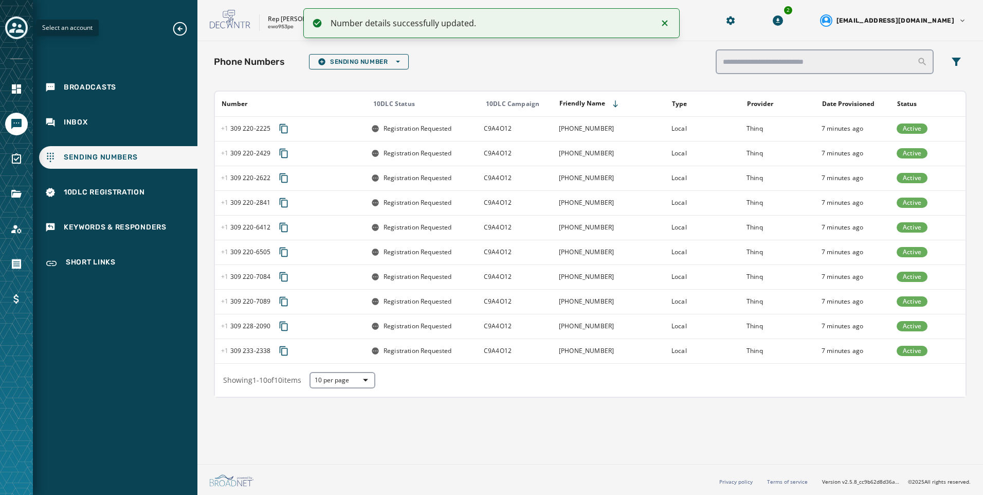
click at [19, 29] on icon "Toggle account select drawer" at bounding box center [16, 28] width 14 height 10
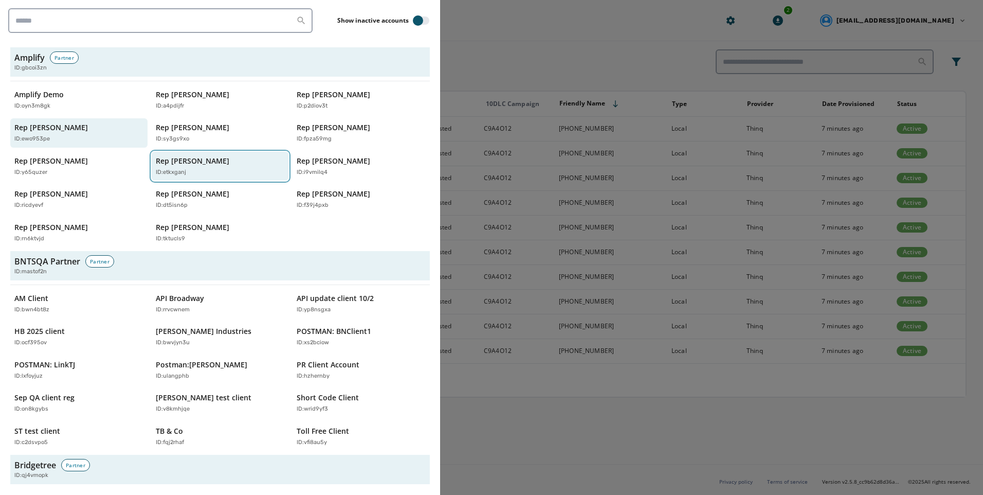
click at [239, 168] on div "ID: etkxganj" at bounding box center [215, 172] width 119 height 9
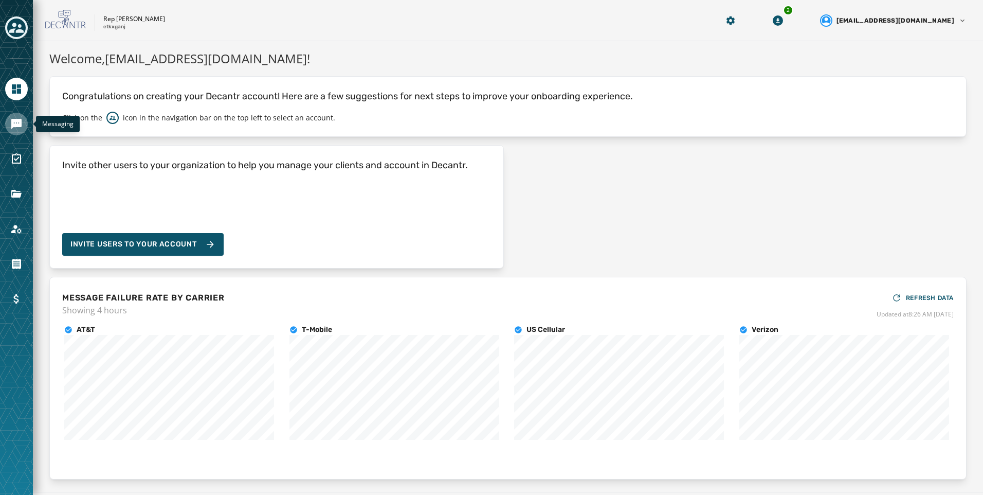
click at [22, 126] on icon "Navigate to Messaging" at bounding box center [16, 124] width 12 height 12
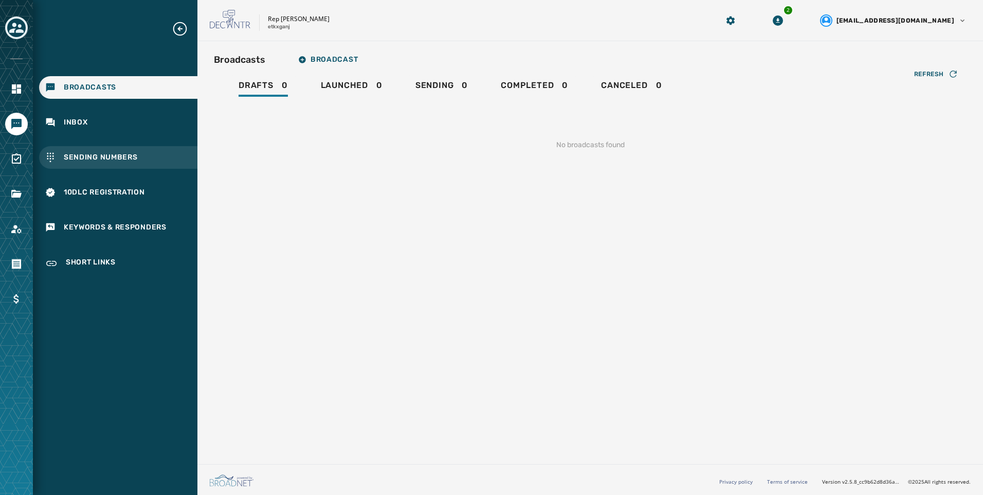
click at [111, 150] on div "Sending Numbers" at bounding box center [118, 157] width 158 height 23
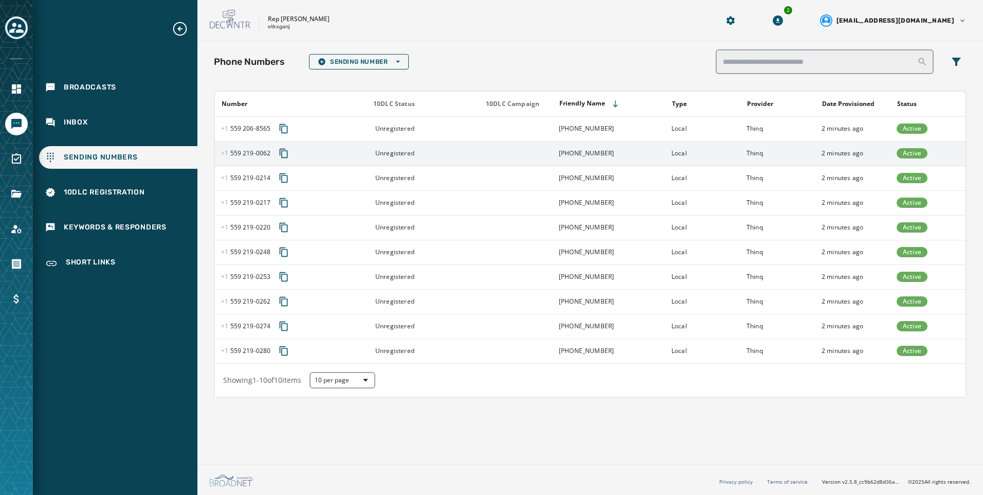
click at [453, 143] on td "Unregistered" at bounding box center [421, 153] width 113 height 25
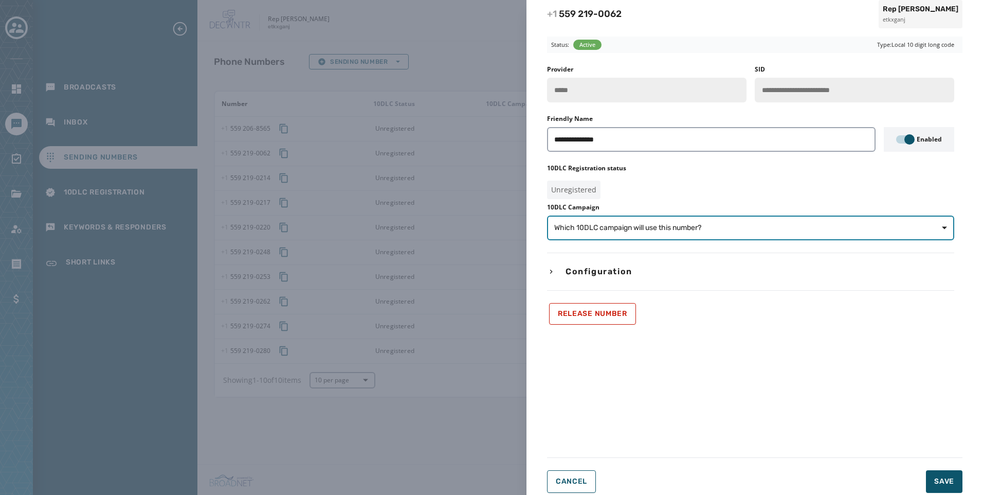
click at [699, 233] on button "Which 10DLC campaign will use this number?" at bounding box center [750, 227] width 407 height 25
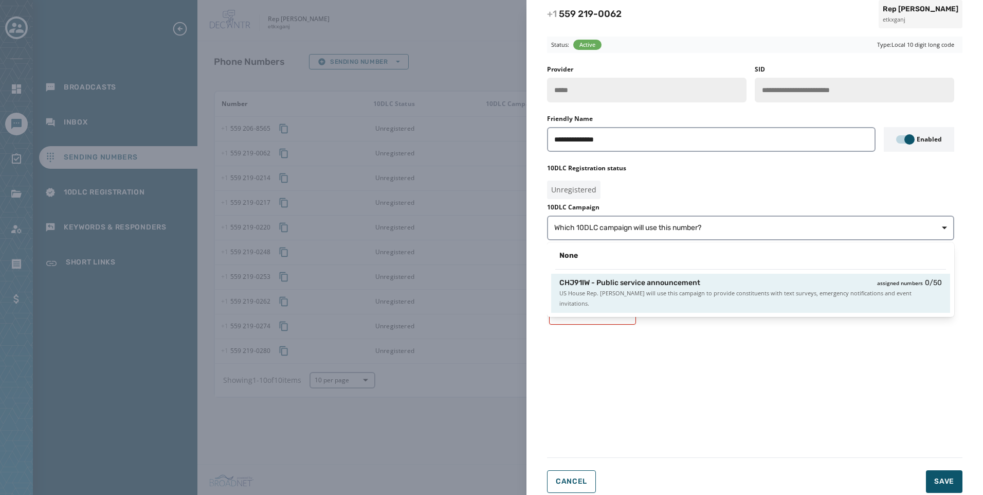
drag, startPoint x: 700, startPoint y: 237, endPoint x: 706, endPoint y: 295, distance: 57.5
click at [706, 295] on span "US House Rep. Jim Costa will use this campaign to provide constituents with tex…" at bounding box center [750, 298] width 382 height 21
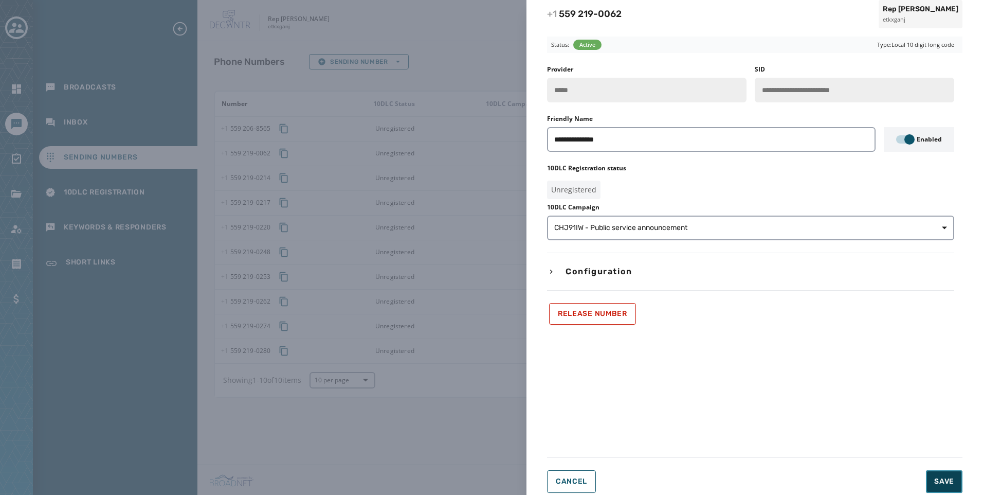
click at [957, 483] on button "Save" at bounding box center [944, 481] width 36 height 23
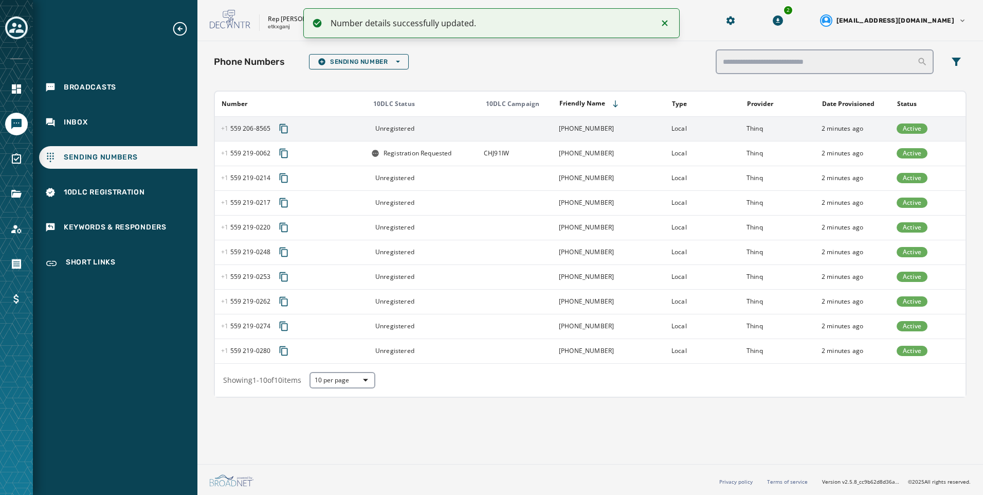
click at [443, 130] on div "Unregistered" at bounding box center [424, 128] width 106 height 8
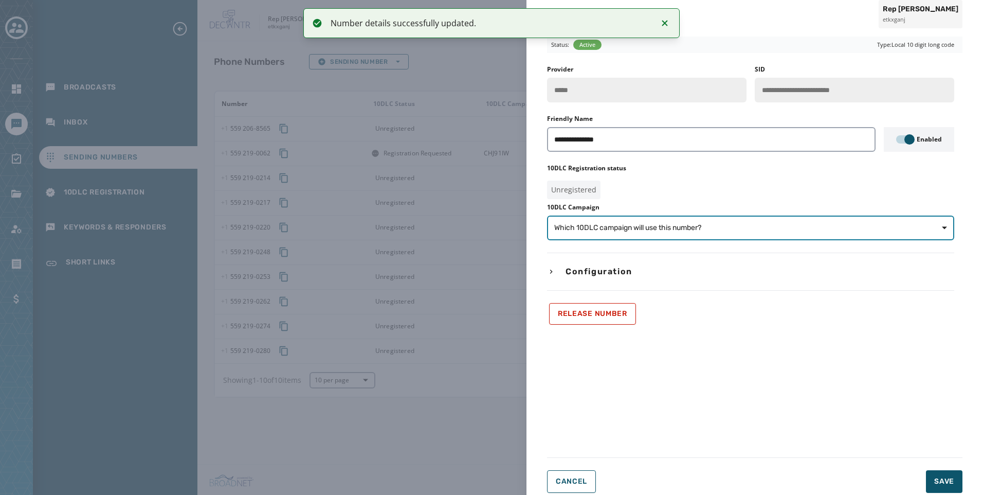
click at [616, 235] on button "Which 10DLC campaign will use this number?" at bounding box center [750, 227] width 407 height 25
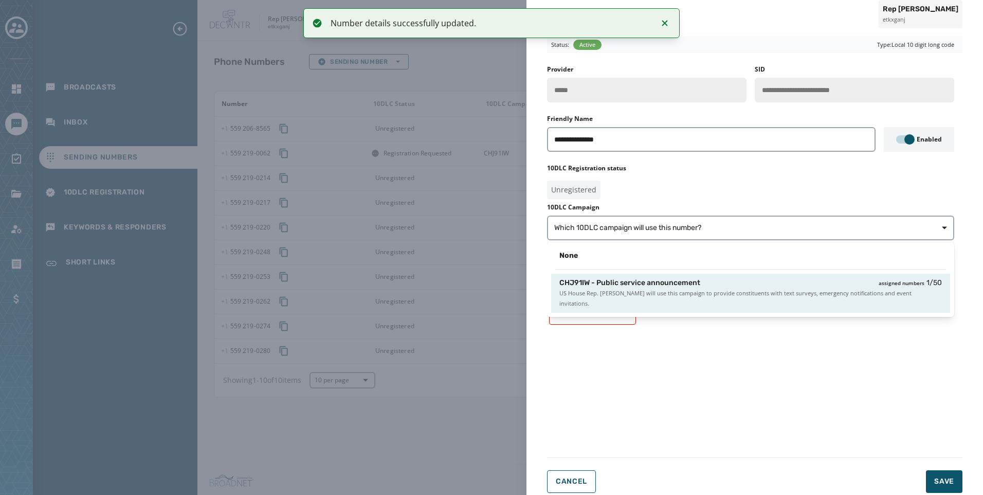
click at [659, 285] on span "CHJ91IW - Public service announcement" at bounding box center [629, 283] width 141 height 10
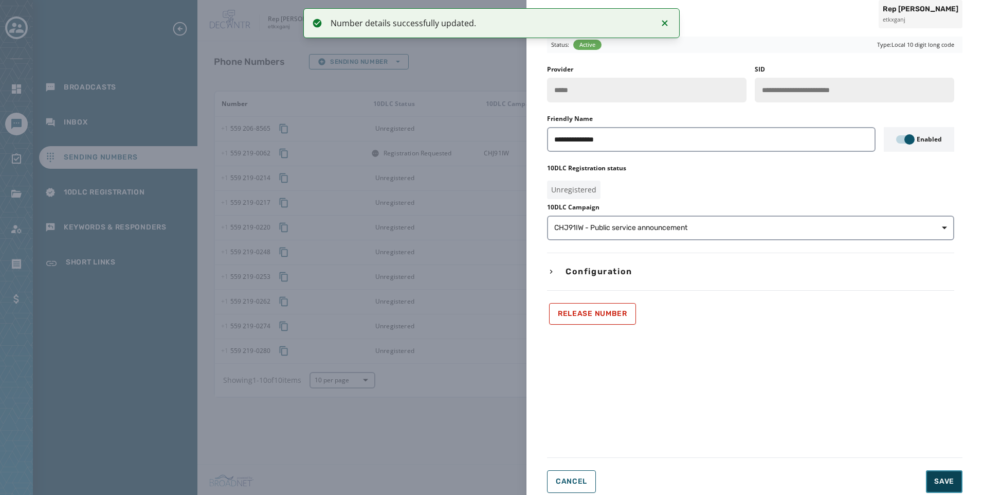
click at [939, 478] on span "Save" at bounding box center [944, 481] width 20 height 10
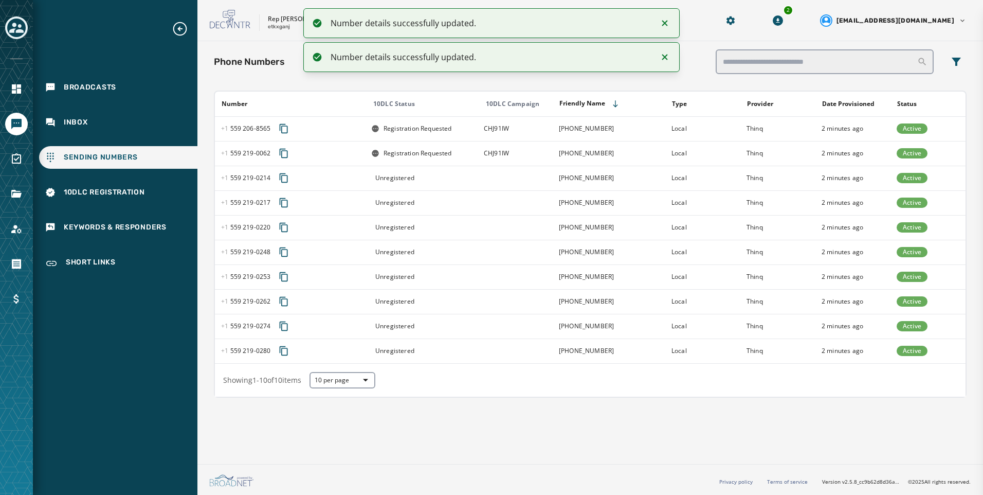
click at [447, 180] on div "Unregistered" at bounding box center [424, 178] width 106 height 8
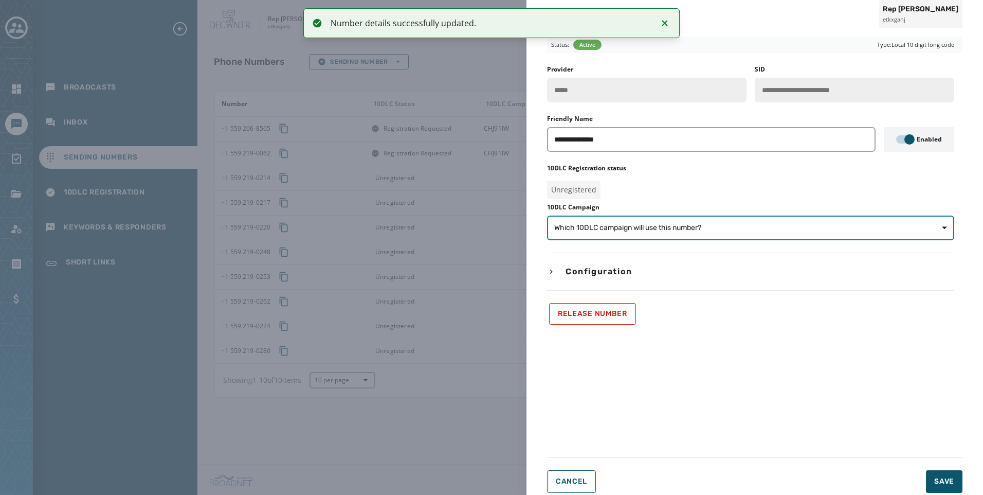
click at [714, 220] on button "Which 10DLC campaign will use this number?" at bounding box center [750, 227] width 407 height 25
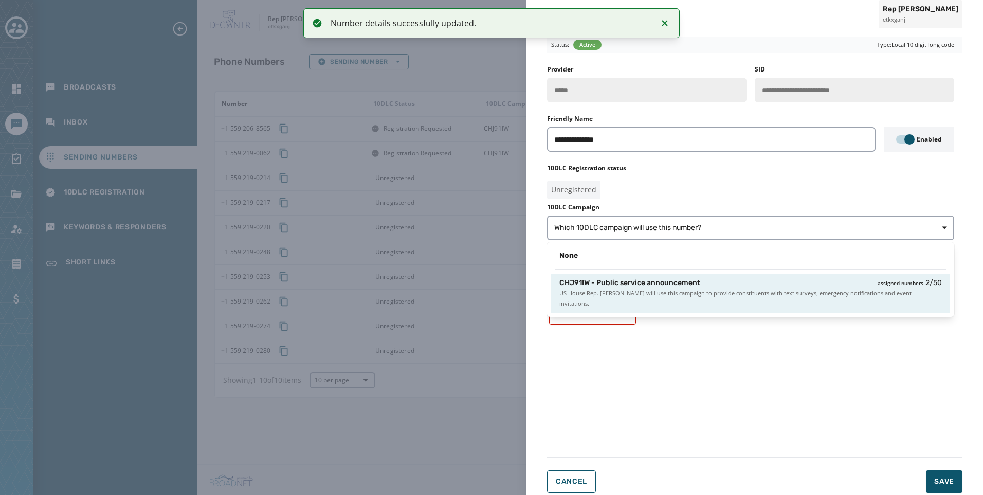
click at [748, 296] on span "US House Rep. Jim Costa will use this campaign to provide constituents with tex…" at bounding box center [750, 298] width 382 height 21
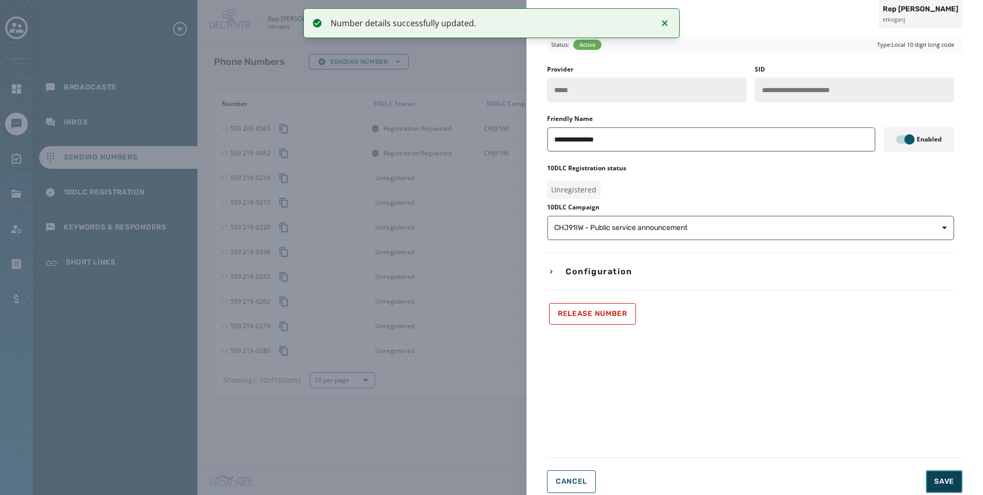
click at [930, 472] on button "Save" at bounding box center [944, 481] width 36 height 23
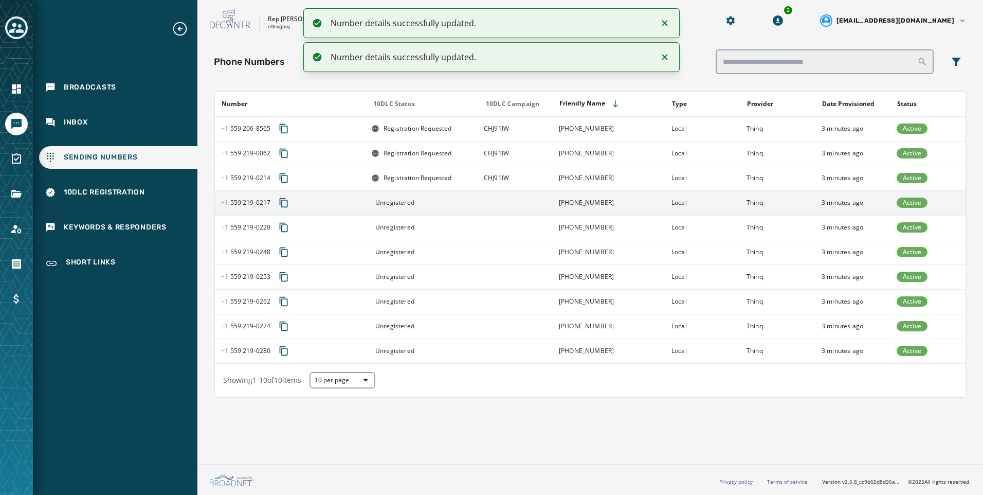
click at [448, 202] on div "Unregistered" at bounding box center [424, 202] width 106 height 8
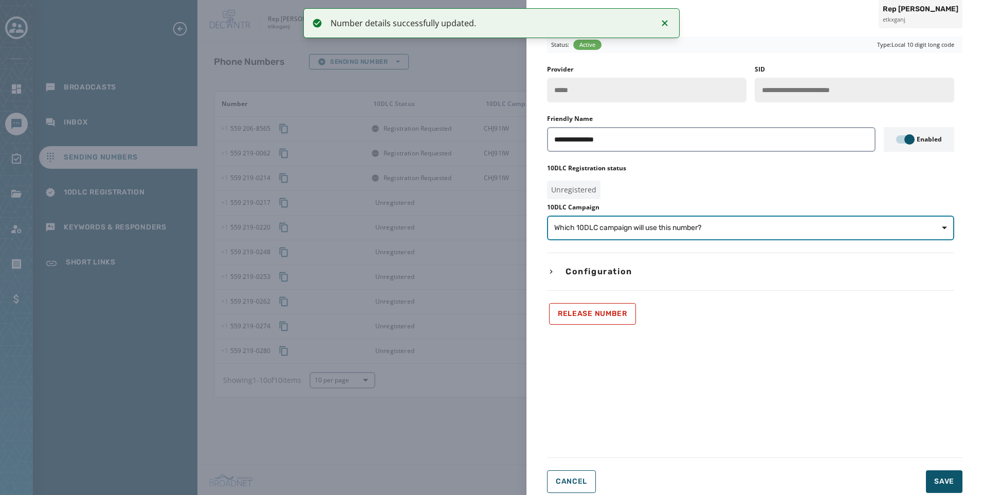
click at [685, 229] on span "Which 10DLC campaign will use this number?" at bounding box center [627, 228] width 147 height 10
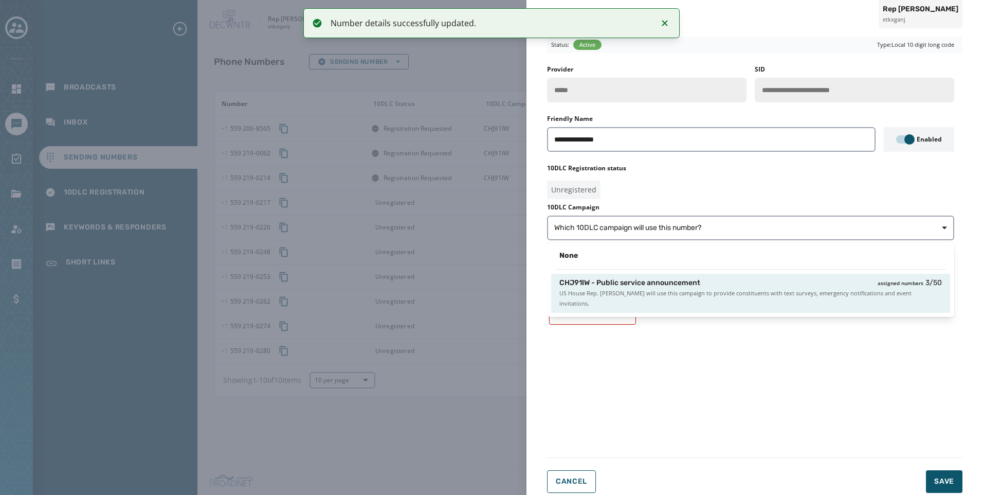
click at [751, 298] on div "CHJ91IW - Public service announcement assigned numbers 3 / 50 US House Rep. Jim…" at bounding box center [750, 292] width 399 height 39
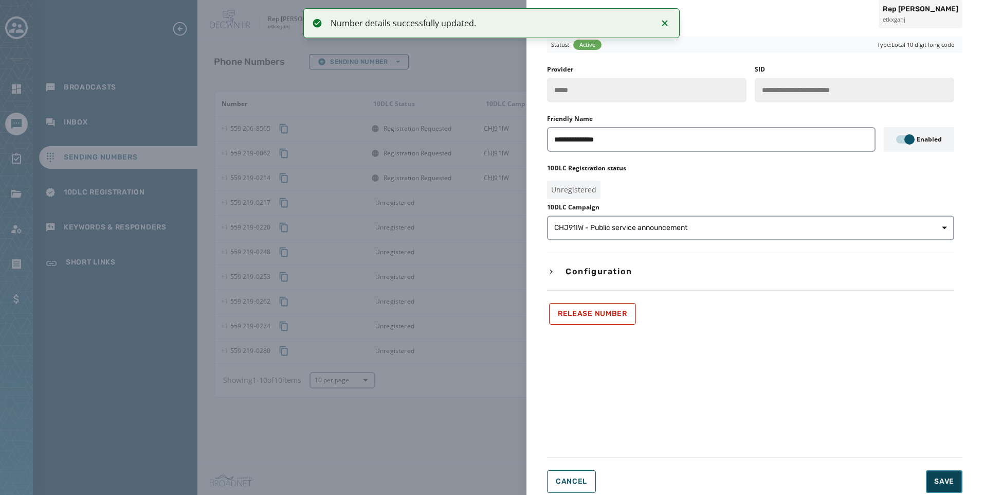
click at [955, 486] on button "Save" at bounding box center [944, 481] width 36 height 23
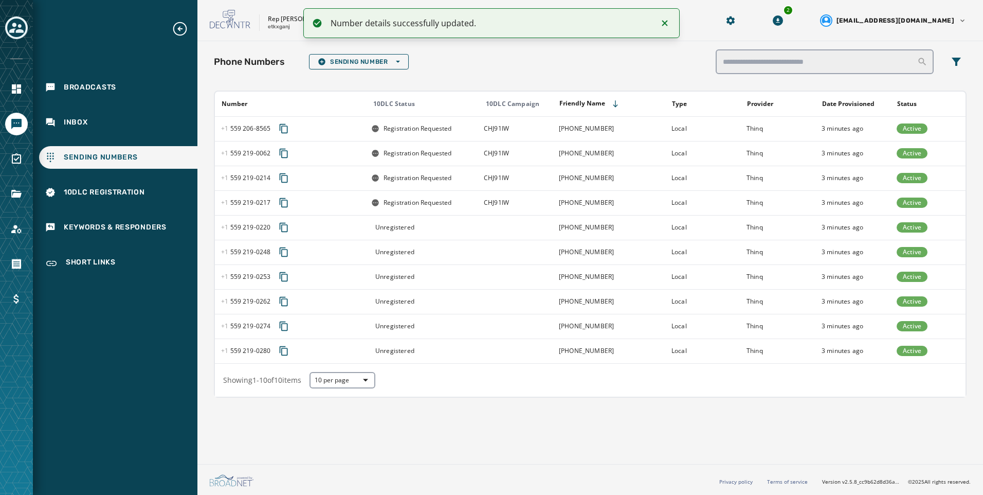
click at [477, 223] on td "Unregistered" at bounding box center [421, 227] width 113 height 25
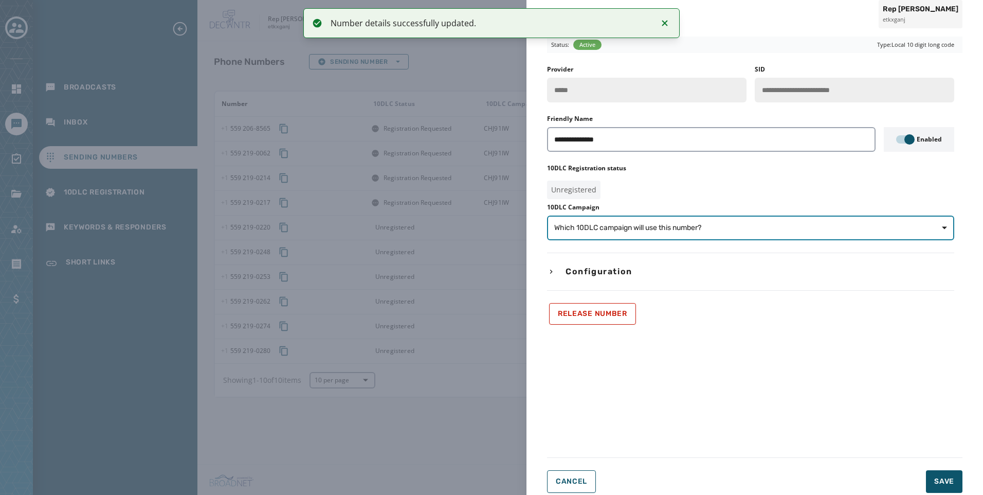
click at [732, 229] on span "Which 10DLC campaign will use this number?" at bounding box center [750, 228] width 393 height 10
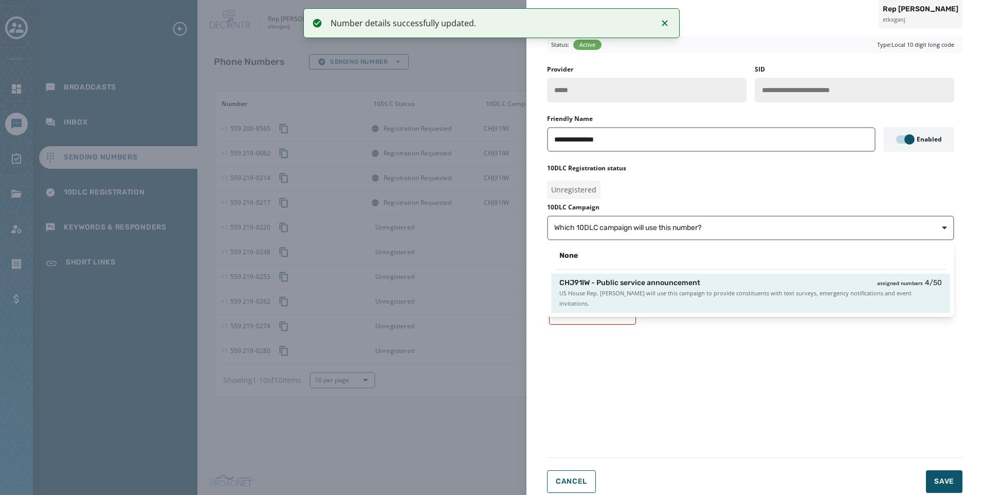
click at [758, 293] on span "US House Rep. Jim Costa will use this campaign to provide constituents with tex…" at bounding box center [750, 298] width 382 height 21
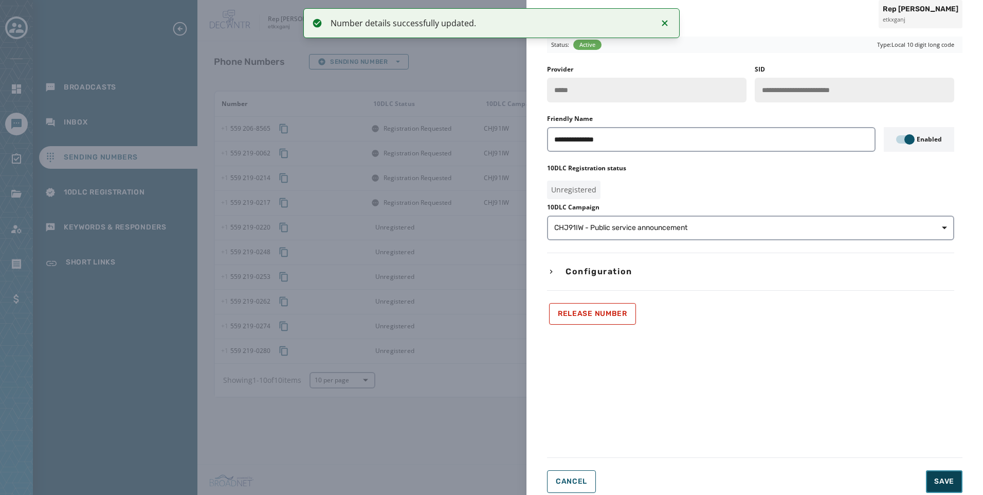
click at [949, 478] on span "Save" at bounding box center [944, 481] width 20 height 10
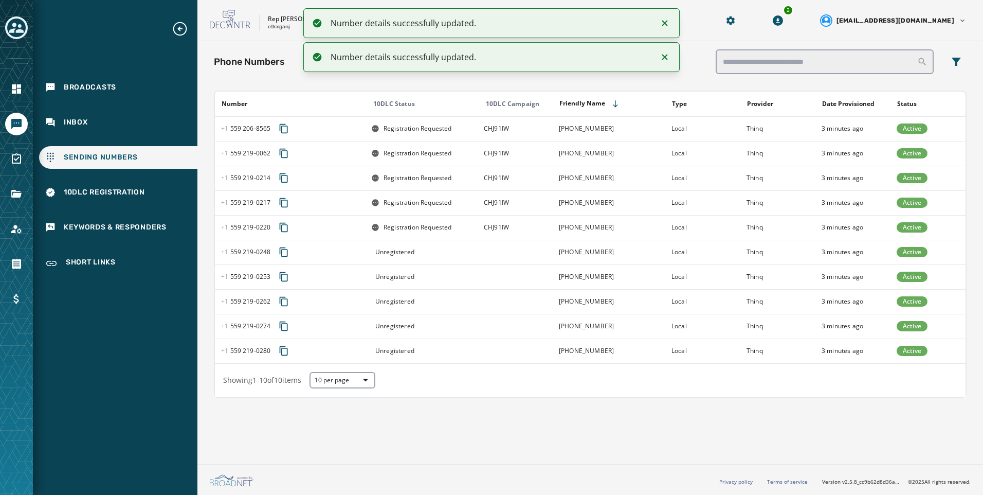
click at [483, 250] on td at bounding box center [515, 252] width 75 height 25
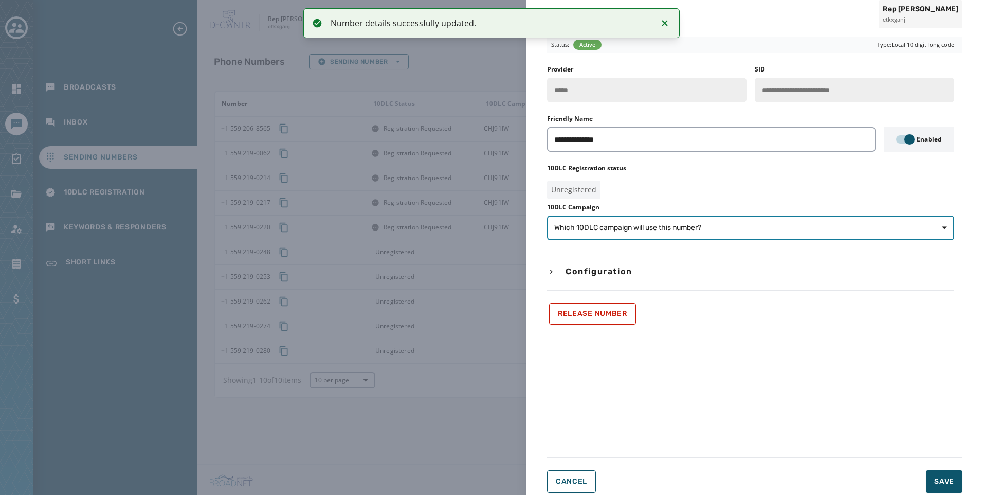
click at [605, 225] on span "Which 10DLC campaign will use this number?" at bounding box center [627, 228] width 147 height 10
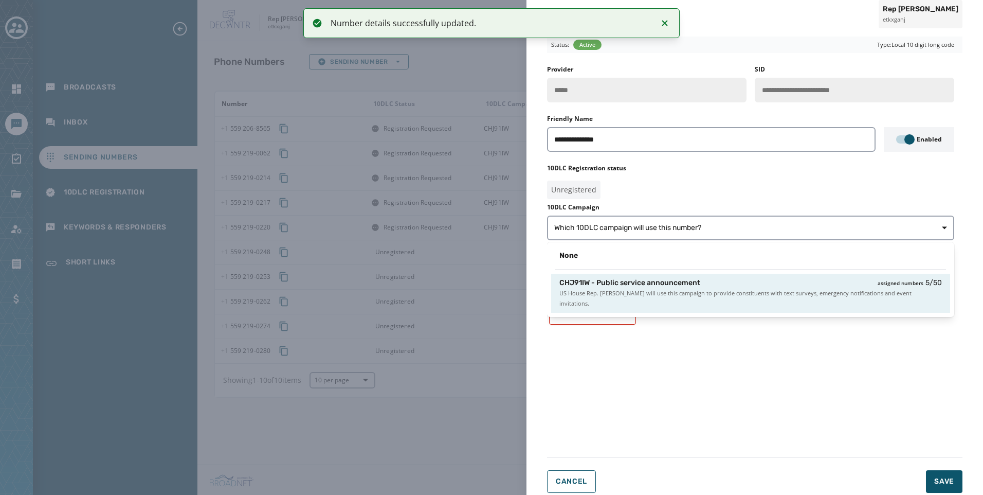
click at [621, 281] on span "CHJ91IW - Public service announcement" at bounding box center [629, 283] width 141 height 10
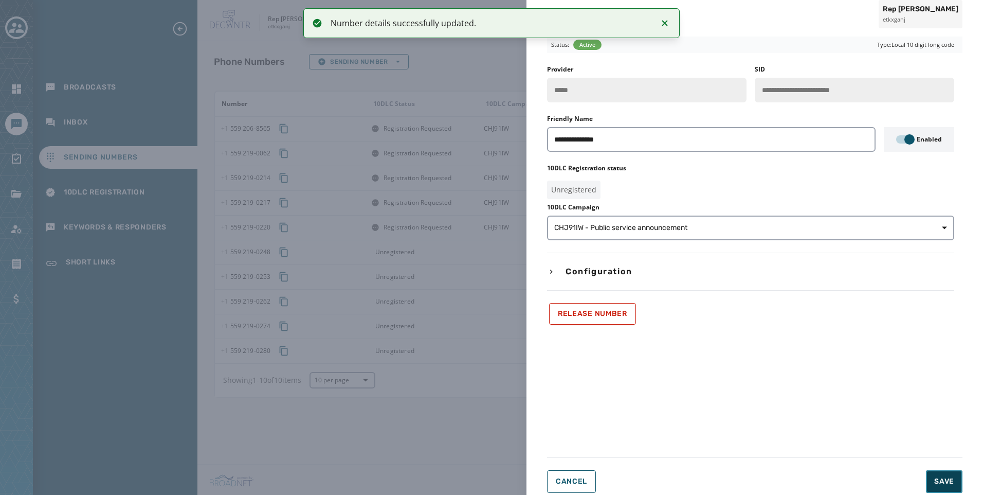
click at [954, 480] on button "Save" at bounding box center [944, 481] width 36 height 23
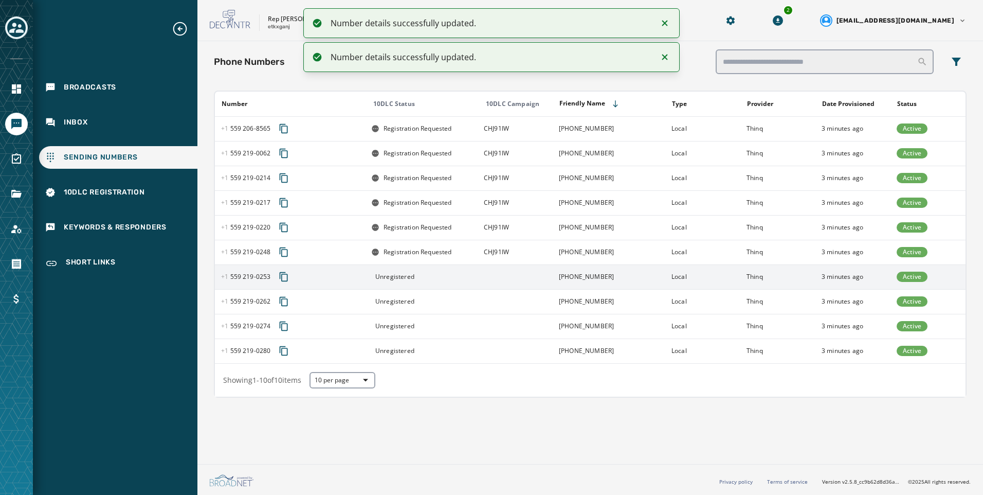
click at [465, 286] on td "Unregistered" at bounding box center [421, 276] width 113 height 25
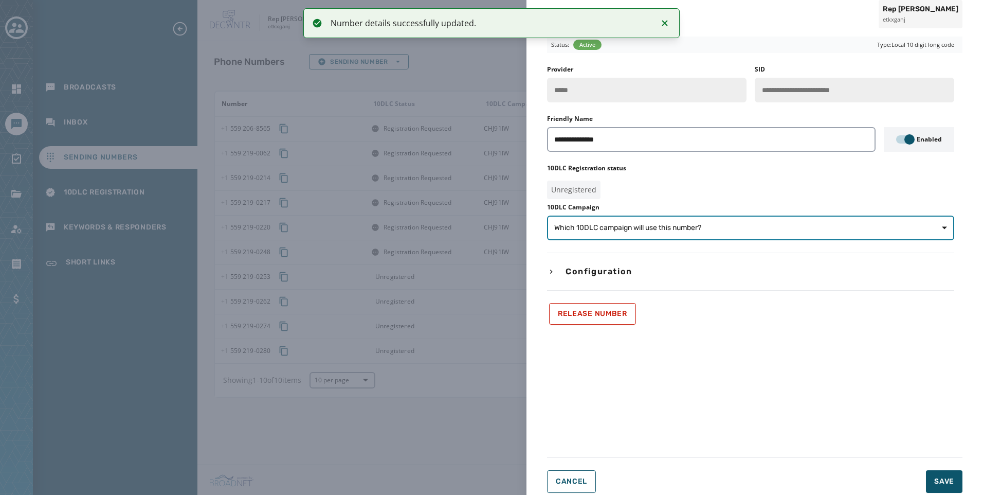
click at [746, 225] on span "Which 10DLC campaign will use this number?" at bounding box center [750, 228] width 393 height 10
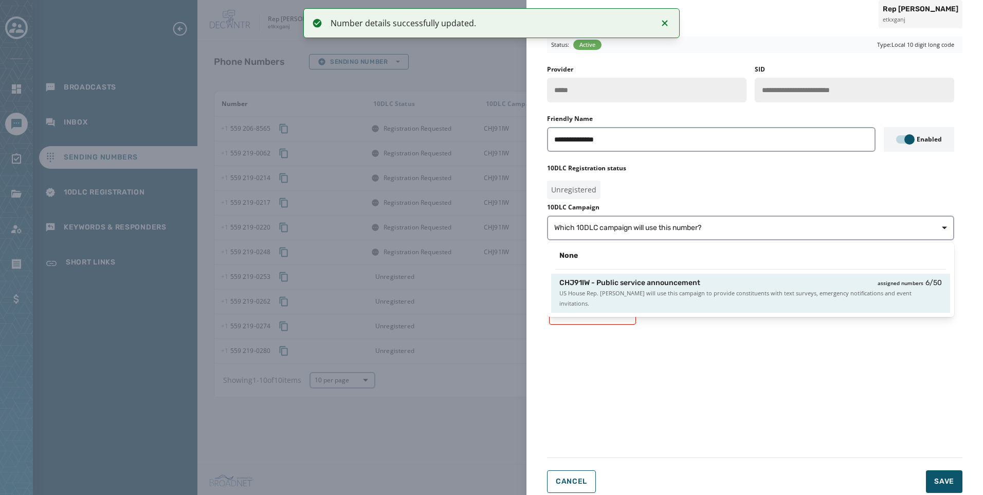
click at [772, 293] on span "US House Rep. Jim Costa will use this campaign to provide constituents with tex…" at bounding box center [750, 298] width 382 height 21
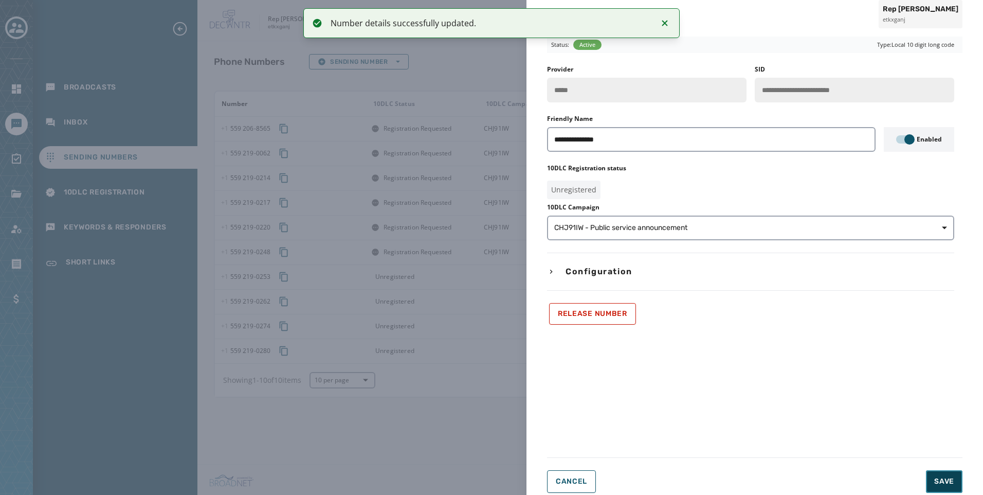
click at [935, 471] on button "Save" at bounding box center [944, 481] width 36 height 23
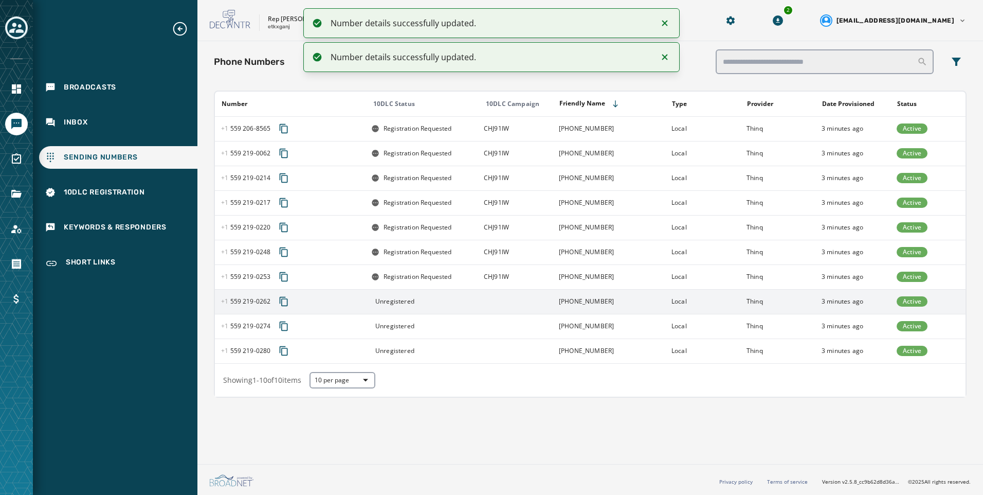
click at [482, 307] on td at bounding box center [515, 301] width 75 height 25
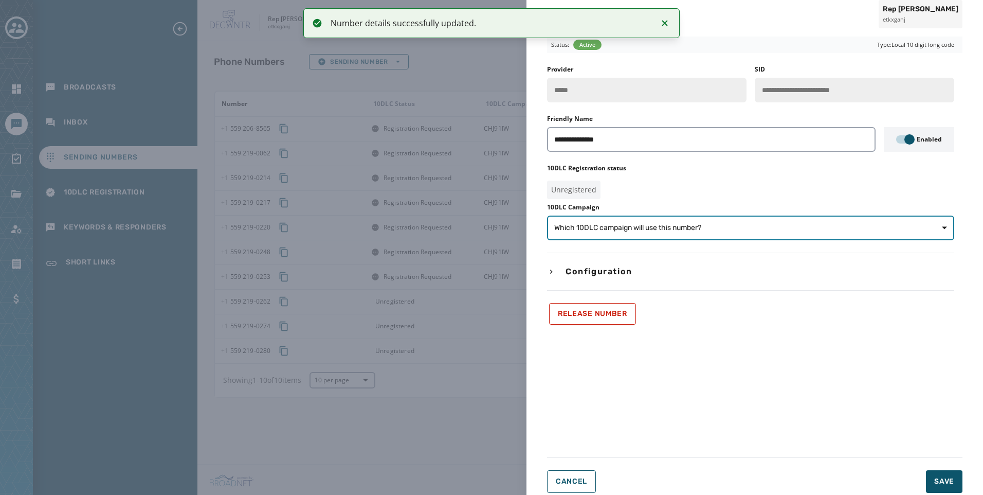
click at [809, 228] on span "Which 10DLC campaign will use this number?" at bounding box center [750, 228] width 393 height 10
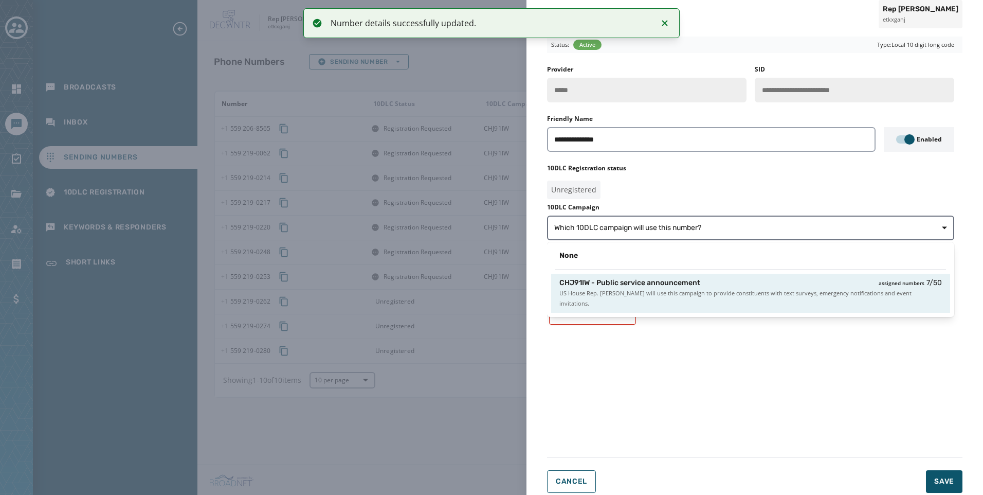
click at [818, 287] on div "CHJ91IW - Public service announcement assigned numbers 7 / 50" at bounding box center [750, 283] width 382 height 10
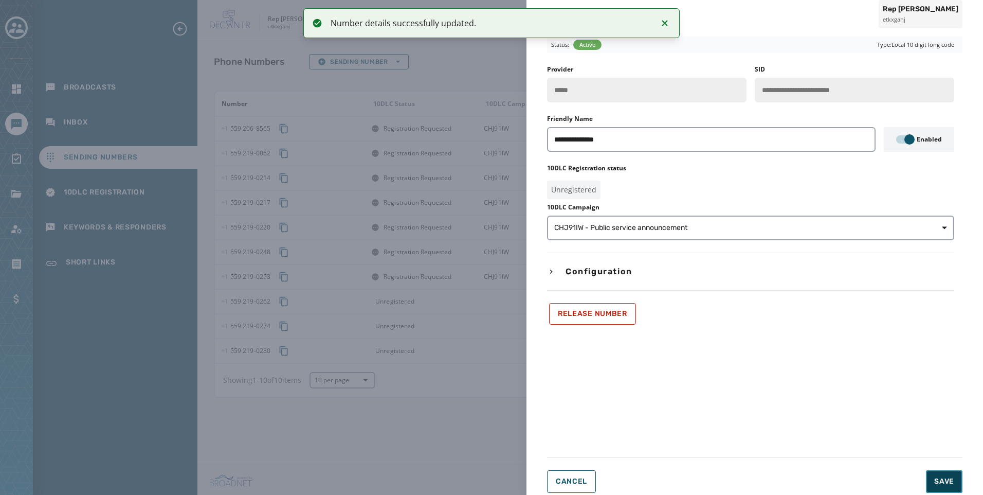
click at [942, 482] on span "Save" at bounding box center [944, 481] width 20 height 10
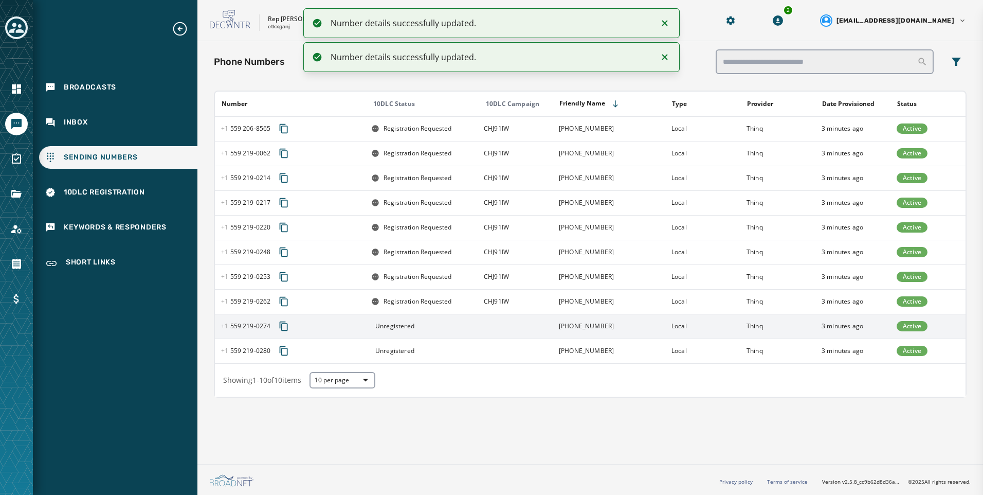
click at [458, 324] on div "Unregistered" at bounding box center [424, 326] width 106 height 8
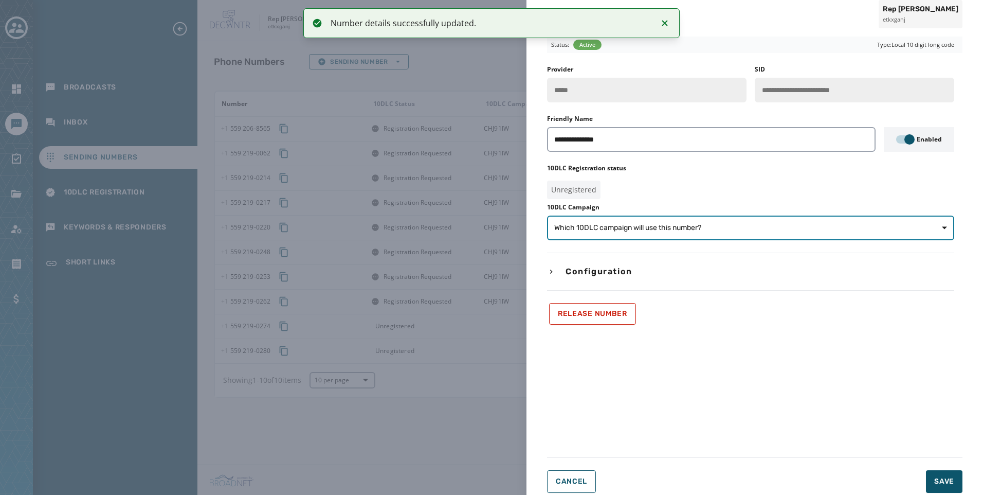
click at [827, 219] on button "Which 10DLC campaign will use this number?" at bounding box center [750, 227] width 407 height 25
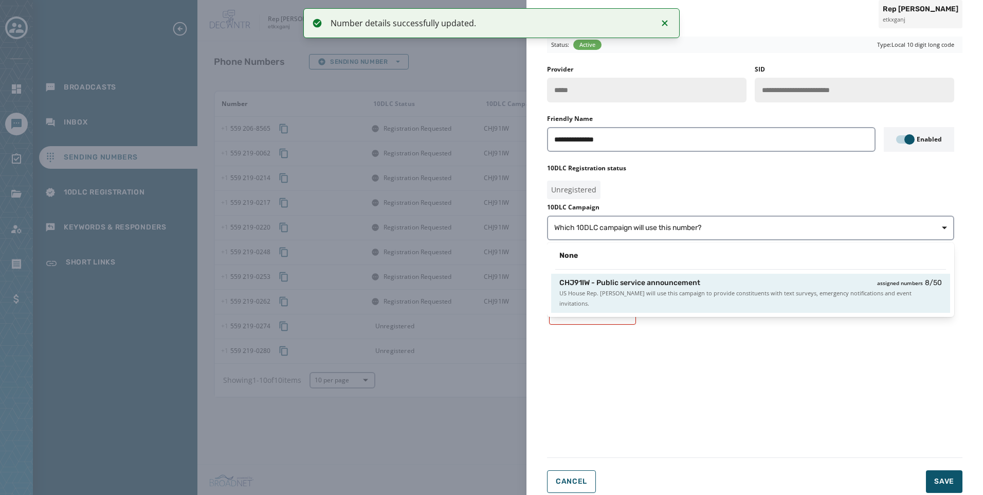
click at [813, 294] on span "US House Rep. Jim Costa will use this campaign to provide constituents with tex…" at bounding box center [750, 298] width 382 height 21
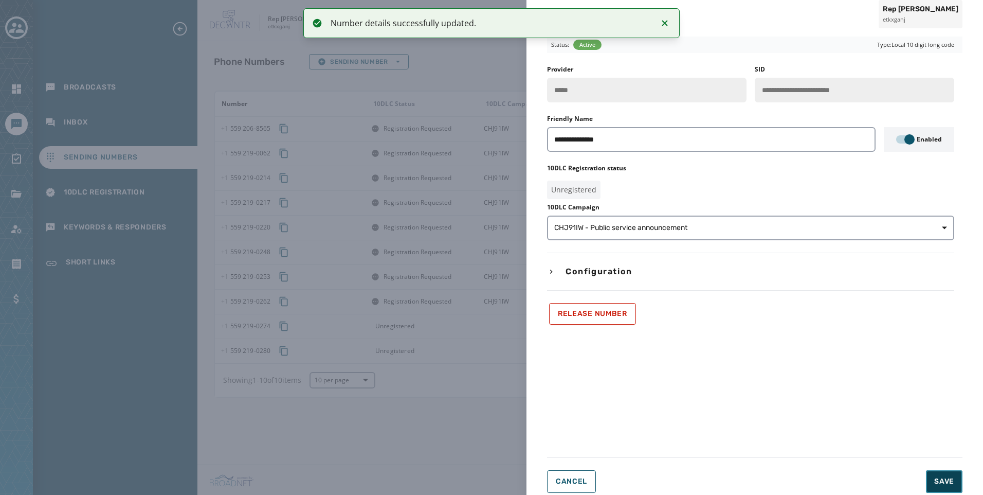
drag, startPoint x: 942, startPoint y: 480, endPoint x: 941, endPoint y: 471, distance: 8.8
click at [941, 480] on span "Save" at bounding box center [944, 481] width 20 height 10
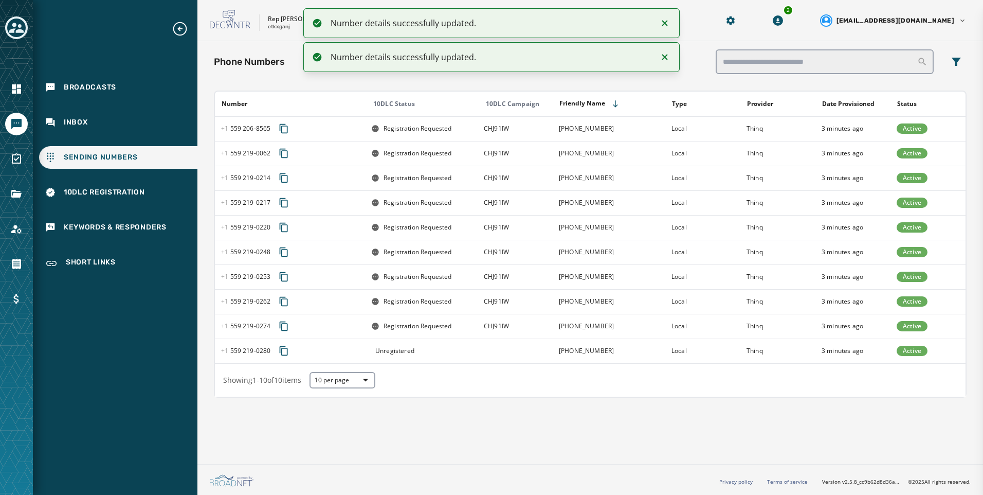
click at [462, 352] on div "Unregistered" at bounding box center [424, 350] width 106 height 8
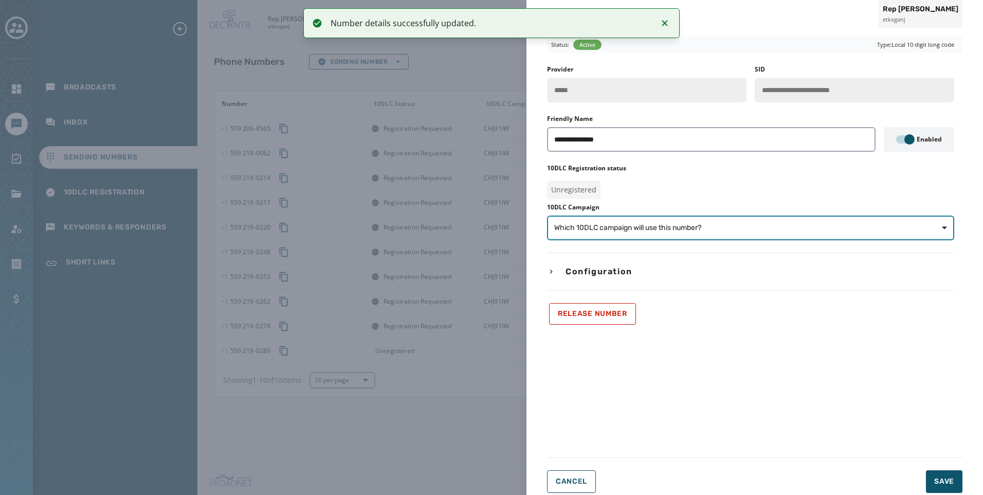
click at [758, 219] on button "Which 10DLC campaign will use this number?" at bounding box center [750, 227] width 407 height 25
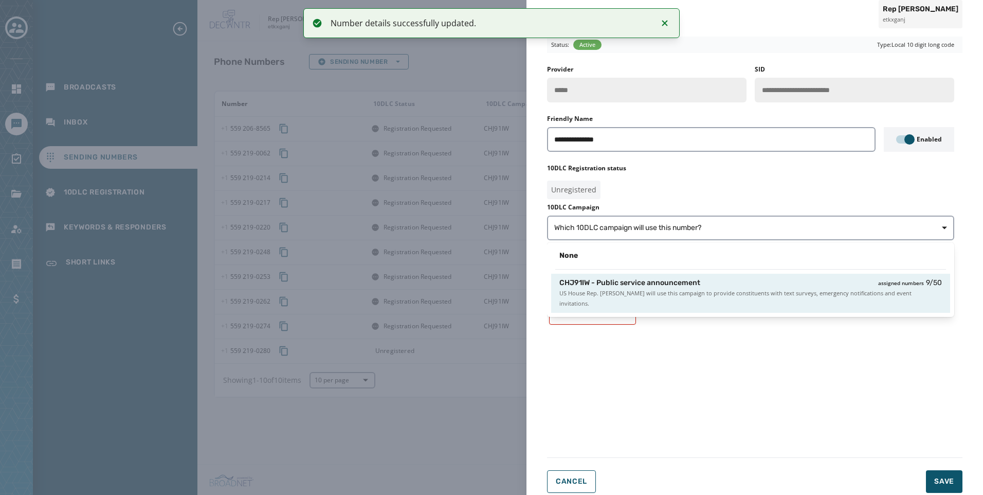
click at [771, 302] on div "CHJ91IW - Public service announcement assigned numbers 9 / 50 US House Rep. Jim…" at bounding box center [750, 292] width 399 height 39
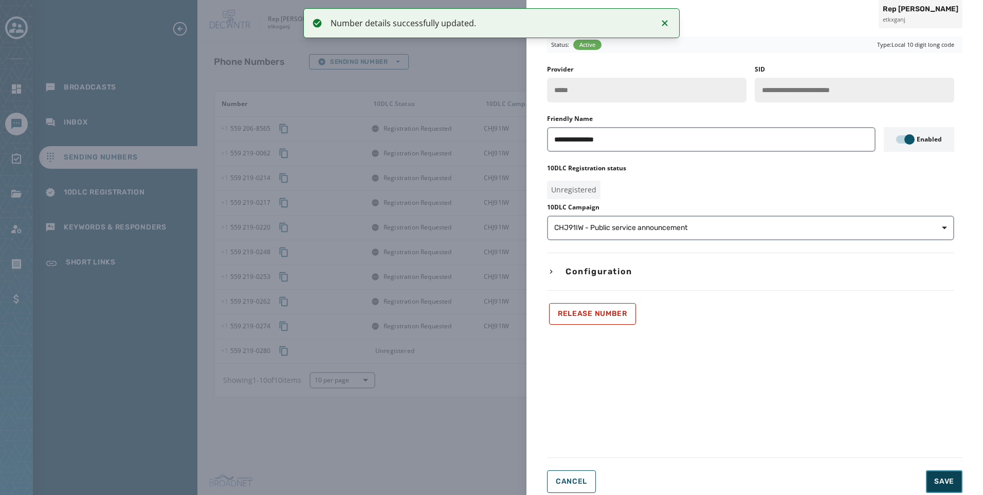
click at [938, 478] on span "Save" at bounding box center [944, 481] width 20 height 10
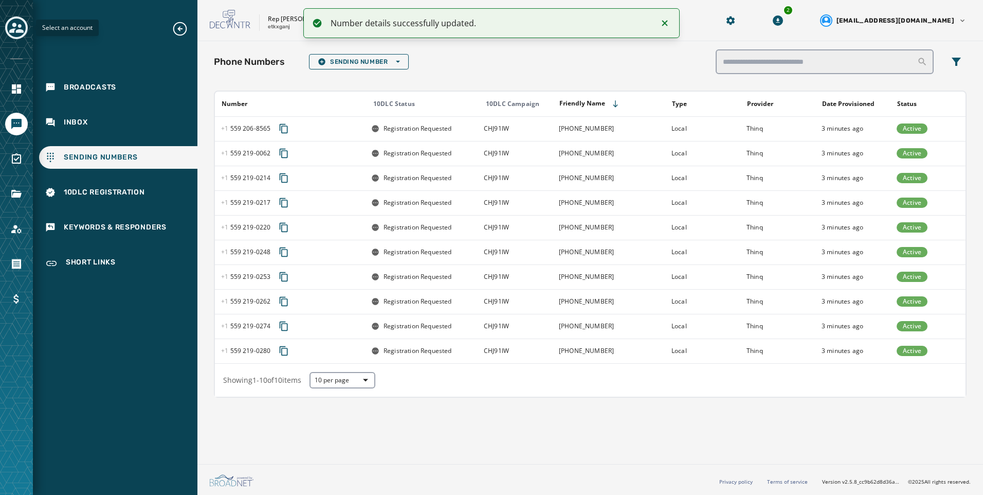
click at [17, 31] on icon "Toggle account select drawer" at bounding box center [16, 28] width 14 height 10
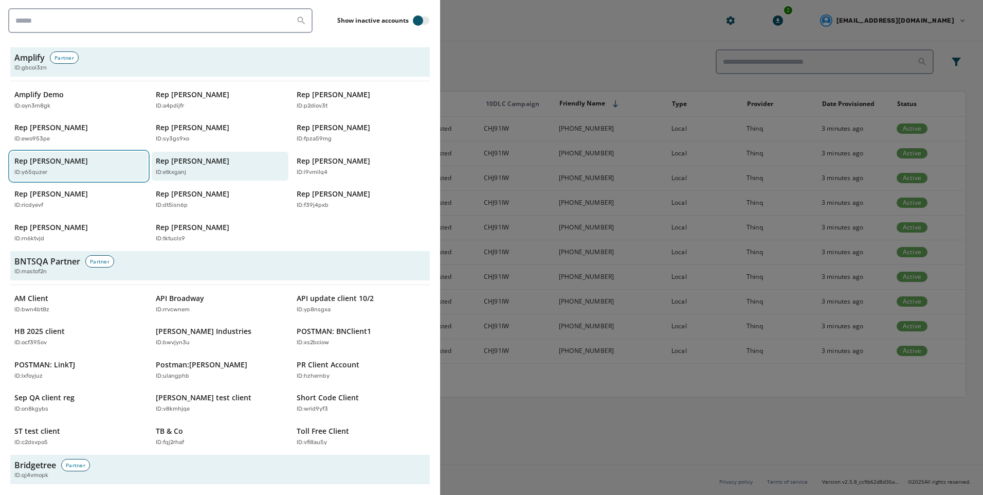
click at [34, 176] on p "ID: y65quzer" at bounding box center [30, 172] width 33 height 9
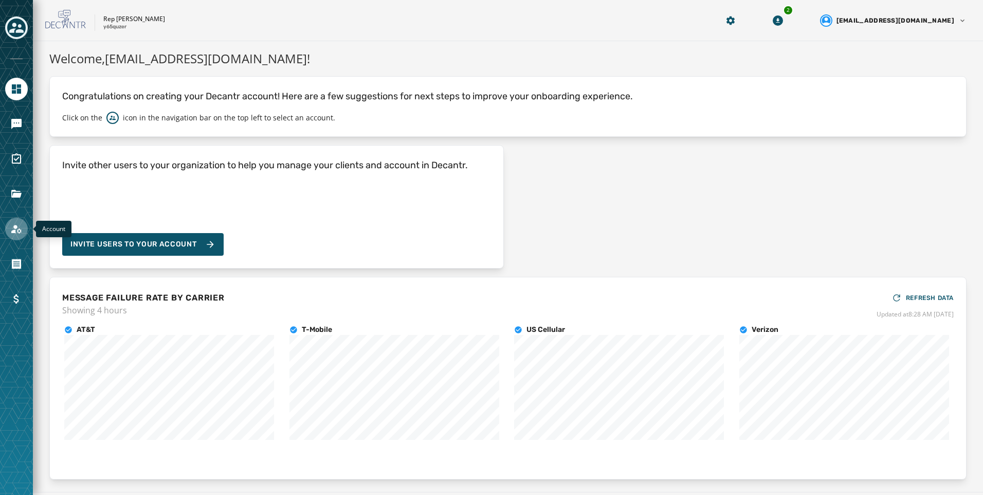
click at [12, 222] on link "Navigate to Account" at bounding box center [16, 228] width 23 height 23
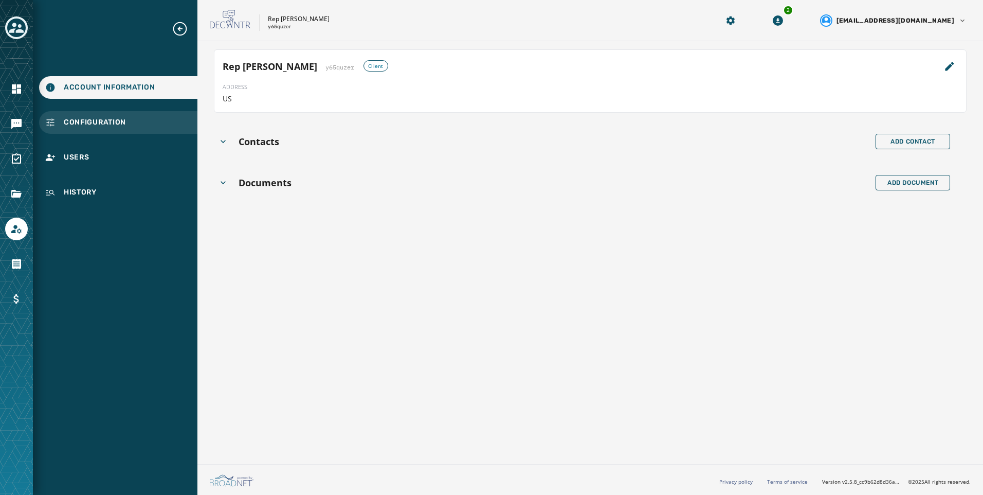
click at [120, 116] on div "Configuration" at bounding box center [118, 122] width 158 height 23
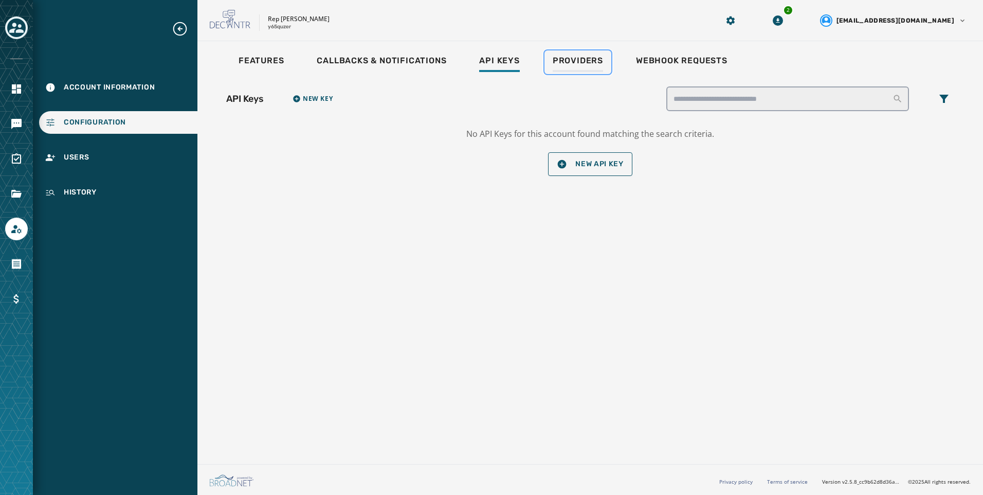
click at [582, 67] on div "Providers" at bounding box center [578, 64] width 50 height 16
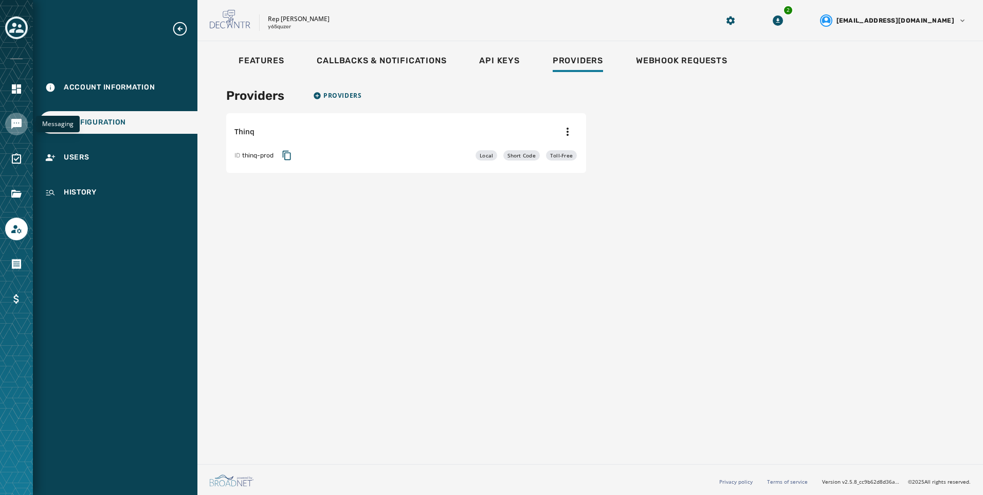
click at [13, 124] on icon "Navigate to Messaging" at bounding box center [16, 124] width 10 height 10
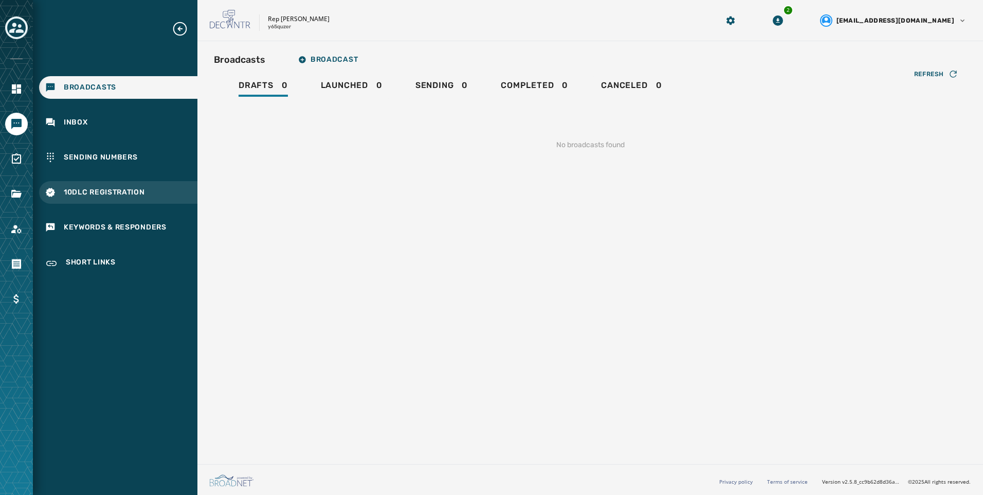
click at [94, 192] on span "10DLC Registration" at bounding box center [104, 192] width 81 height 10
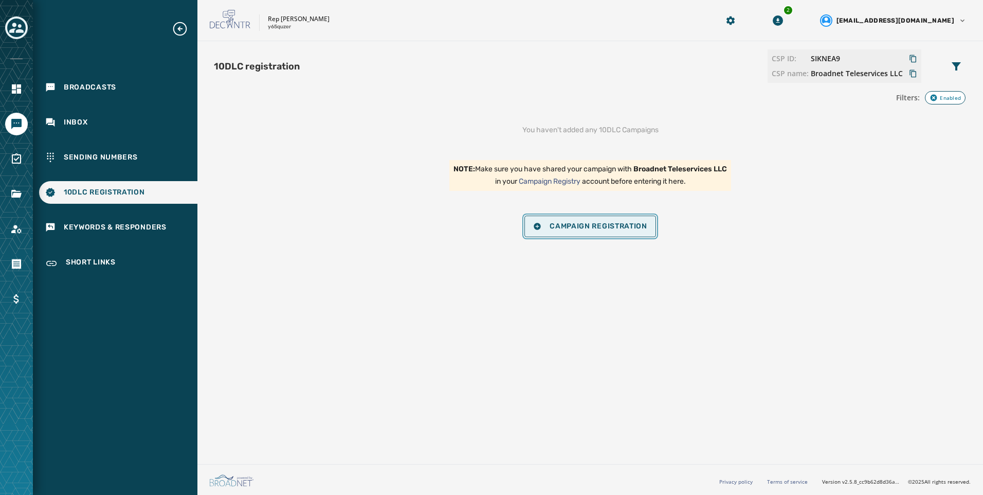
click at [620, 223] on span "Campaign Registration" at bounding box center [590, 226] width 114 height 8
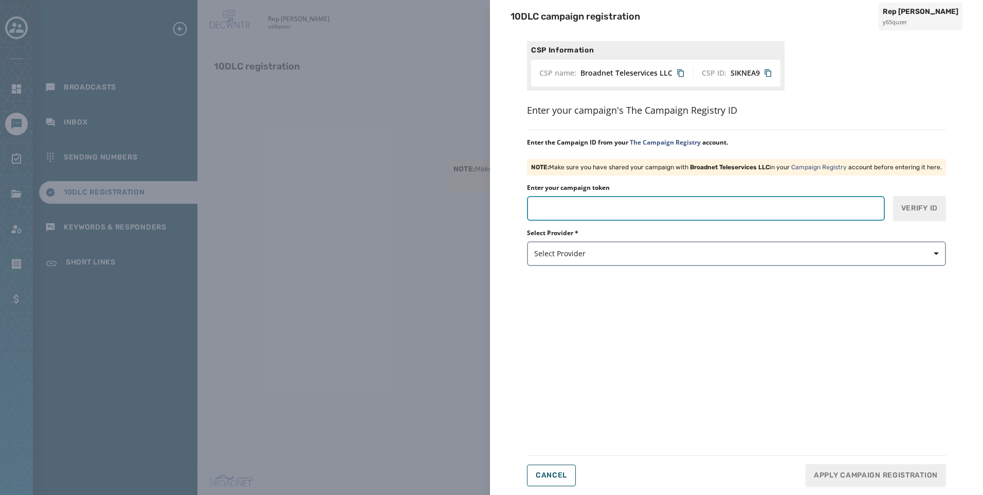
click at [623, 211] on input "Enter your campaign token" at bounding box center [706, 208] width 358 height 25
paste input "*******"
type input "*******"
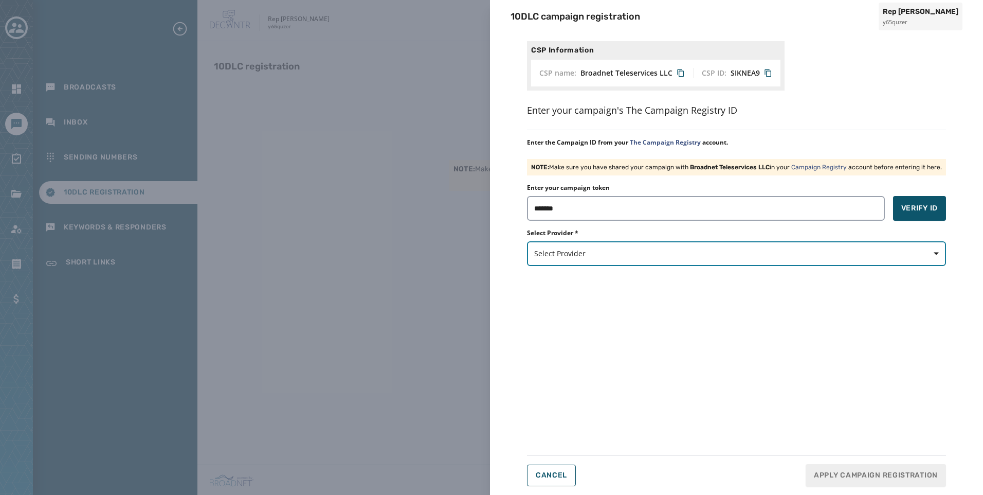
click at [612, 253] on span "Select Provider" at bounding box center [736, 253] width 405 height 10
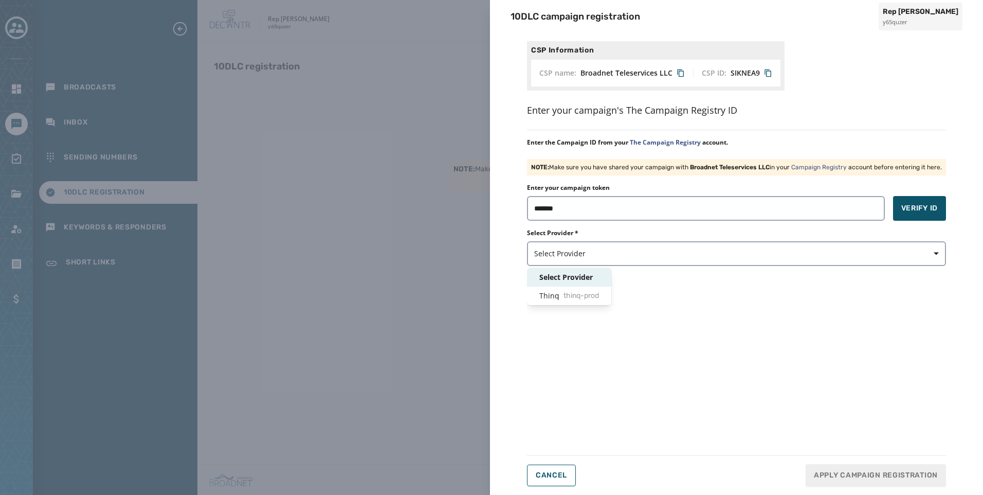
click at [605, 286] on div "Select Provider" at bounding box center [569, 277] width 84 height 19
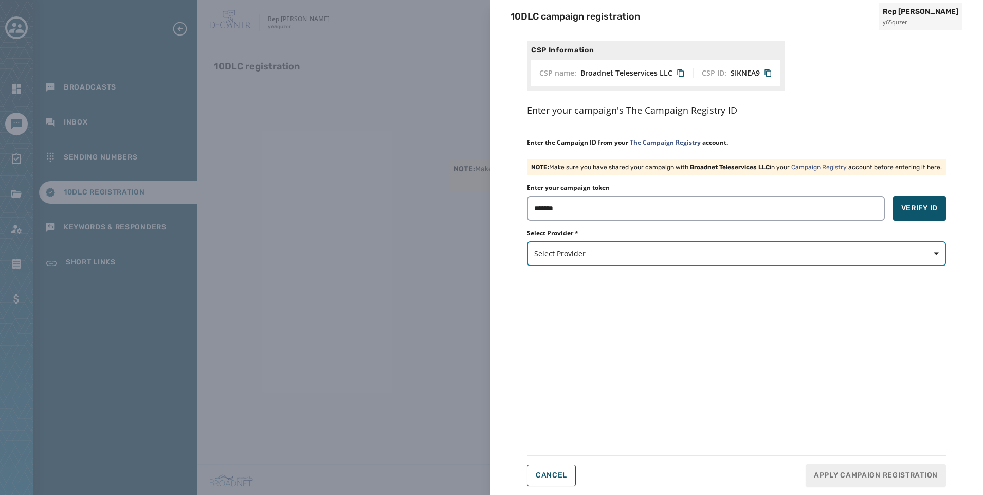
click at [599, 260] on button "Select Provider" at bounding box center [736, 253] width 419 height 25
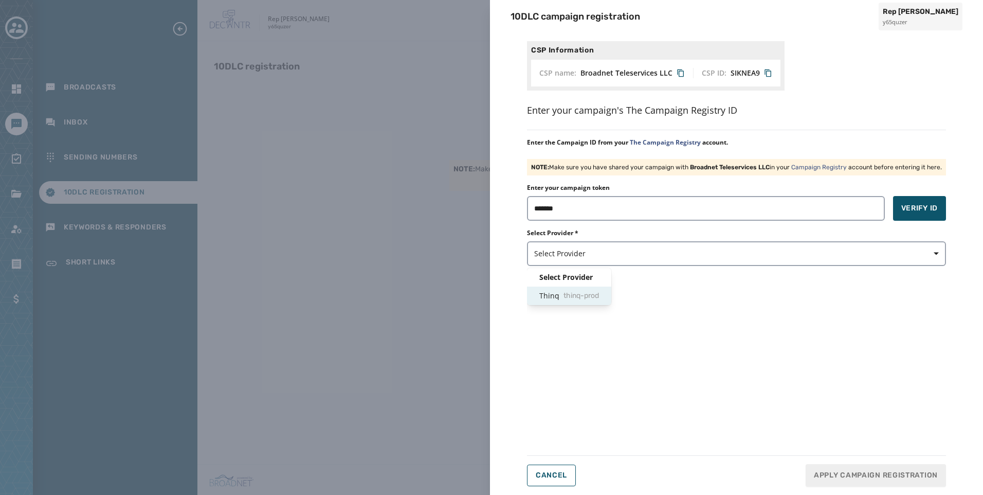
click at [594, 296] on span "thinq-prod" at bounding box center [580, 295] width 35 height 10
click at [899, 216] on button "Verify ID" at bounding box center [919, 208] width 53 height 25
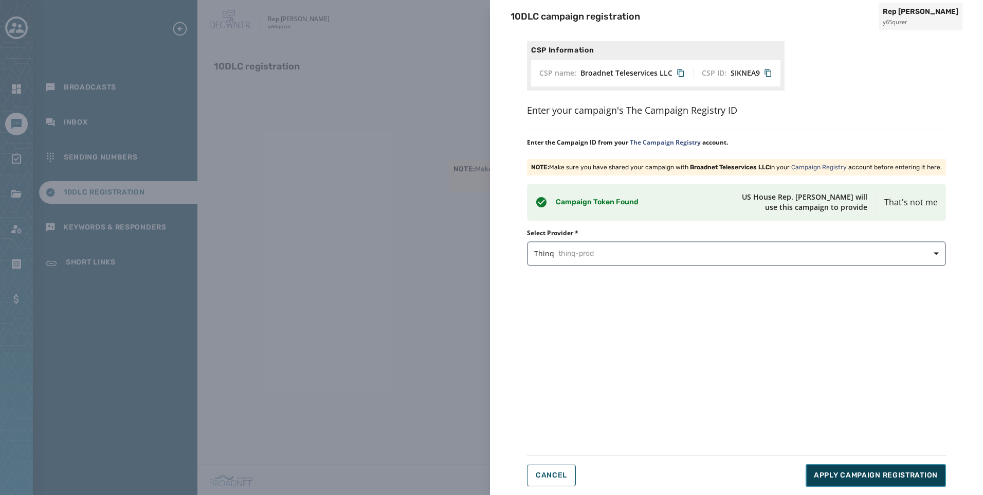
click at [885, 476] on span "Apply Campaign Registration" at bounding box center [876, 475] width 124 height 10
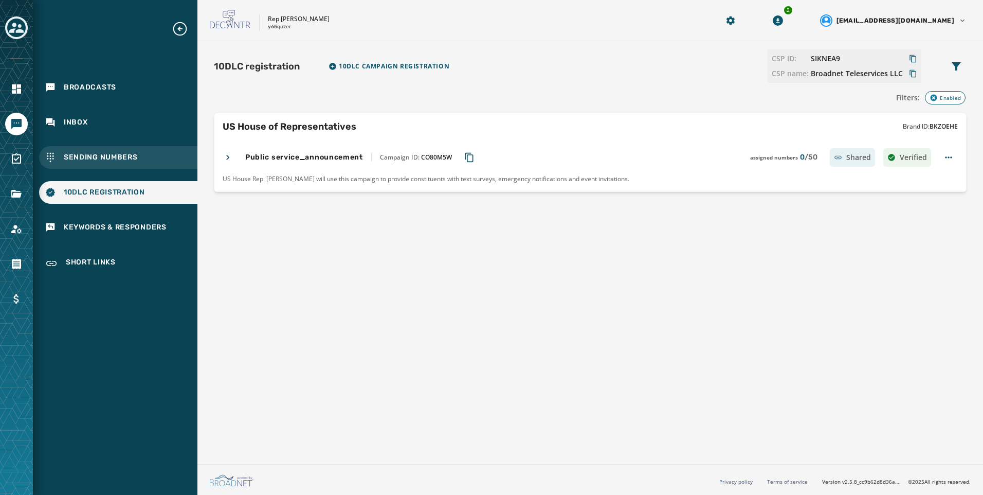
click at [85, 162] on div "Sending Numbers" at bounding box center [118, 157] width 158 height 23
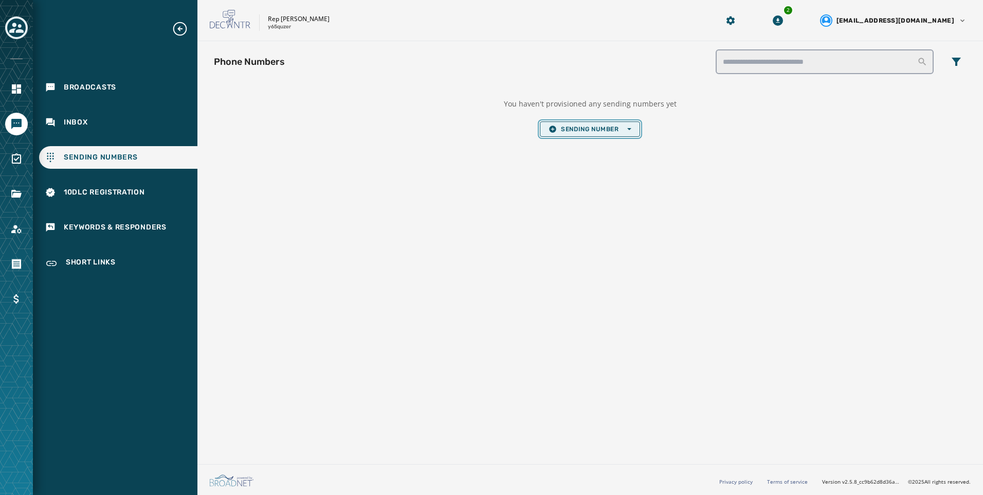
click at [634, 124] on button "Sending Number Open options" at bounding box center [590, 128] width 100 height 15
click at [620, 142] on span "Local Long Code" at bounding box center [589, 144] width 82 height 8
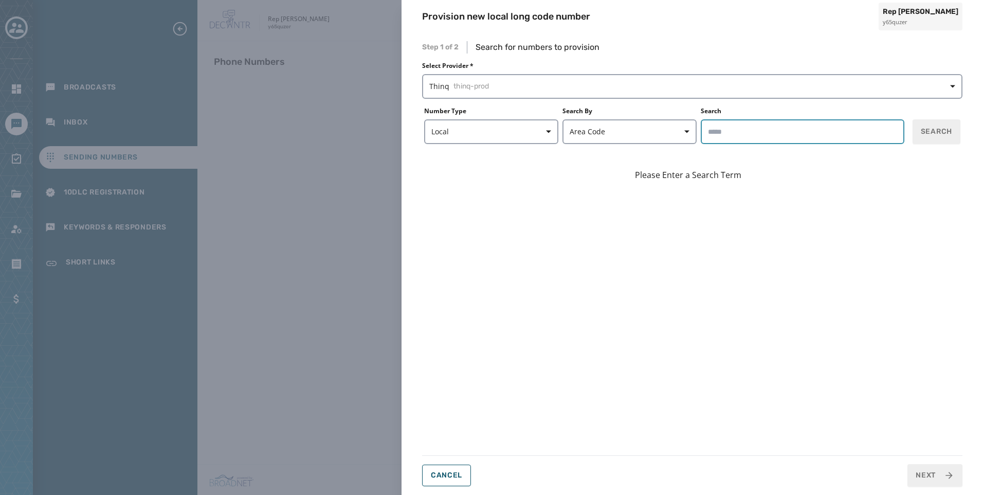
click at [765, 140] on input "Search" at bounding box center [803, 131] width 204 height 25
type input "*****"
click at [935, 134] on span "Search" at bounding box center [936, 131] width 31 height 10
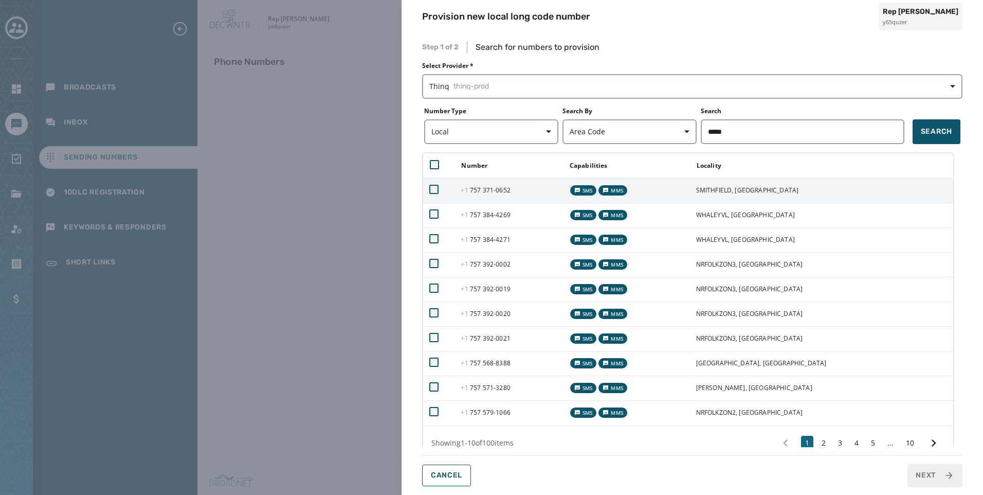
click at [506, 186] on span "+1 757 371 - 0652" at bounding box center [485, 190] width 49 height 9
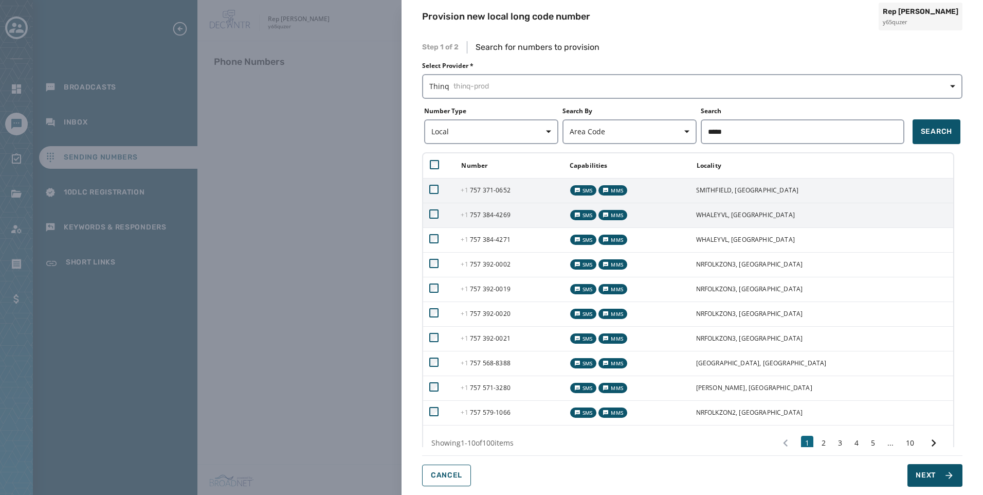
click at [504, 216] on span "+1 757 384 - 4269" at bounding box center [485, 214] width 49 height 9
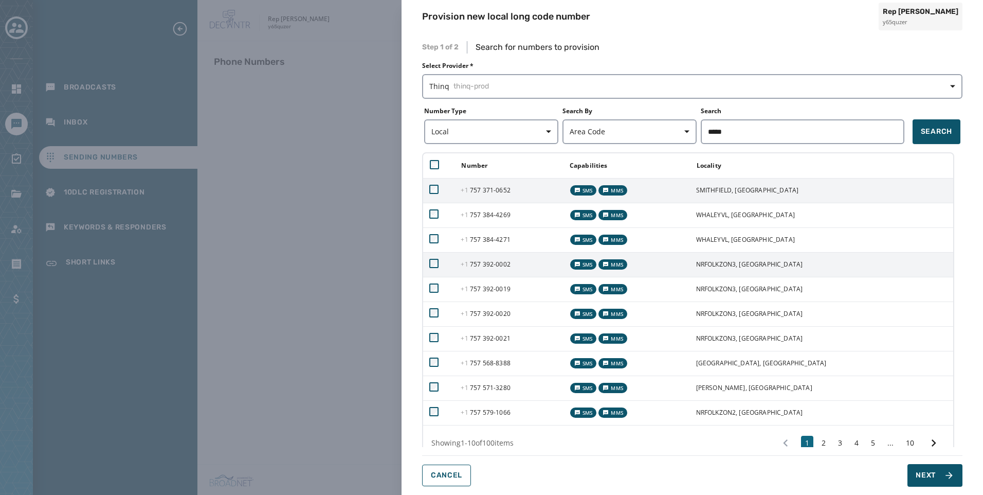
click at [511, 256] on td "+1 757 392 - 0002" at bounding box center [508, 264] width 108 height 25
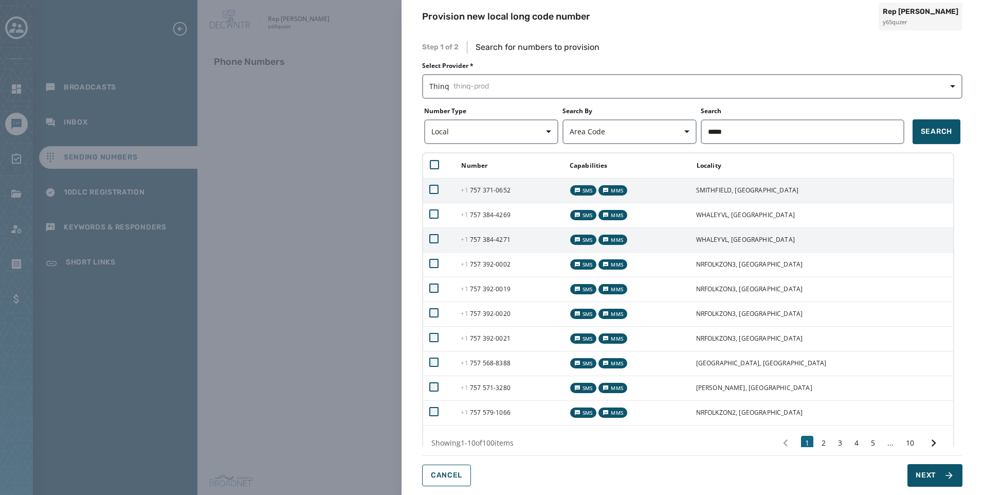
click at [507, 245] on td "+1 757 384 - 4271" at bounding box center [508, 239] width 108 height 25
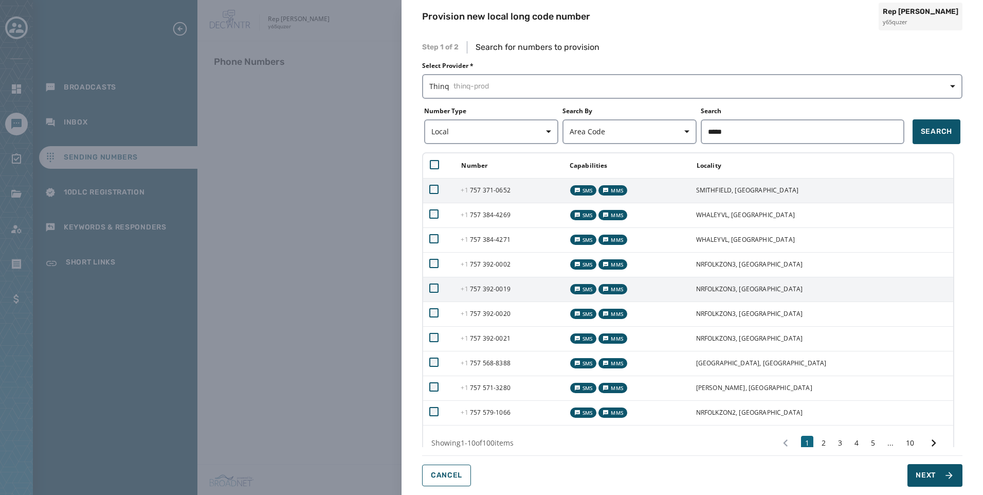
click at [506, 282] on td "+1 757 392 - 0019" at bounding box center [508, 289] width 108 height 25
click at [506, 301] on td "+1 757 392 - 0019" at bounding box center [508, 289] width 108 height 25
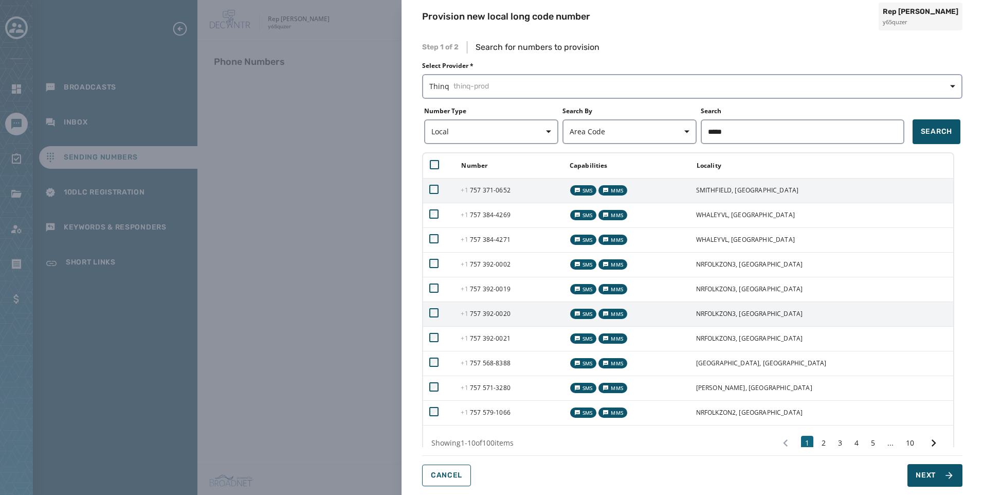
click at [507, 322] on td "+1 757 392 - 0020" at bounding box center [508, 313] width 108 height 25
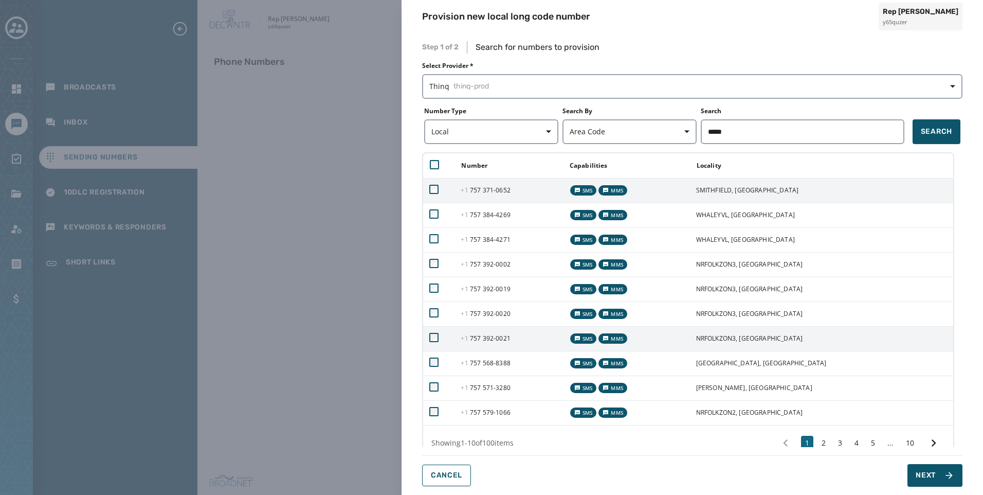
click at [510, 341] on span "+1 757 392 - 0021" at bounding box center [485, 338] width 49 height 9
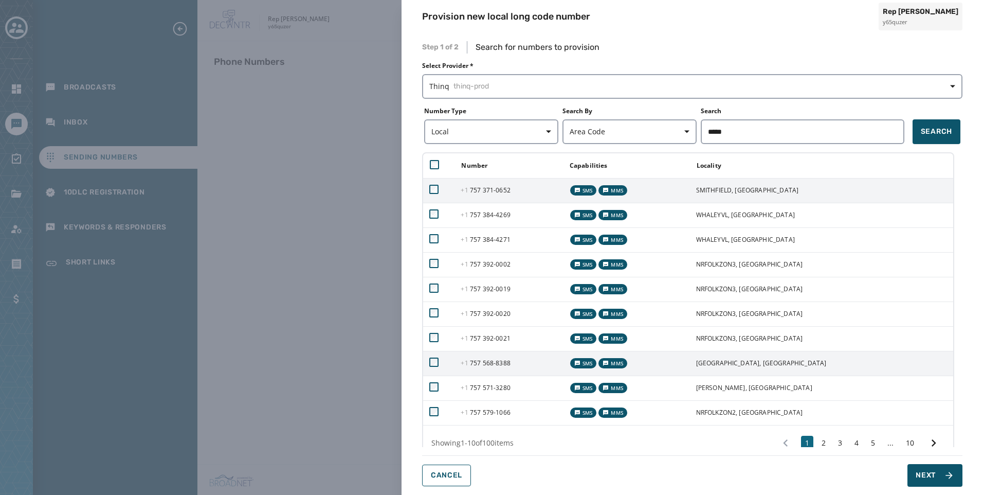
click at [510, 360] on span "+1 757 568 - 8388" at bounding box center [485, 362] width 49 height 9
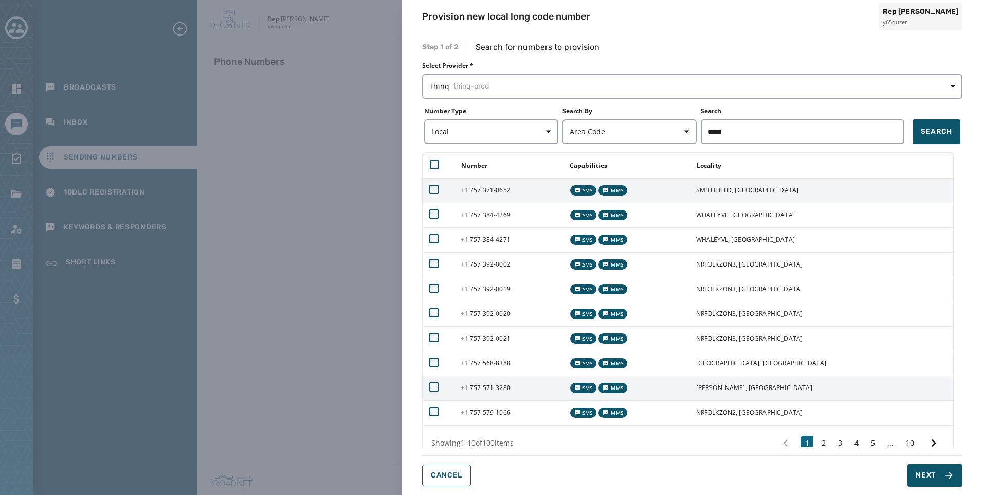
click at [519, 393] on td "+1 757 571 - 3280" at bounding box center [508, 387] width 108 height 25
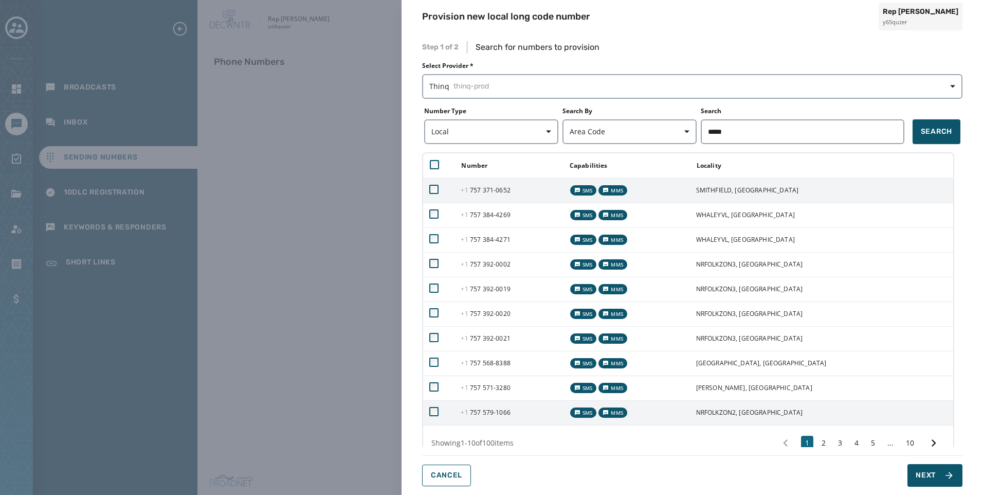
click at [522, 408] on td "+1 757 579 - 1066" at bounding box center [508, 412] width 108 height 25
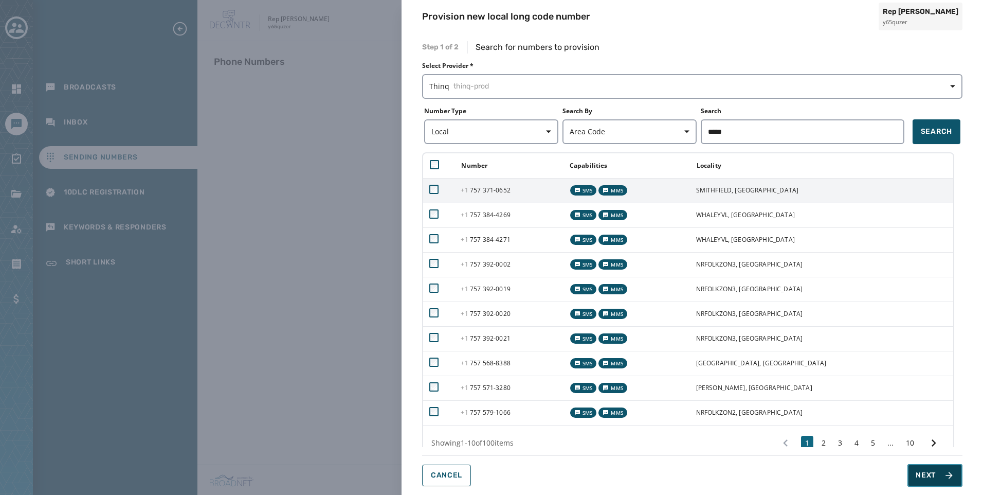
click at [940, 482] on button "Next" at bounding box center [934, 475] width 55 height 23
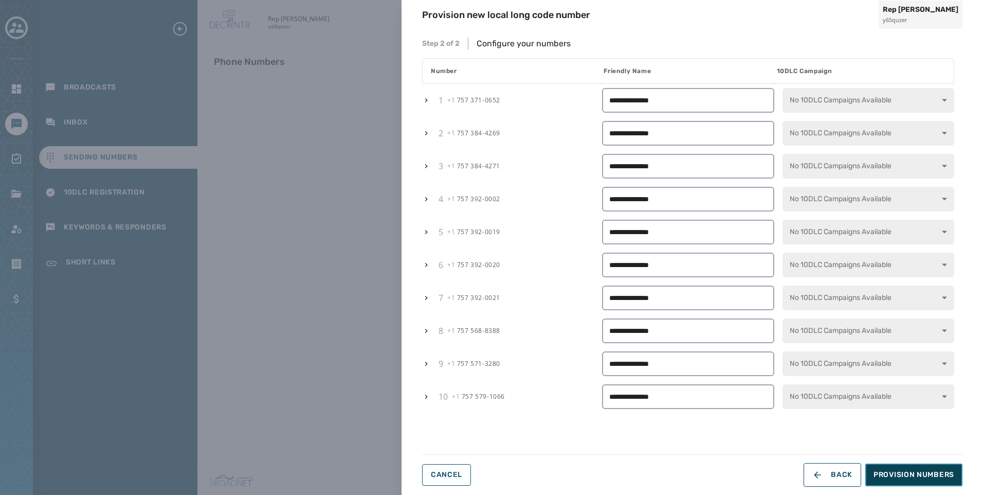
click at [931, 475] on span "Provision Numbers" at bounding box center [913, 474] width 81 height 10
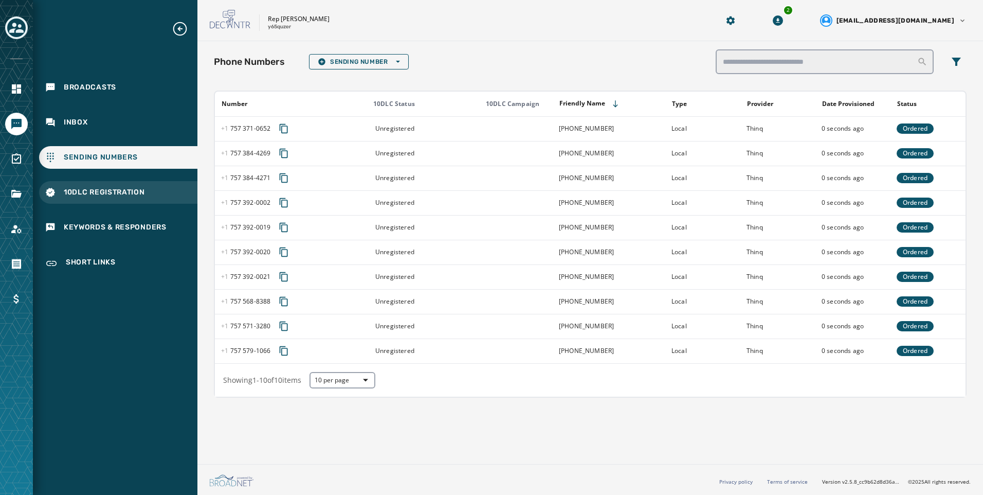
click at [118, 197] on span "10DLC Registration" at bounding box center [104, 192] width 81 height 10
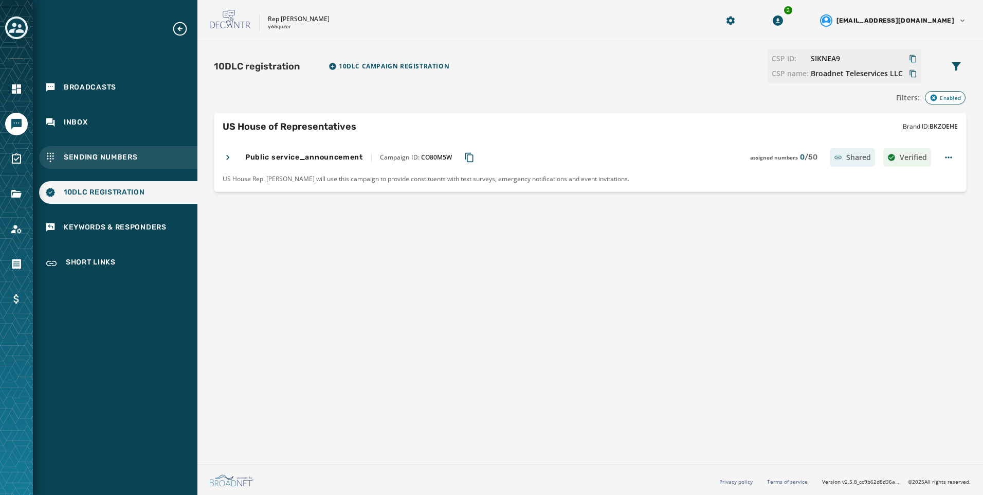
click at [115, 166] on div "Sending Numbers" at bounding box center [118, 157] width 158 height 23
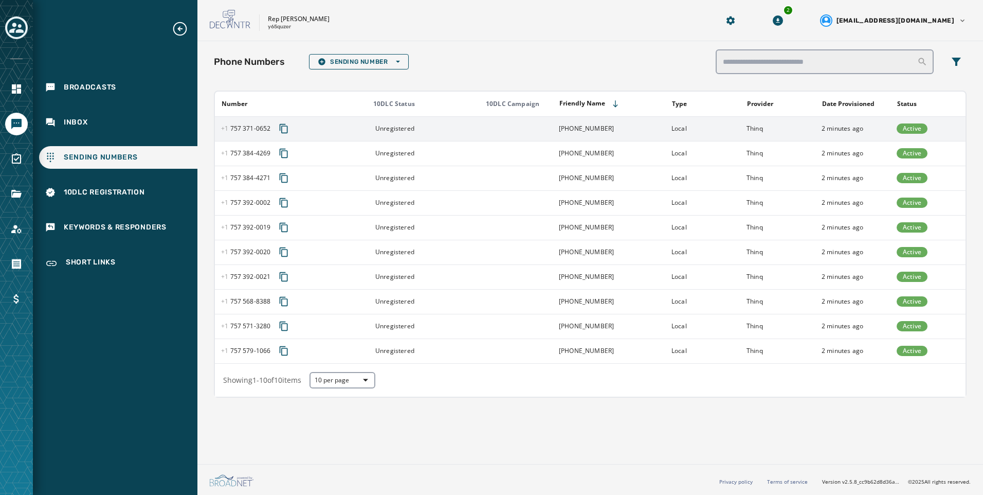
click at [750, 119] on td "Thinq" at bounding box center [777, 128] width 75 height 25
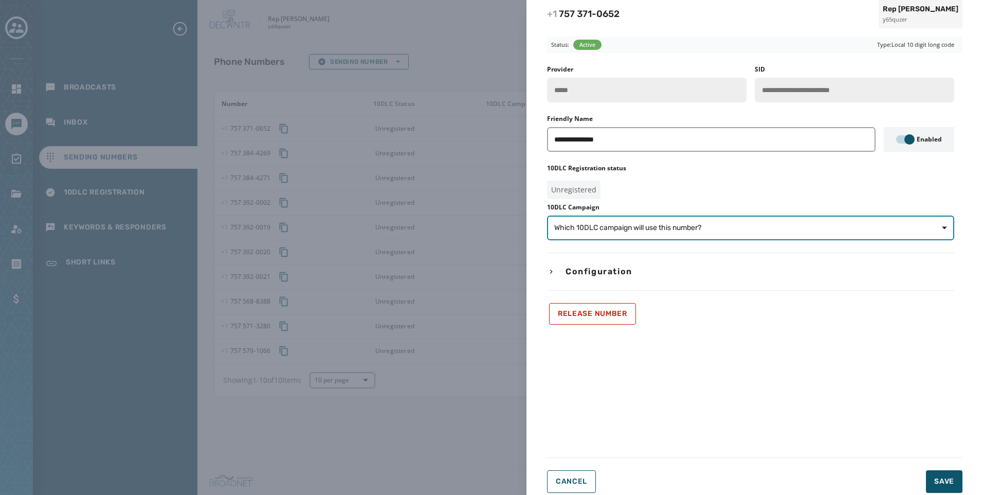
click at [791, 221] on button "Which 10DLC campaign will use this number?" at bounding box center [750, 227] width 407 height 25
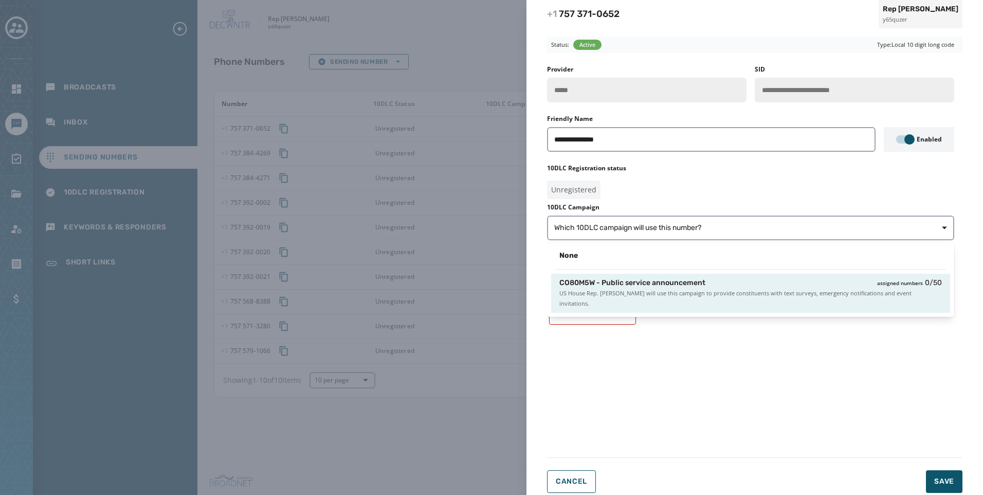
click at [748, 286] on div "CO80M5W - Public service announcement assigned numbers 0 / 50" at bounding box center [750, 283] width 382 height 10
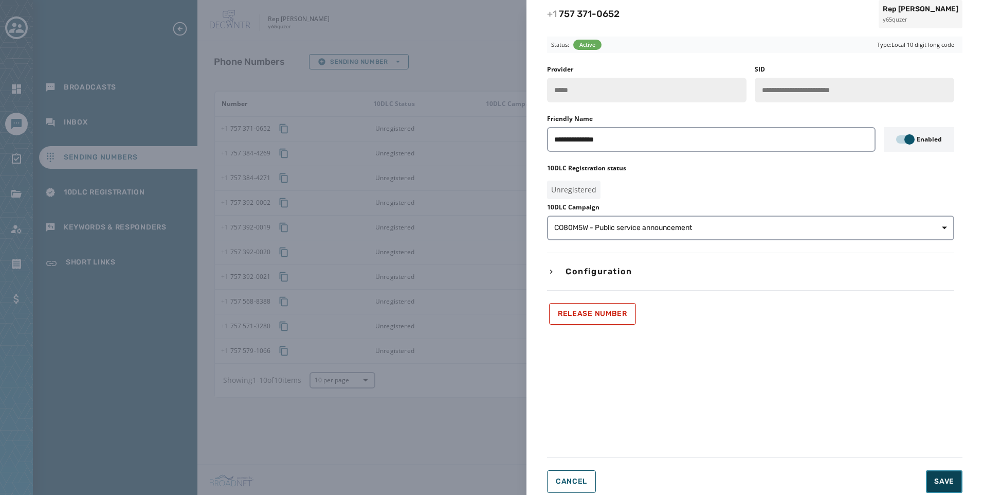
click at [939, 481] on span "Save" at bounding box center [944, 481] width 20 height 10
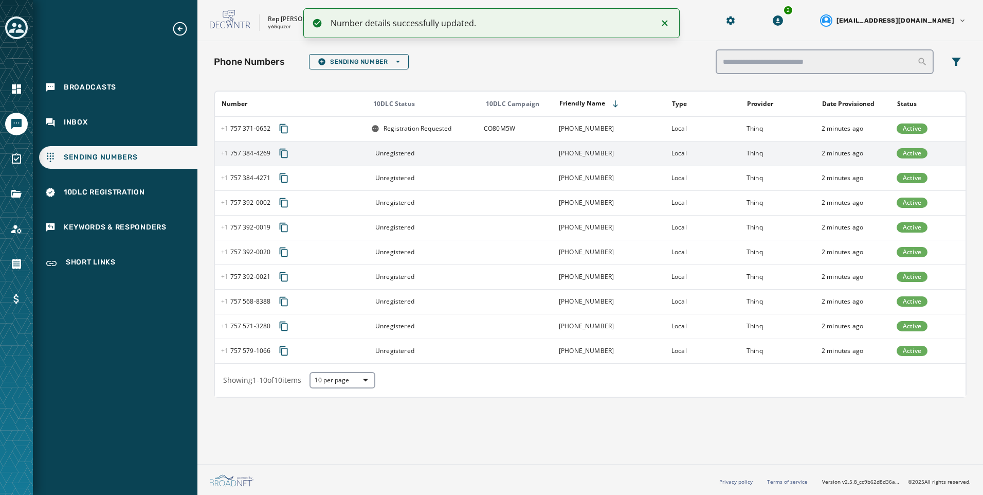
click at [486, 157] on td at bounding box center [515, 153] width 75 height 25
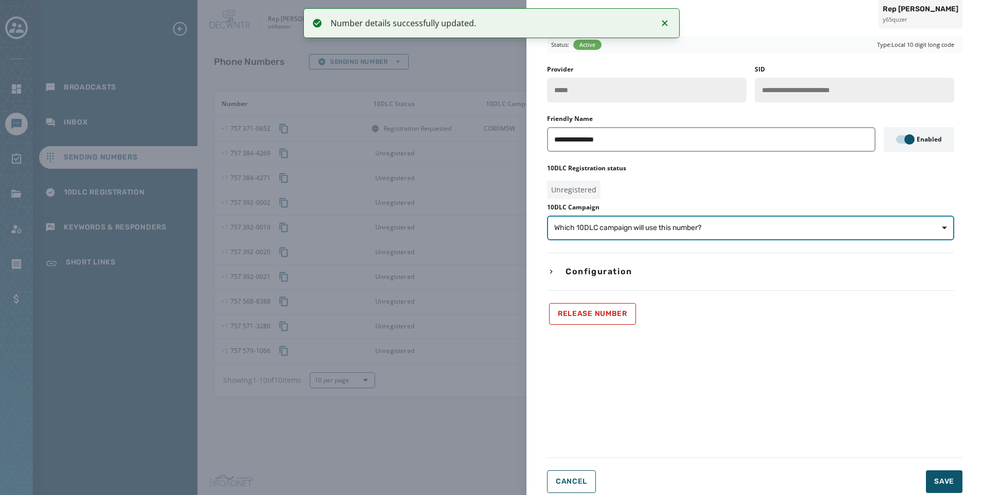
drag, startPoint x: 661, startPoint y: 225, endPoint x: 667, endPoint y: 239, distance: 14.7
click at [661, 225] on span "Which 10DLC campaign will use this number?" at bounding box center [627, 228] width 147 height 10
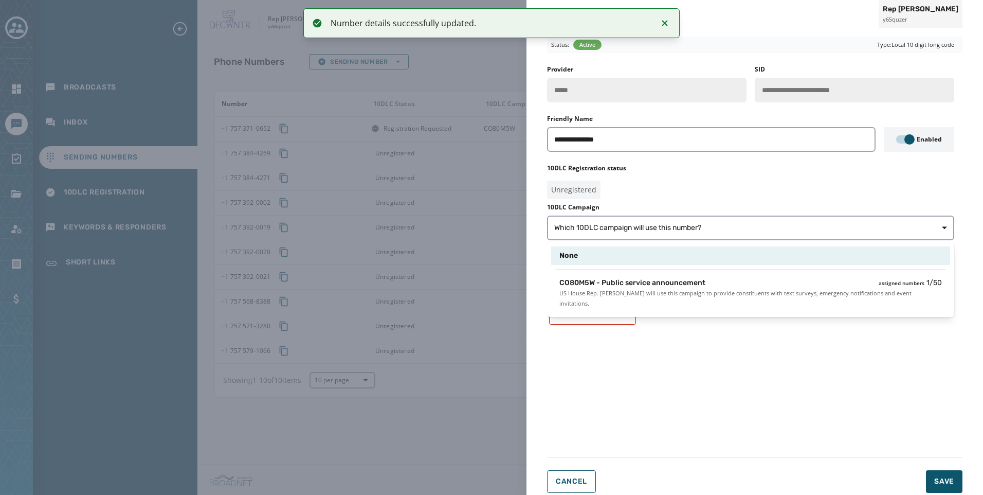
click at [700, 280] on span "CO80M5W - Public service announcement" at bounding box center [632, 283] width 146 height 10
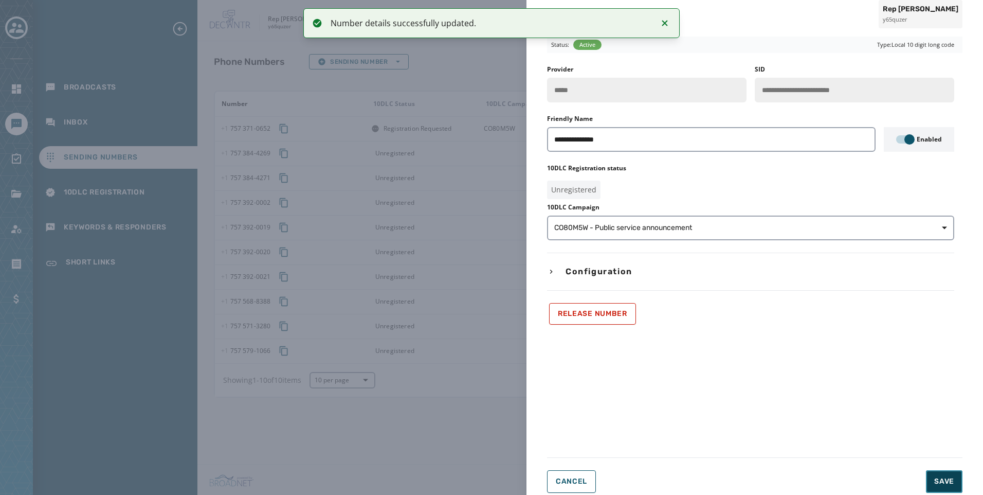
click at [934, 487] on button "Save" at bounding box center [944, 481] width 36 height 23
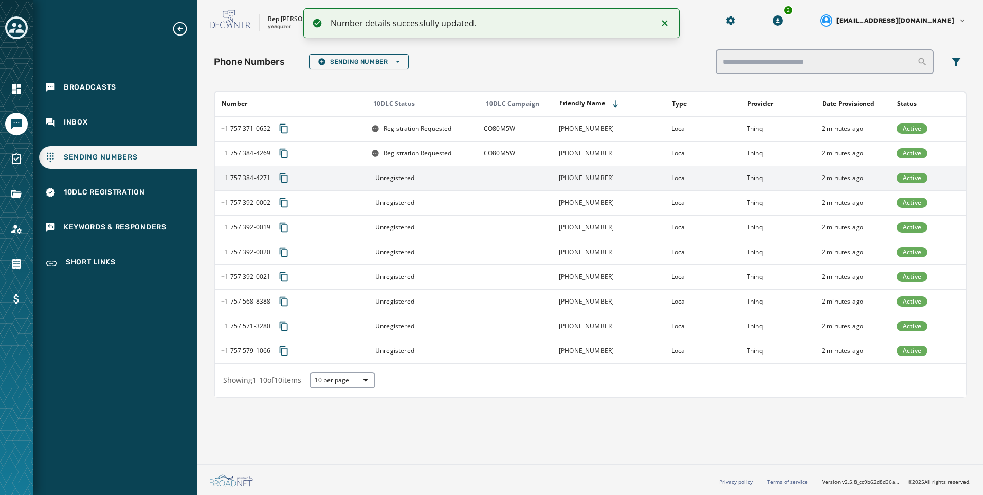
click at [662, 184] on td "+1 757 384-4271" at bounding box center [609, 178] width 113 height 25
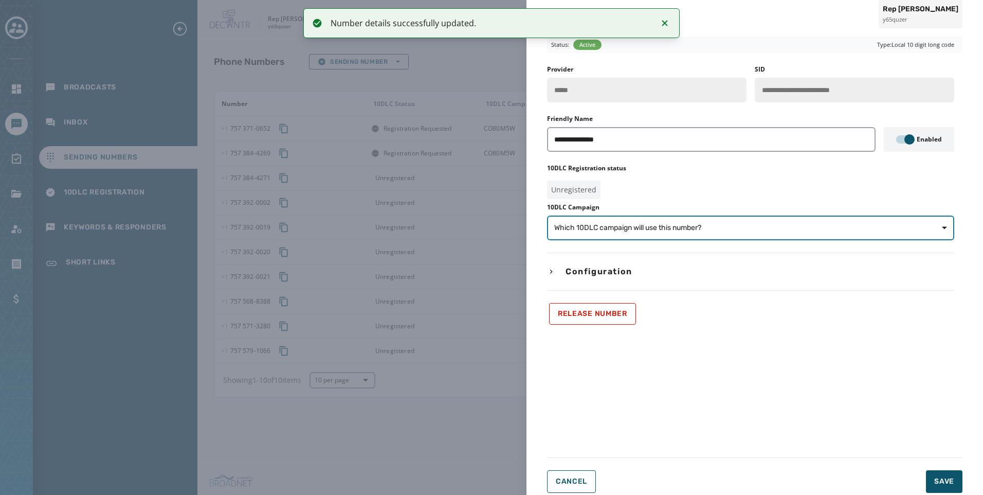
click at [741, 230] on span "Which 10DLC campaign will use this number?" at bounding box center [750, 228] width 393 height 10
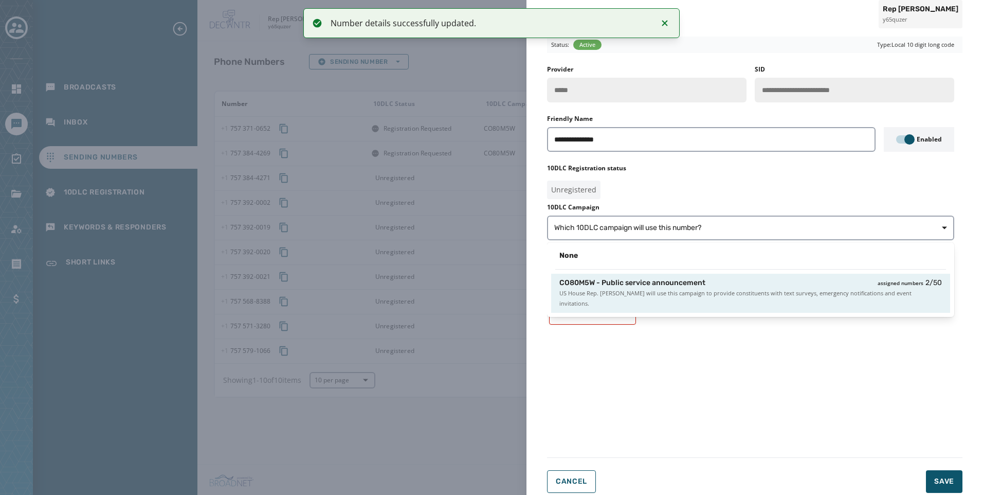
click at [752, 290] on span "US House Rep. Jen Kiggans will use this campaign to provide constituents with t…" at bounding box center [750, 298] width 382 height 21
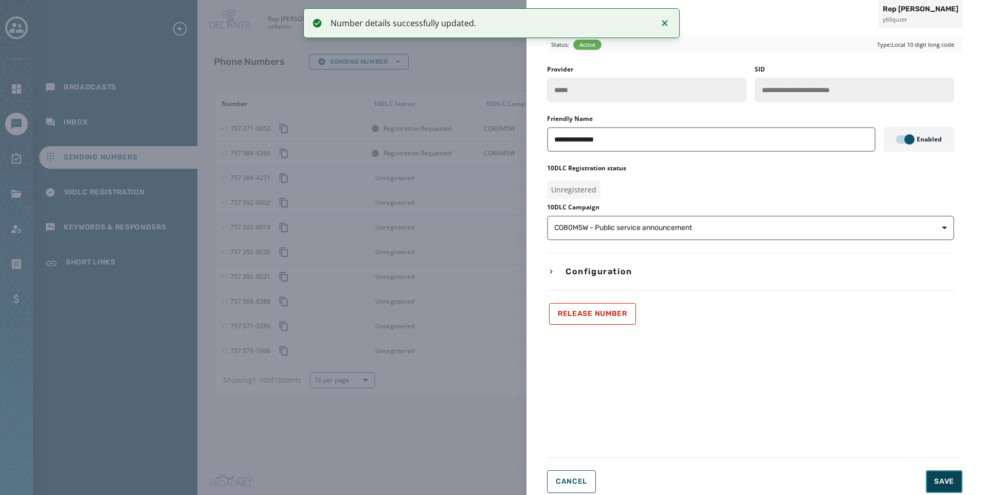
click at [950, 492] on button "Save" at bounding box center [944, 481] width 36 height 23
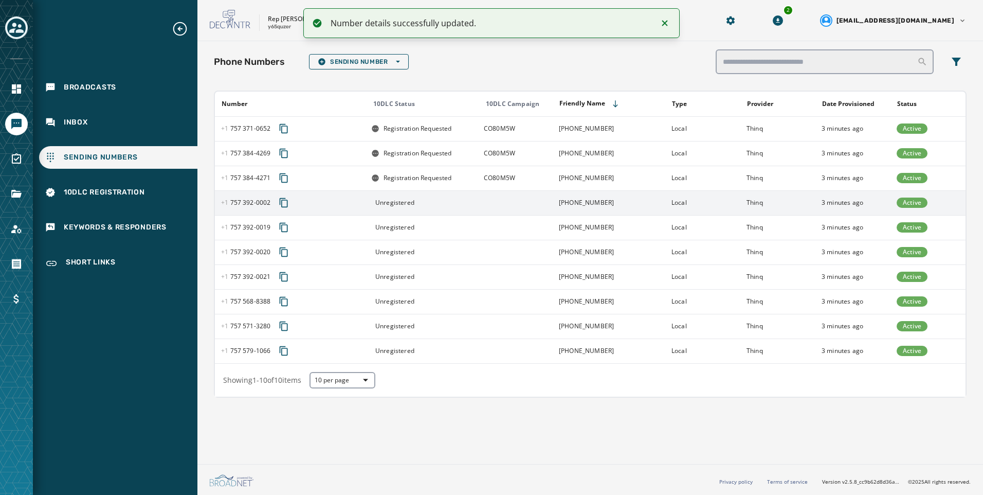
click at [476, 206] on div "Unregistered" at bounding box center [424, 202] width 106 height 8
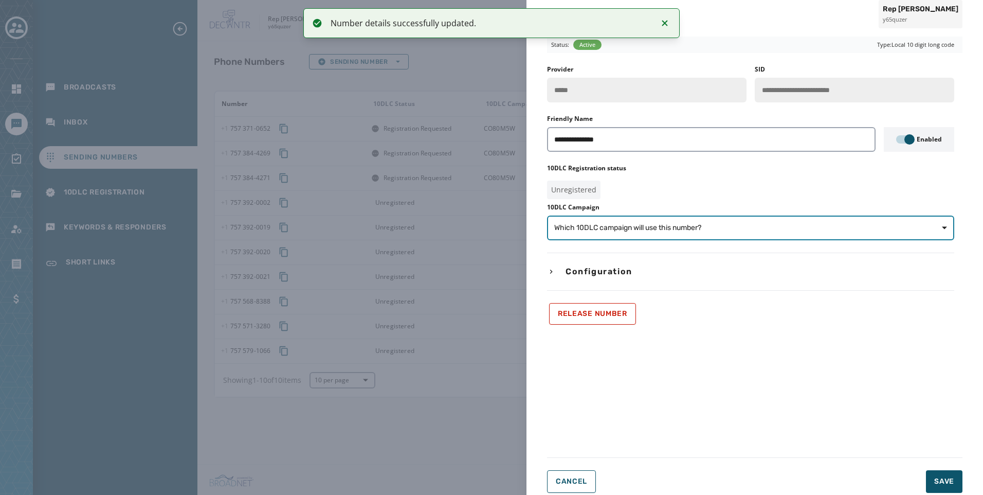
click at [682, 227] on span "Which 10DLC campaign will use this number?" at bounding box center [627, 228] width 147 height 10
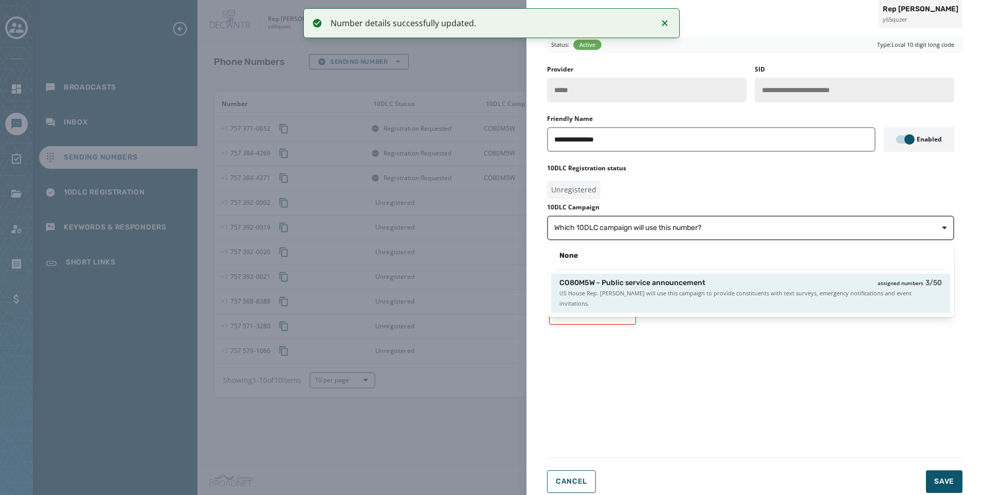
click at [707, 279] on div "CO80M5W - Public service announcement assigned numbers 3 / 50" at bounding box center [750, 283] width 382 height 10
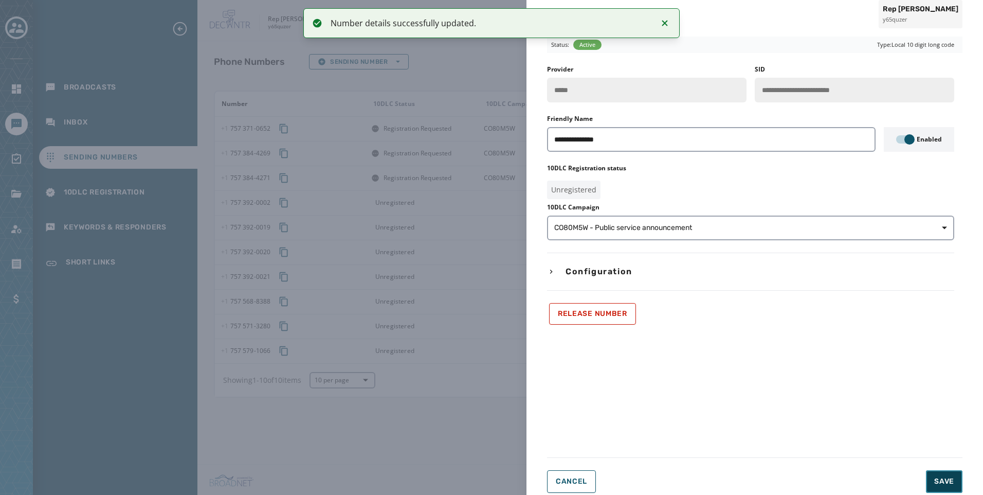
click at [936, 486] on span "Save" at bounding box center [944, 481] width 20 height 10
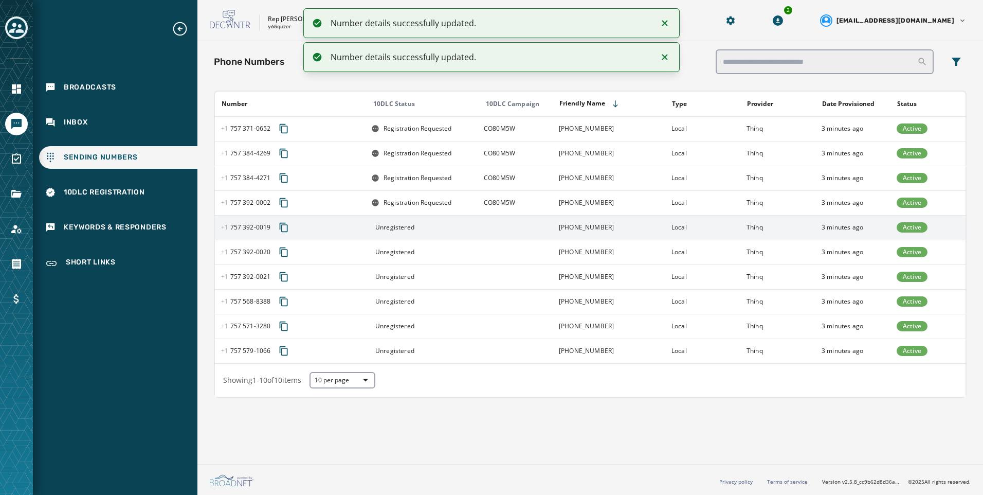
click at [496, 228] on td at bounding box center [515, 227] width 75 height 25
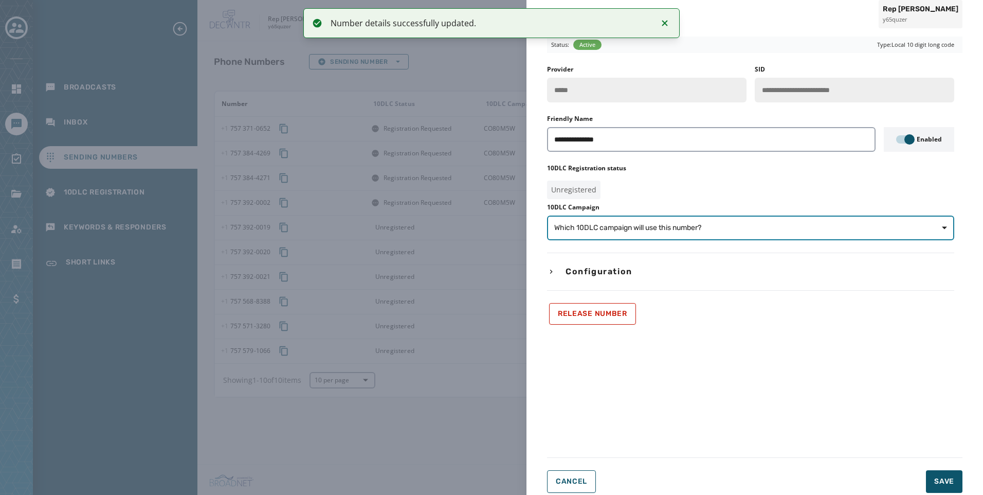
click at [663, 235] on button "Which 10DLC campaign will use this number?" at bounding box center [750, 227] width 407 height 25
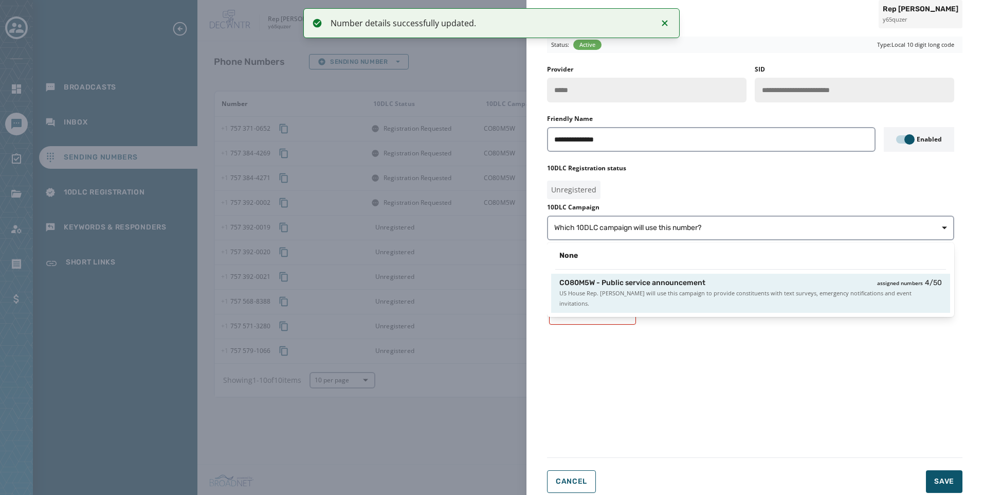
drag, startPoint x: 674, startPoint y: 284, endPoint x: 824, endPoint y: 351, distance: 164.3
click at [674, 285] on span "CO80M5W - Public service announcement" at bounding box center [632, 283] width 146 height 10
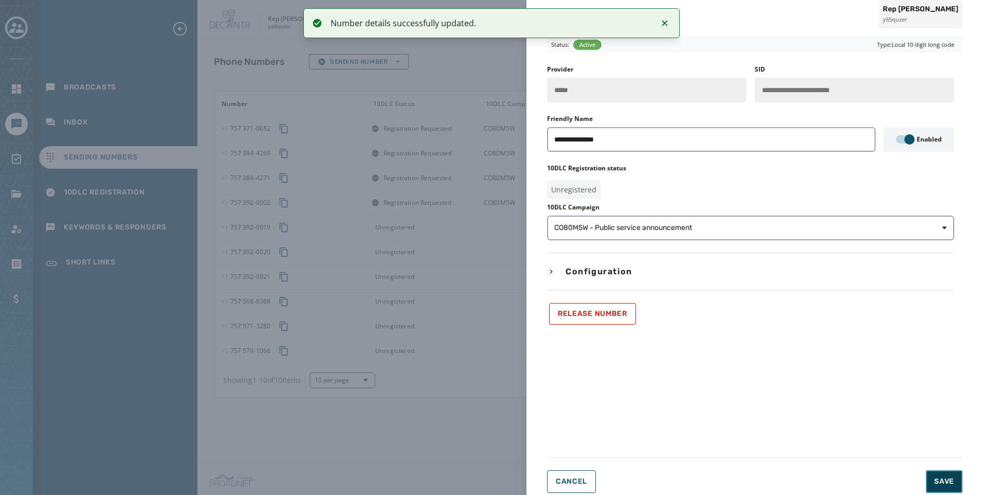
click at [948, 476] on span "Save" at bounding box center [944, 481] width 20 height 10
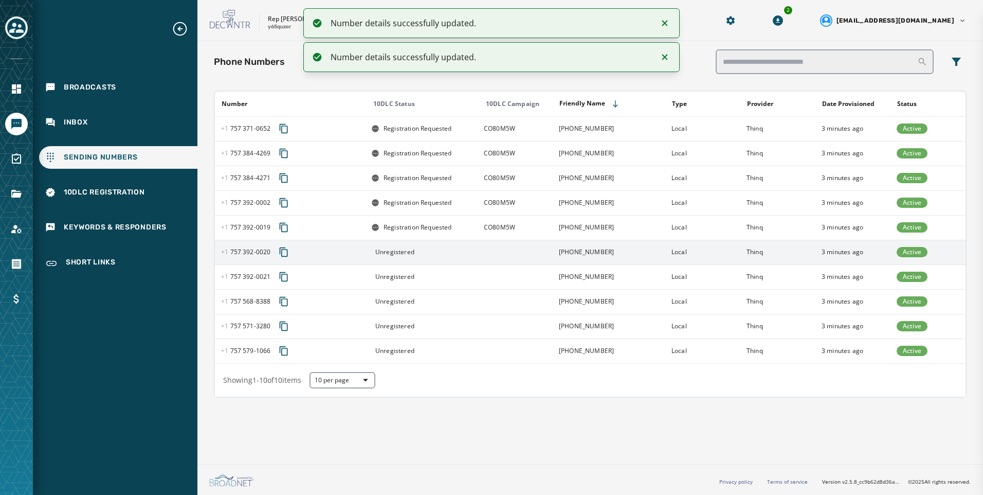
click at [503, 249] on td at bounding box center [515, 252] width 75 height 25
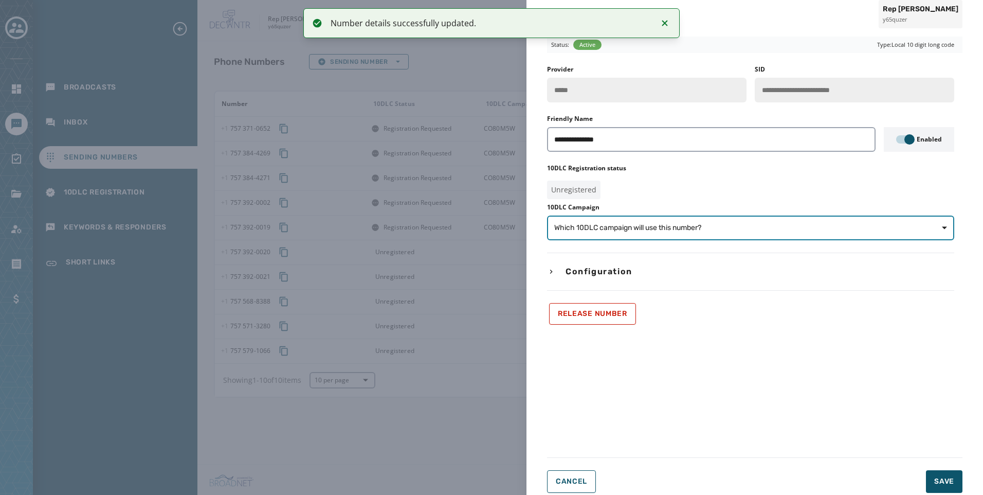
click at [655, 228] on span "Which 10DLC campaign will use this number?" at bounding box center [627, 228] width 147 height 10
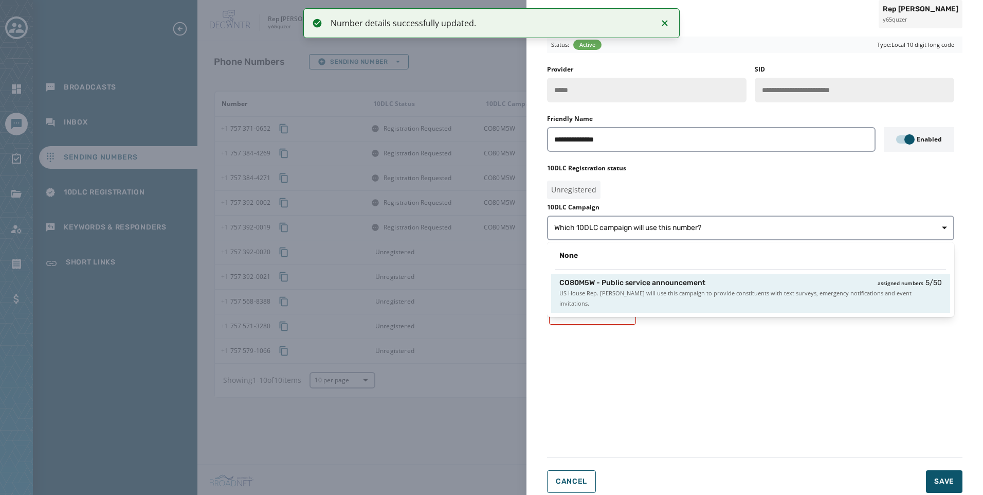
click at [680, 296] on span "US House Rep. Jen Kiggans will use this campaign to provide constituents with t…" at bounding box center [750, 298] width 382 height 21
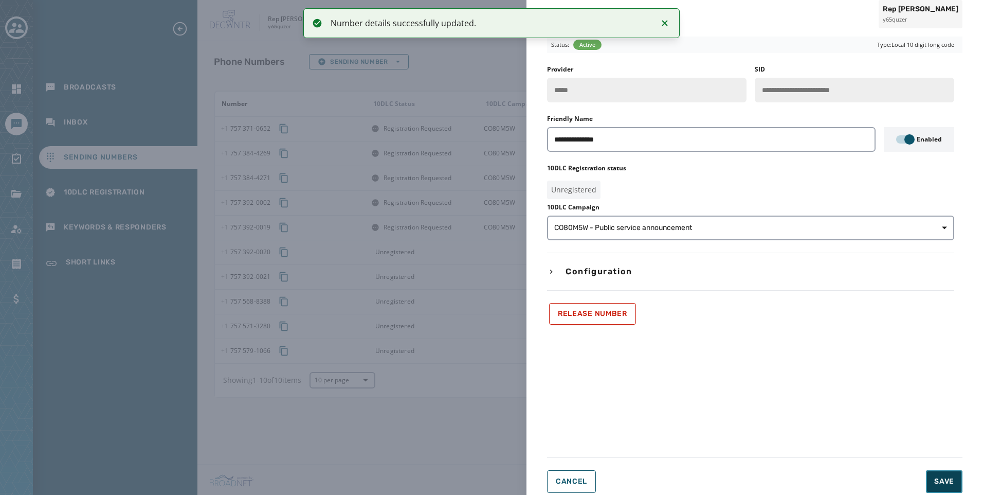
click at [941, 489] on button "Save" at bounding box center [944, 481] width 36 height 23
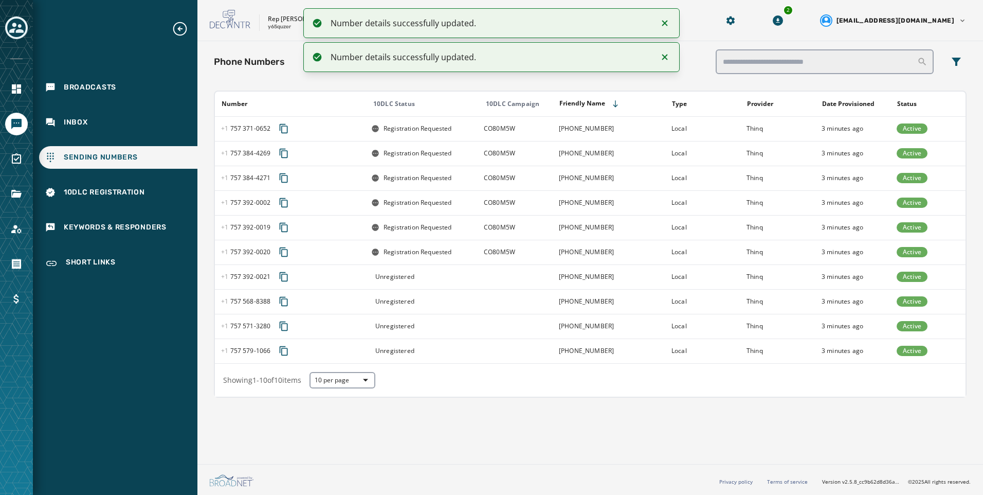
click at [440, 272] on div "Unregistered" at bounding box center [424, 276] width 106 height 8
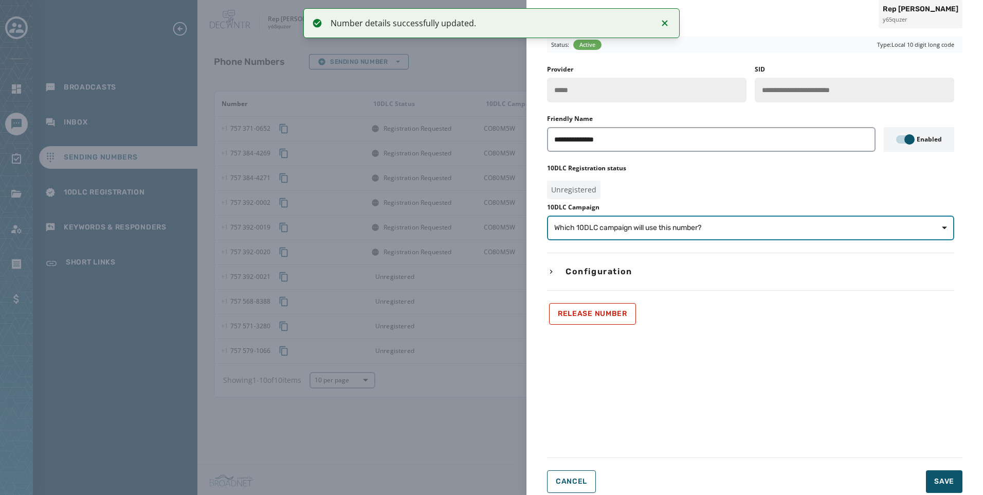
click at [673, 232] on span "Which 10DLC campaign will use this number?" at bounding box center [627, 228] width 147 height 10
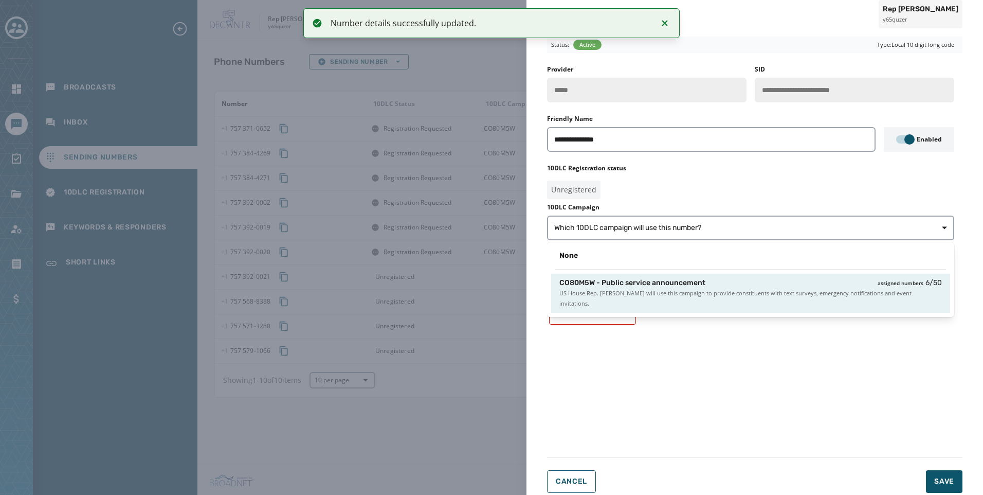
click at [719, 291] on span "US House Rep. Jen Kiggans will use this campaign to provide constituents with t…" at bounding box center [750, 298] width 382 height 21
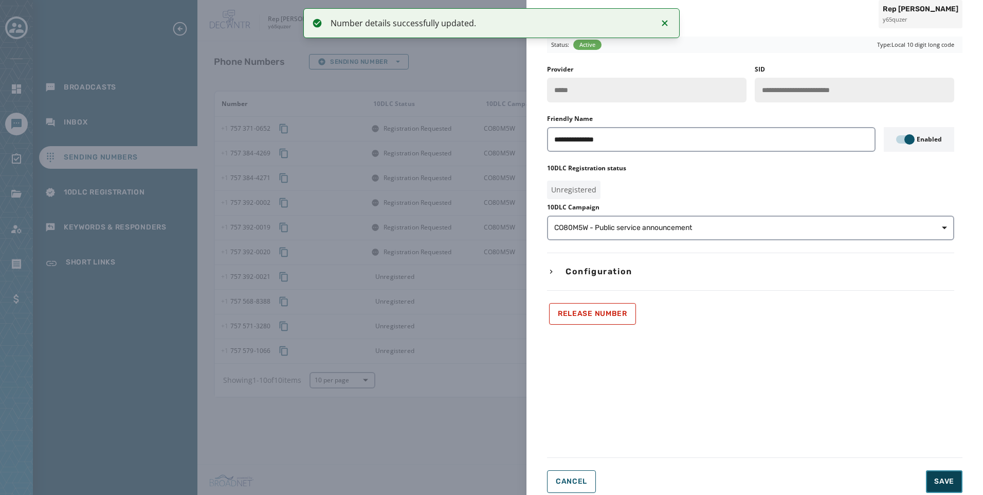
click at [937, 479] on span "Save" at bounding box center [944, 481] width 20 height 10
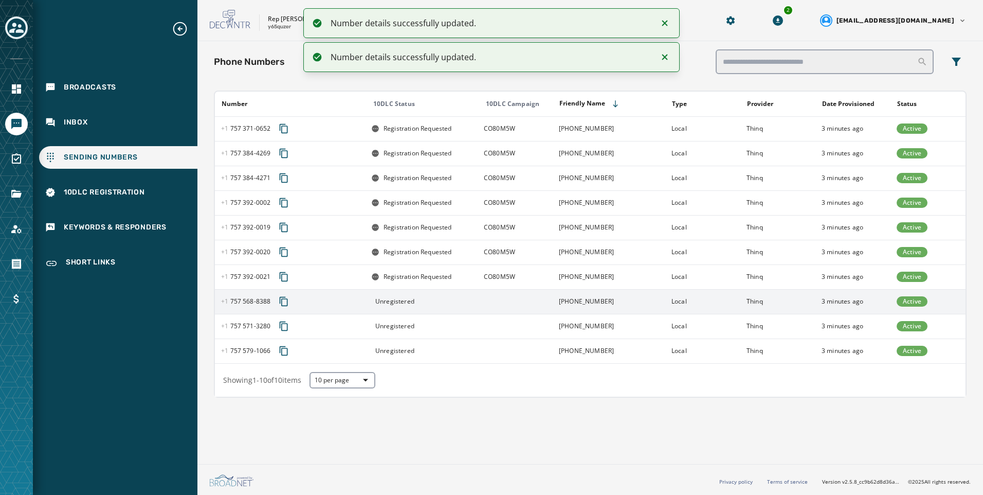
click at [467, 304] on div "Unregistered" at bounding box center [424, 301] width 106 height 8
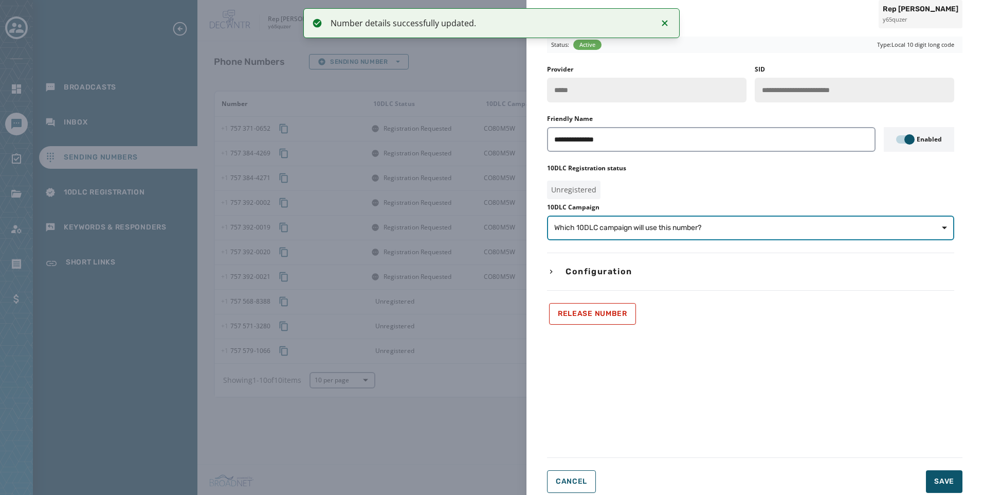
click at [607, 231] on span "Which 10DLC campaign will use this number?" at bounding box center [627, 228] width 147 height 10
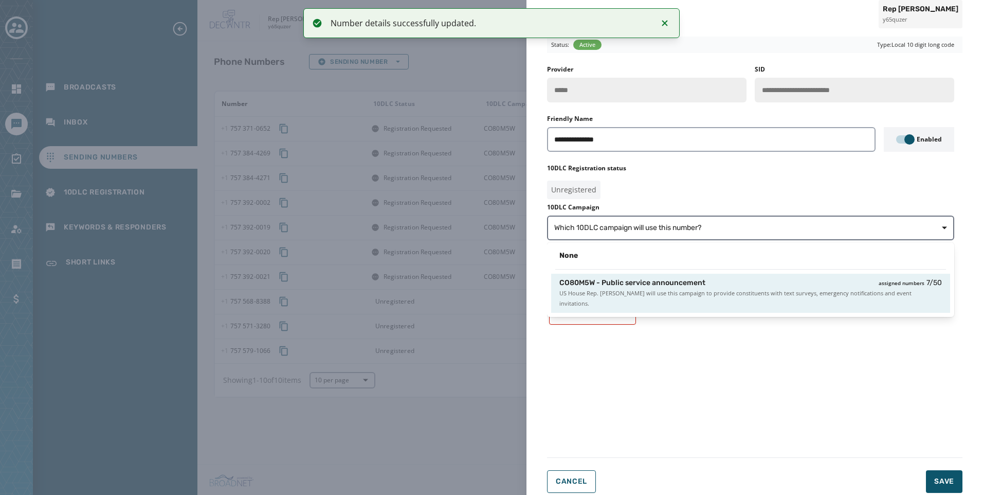
click at [627, 280] on span "CO80M5W - Public service announcement" at bounding box center [632, 283] width 146 height 10
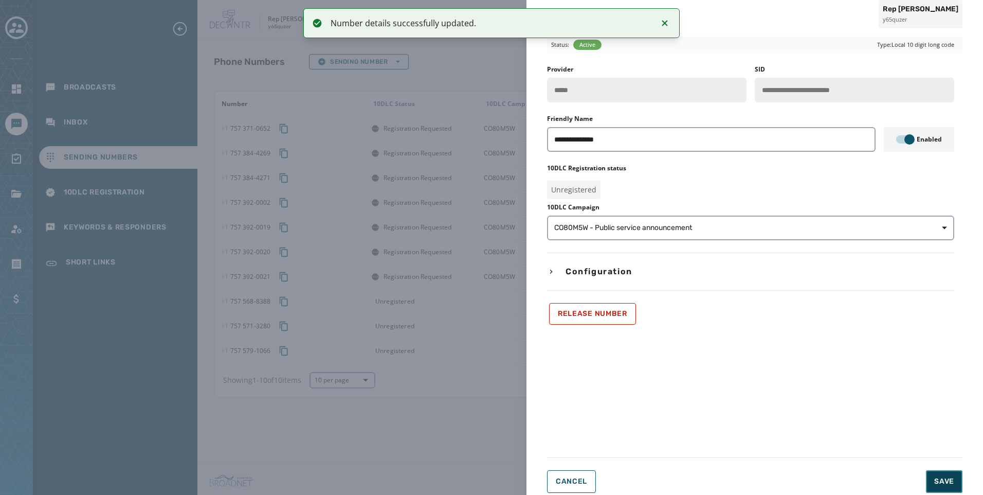
click at [934, 482] on button "Save" at bounding box center [944, 481] width 36 height 23
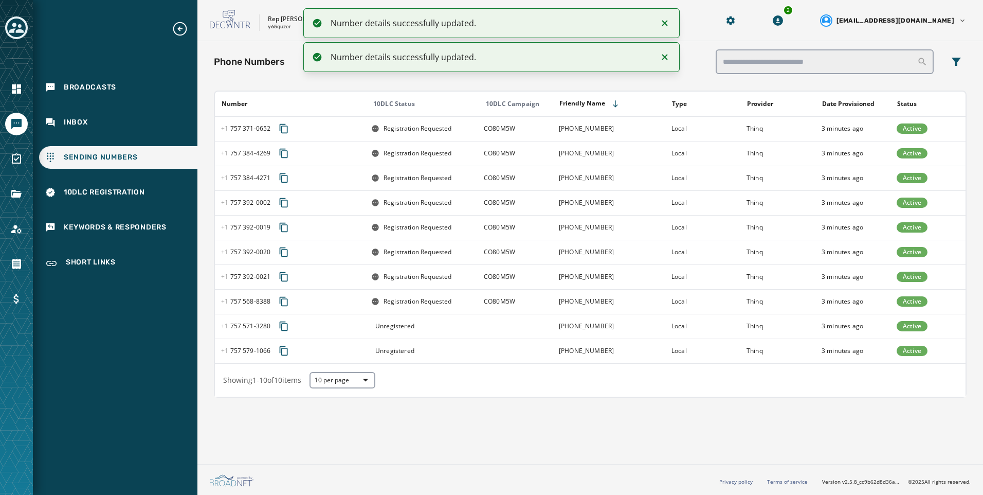
click at [433, 330] on td "Unregistered" at bounding box center [421, 326] width 113 height 25
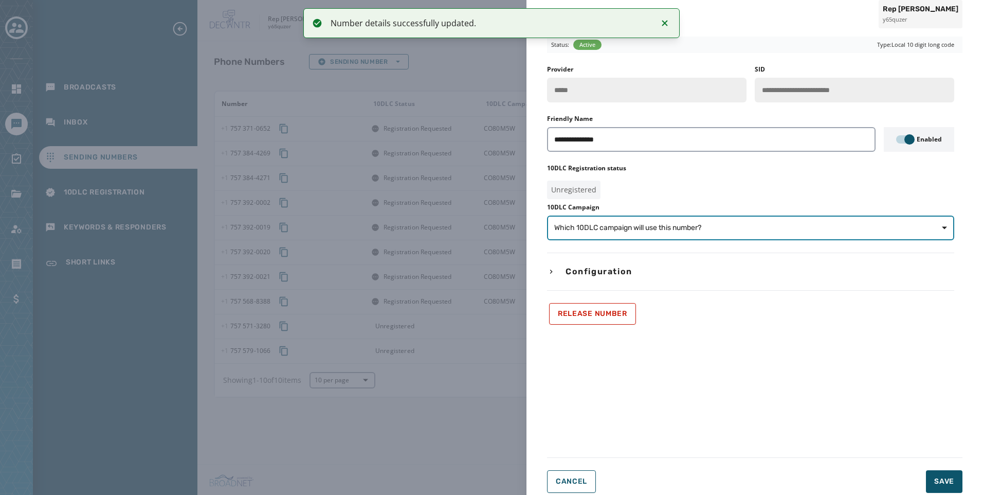
click at [579, 230] on span "Which 10DLC campaign will use this number?" at bounding box center [627, 228] width 147 height 10
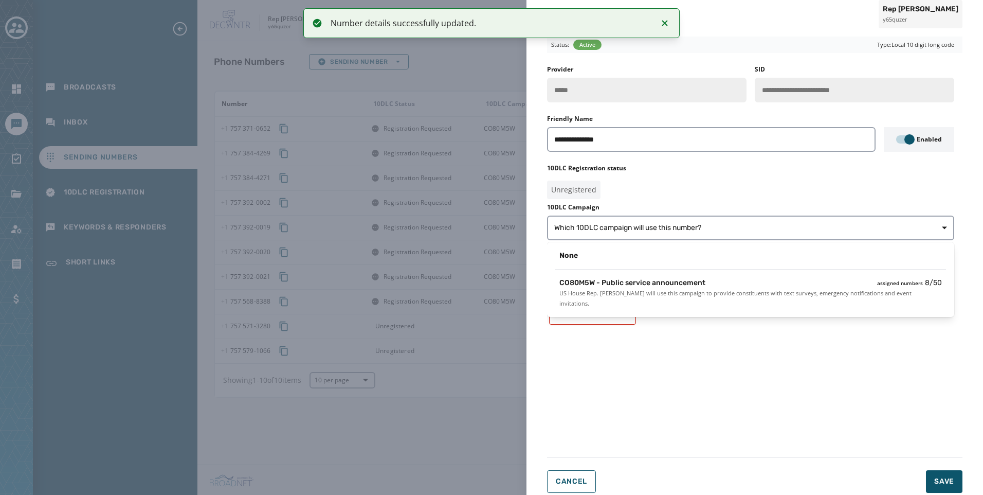
click at [606, 303] on div "None CO80M5W - Public service announcement assigned numbers 8 / 50 US House Rep…" at bounding box center [750, 279] width 407 height 75
click at [635, 298] on span "US House Rep. Jen Kiggans will use this campaign to provide constituents with t…" at bounding box center [750, 298] width 382 height 21
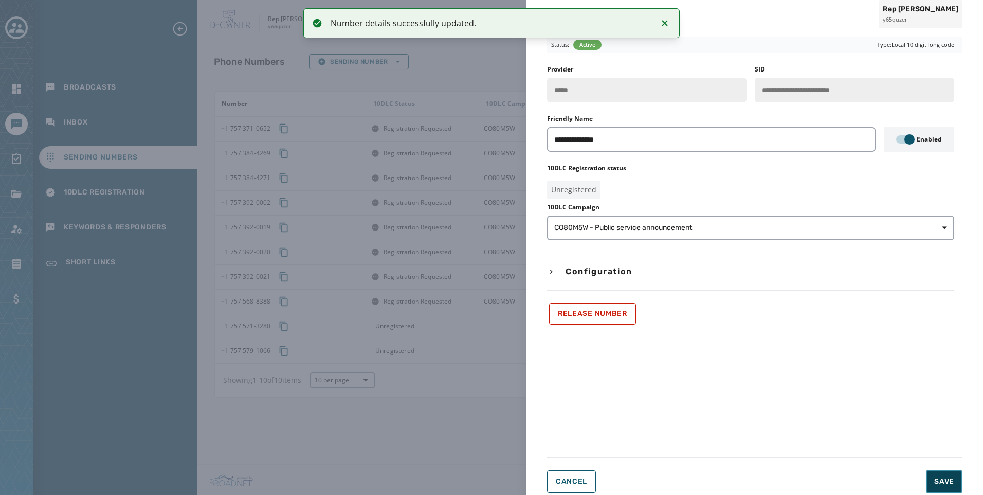
click at [939, 477] on span "Save" at bounding box center [944, 481] width 20 height 10
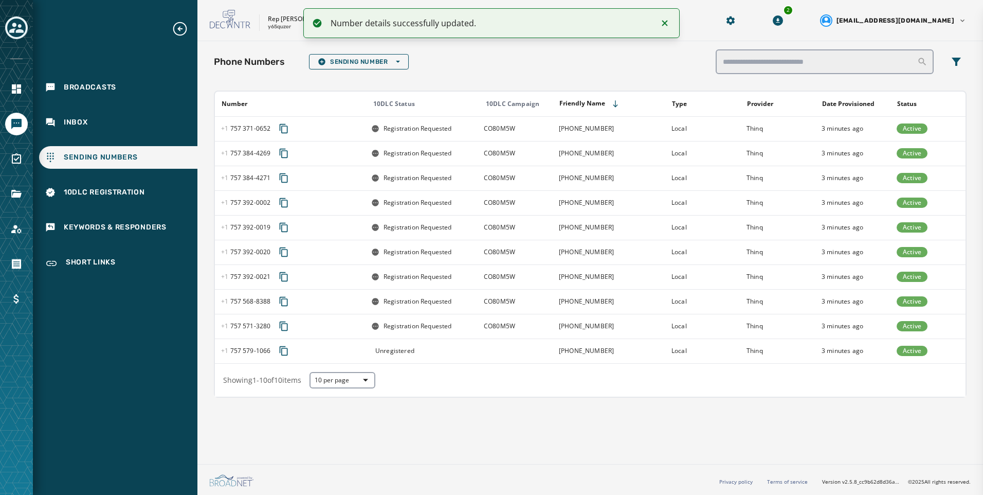
click at [480, 352] on div "**********" at bounding box center [491, 247] width 983 height 495
click at [480, 352] on td at bounding box center [515, 350] width 75 height 25
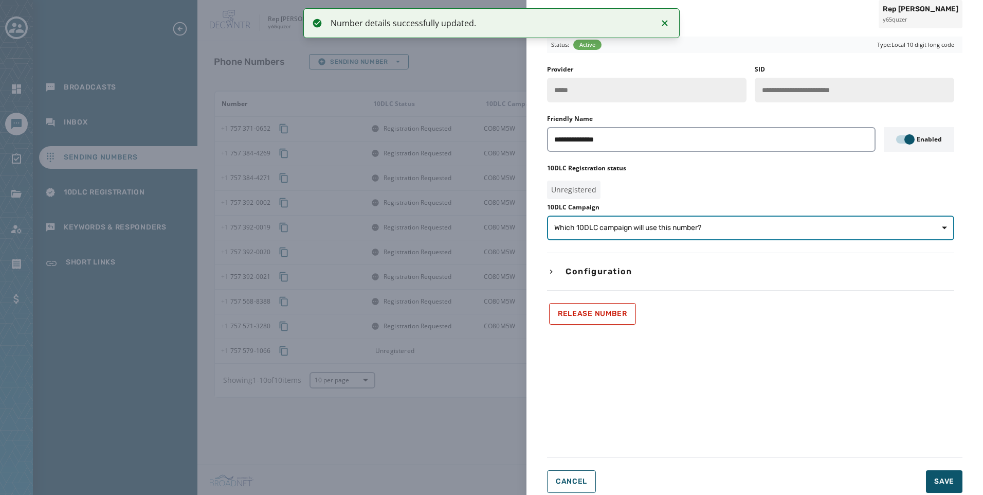
click at [601, 219] on button "Which 10DLC campaign will use this number?" at bounding box center [750, 227] width 407 height 25
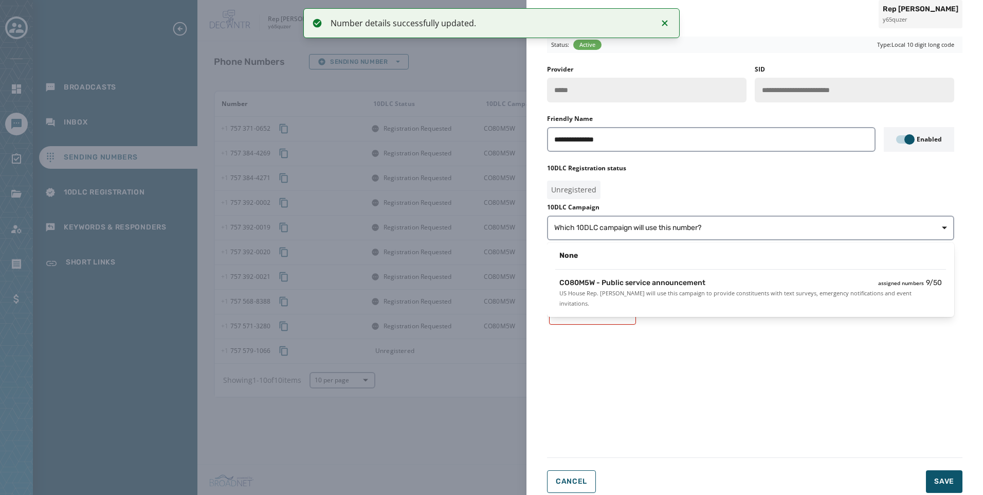
click at [654, 297] on span "US House Rep. Jen Kiggans will use this campaign to provide constituents with t…" at bounding box center [750, 298] width 382 height 21
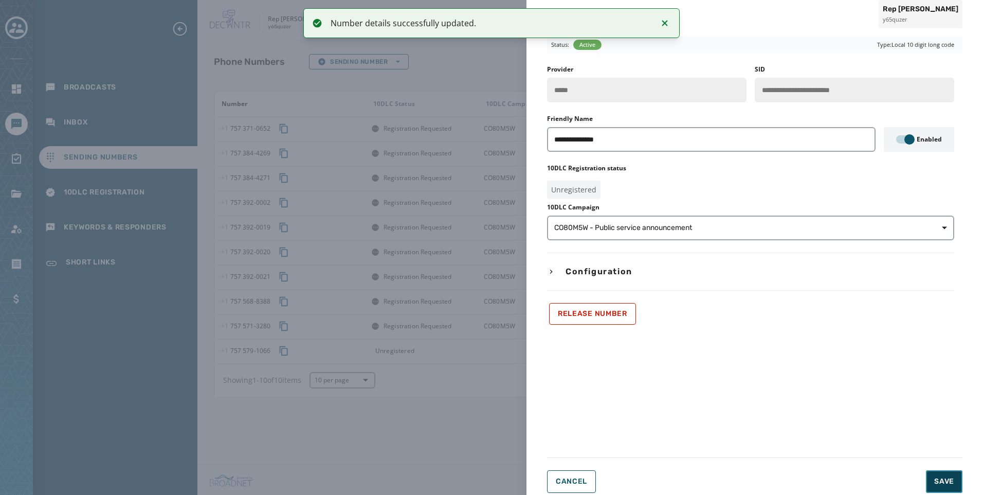
click at [942, 473] on button "Save" at bounding box center [944, 481] width 36 height 23
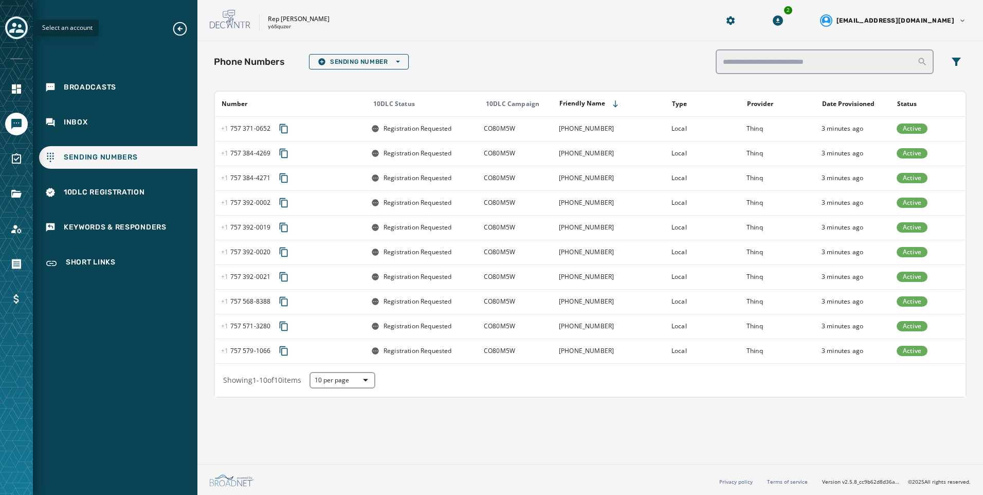
click at [9, 26] on div "Toggle account select drawer" at bounding box center [16, 28] width 19 height 19
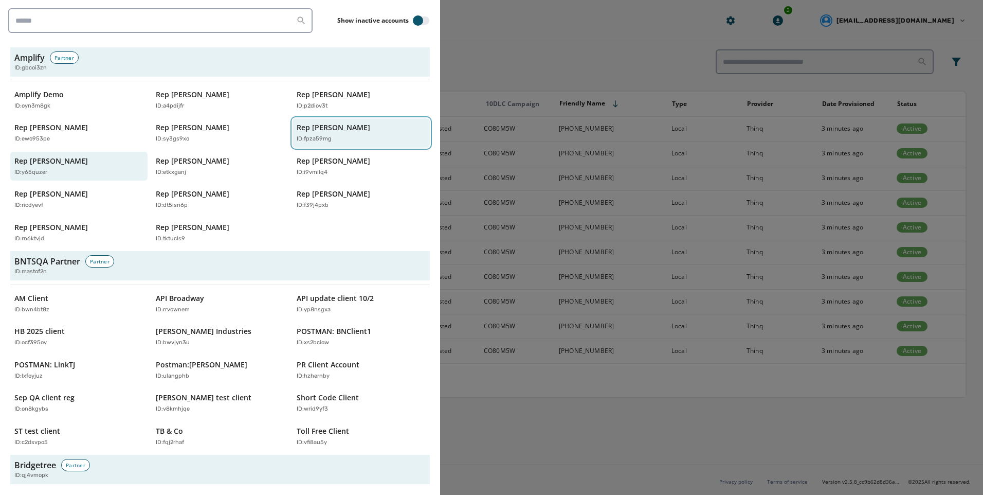
click at [316, 144] on button "Rep Hank Johnson ID: fpza59mg" at bounding box center [360, 132] width 137 height 29
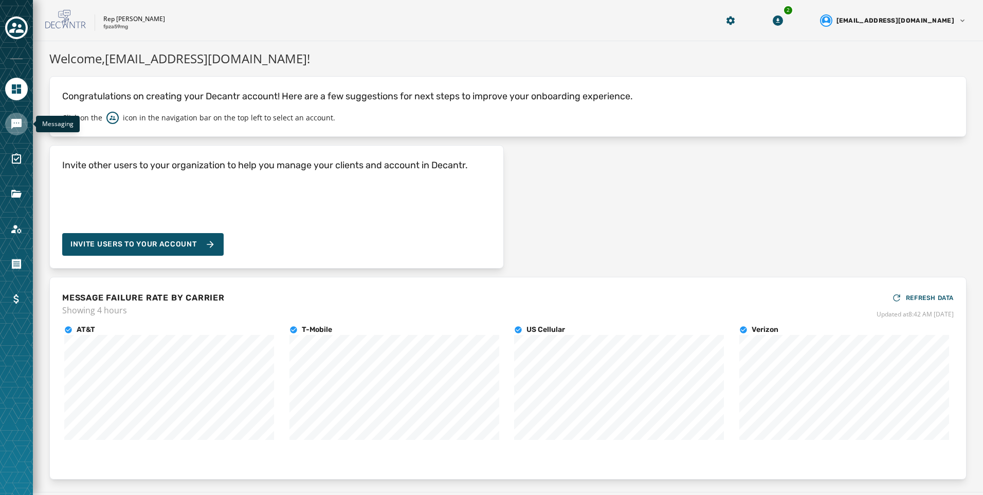
click at [10, 117] on link "Navigate to Messaging" at bounding box center [16, 124] width 23 height 23
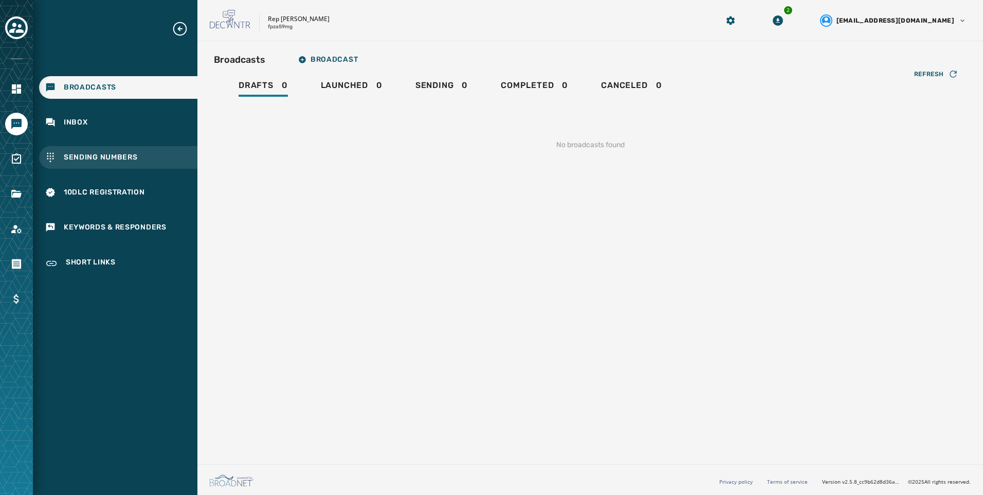
click at [86, 158] on span "Sending Numbers" at bounding box center [101, 157] width 74 height 10
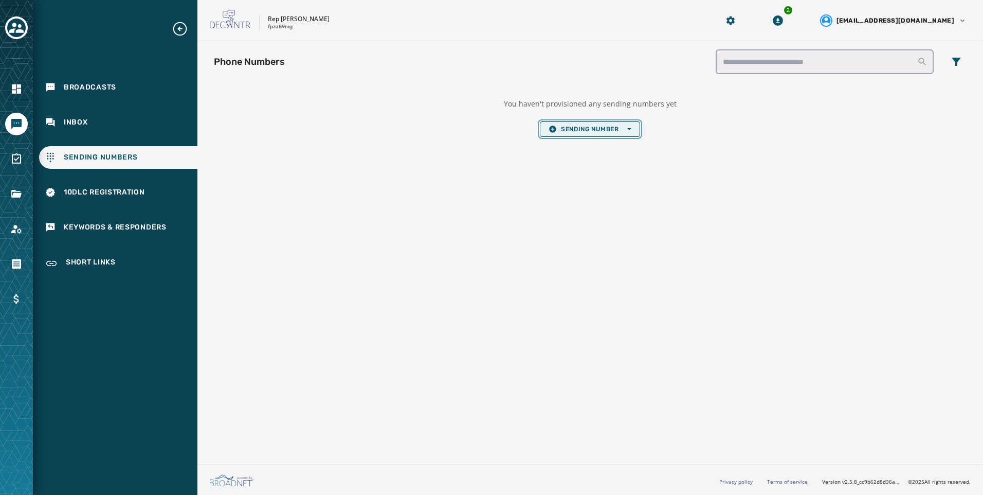
click at [616, 124] on button "Sending Number Open options" at bounding box center [590, 128] width 100 height 15
click at [608, 142] on span "Local Long Code" at bounding box center [589, 144] width 82 height 8
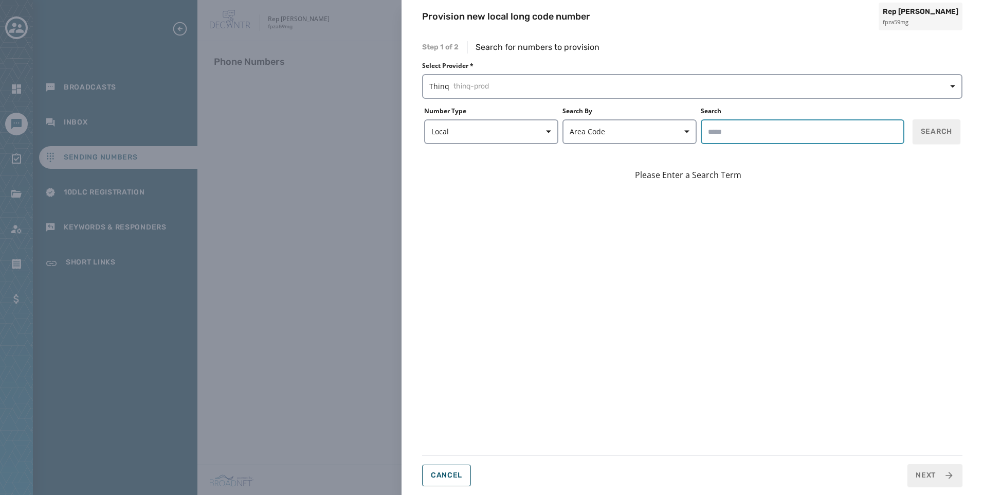
click at [813, 141] on input "Search" at bounding box center [803, 131] width 204 height 25
type input "*****"
click at [939, 135] on span "Search" at bounding box center [936, 131] width 31 height 10
click at [318, 234] on div "Provision new local long code number Rep Hank Johnson fpza59mg Step 1 of 2 Sear…" at bounding box center [491, 247] width 983 height 495
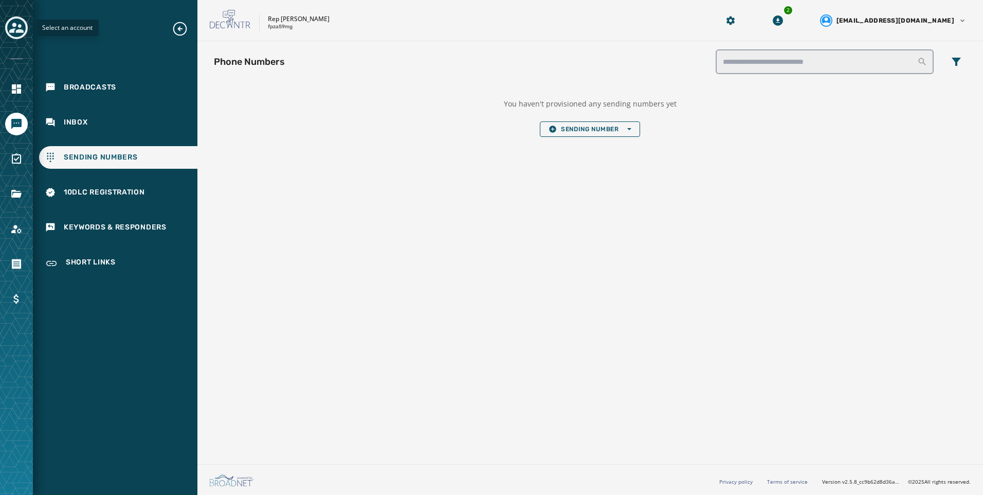
click at [17, 23] on icon "Toggle account select drawer" at bounding box center [16, 28] width 14 height 14
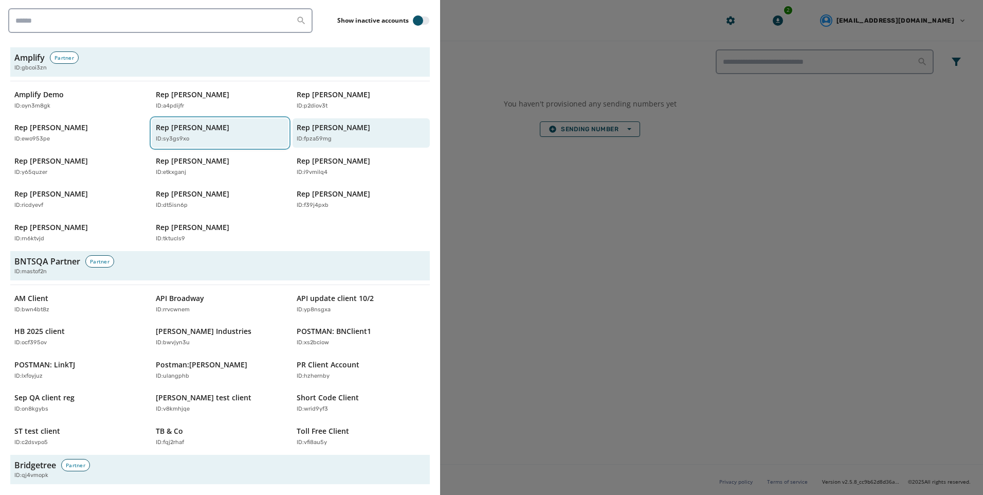
click at [209, 137] on div "ID: sy3gs9xo" at bounding box center [215, 139] width 119 height 9
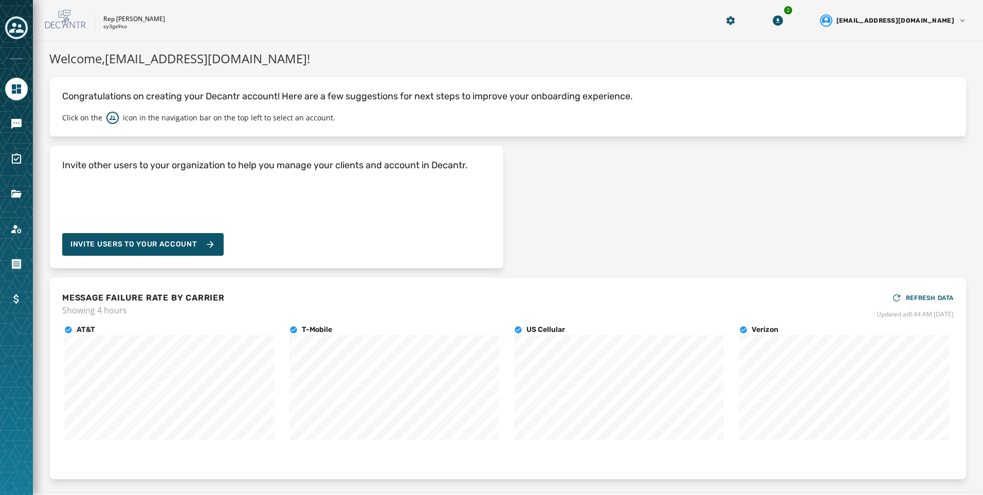
click at [31, 229] on div at bounding box center [16, 247] width 33 height 495
click at [15, 229] on icon "Navigate to Account" at bounding box center [16, 229] width 12 height 12
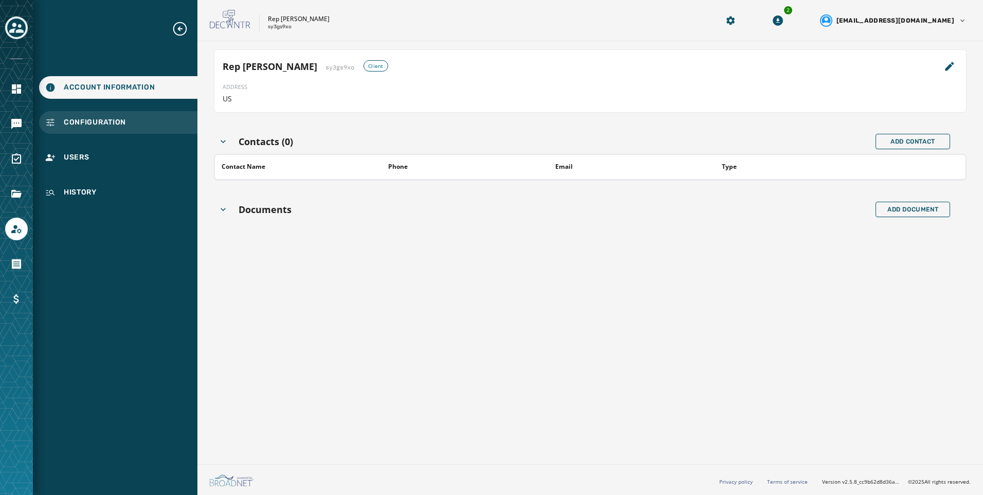
click at [93, 116] on div "Configuration" at bounding box center [118, 122] width 158 height 23
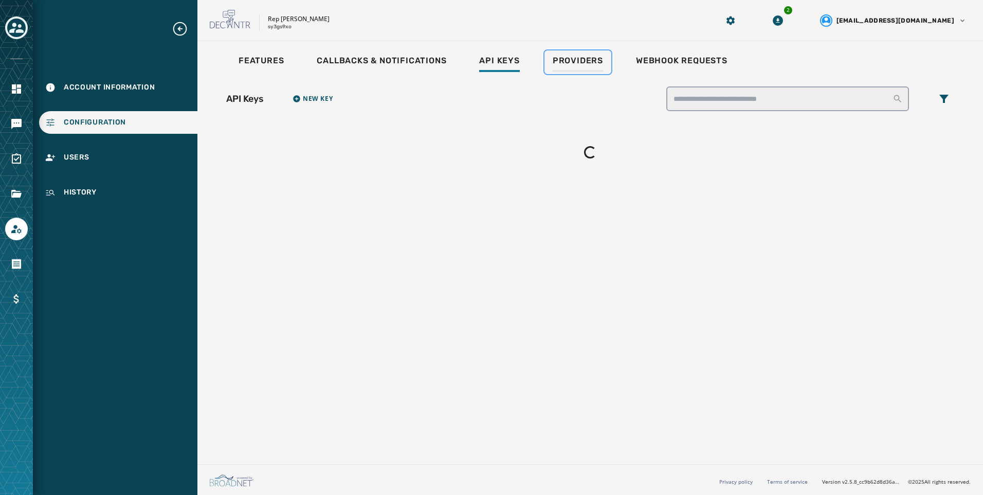
click at [593, 52] on link "Providers" at bounding box center [577, 62] width 67 height 24
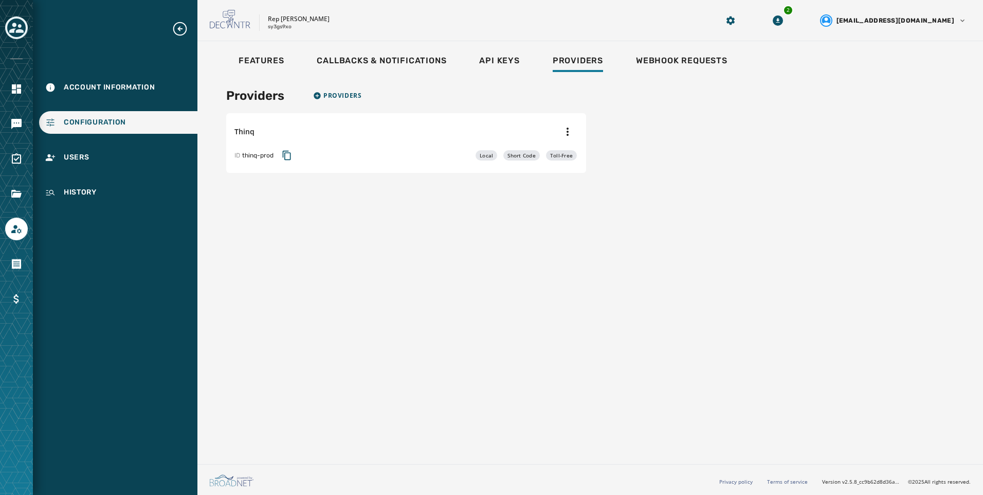
click at [7, 132] on div at bounding box center [16, 124] width 23 height 23
click at [8, 129] on link "Navigate to Messaging" at bounding box center [16, 124] width 23 height 23
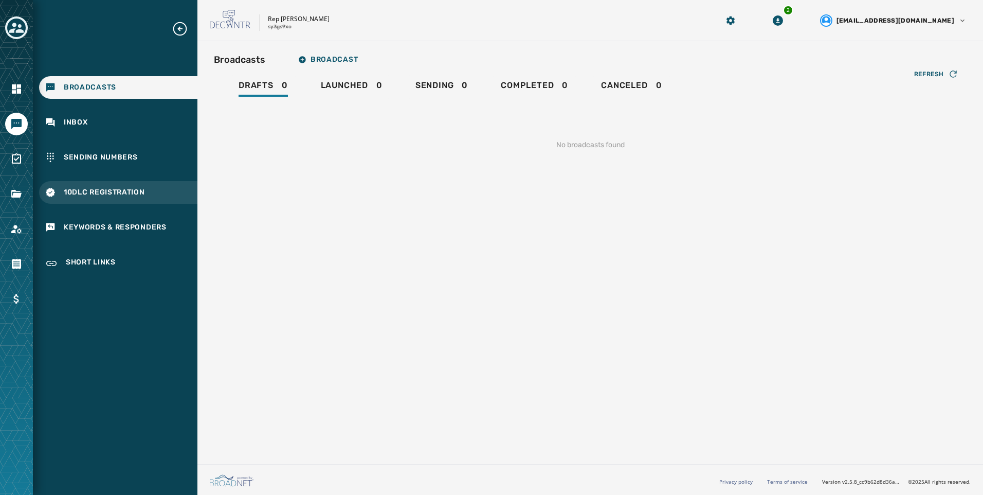
click at [96, 186] on div "10DLC Registration" at bounding box center [118, 192] width 158 height 23
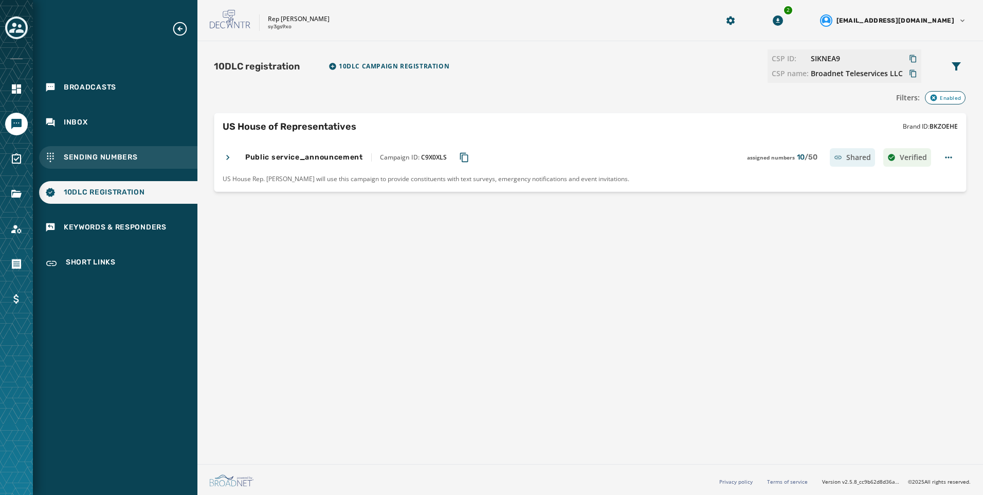
click at [98, 162] on div "Sending Numbers" at bounding box center [118, 157] width 158 height 23
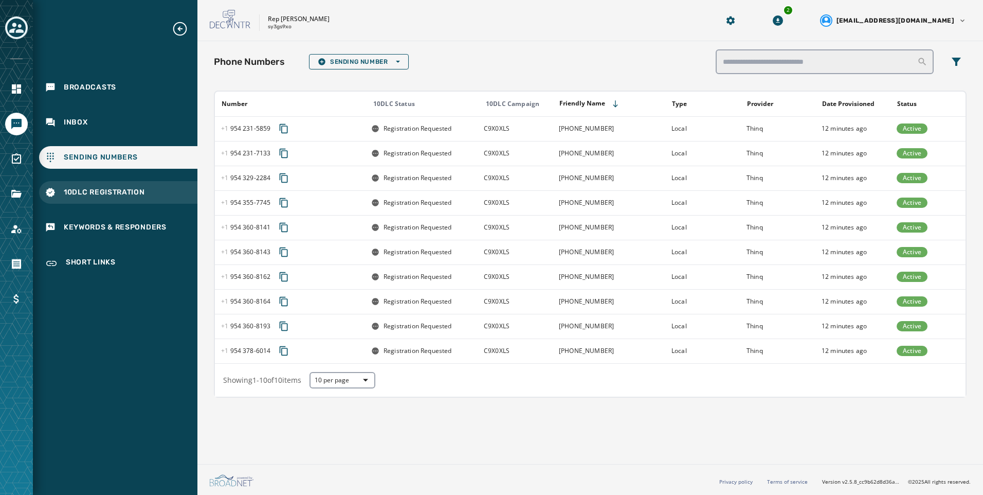
click at [87, 196] on span "10DLC Registration" at bounding box center [104, 192] width 81 height 10
